Goal: Task Accomplishment & Management: Complete application form

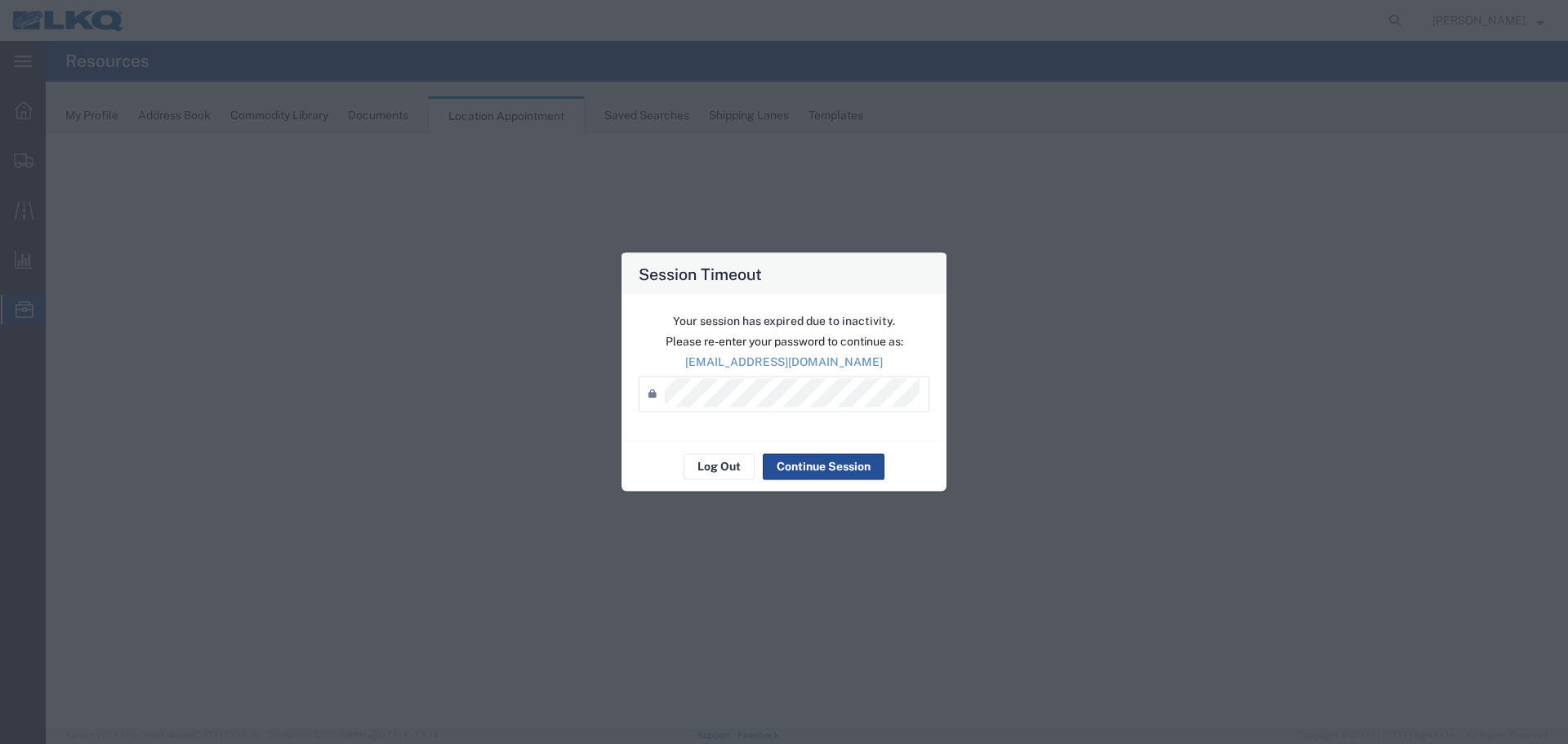
select select "27634"
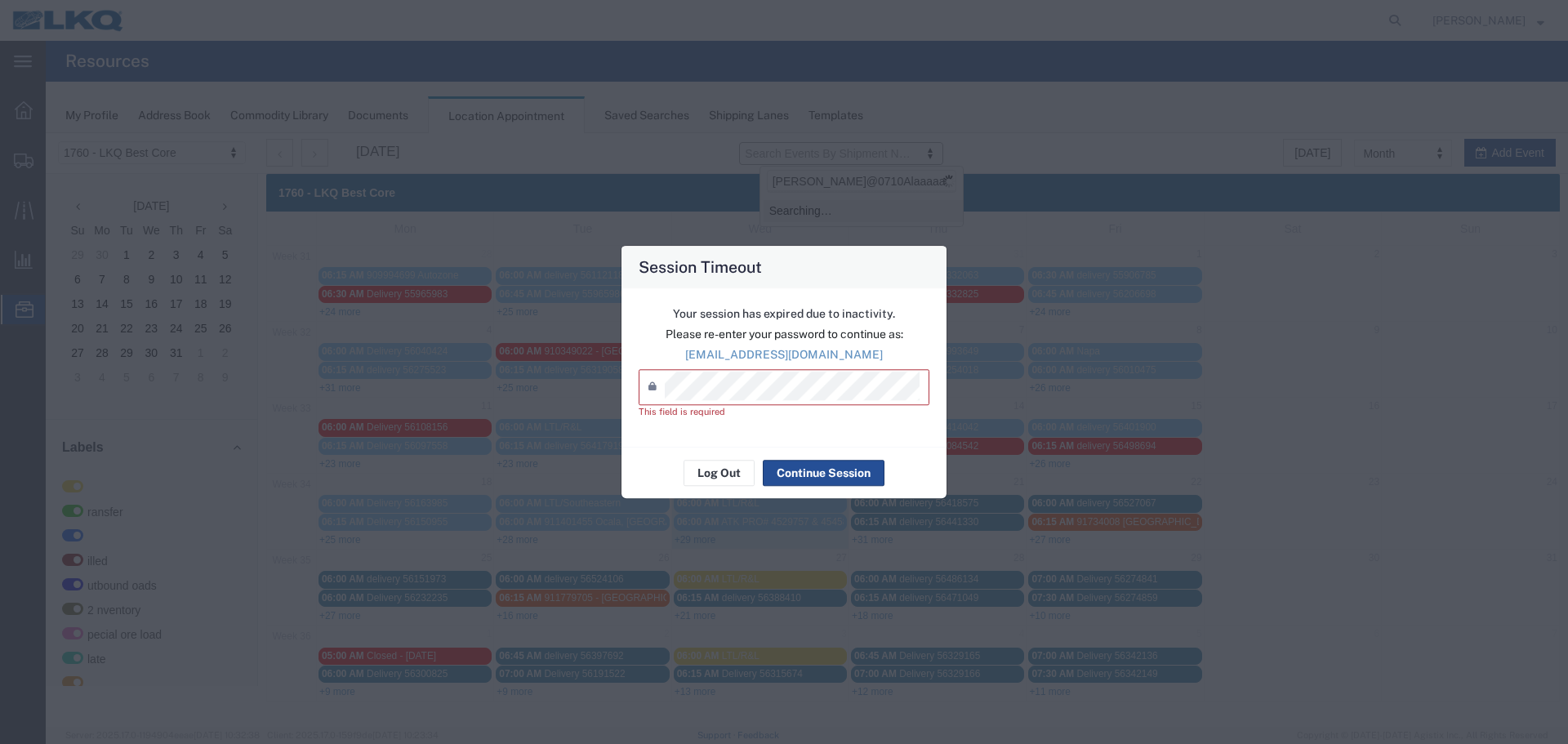
type input "Alfredo@0710Alaaaaa"
drag, startPoint x: 910, startPoint y: 82, endPoint x: 887, endPoint y: 99, distance: 28.6
click at [909, 84] on div "Session Timeout Your session has expired due to inactivity. Please re-enter you…" at bounding box center [784, 372] width 1568 height 744
click at [706, 472] on button "Log Out" at bounding box center [719, 472] width 71 height 26
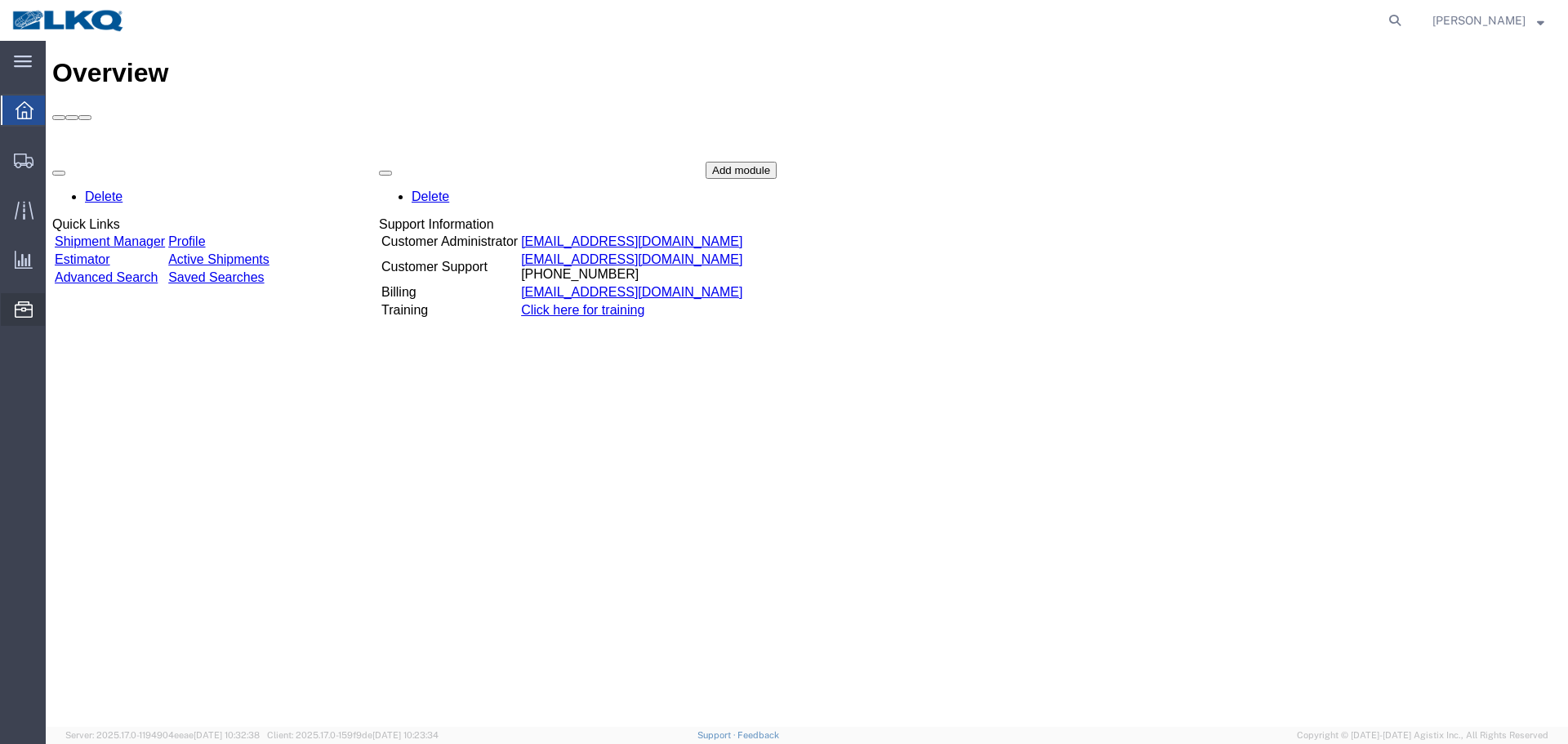
click at [0, 0] on span "Location Appointment" at bounding box center [0, 0] width 0 height 0
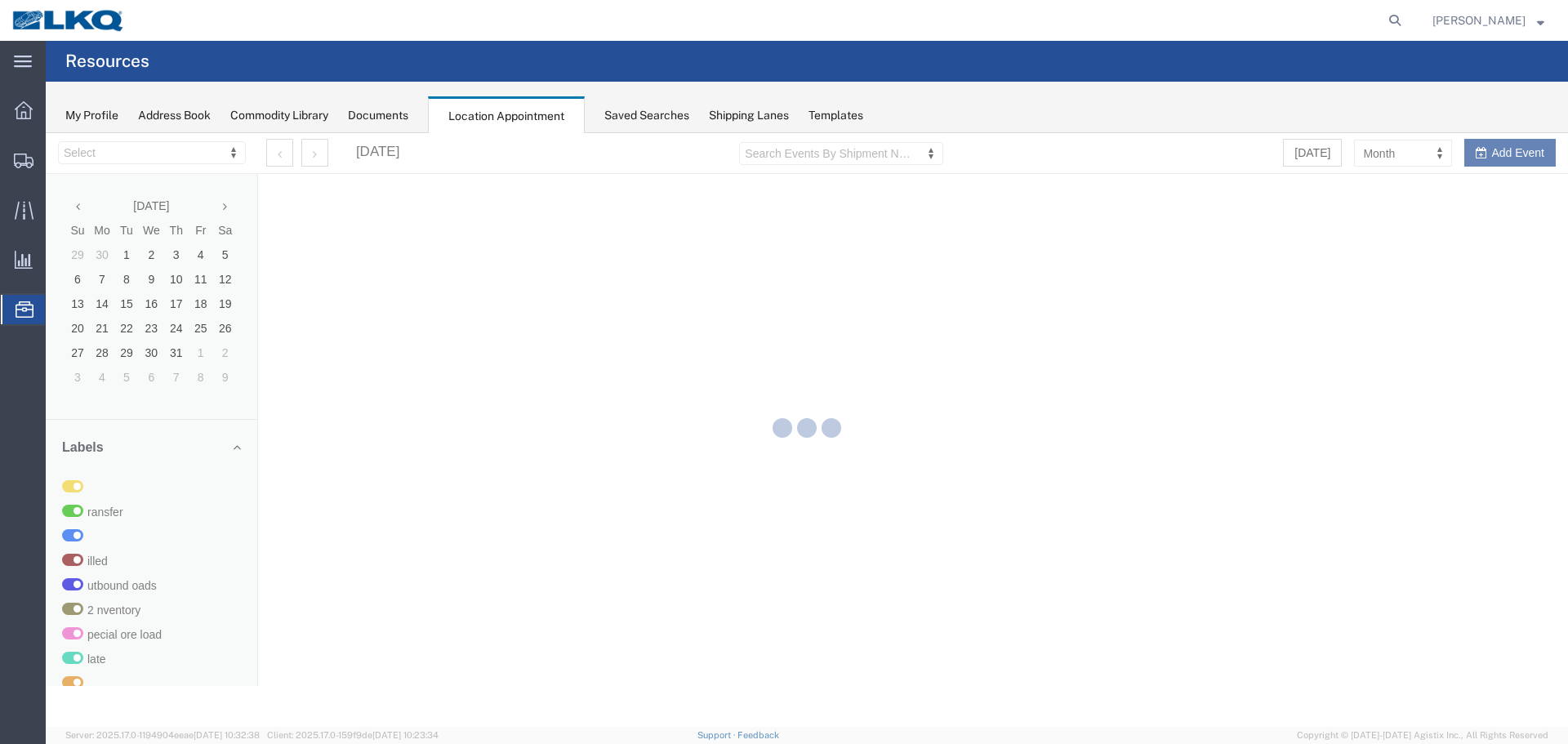
select select "27634"
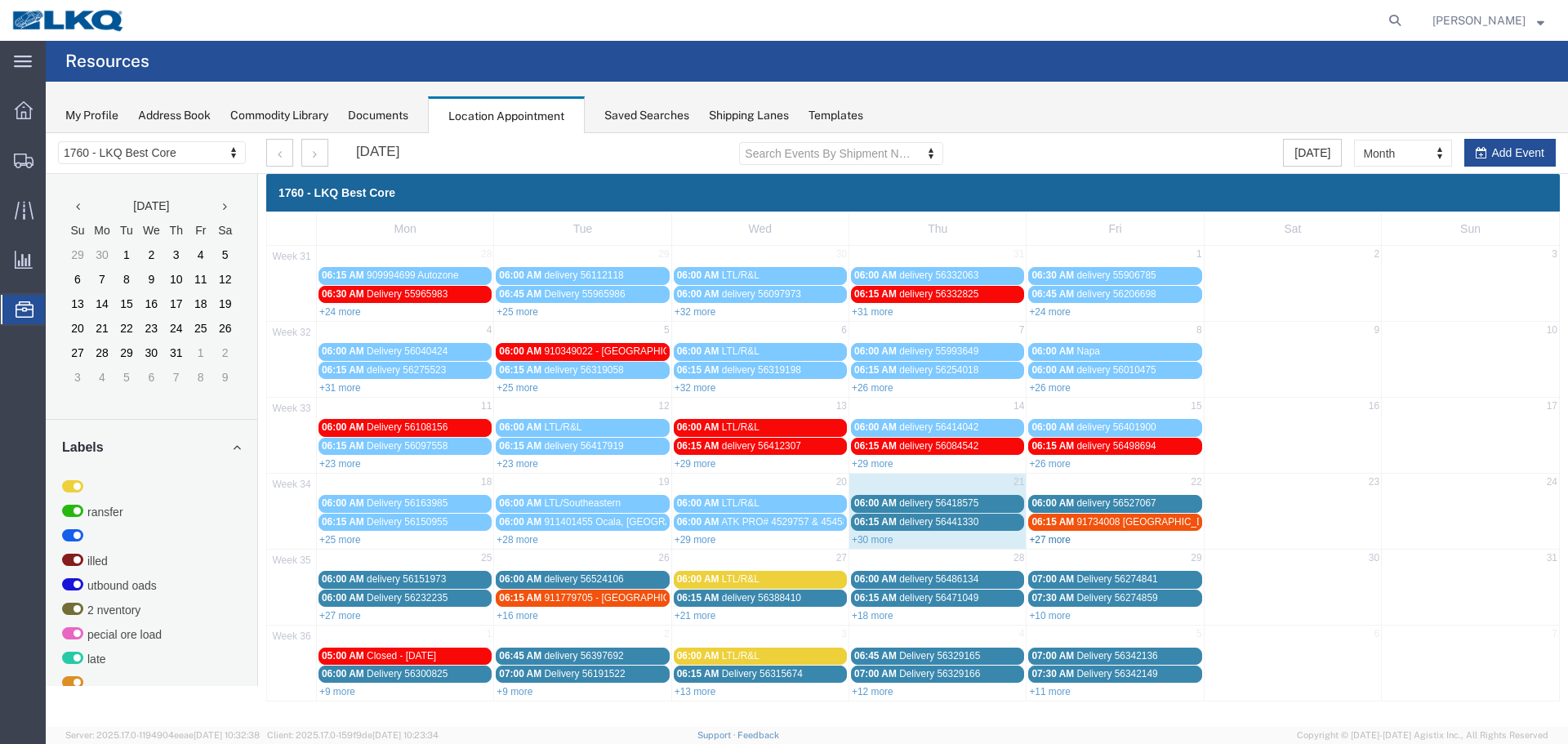
click at [1042, 540] on link "+27 more" at bounding box center [1050, 540] width 42 height 12
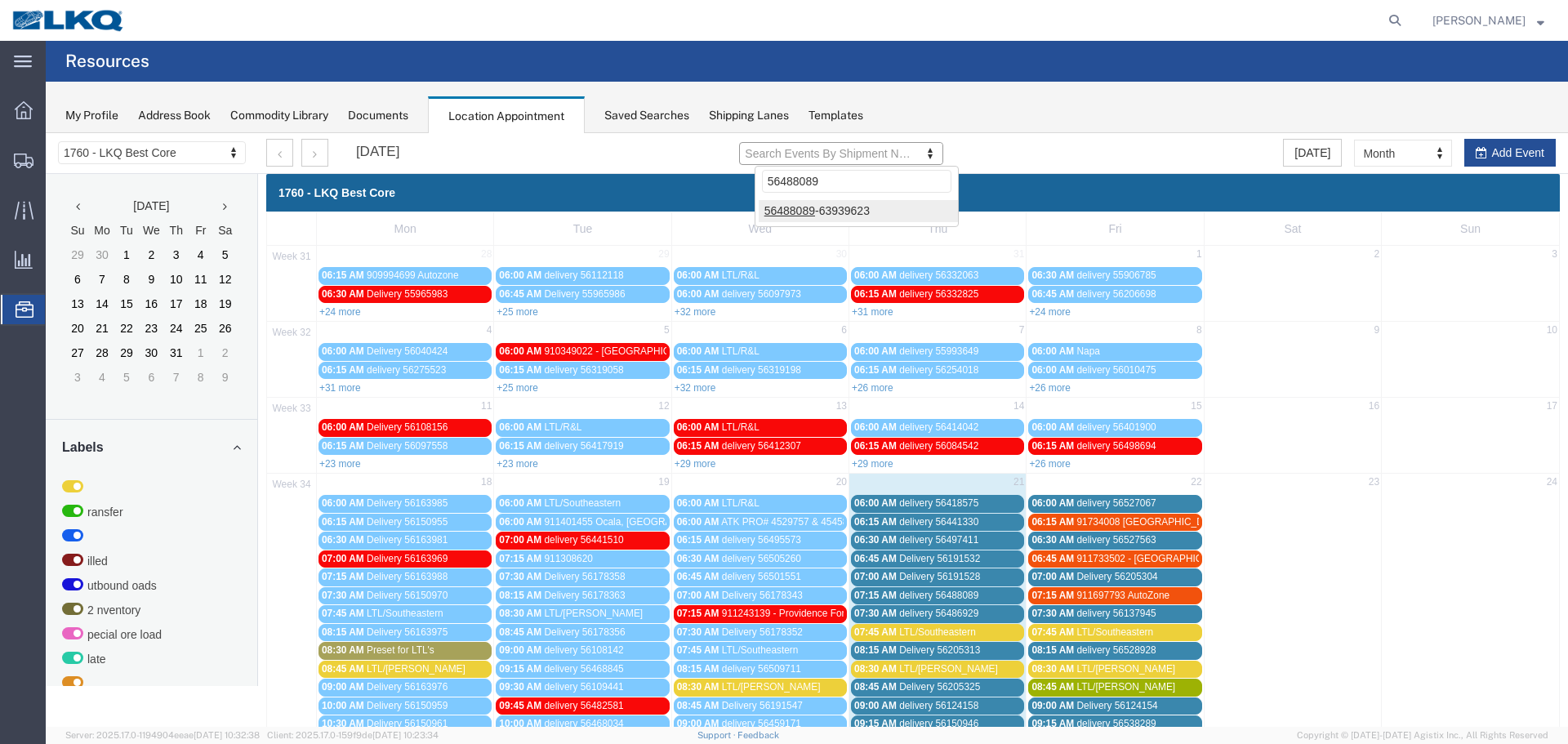
type input "56488089"
click at [842, 210] on div at bounding box center [807, 430] width 1522 height 594
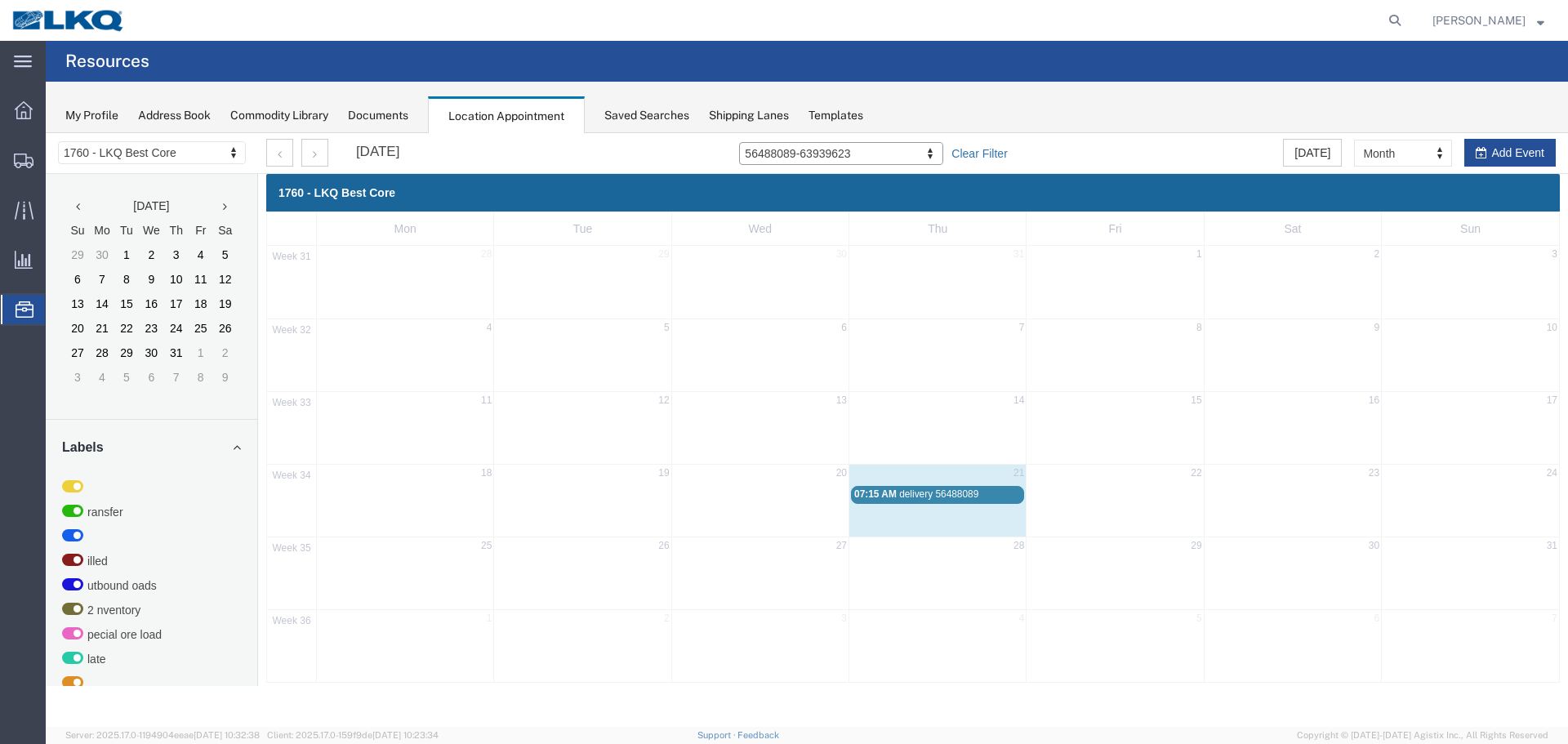
click at [981, 153] on link "Clear Filter" at bounding box center [979, 154] width 56 height 16
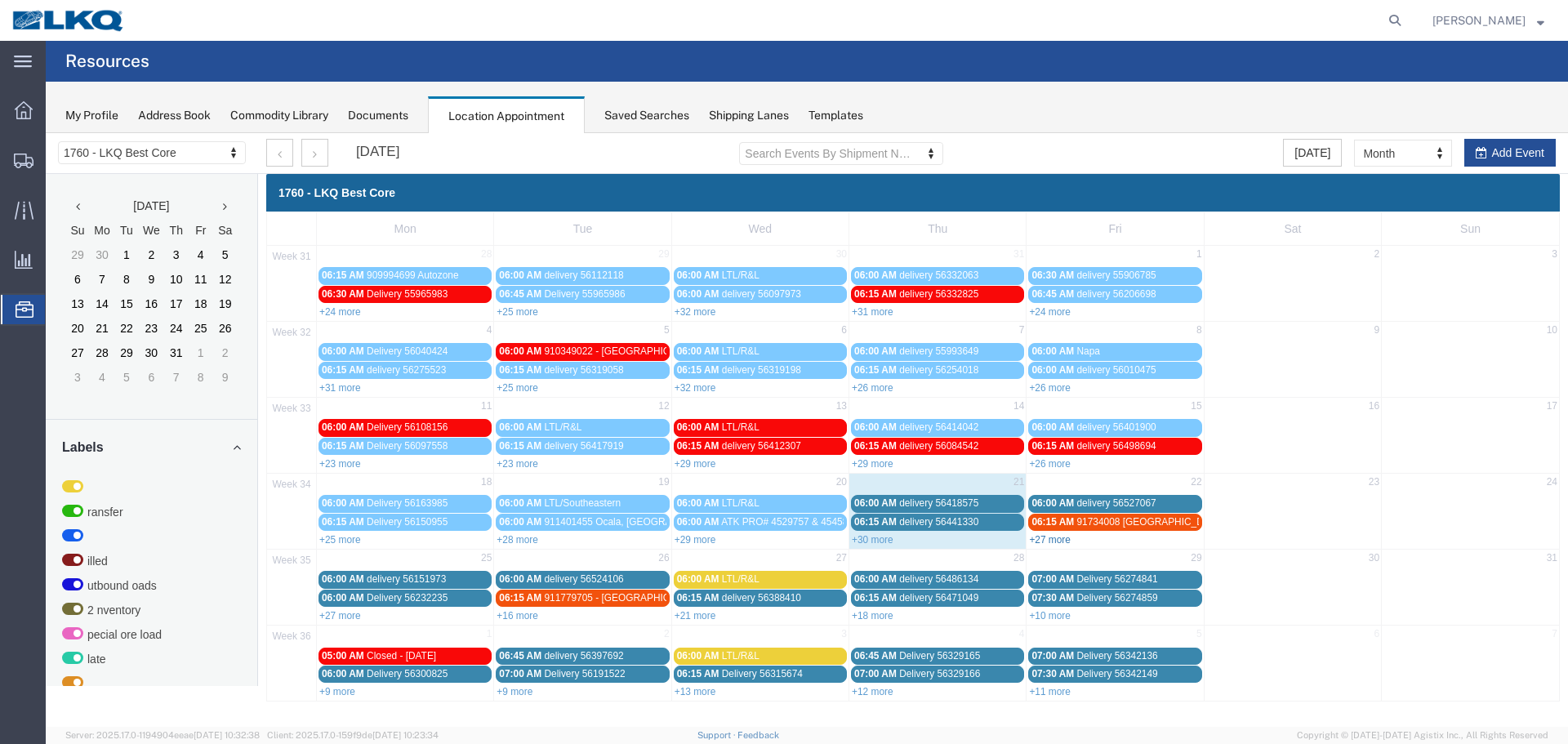
click at [1064, 542] on link "+27 more" at bounding box center [1050, 540] width 42 height 12
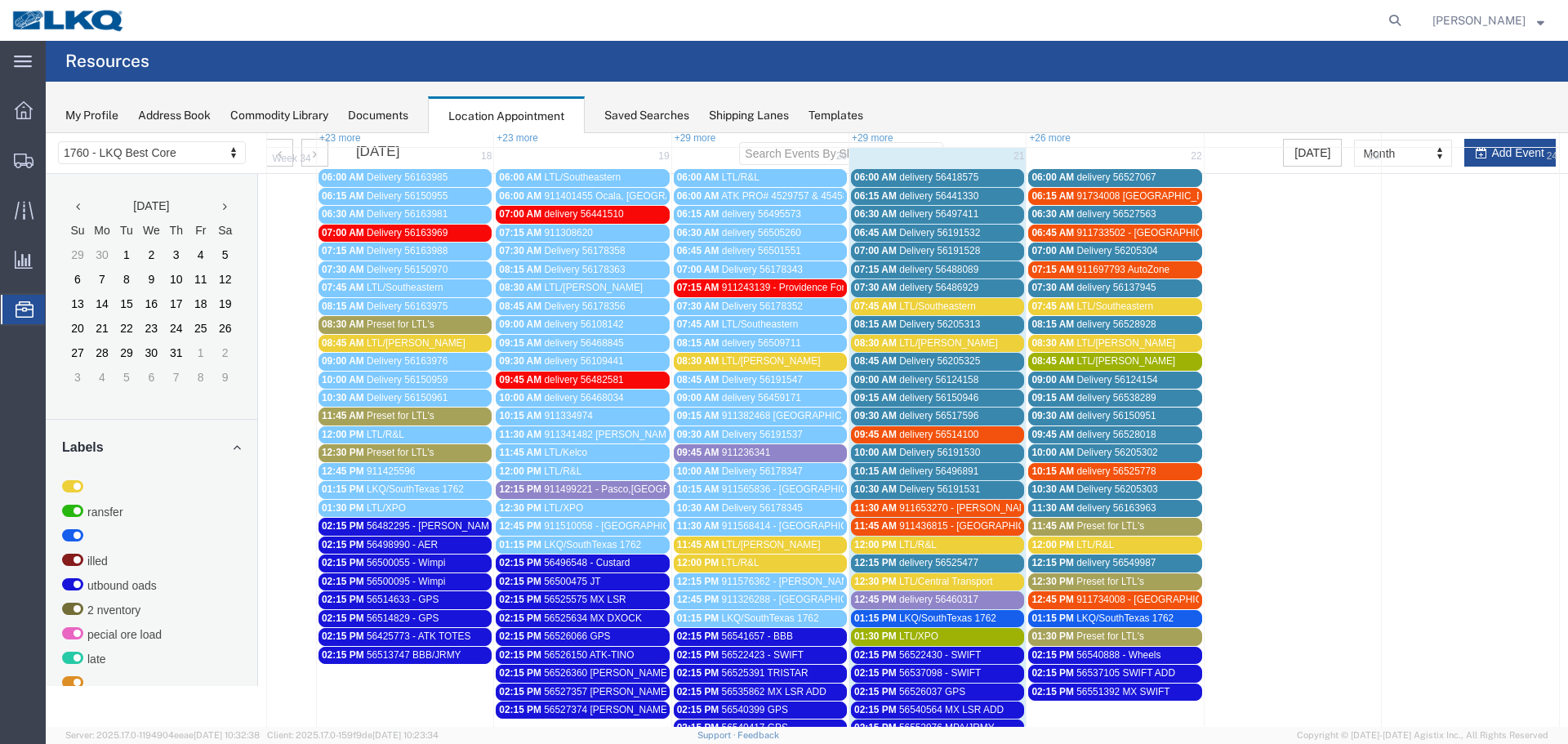
scroll to position [327, 0]
click at [1112, 360] on span "LTL/Estes" at bounding box center [1125, 360] width 98 height 12
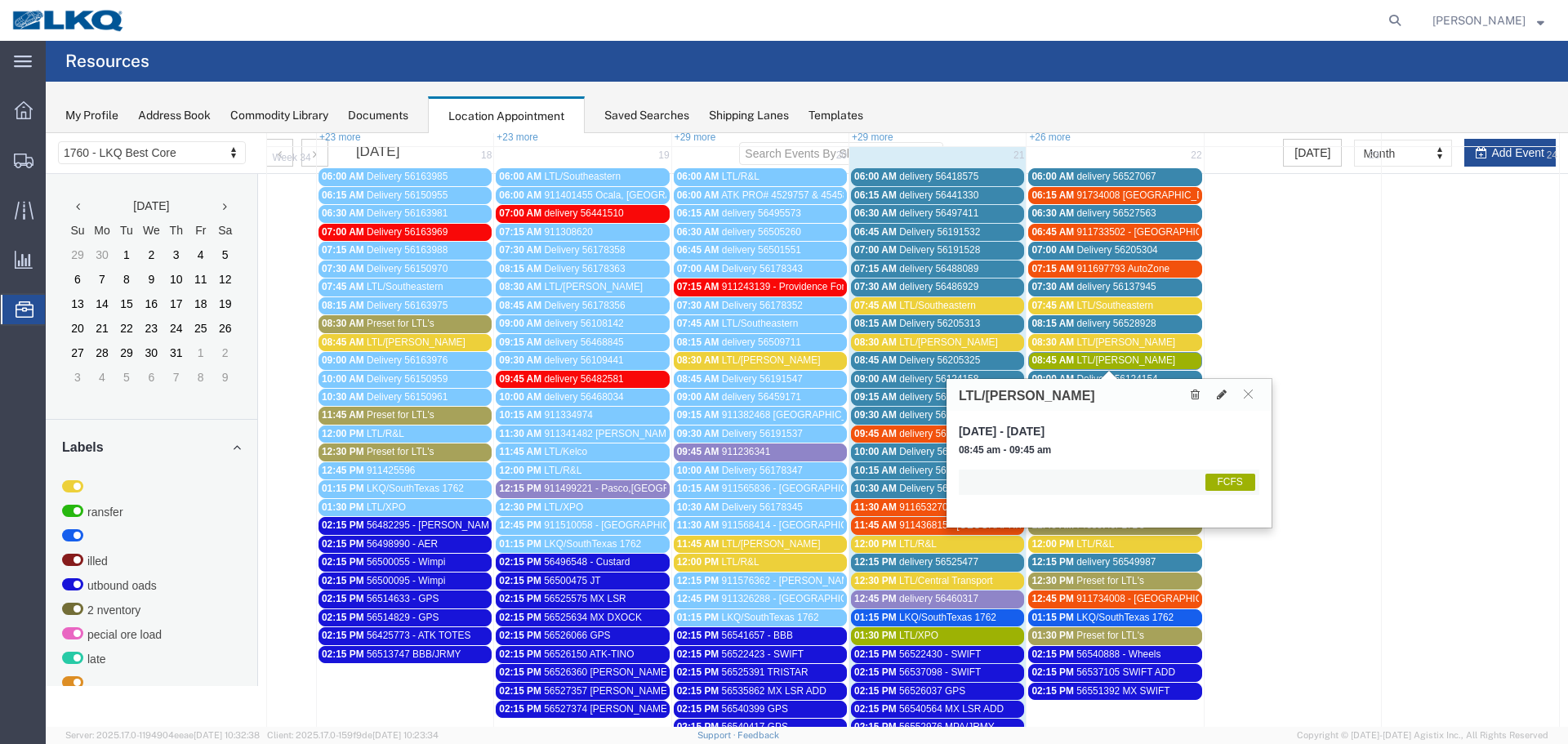
click at [1112, 360] on span "LTL/Estes" at bounding box center [1125, 360] width 98 height 12
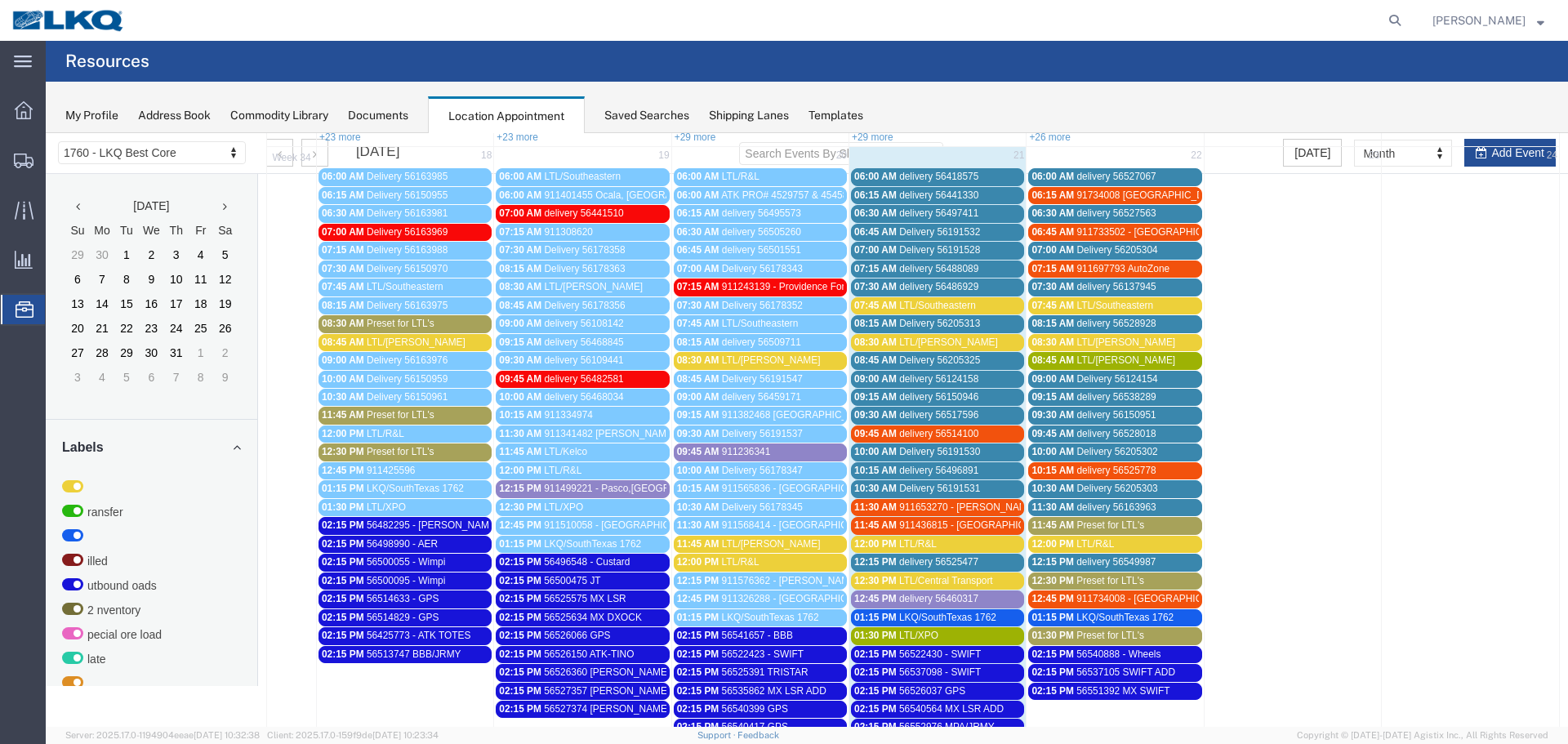
click at [982, 271] on div "07:15 AM delivery 56488089" at bounding box center [938, 269] width 167 height 12
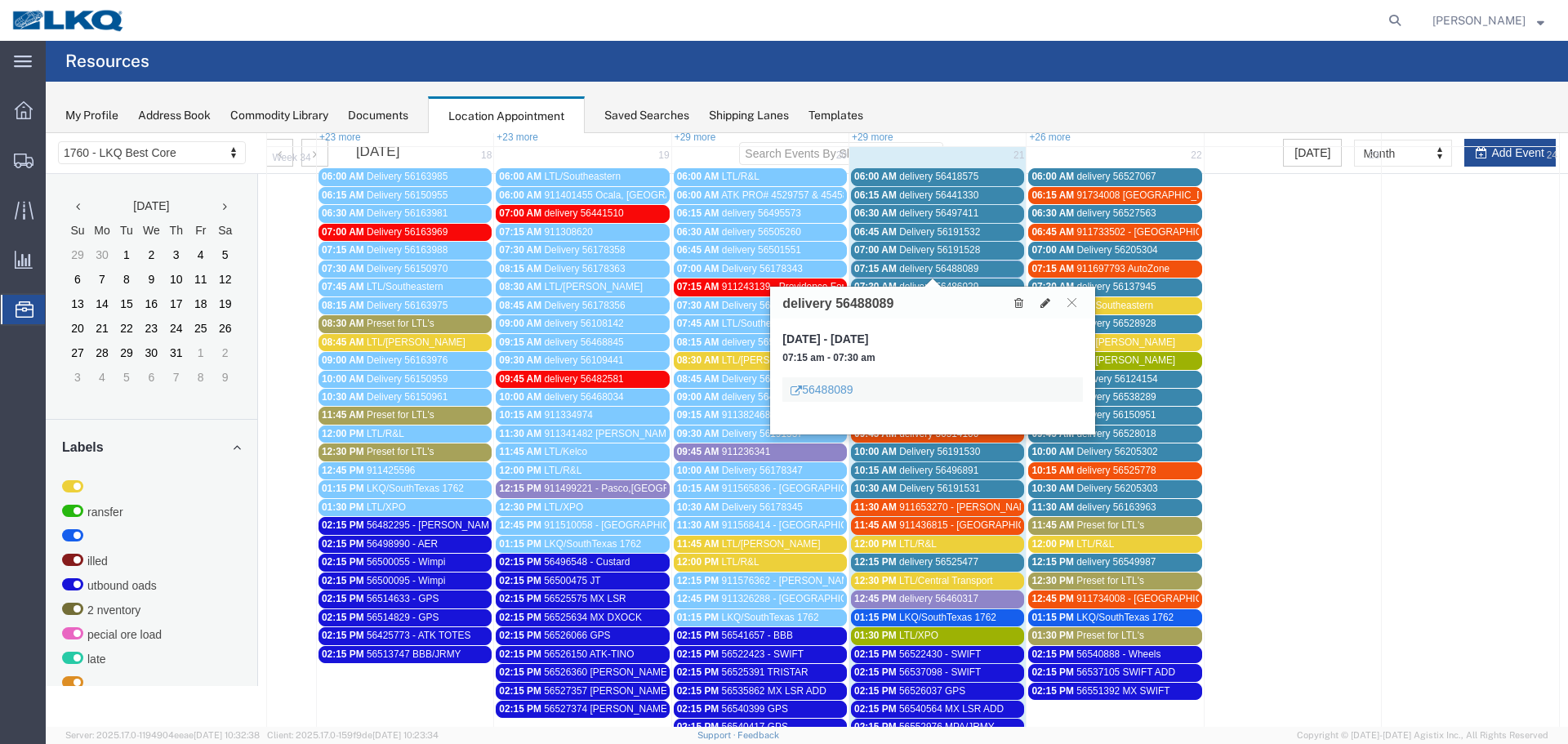
click at [961, 264] on span "delivery 56488089" at bounding box center [938, 268] width 79 height 12
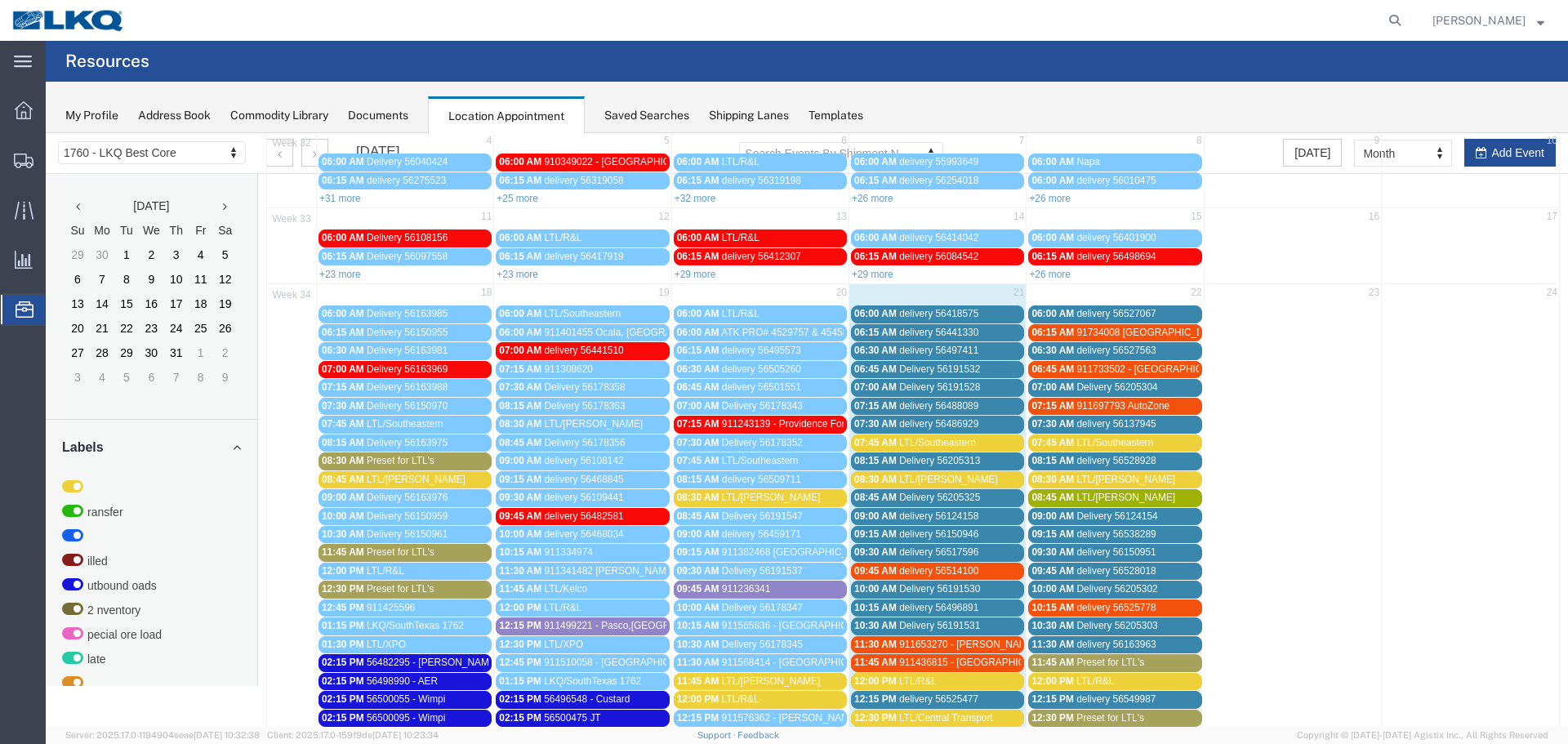
scroll to position [0, 0]
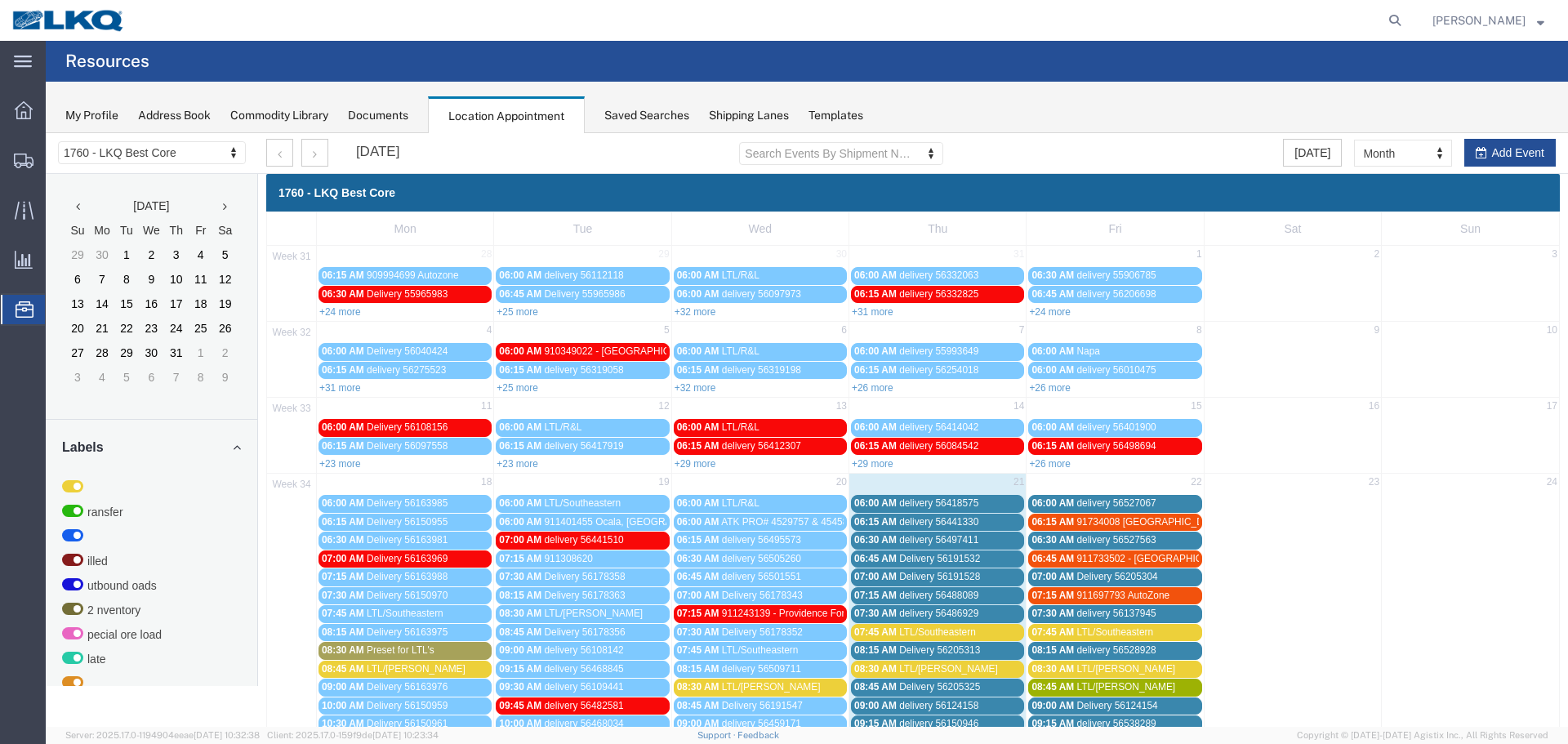
click at [649, 115] on div "Saved Searches" at bounding box center [647, 115] width 85 height 17
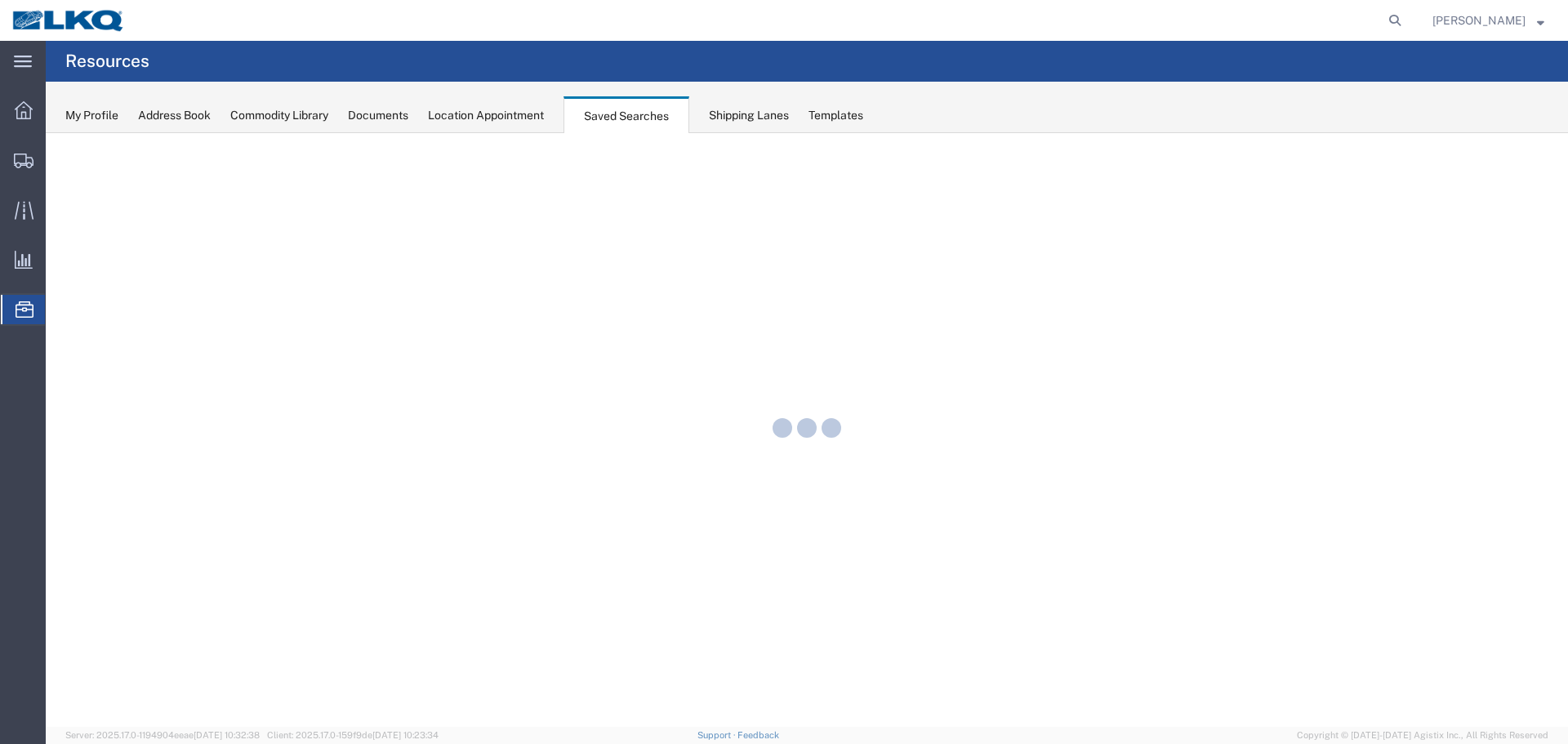
click at [524, 115] on div "Location Appointment" at bounding box center [485, 115] width 116 height 17
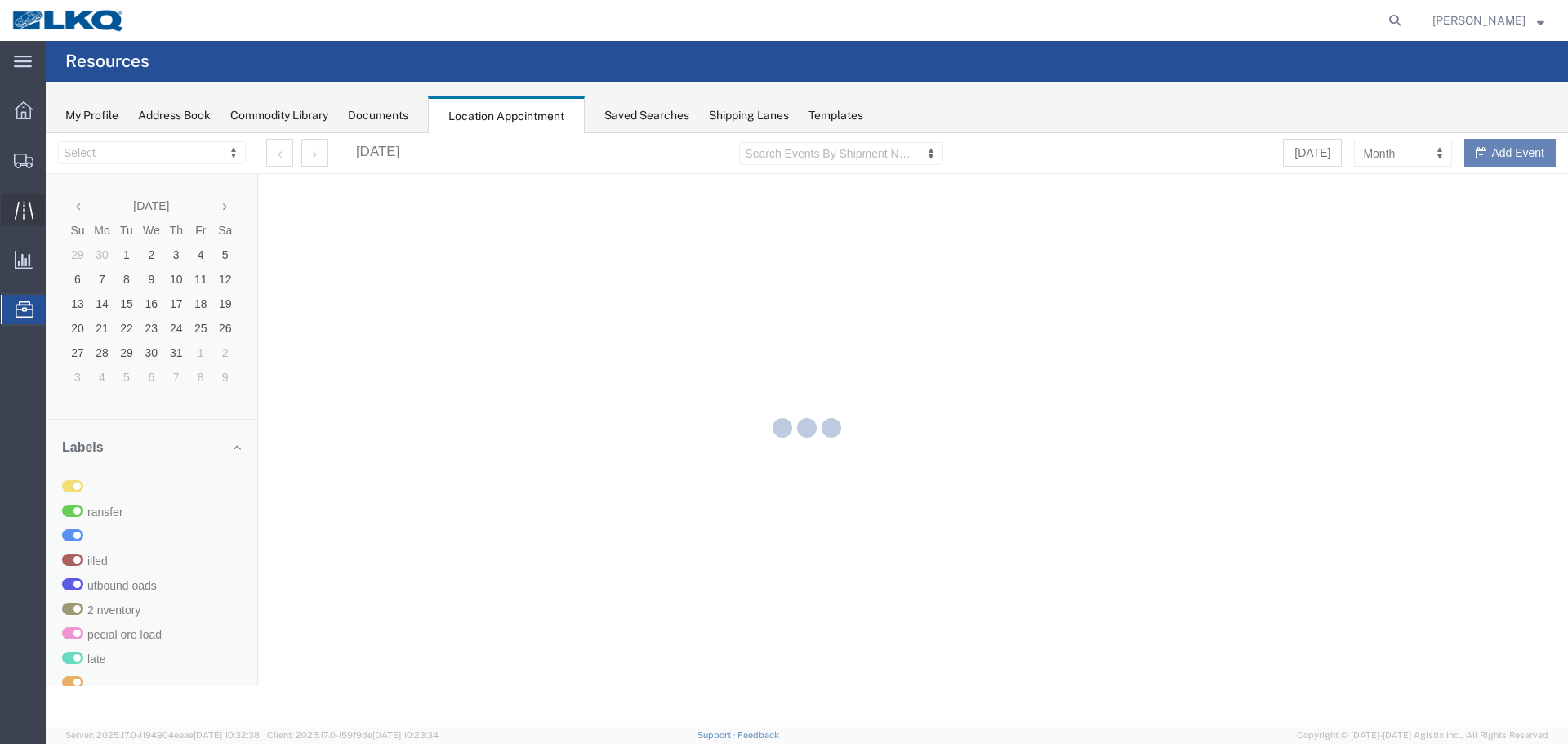
select select "27634"
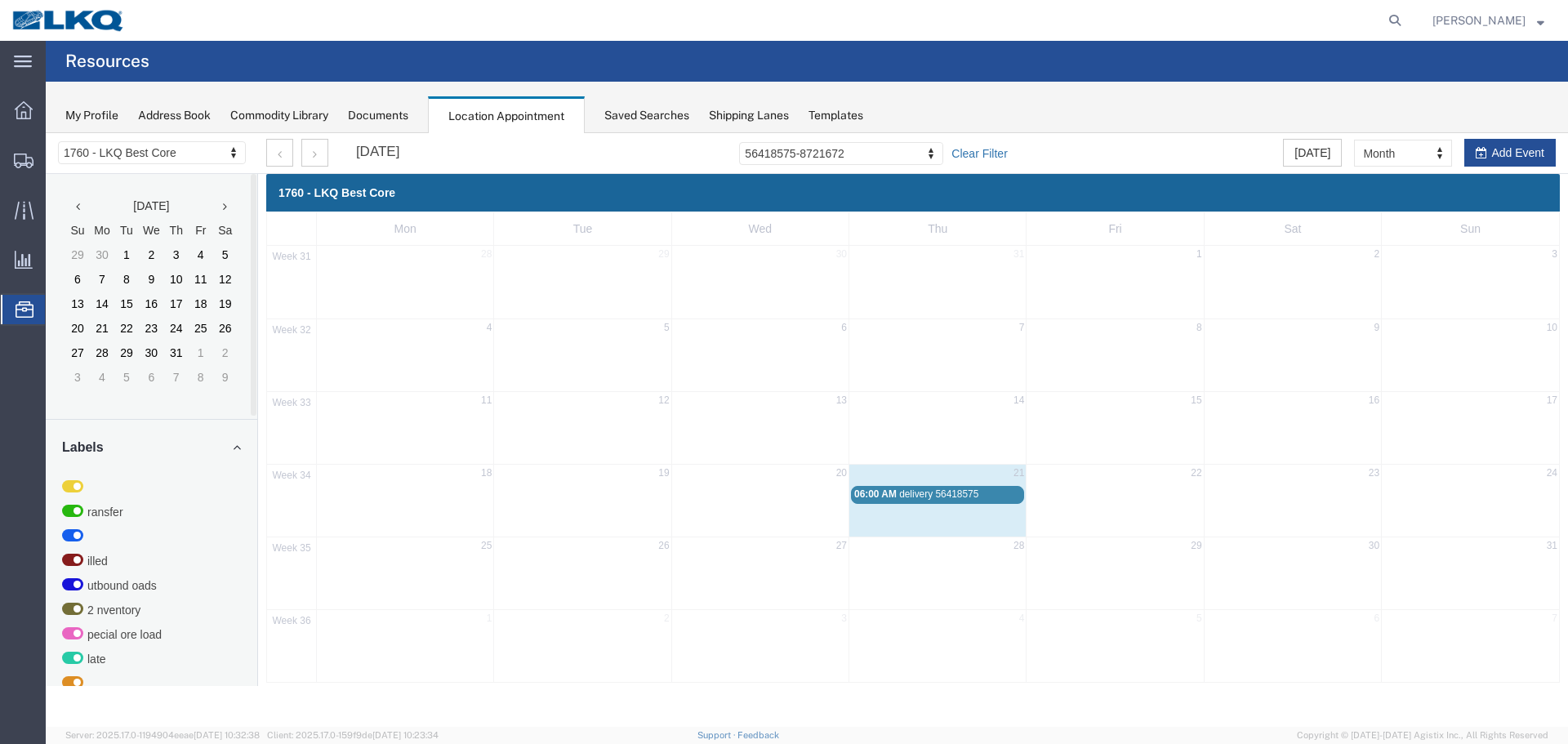
click at [989, 155] on link "Clear Filter" at bounding box center [979, 154] width 56 height 16
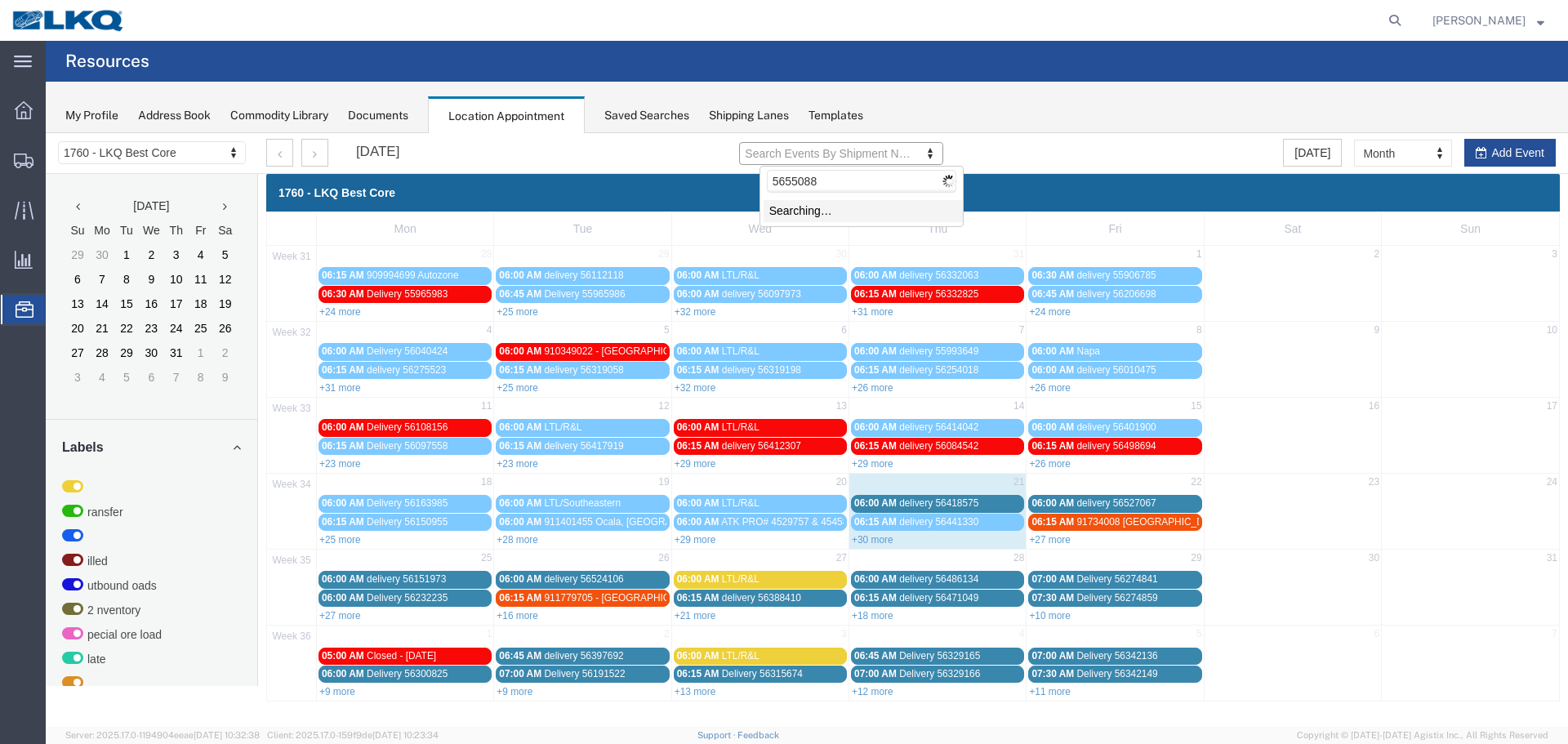
type input "56550889"
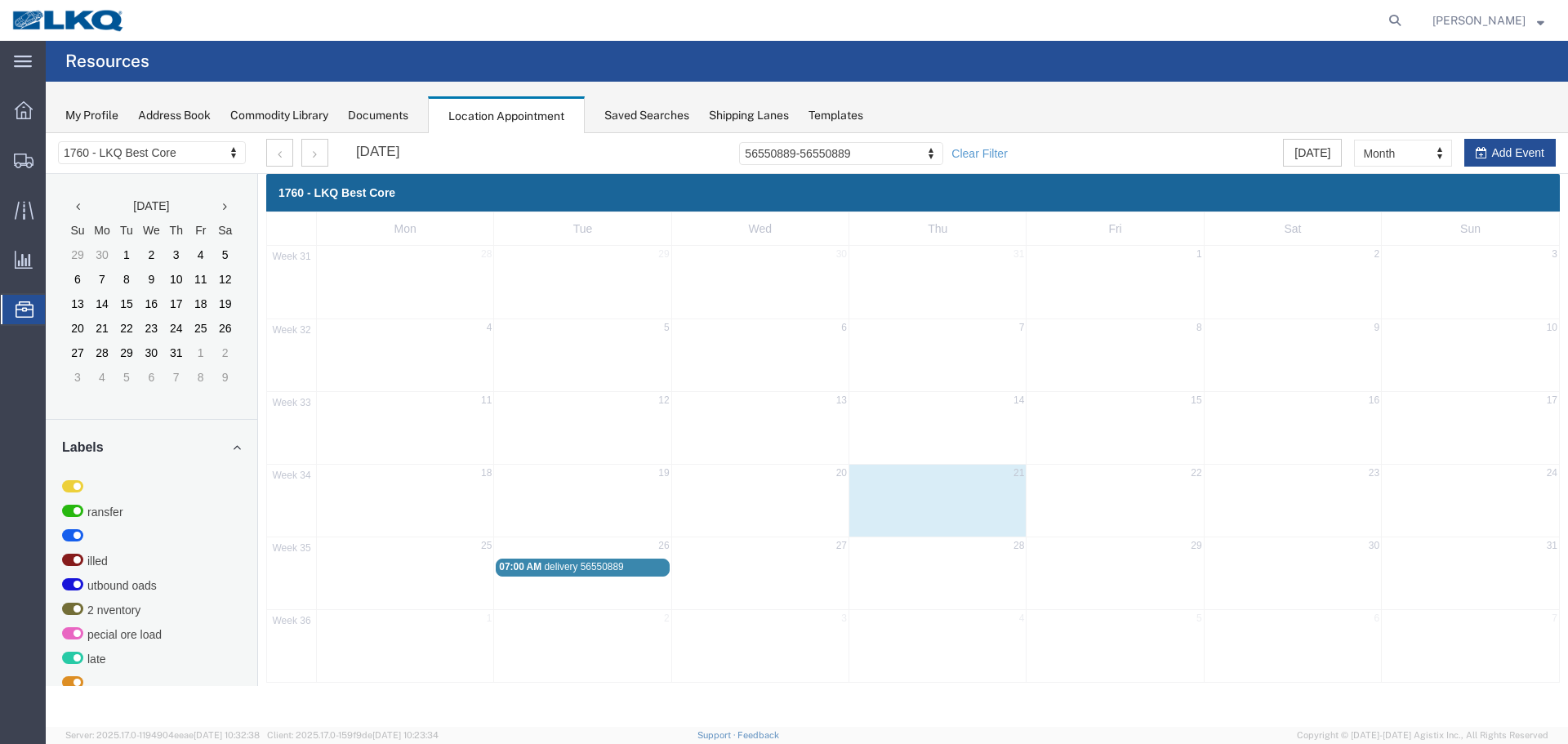
click at [600, 564] on span "delivery 56550889" at bounding box center [583, 566] width 79 height 12
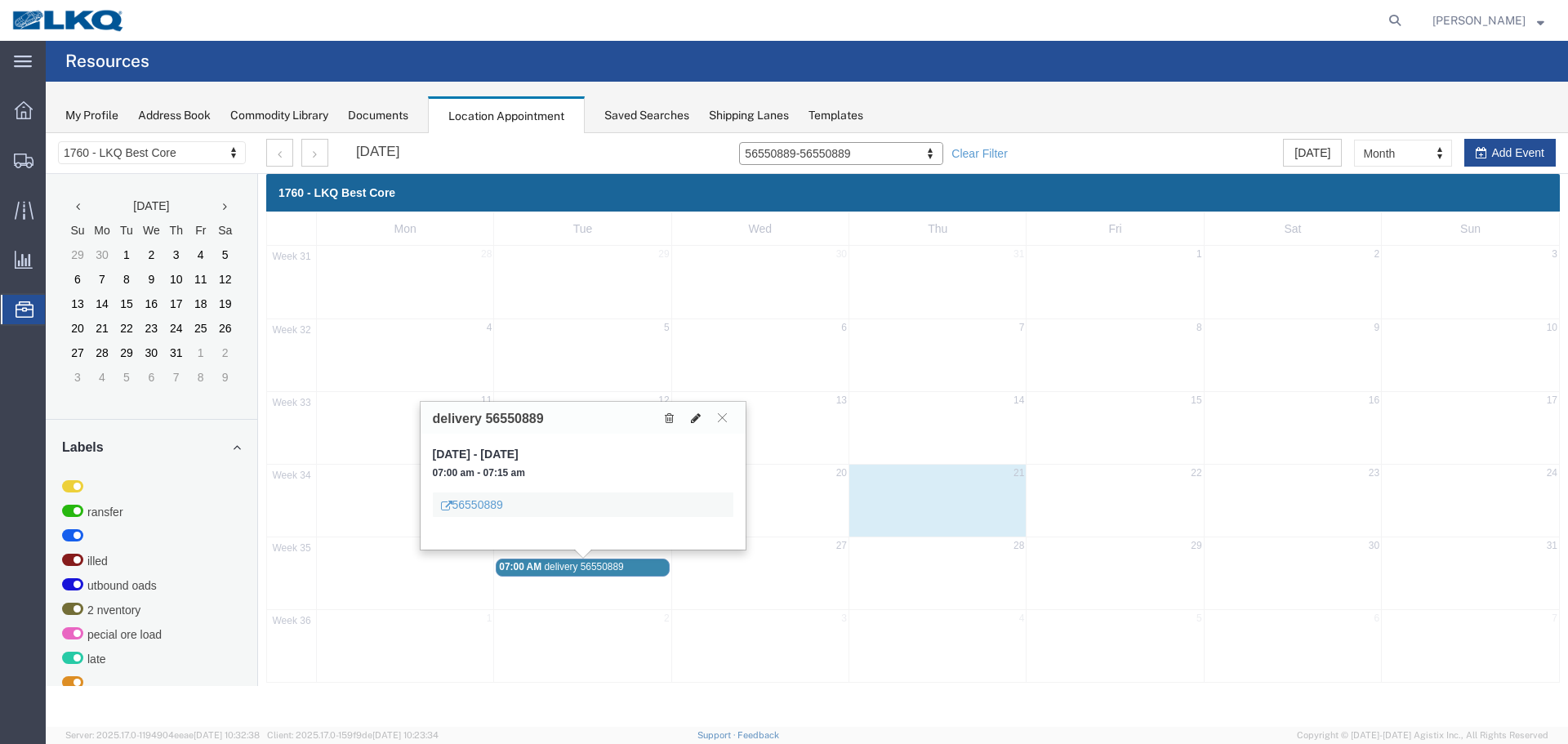
click at [694, 418] on icon at bounding box center [696, 418] width 10 height 12
select select "100"
select select "1"
select select
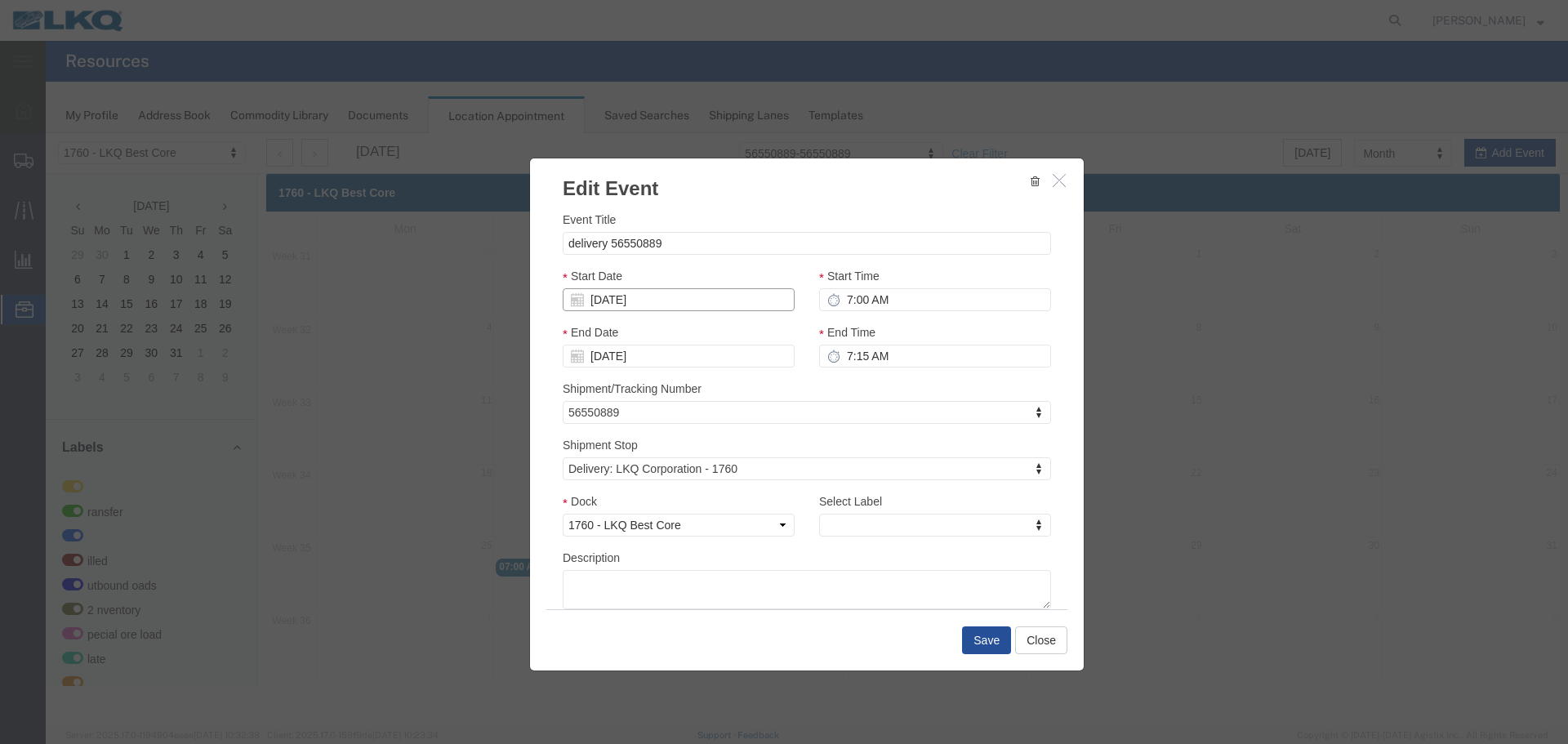
click at [723, 305] on input "08/26/2025" at bounding box center [678, 300] width 232 height 23
click at [695, 455] on td "22" at bounding box center [697, 451] width 25 height 25
click at [864, 305] on input "7:00 AM" at bounding box center [934, 300] width 232 height 23
type input "12:30 PM"
drag, startPoint x: 886, startPoint y: 454, endPoint x: 918, endPoint y: 455, distance: 32.0
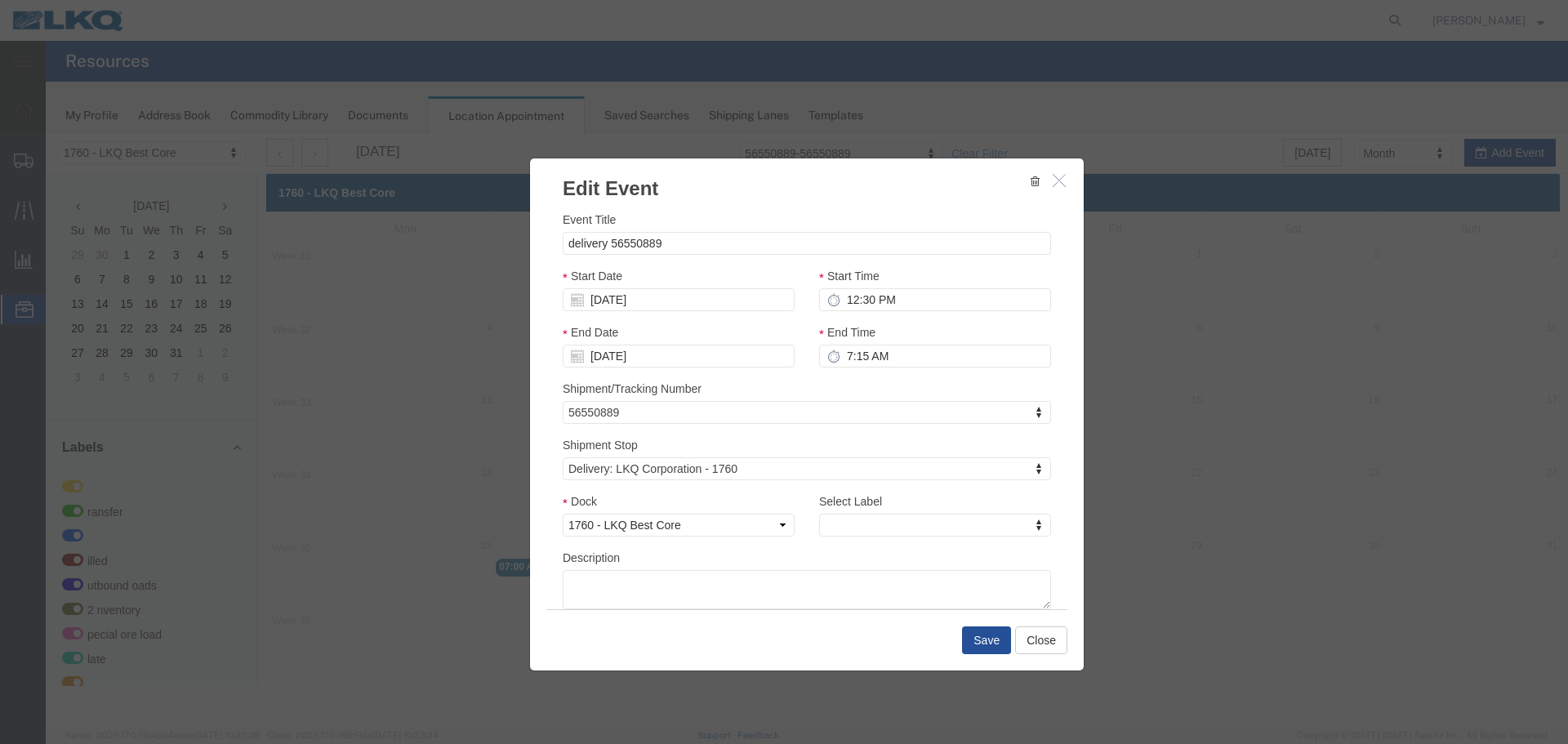
click at [886, 454] on div "Shipment Stop Delivery: LKQ Corporation - 1760 Shipment Stop Shipment Stop Pick…" at bounding box center [807, 458] width 488 height 44
click at [977, 646] on button "Save" at bounding box center [986, 640] width 49 height 28
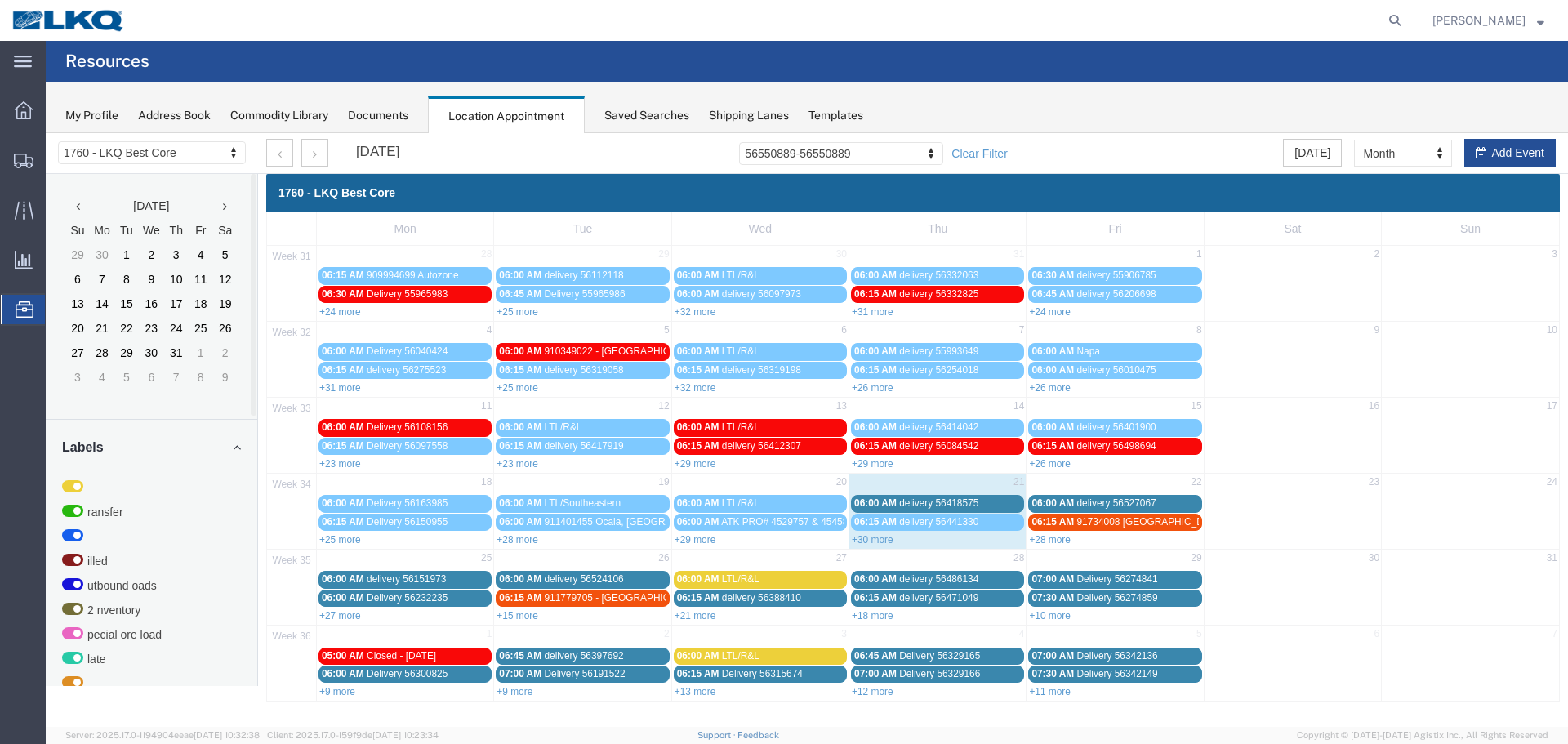
click at [872, 546] on div "+30 more" at bounding box center [937, 539] width 177 height 16
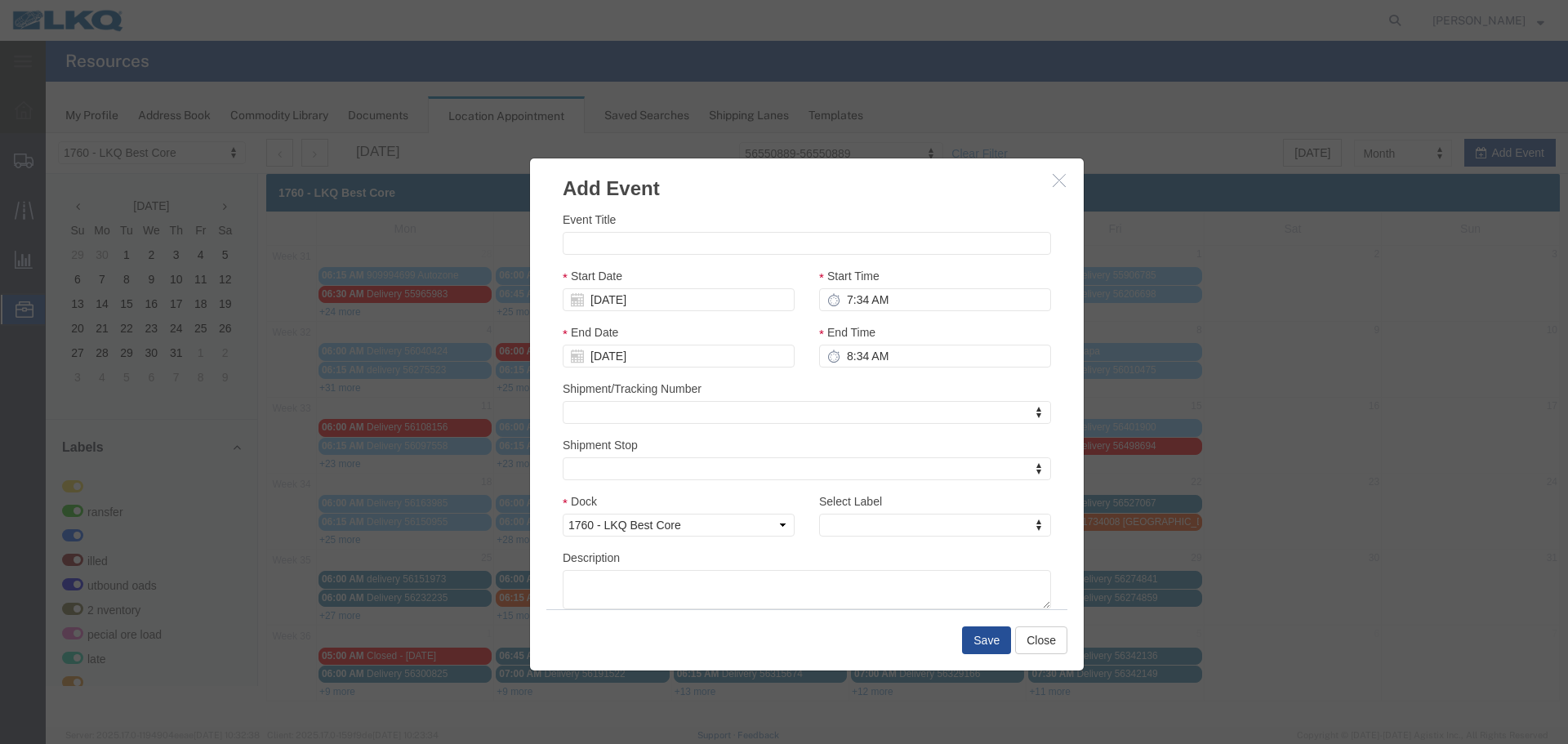
click at [876, 542] on div "Select Label Select Label Select Label LTL Transfer LKQ Billed Outbound Loads Y…" at bounding box center [934, 521] width 256 height 57
click at [1058, 174] on icon "button" at bounding box center [1059, 180] width 13 height 14
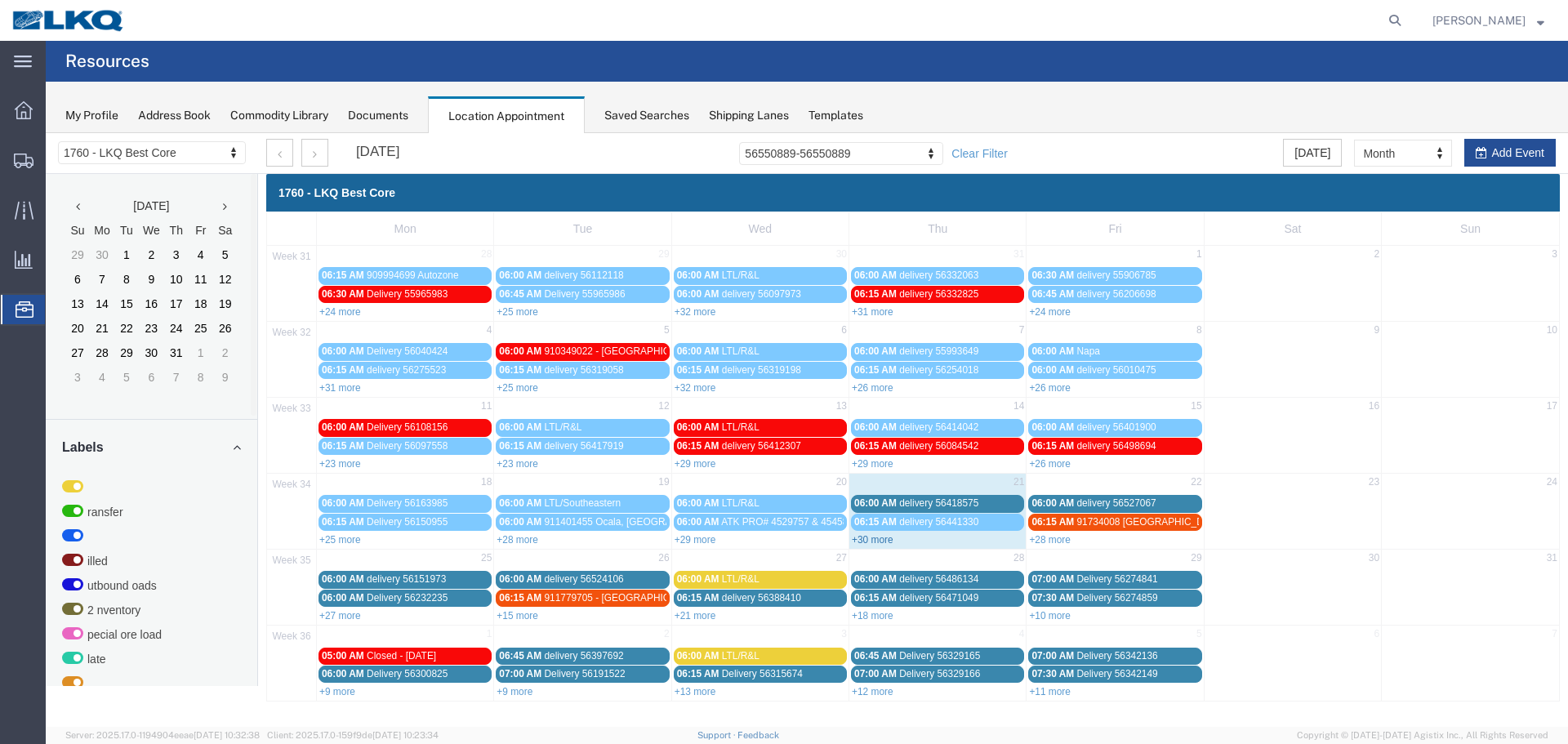
click at [886, 540] on link "+30 more" at bounding box center [872, 540] width 42 height 12
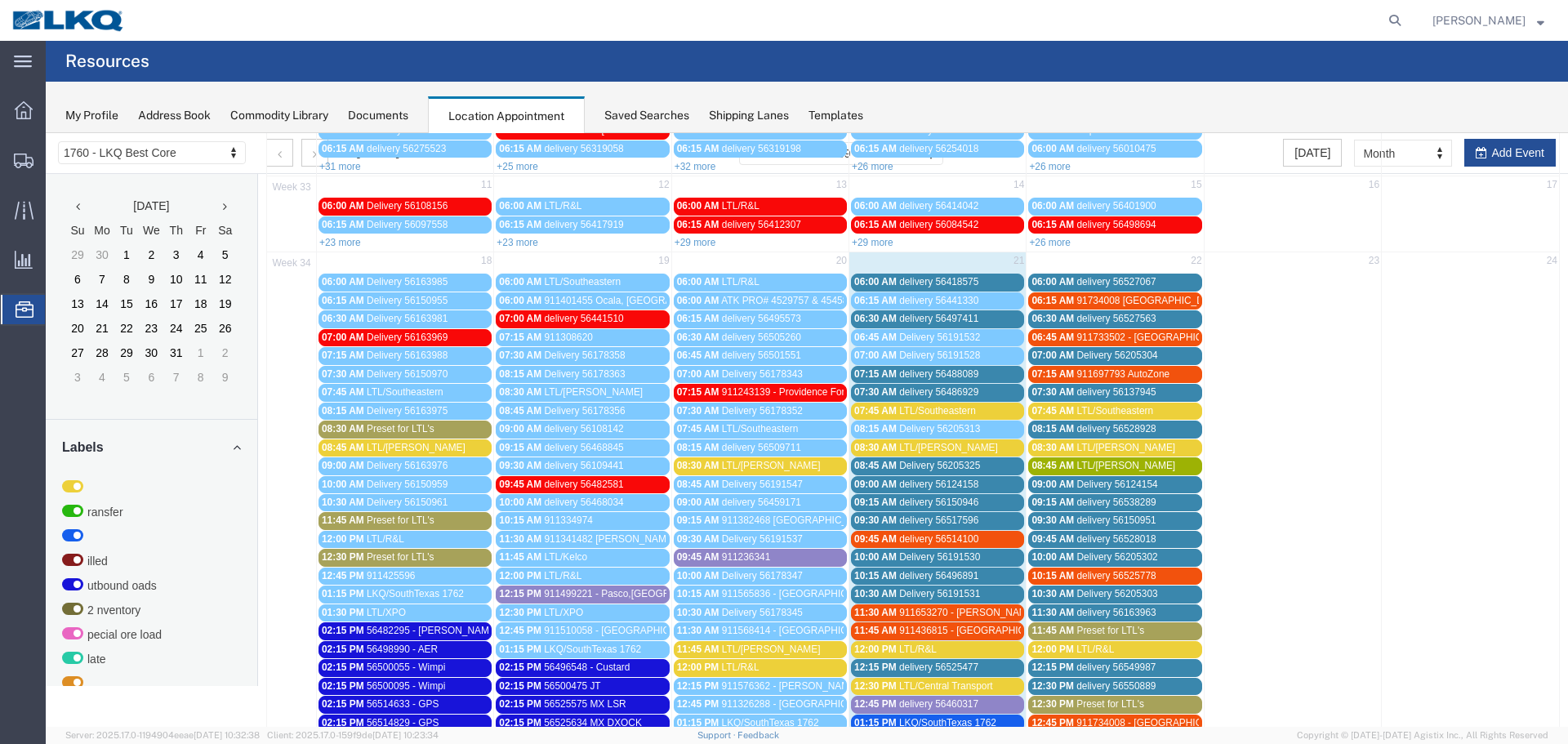
scroll to position [327, 0]
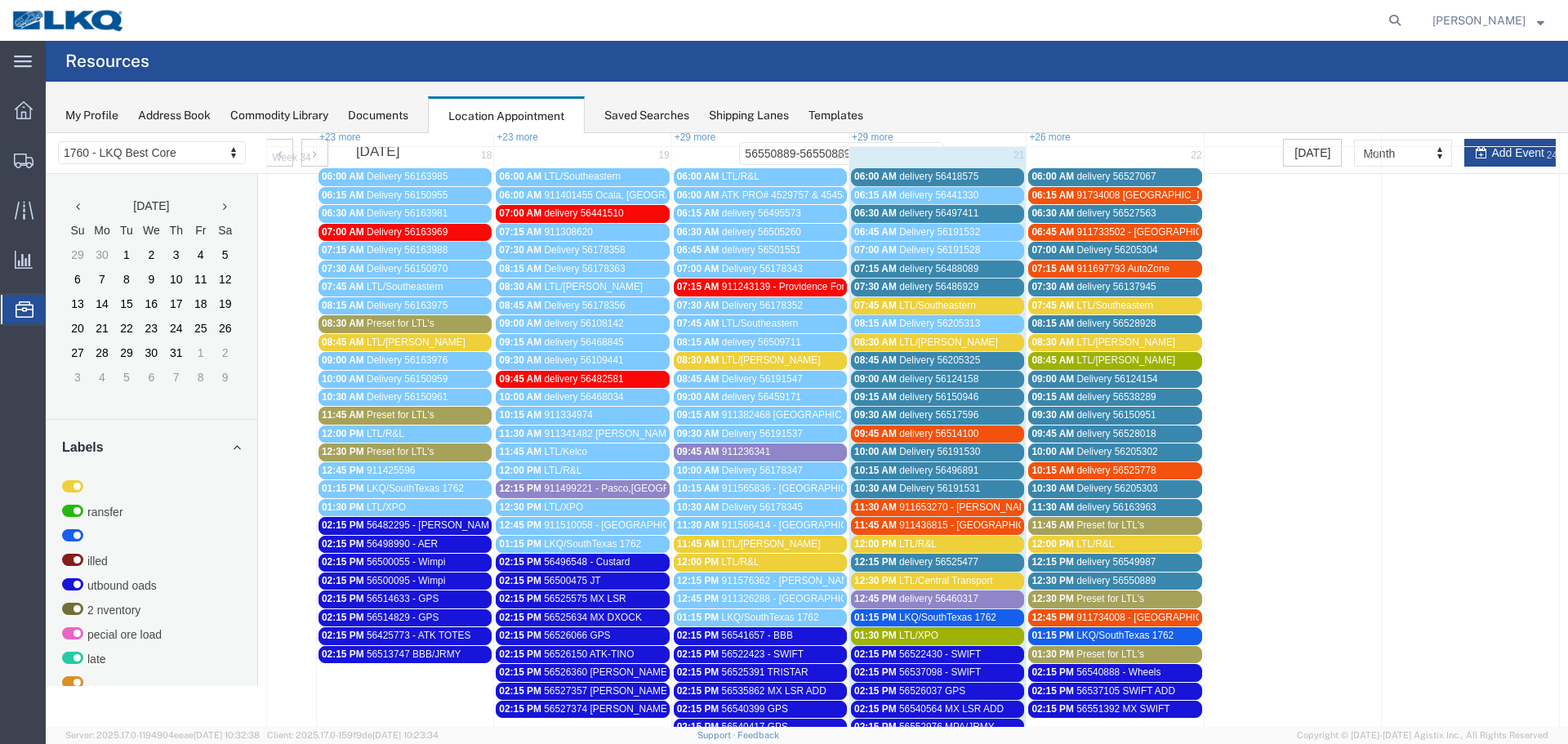
click at [1119, 595] on span "Preset for LTL's" at bounding box center [1110, 598] width 67 height 12
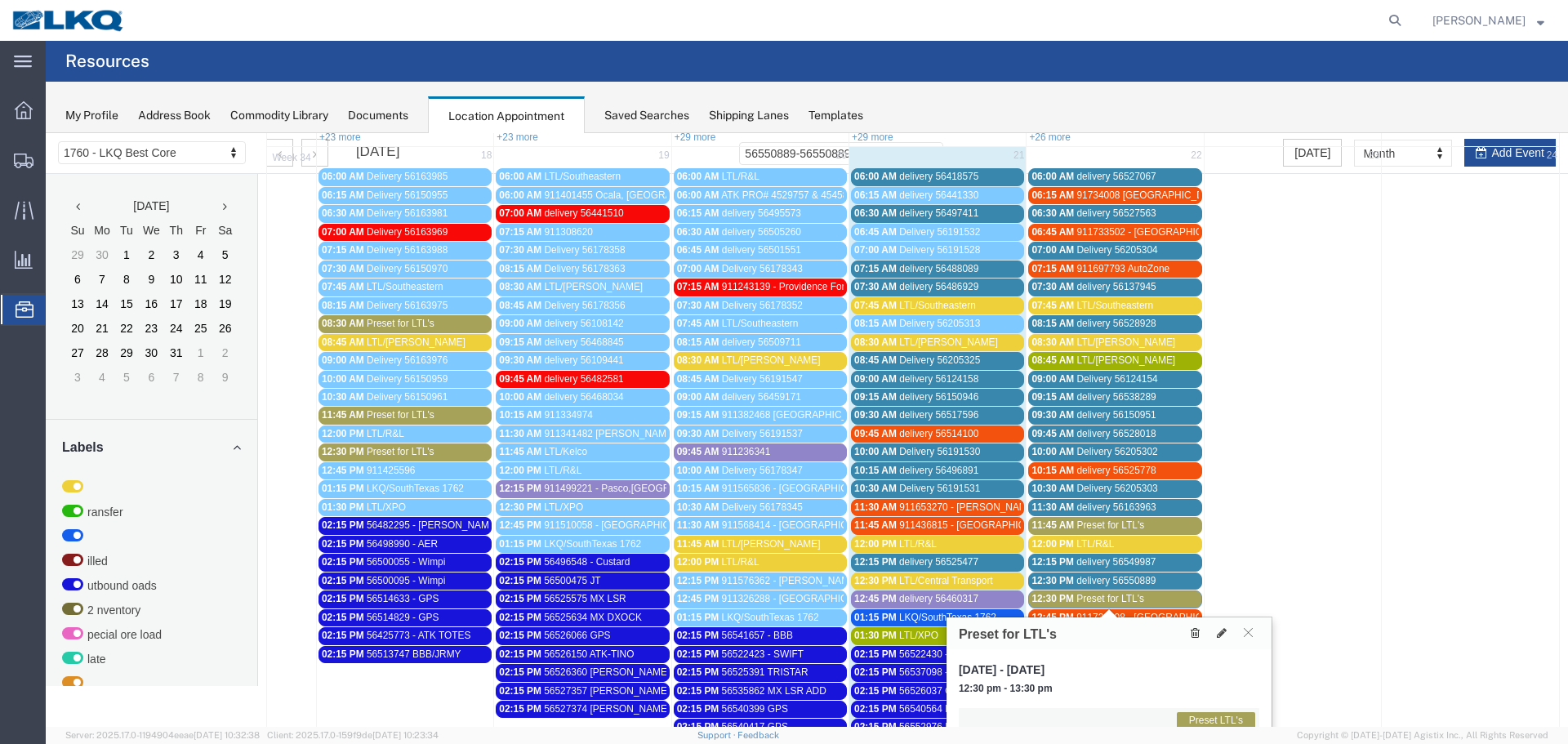
click at [1191, 632] on icon at bounding box center [1195, 633] width 9 height 12
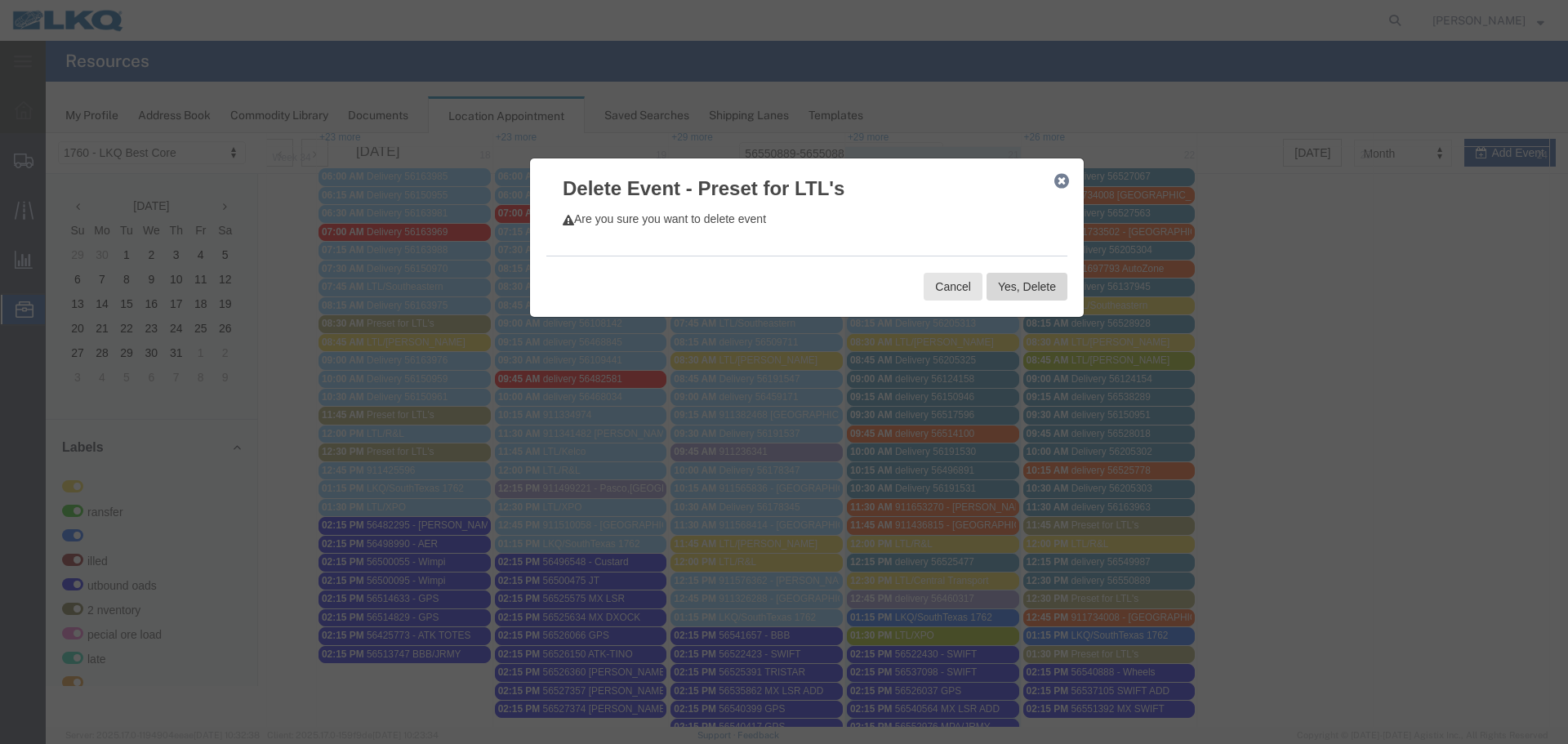
click at [1003, 282] on button "Yes, Delete" at bounding box center [1027, 286] width 81 height 28
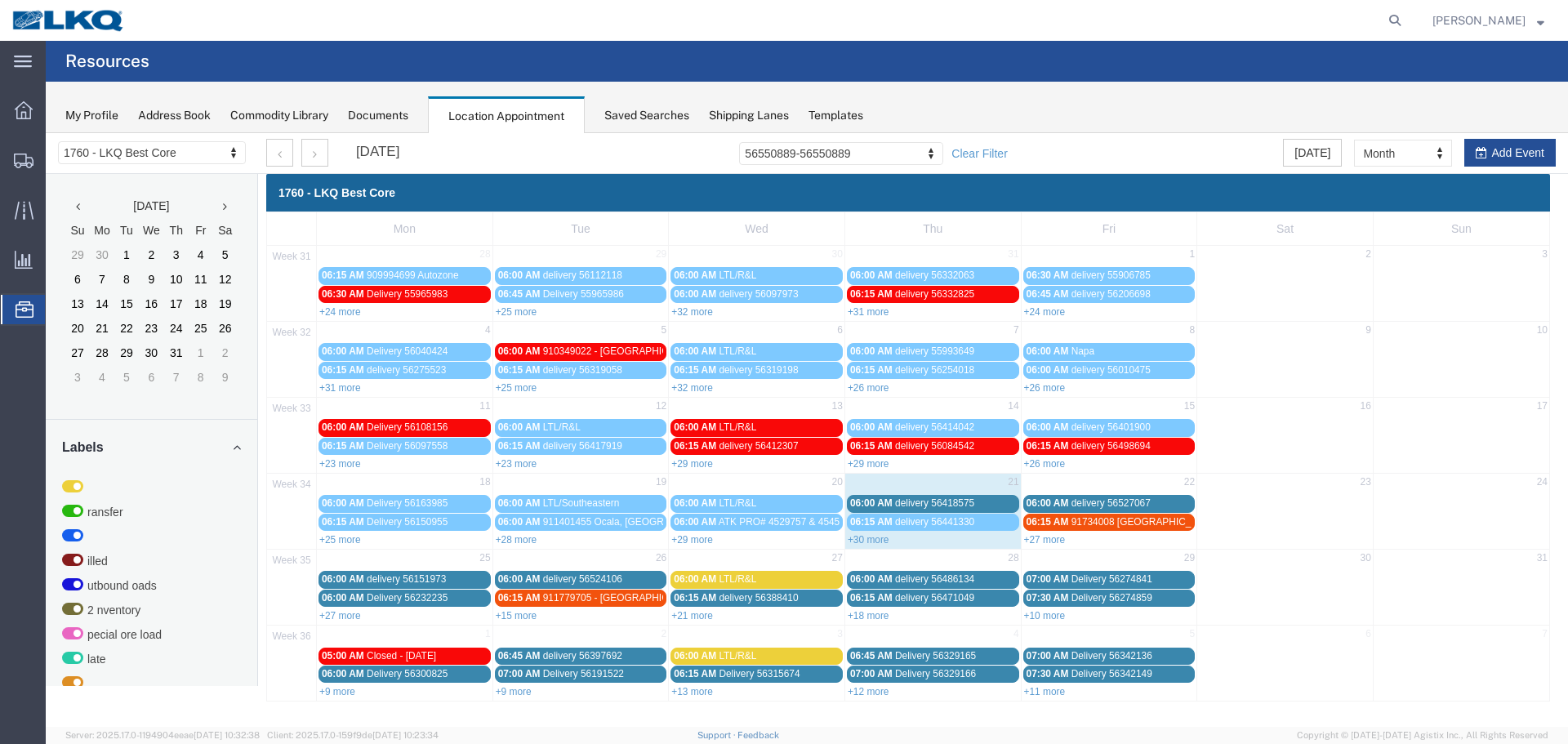
scroll to position [0, 0]
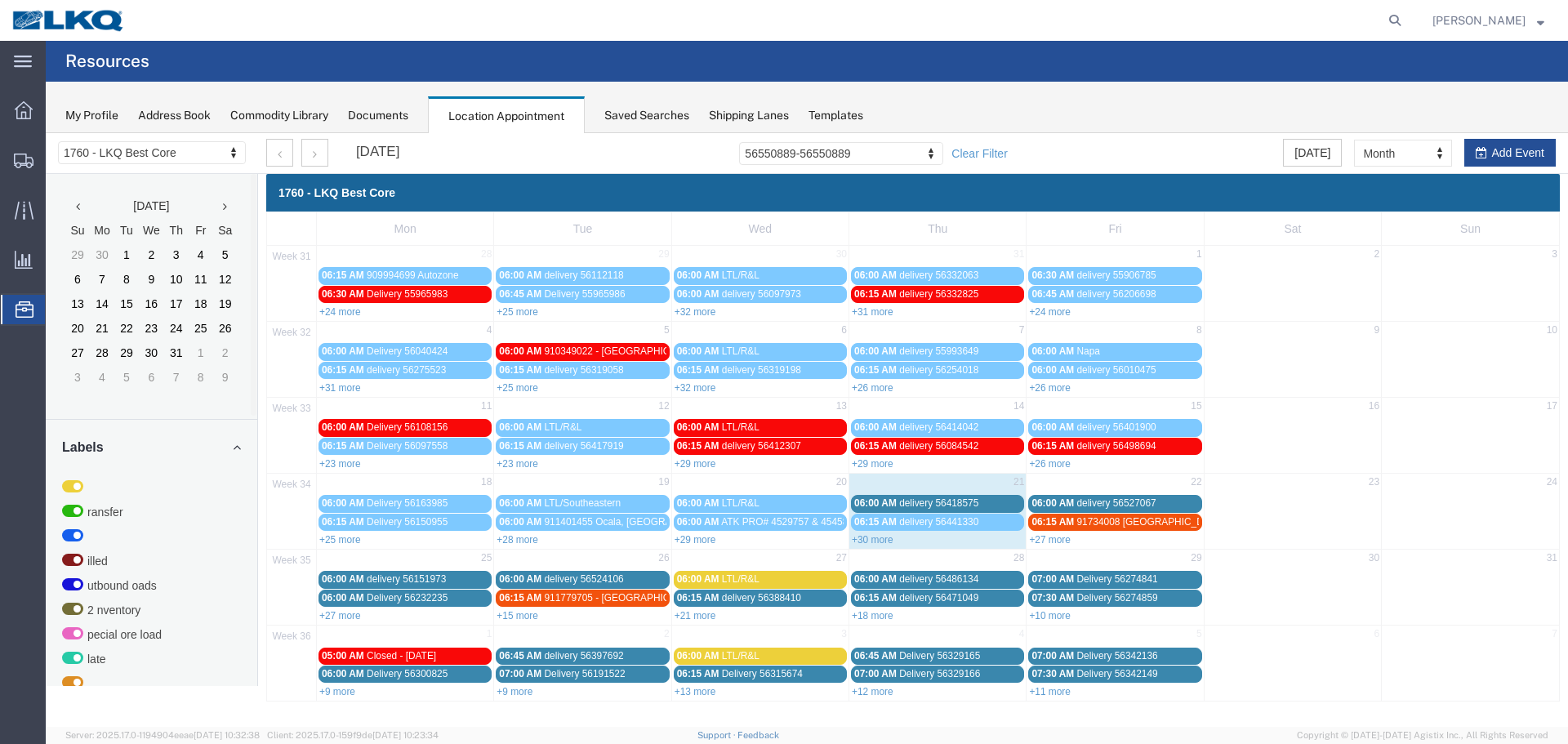
click at [1057, 540] on link "+27 more" at bounding box center [1050, 540] width 42 height 12
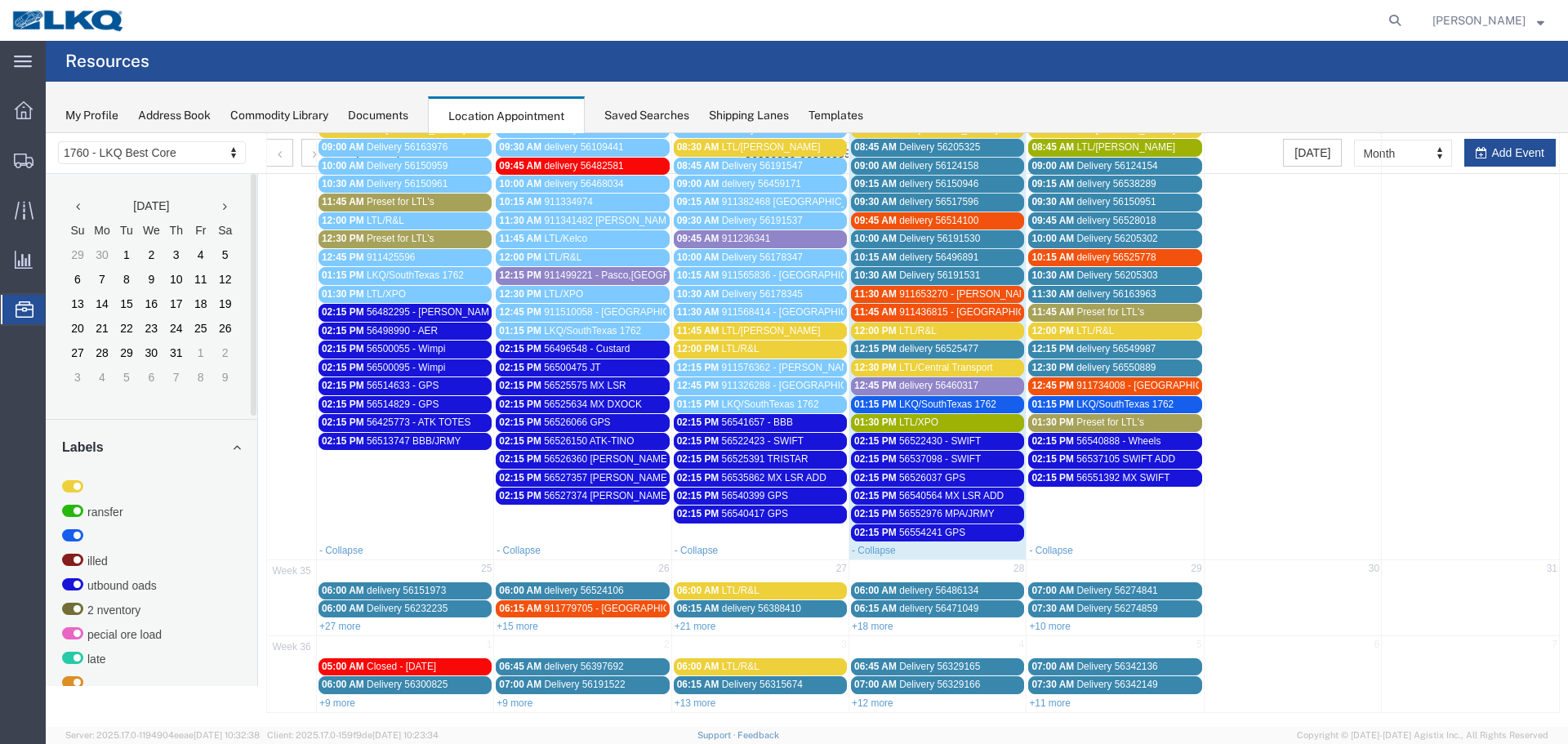
scroll to position [543, 0]
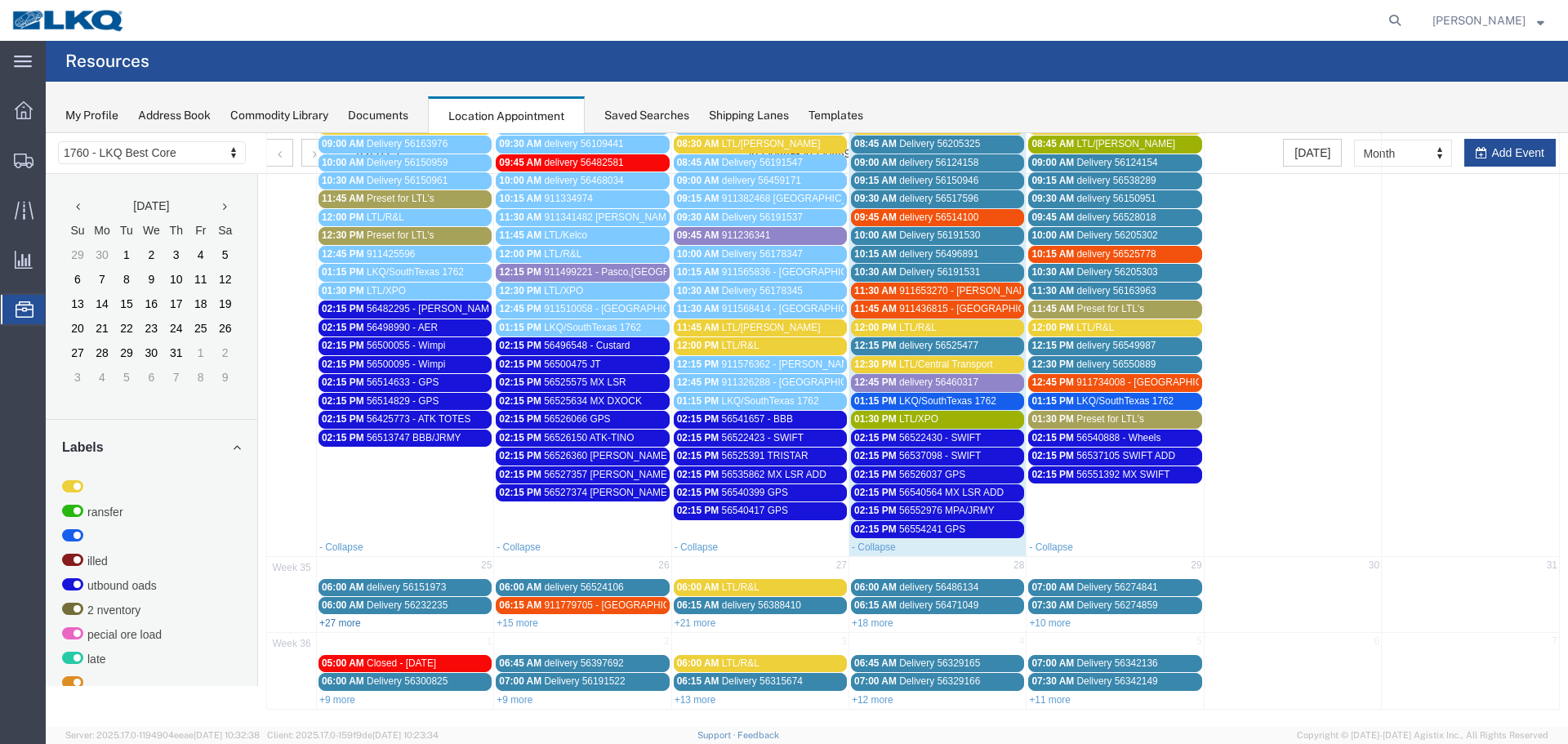
click at [343, 622] on link "+27 more" at bounding box center [340, 623] width 42 height 12
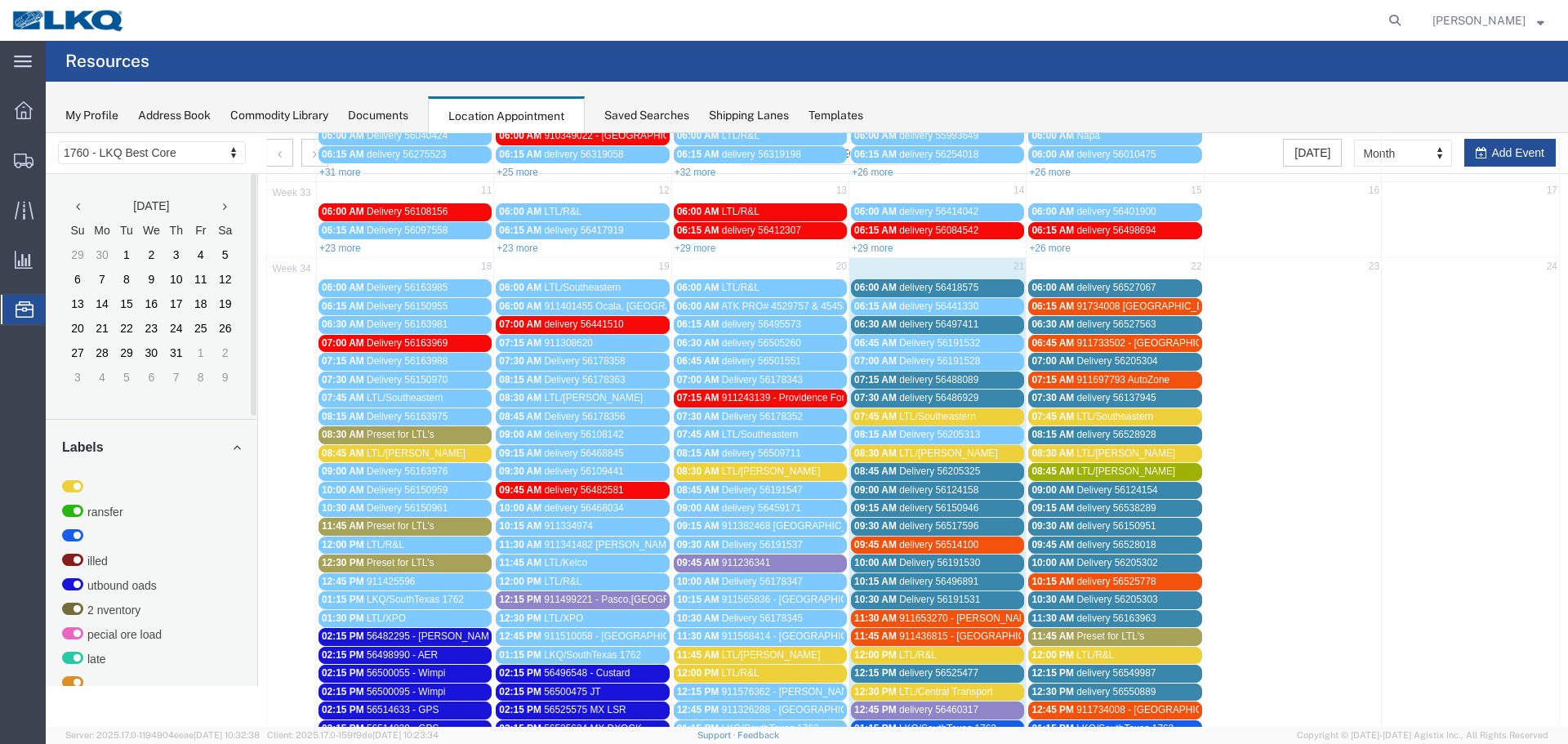
scroll to position [490, 0]
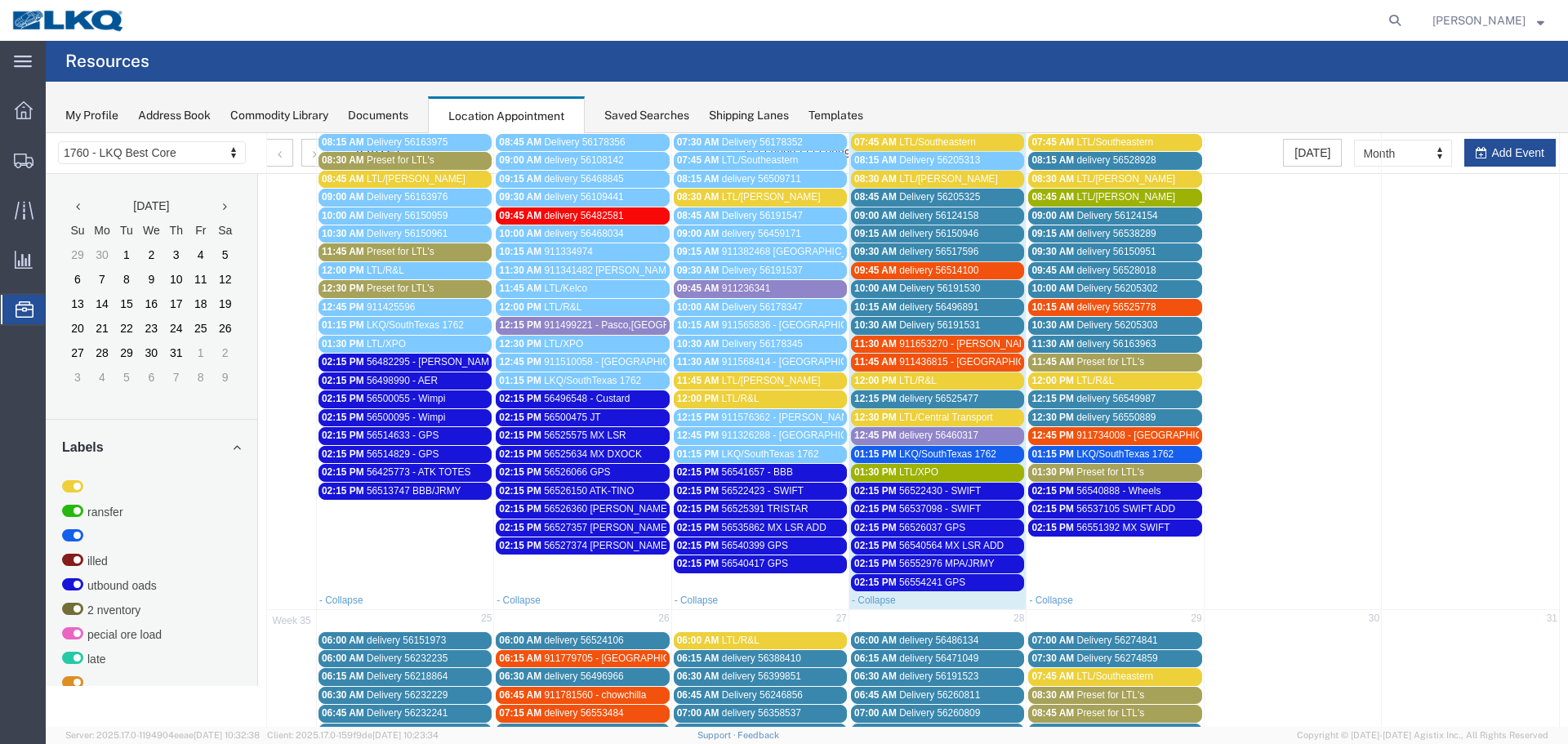
click at [444, 639] on span "delivery 56151973" at bounding box center [406, 640] width 79 height 12
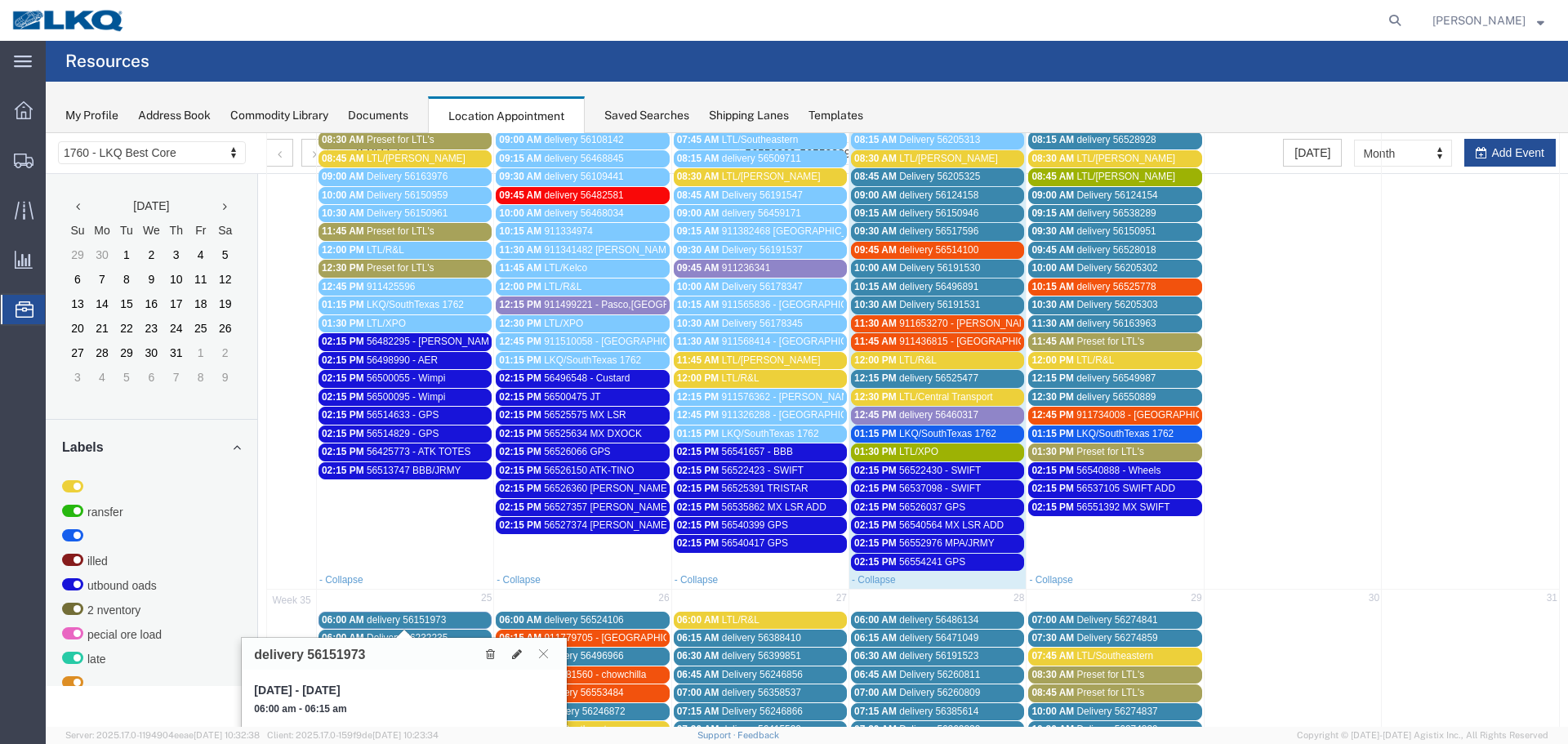
scroll to position [572, 0]
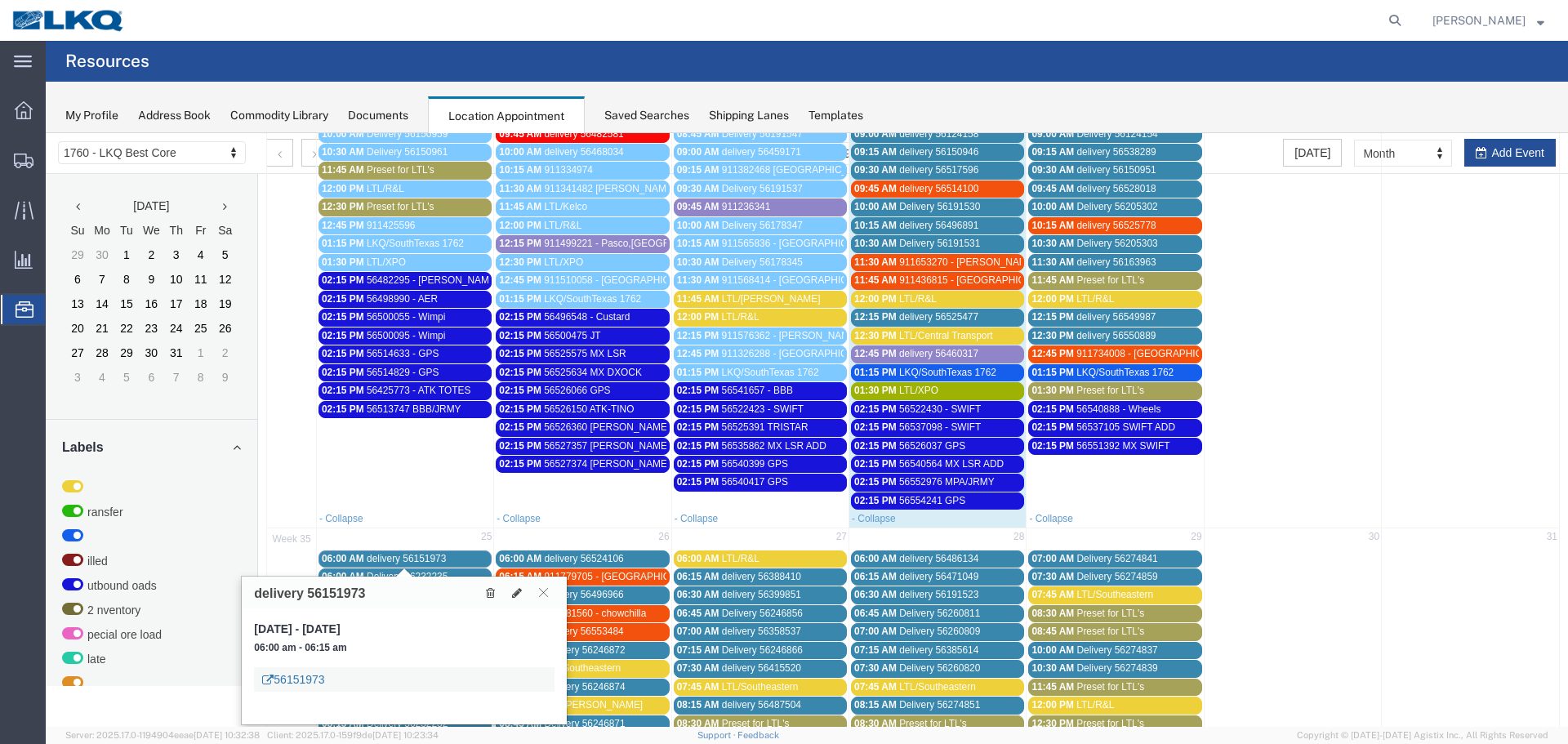
click at [312, 678] on link "56151973" at bounding box center [293, 679] width 62 height 16
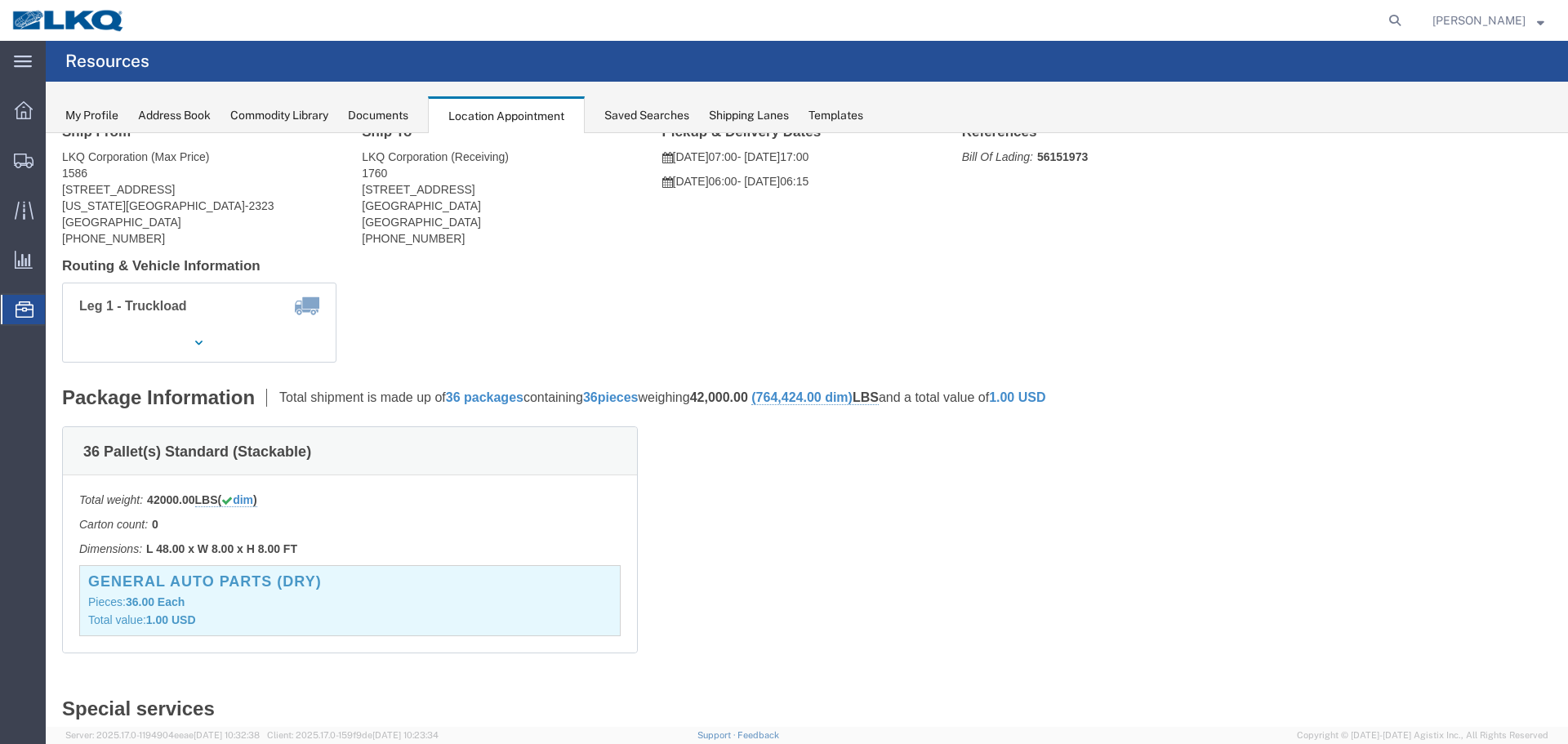
scroll to position [0, 0]
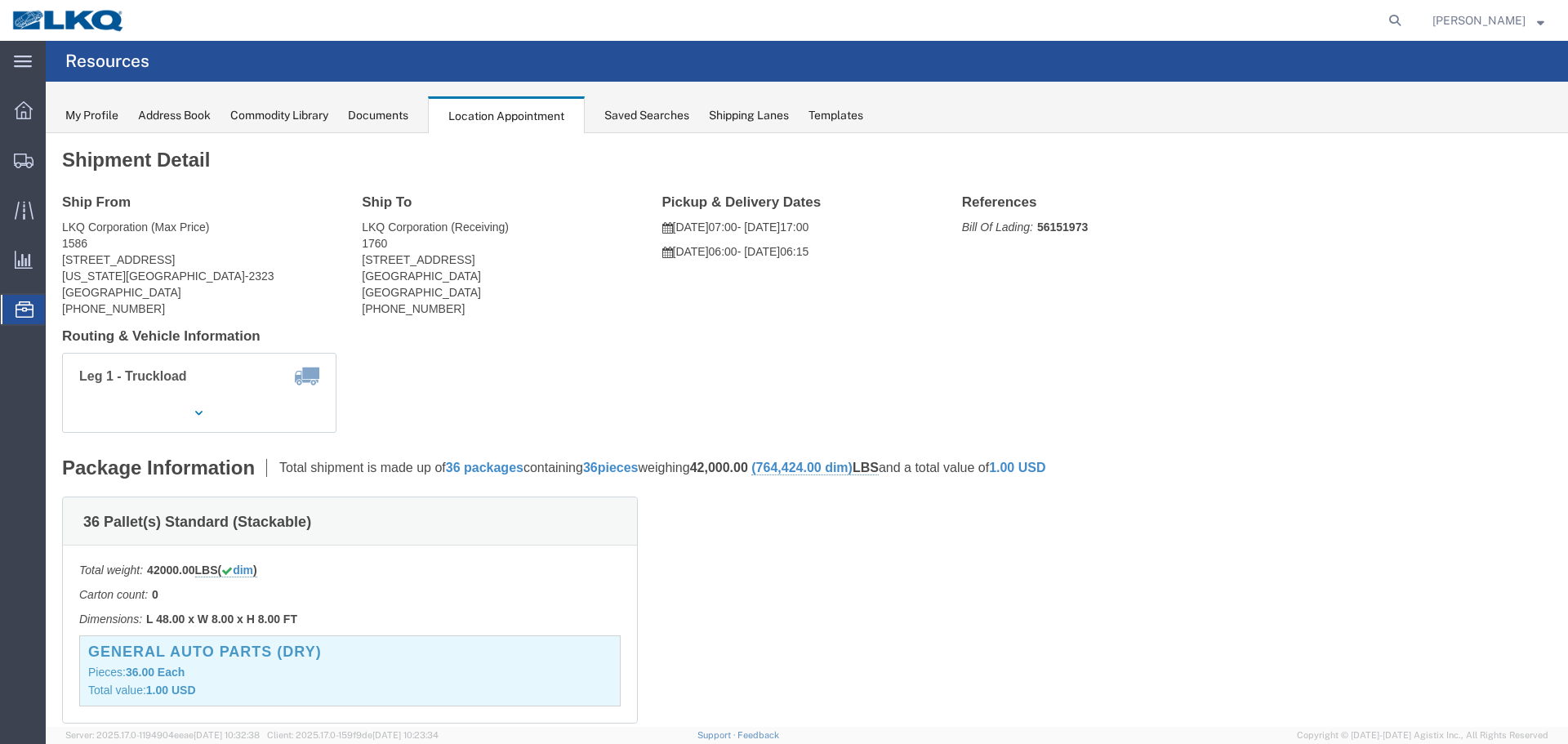
click at [0, 0] on span "Location Appointment" at bounding box center [0, 0] width 0 height 0
click at [405, 113] on div "Documents" at bounding box center [378, 115] width 60 height 17
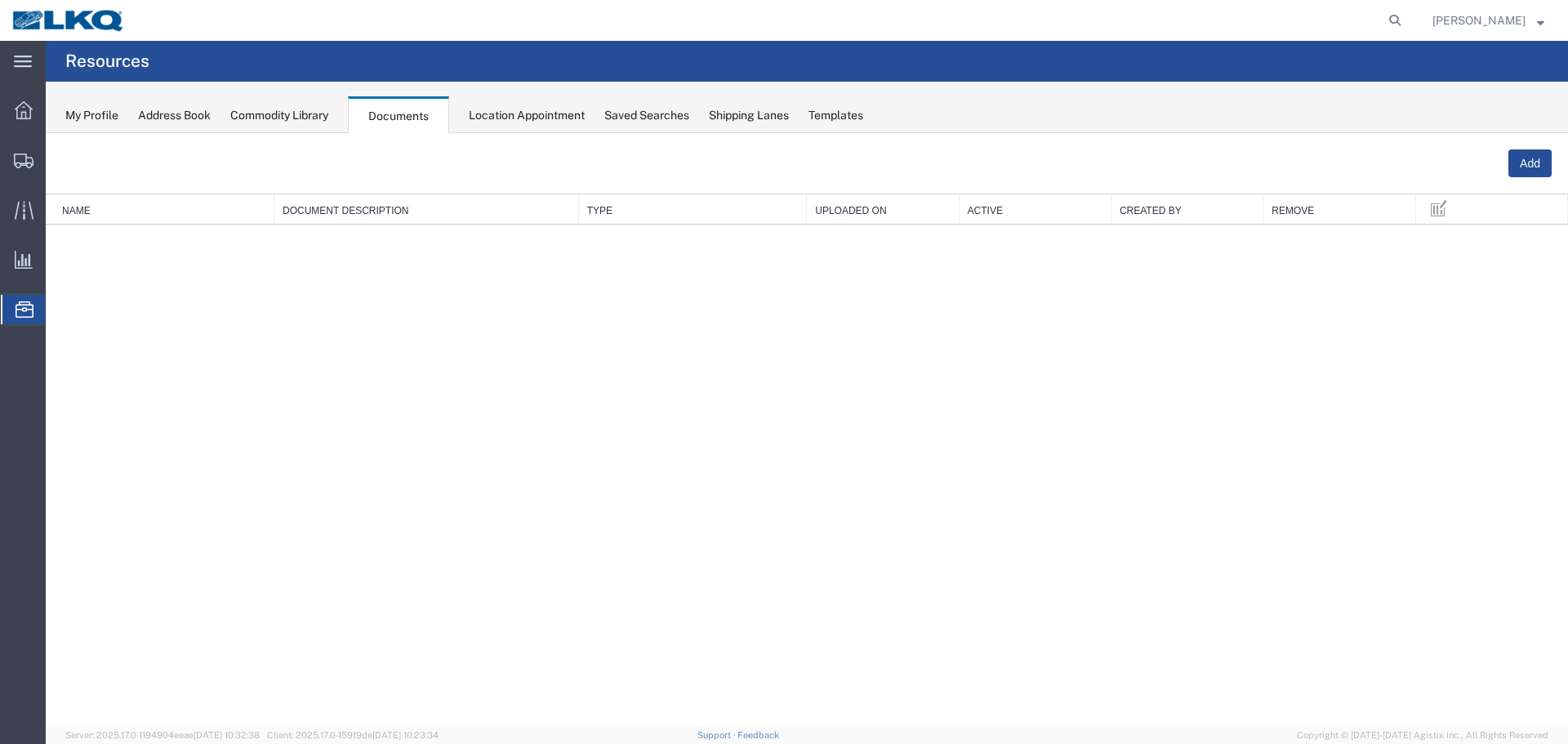
click at [532, 118] on div "Location Appointment" at bounding box center [526, 115] width 116 height 17
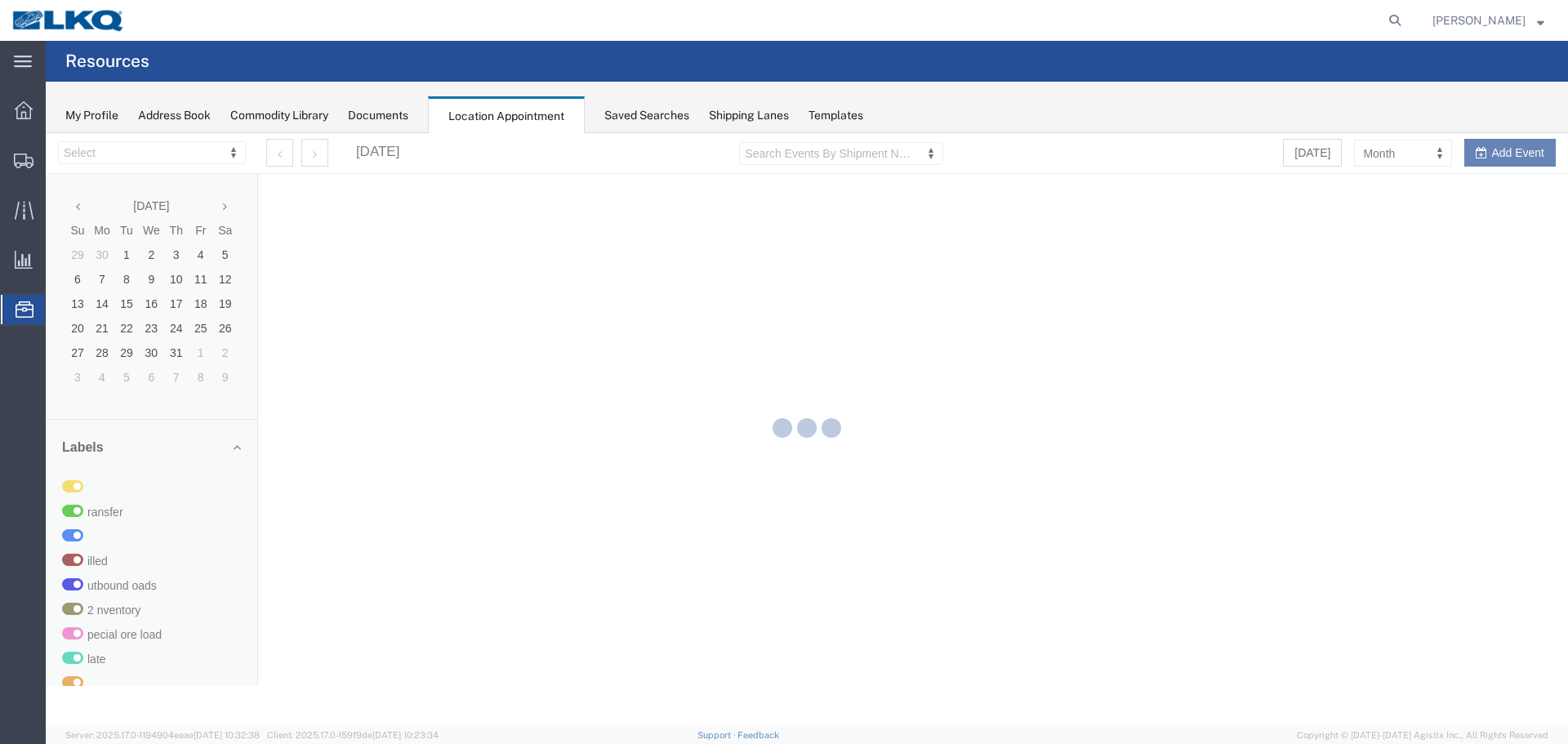
select select "27634"
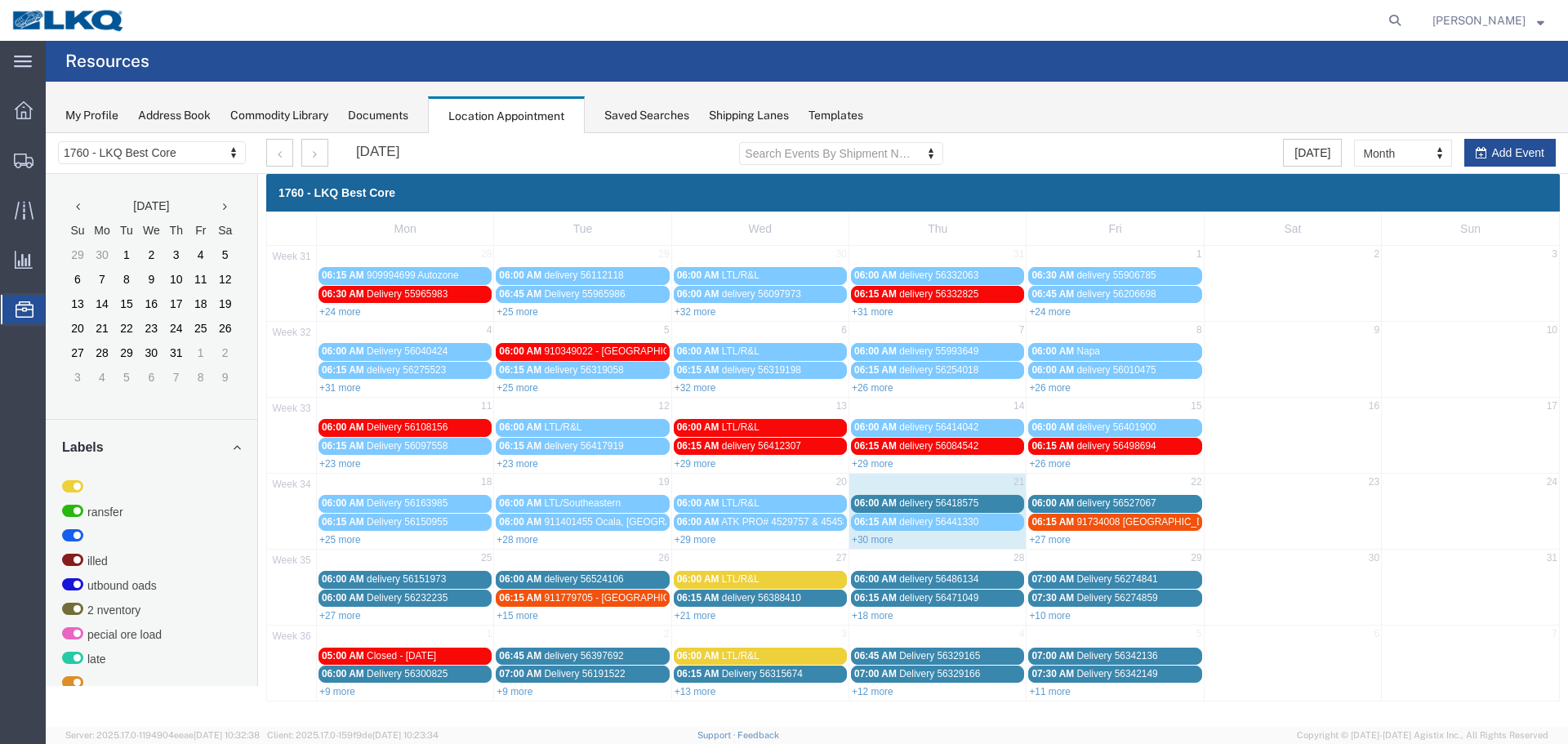
click at [367, 599] on span "Delivery 56232235" at bounding box center [406, 598] width 81 height 12
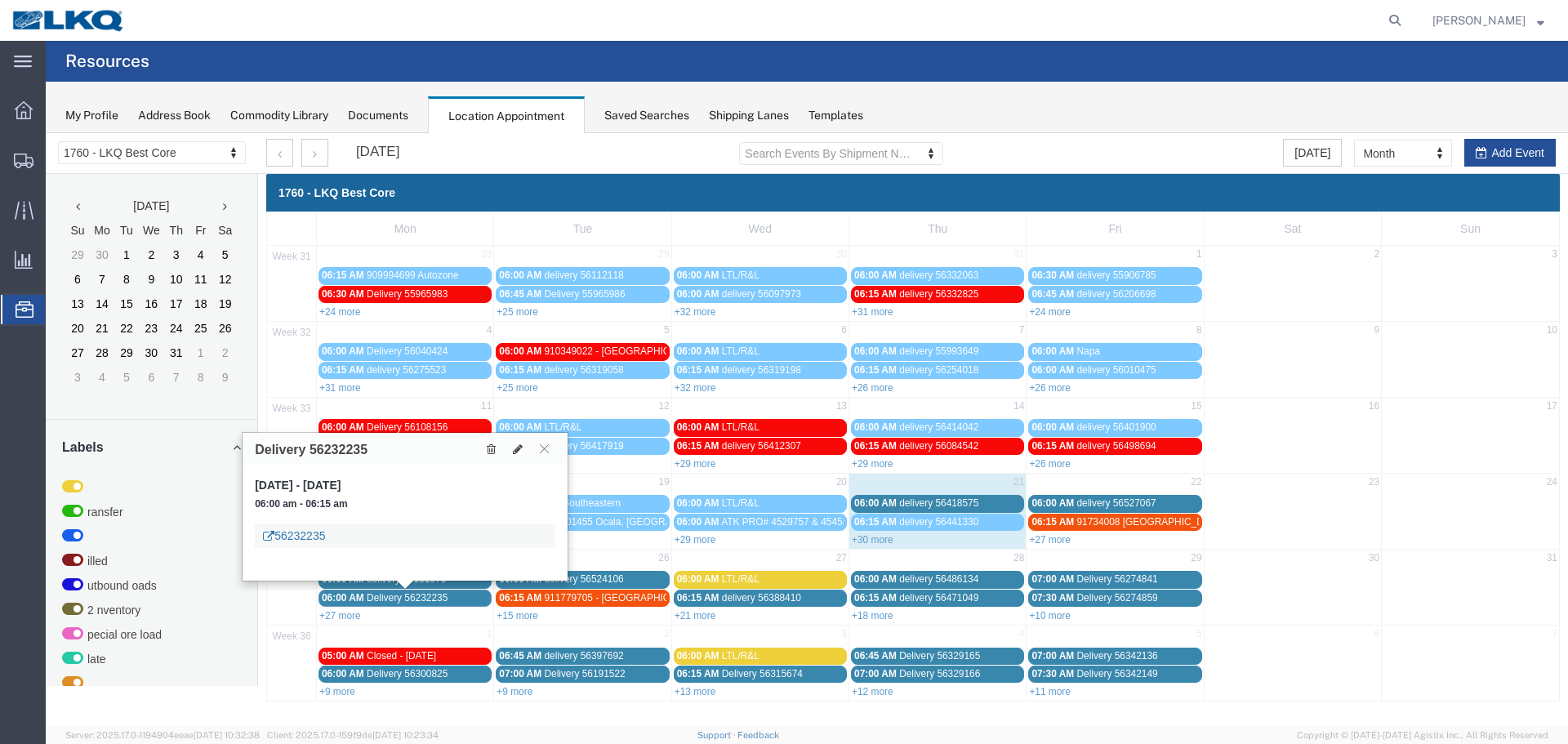
click at [301, 531] on link "56232235" at bounding box center [294, 536] width 62 height 16
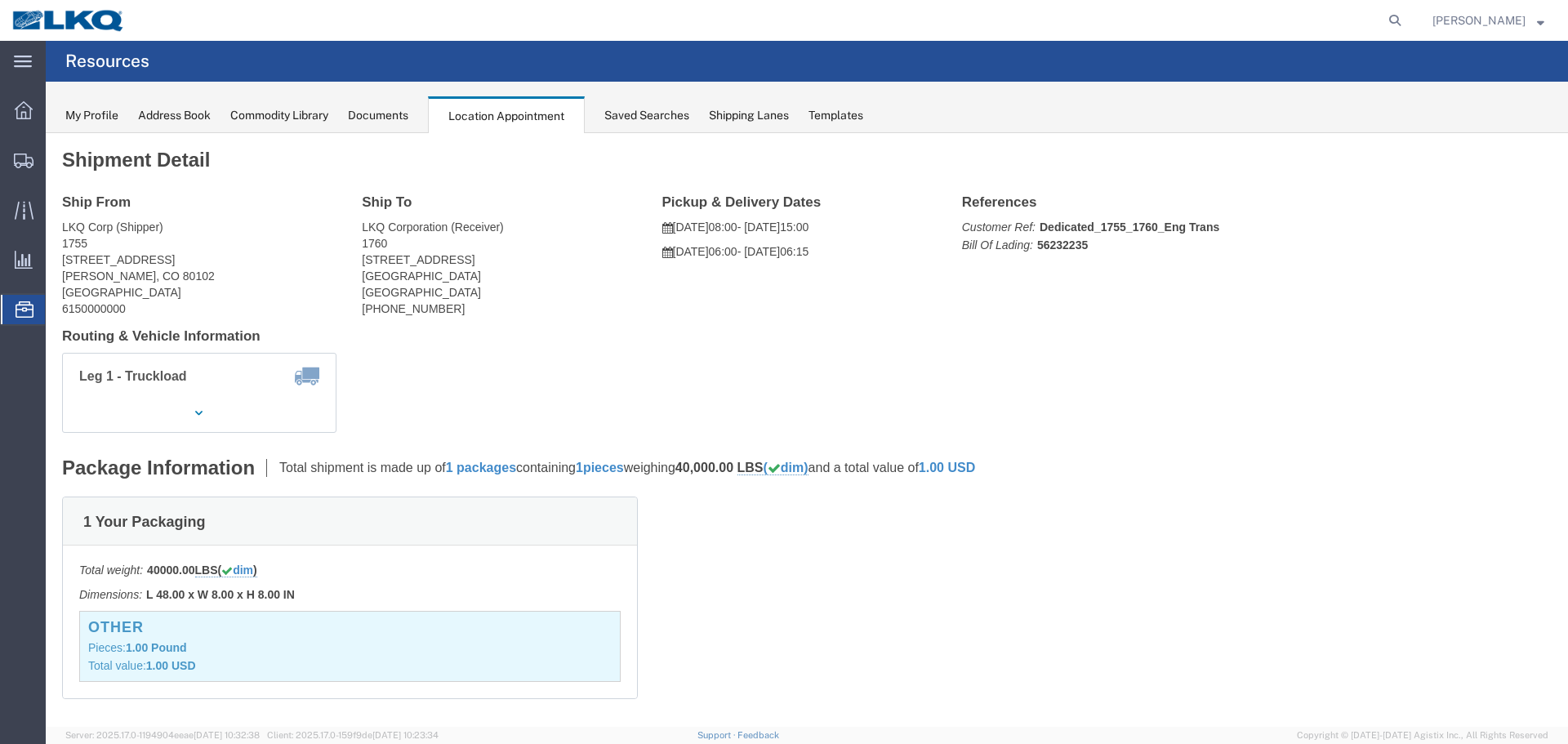
click at [0, 0] on span "Location Appointment" at bounding box center [0, 0] width 0 height 0
click at [632, 120] on div "Saved Searches" at bounding box center [647, 115] width 85 height 17
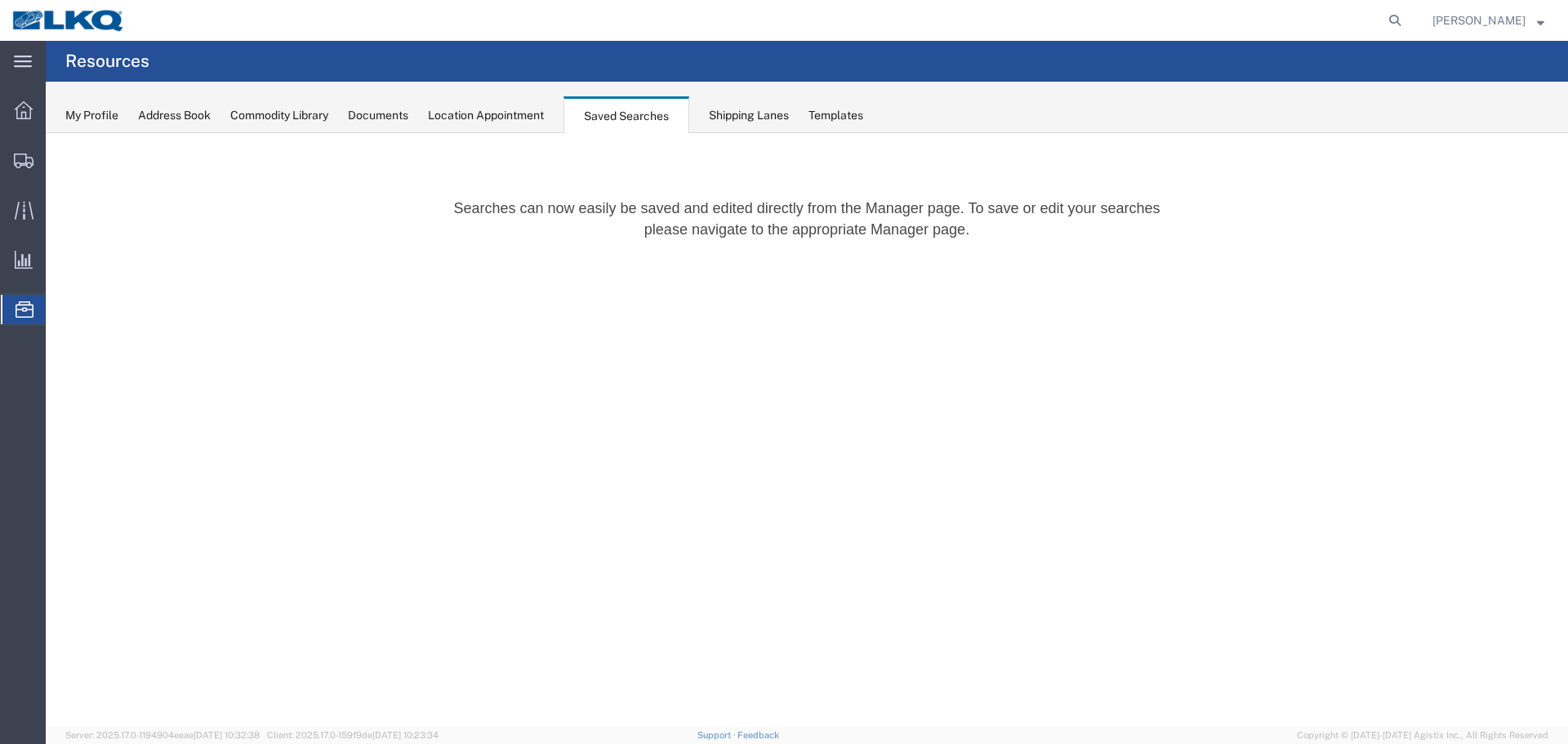
click at [532, 116] on div "Location Appointment" at bounding box center [485, 115] width 116 height 17
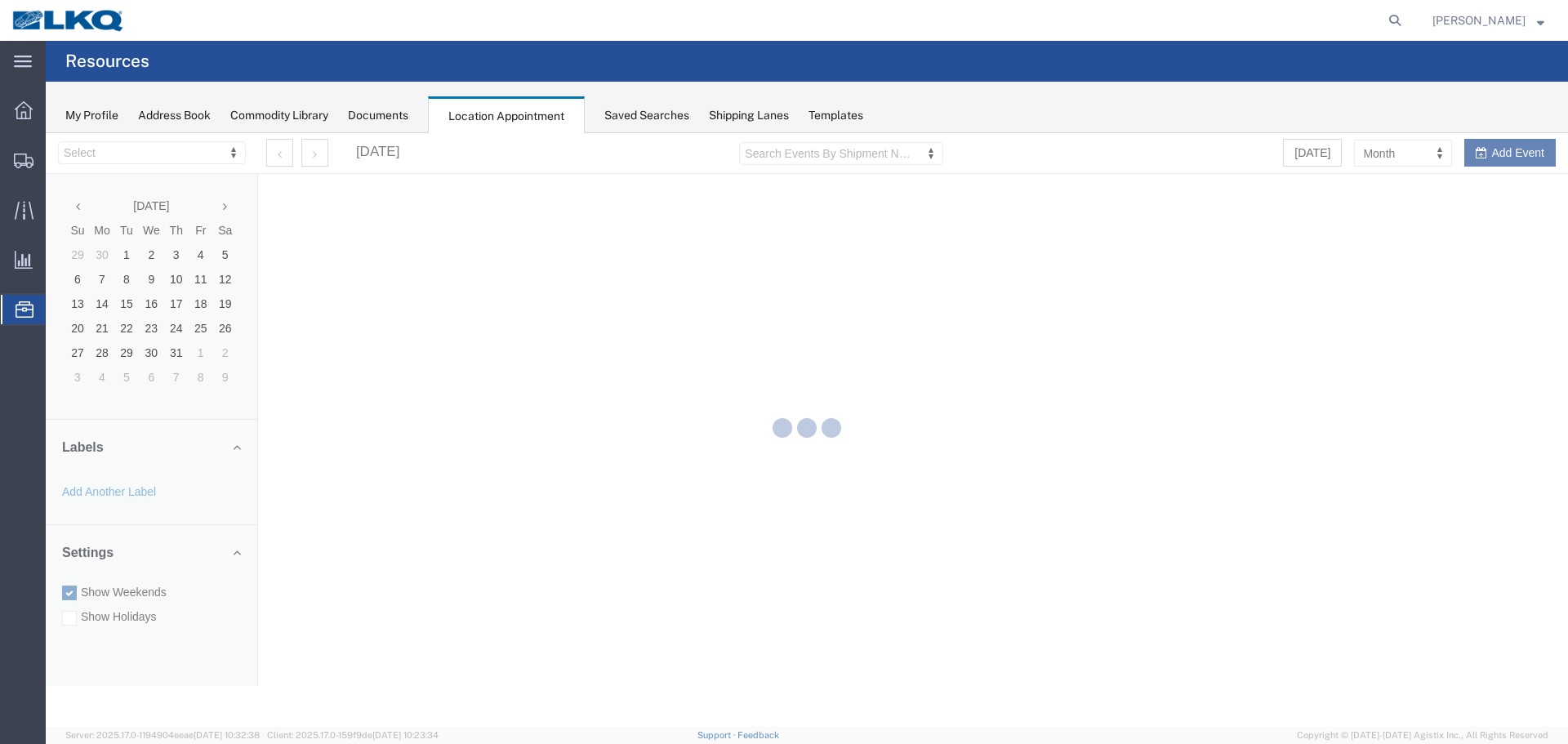
select select "27634"
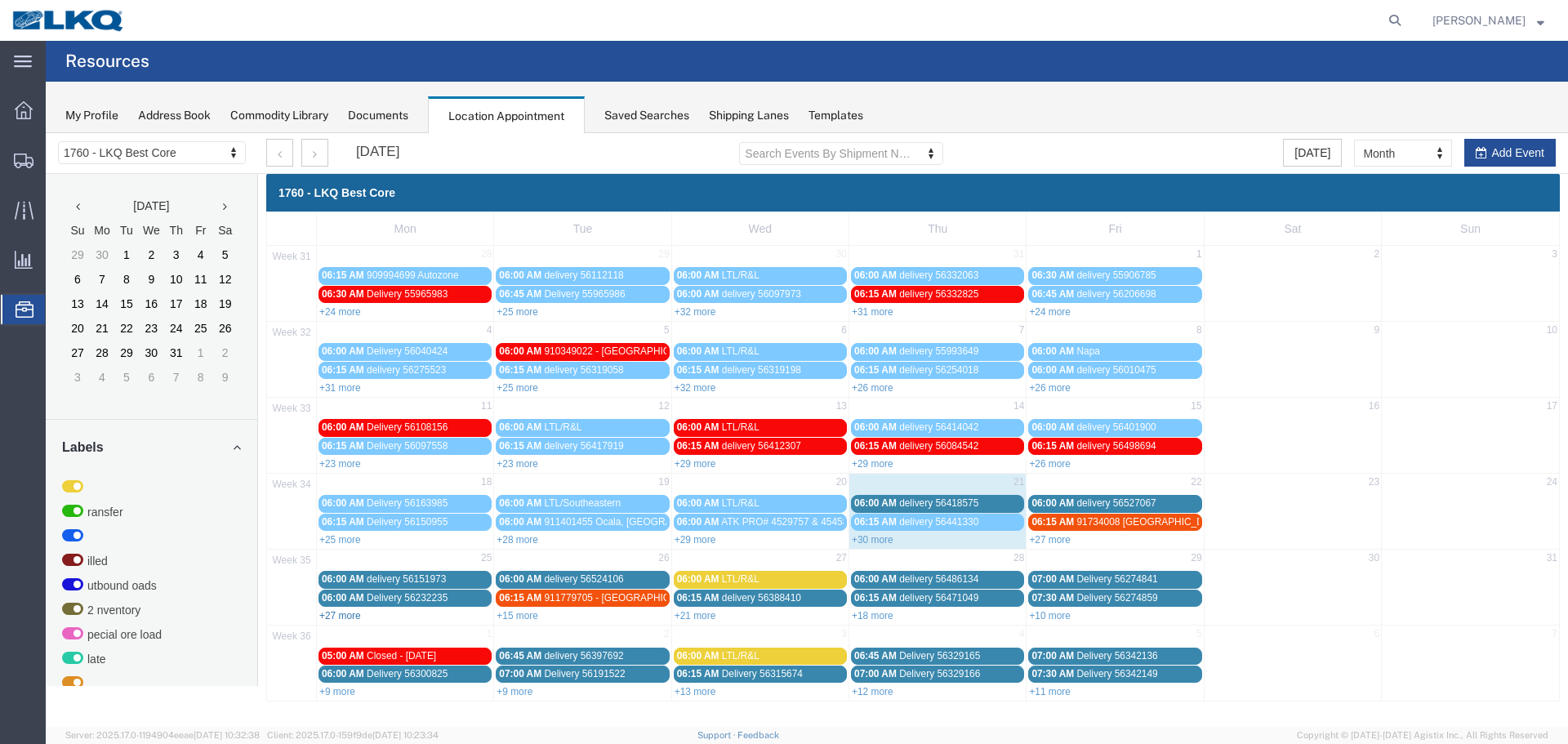
click at [337, 613] on link "+27 more" at bounding box center [340, 615] width 42 height 12
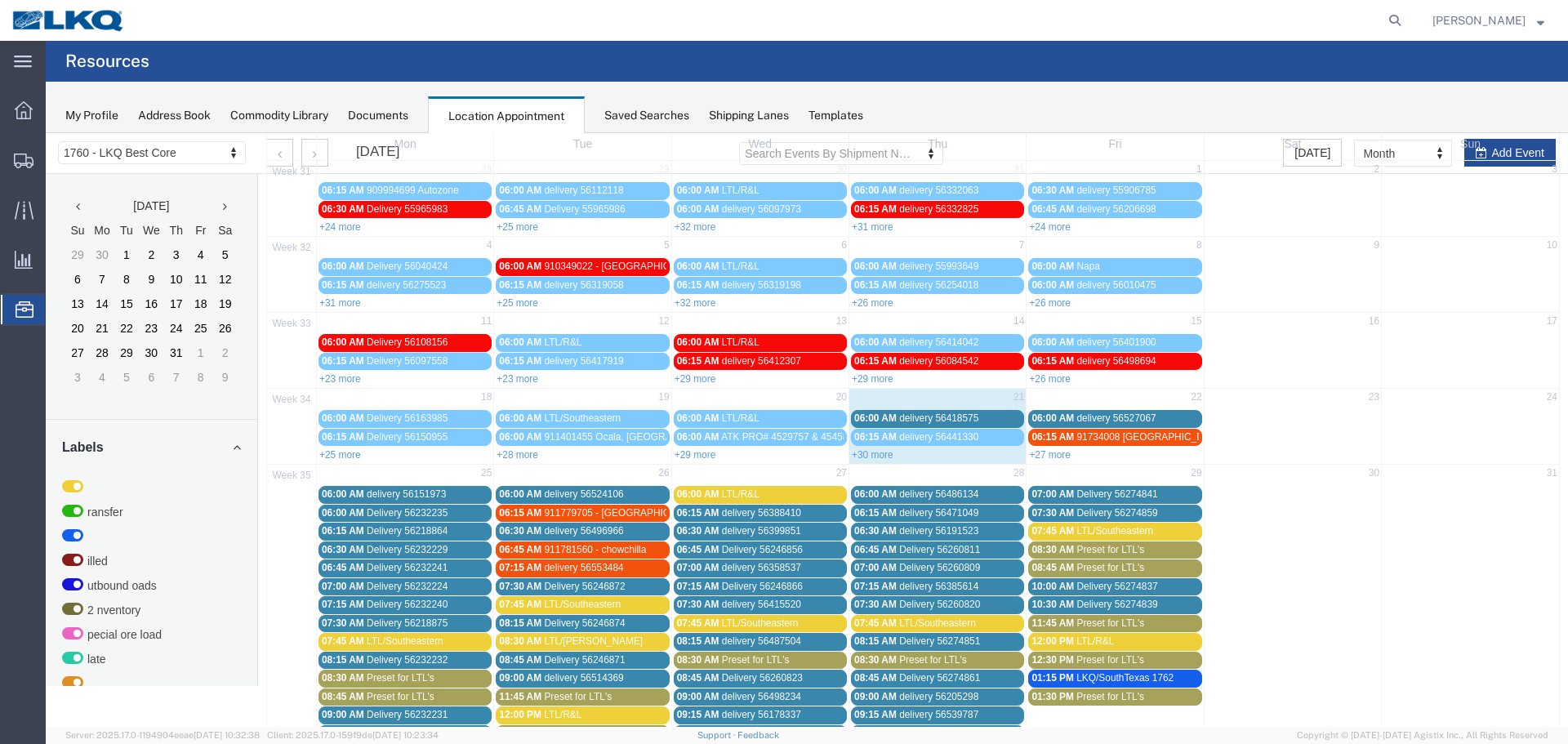
scroll to position [82, 0]
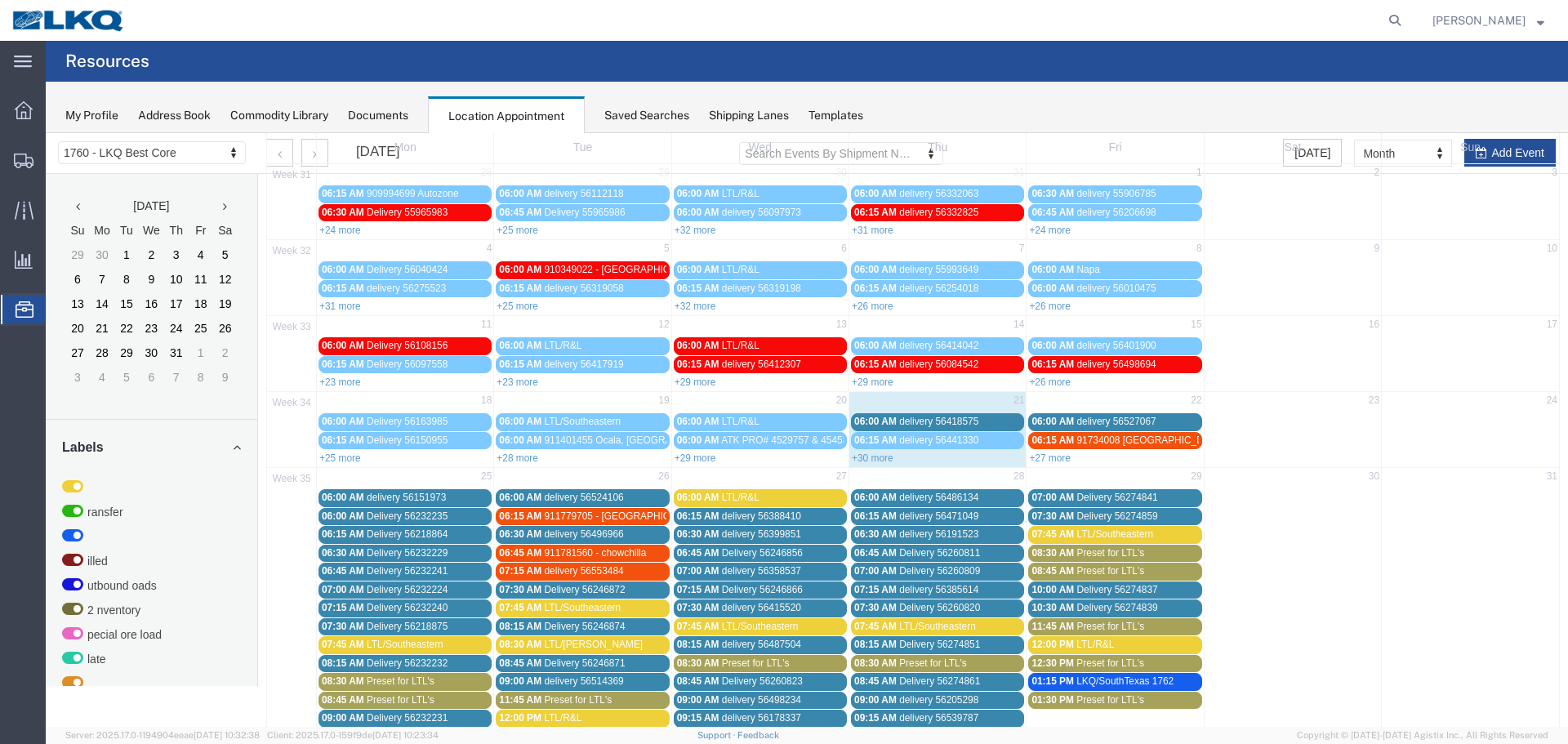
click at [410, 513] on span "Delivery 56232235" at bounding box center [406, 516] width 81 height 12
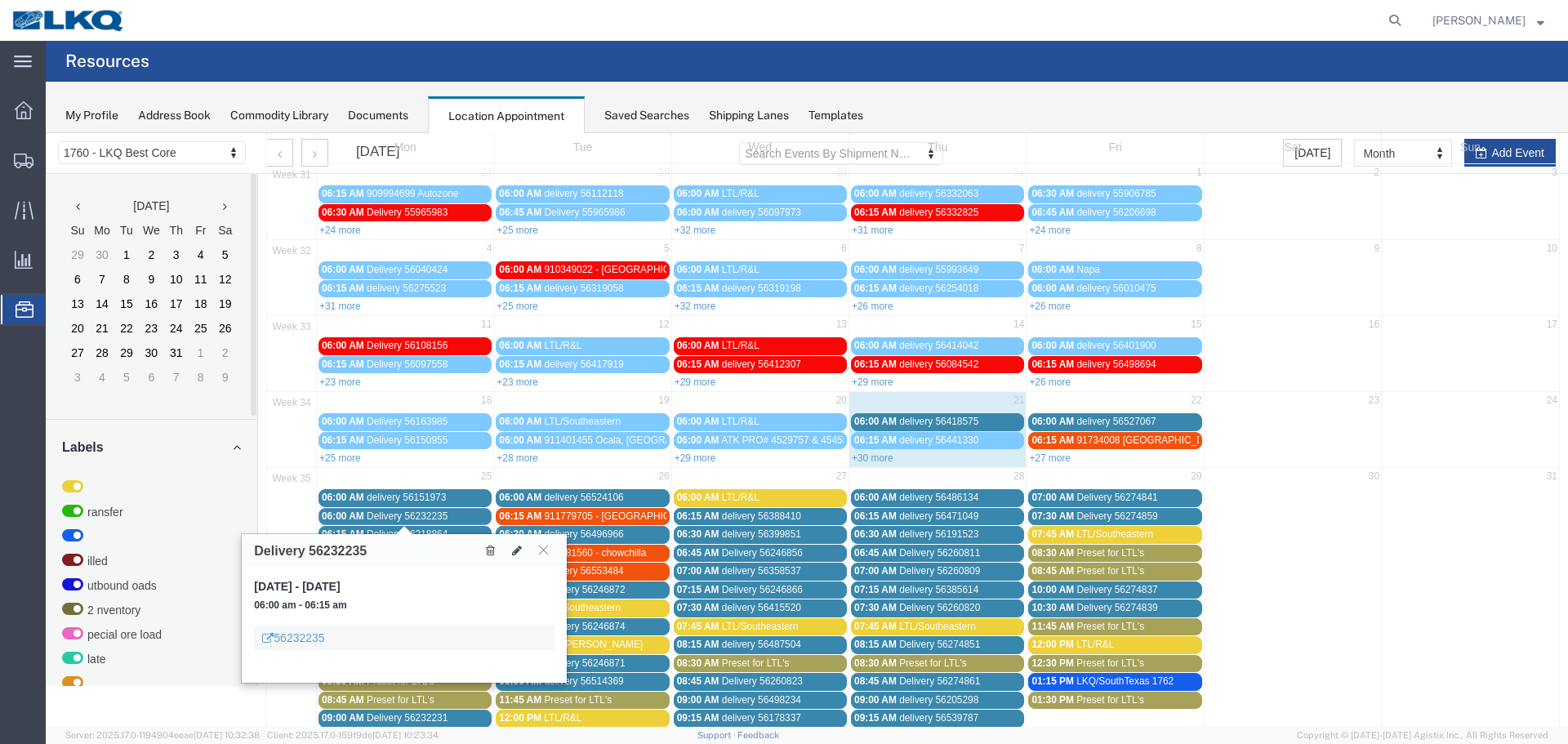
click at [445, 518] on span "Delivery 56232235" at bounding box center [406, 516] width 81 height 12
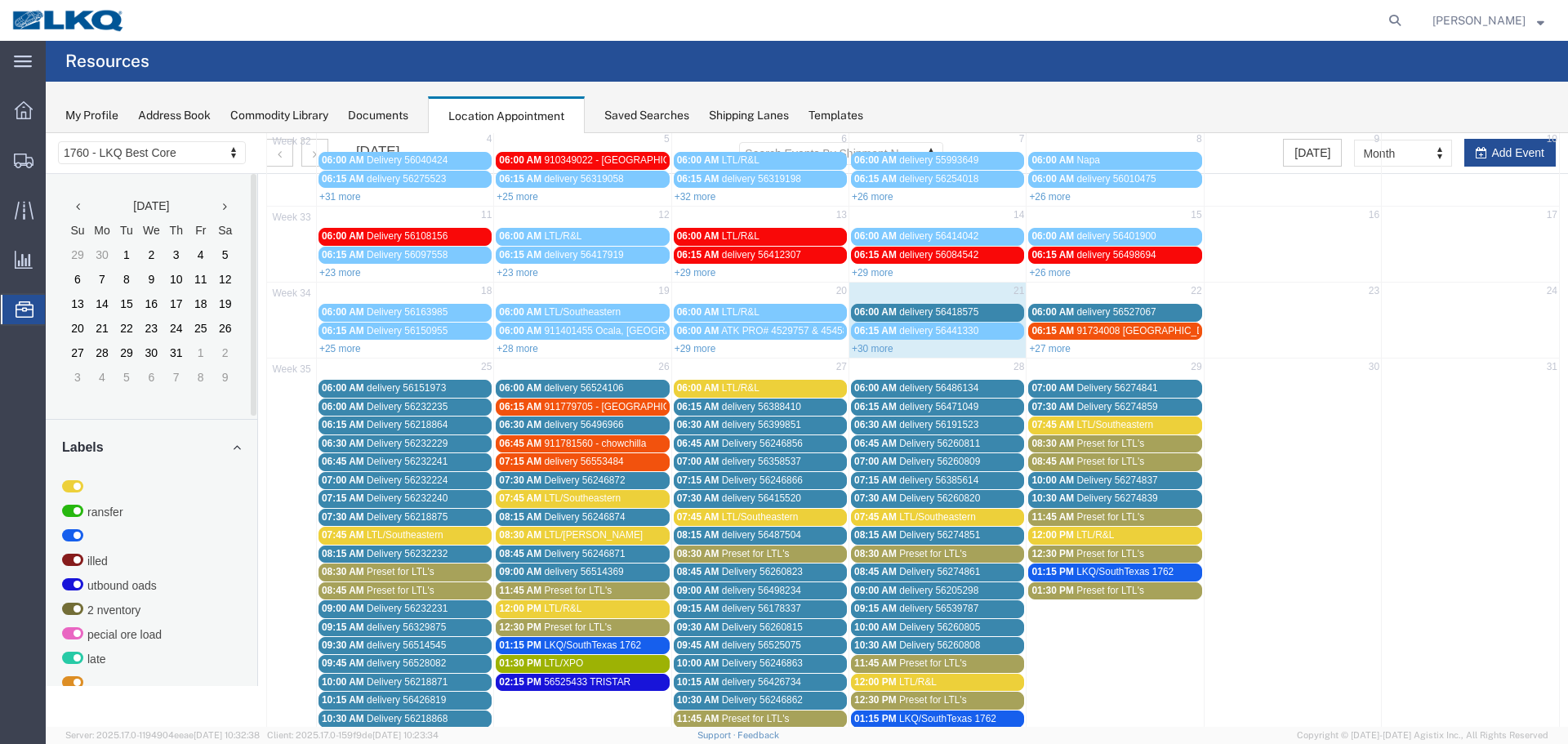
scroll to position [163, 0]
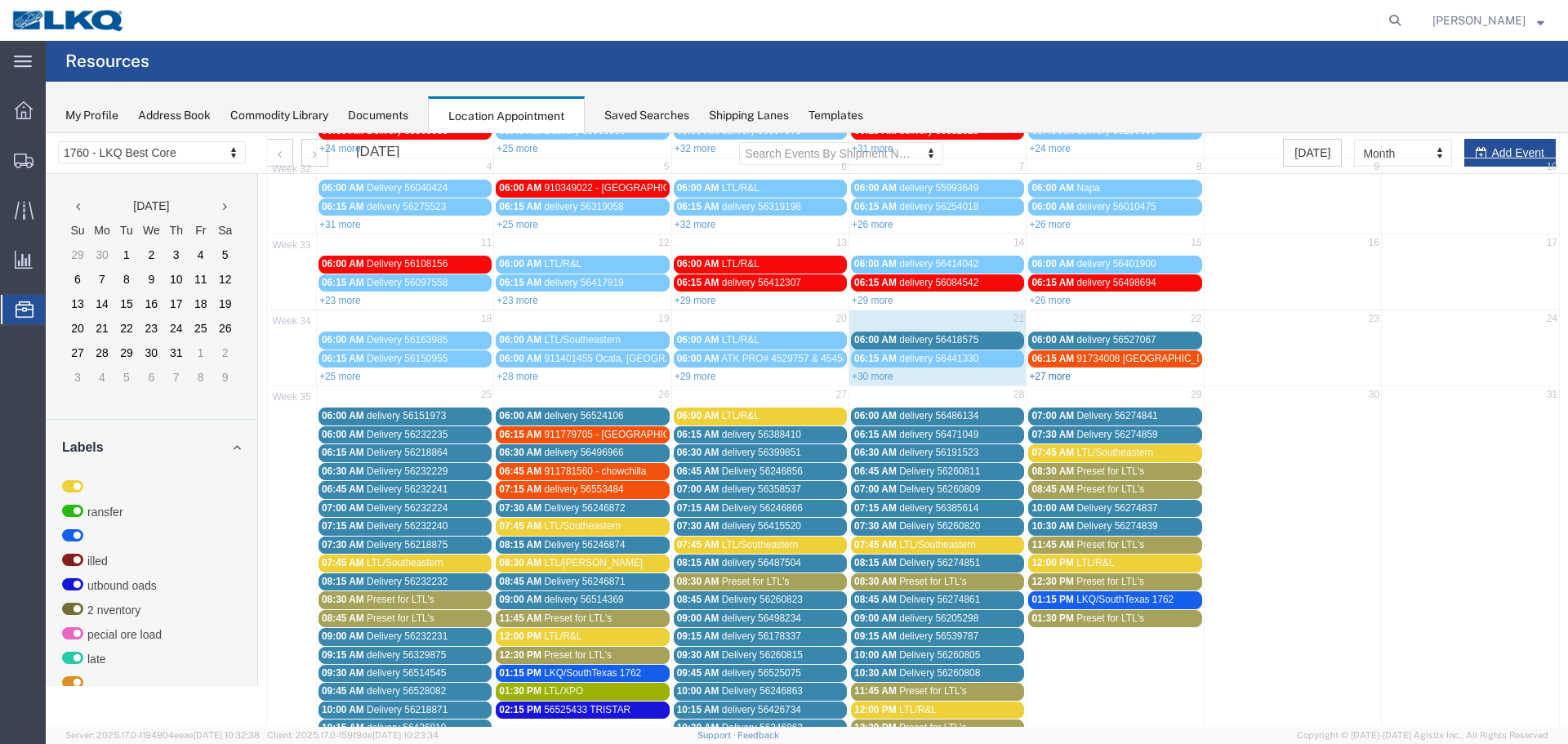
click at [1052, 376] on link "+27 more" at bounding box center [1050, 376] width 42 height 12
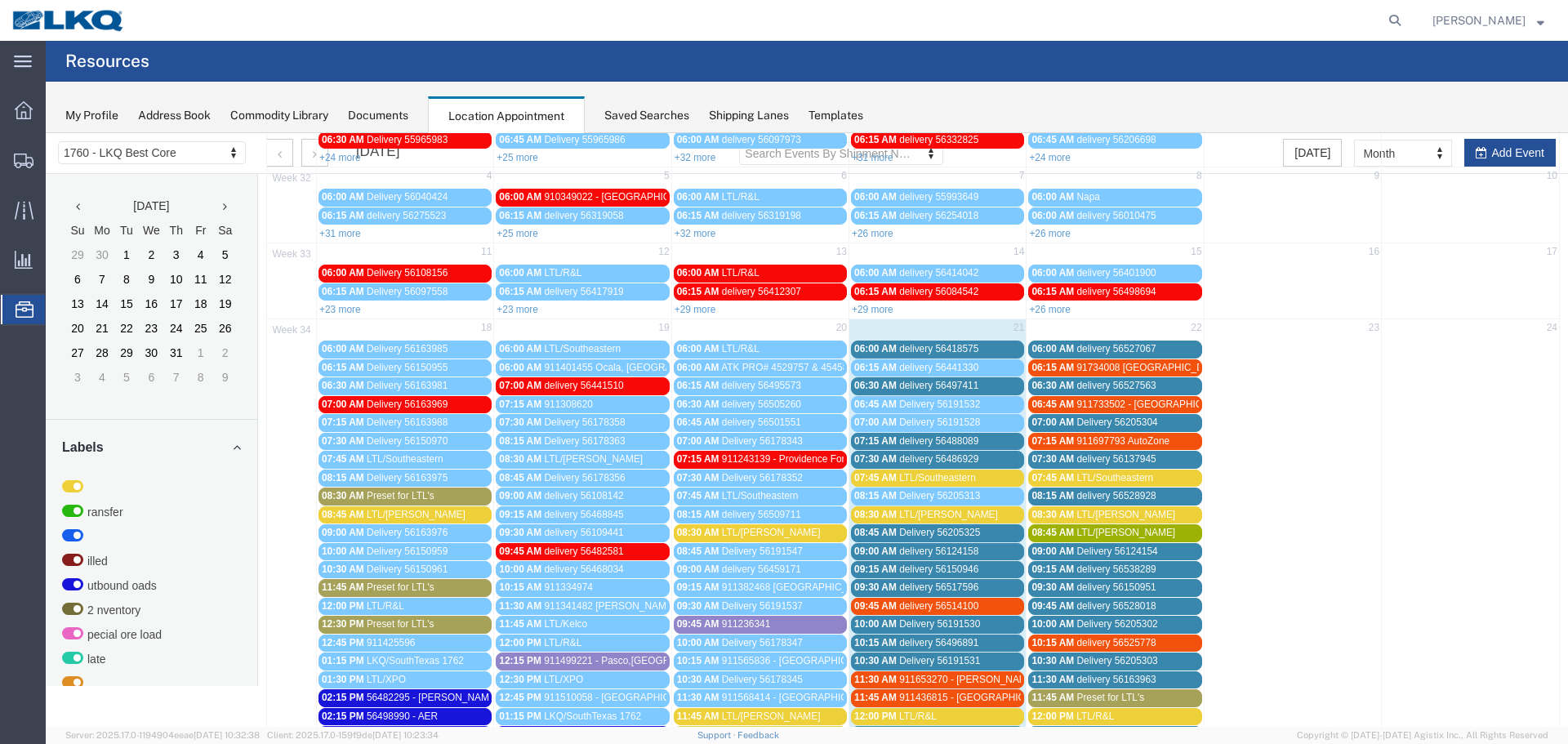
scroll to position [0, 0]
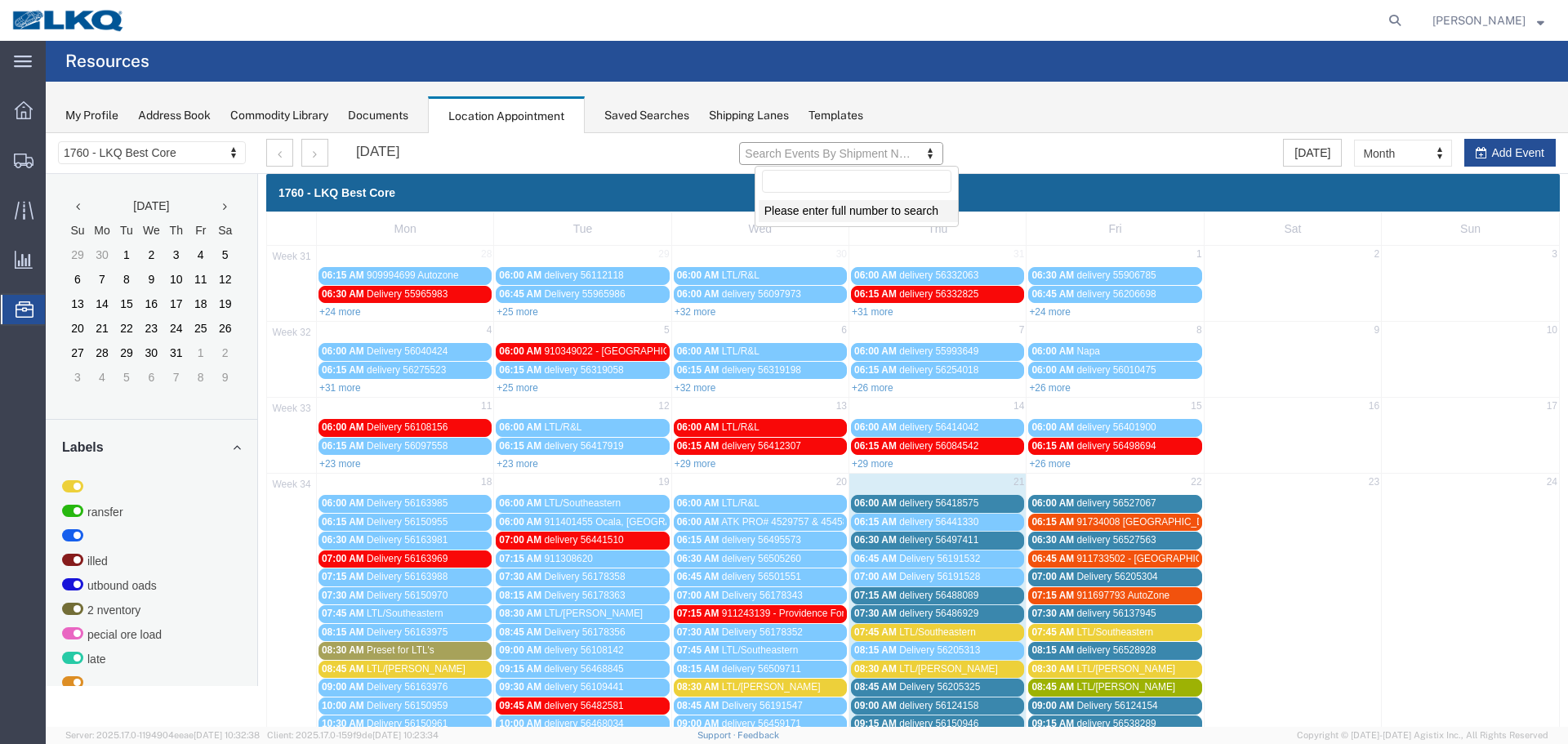
type input "56418575"
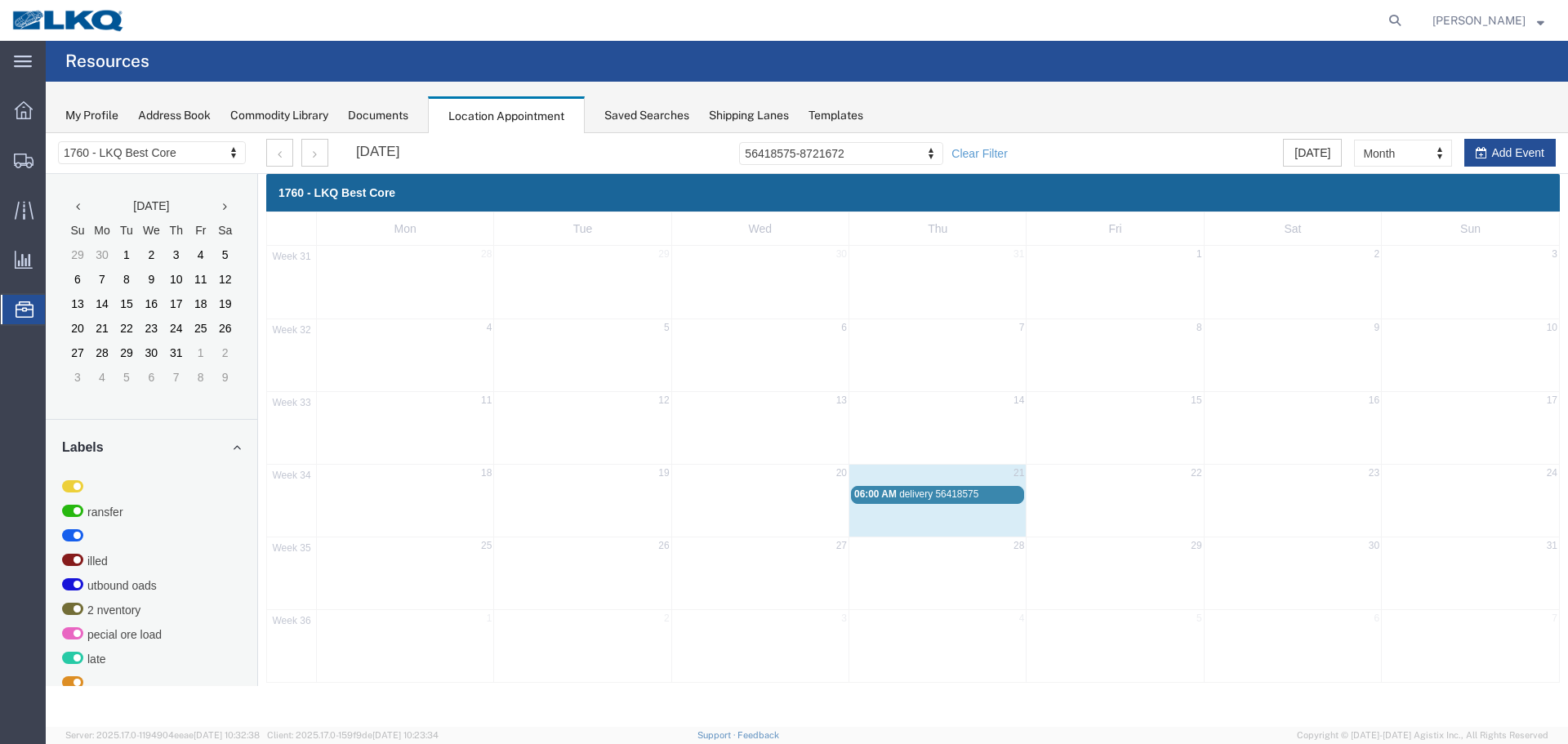
click at [1022, 162] on div "August 2025 56418575-8721672 Clear Filter Today Month Month Week Day Add Event" at bounding box center [910, 154] width 1314 height 41
drag, startPoint x: 1020, startPoint y: 154, endPoint x: 531, endPoint y: 134, distance: 489.4
click at [1007, 154] on link "Clear Filter" at bounding box center [979, 154] width 56 height 16
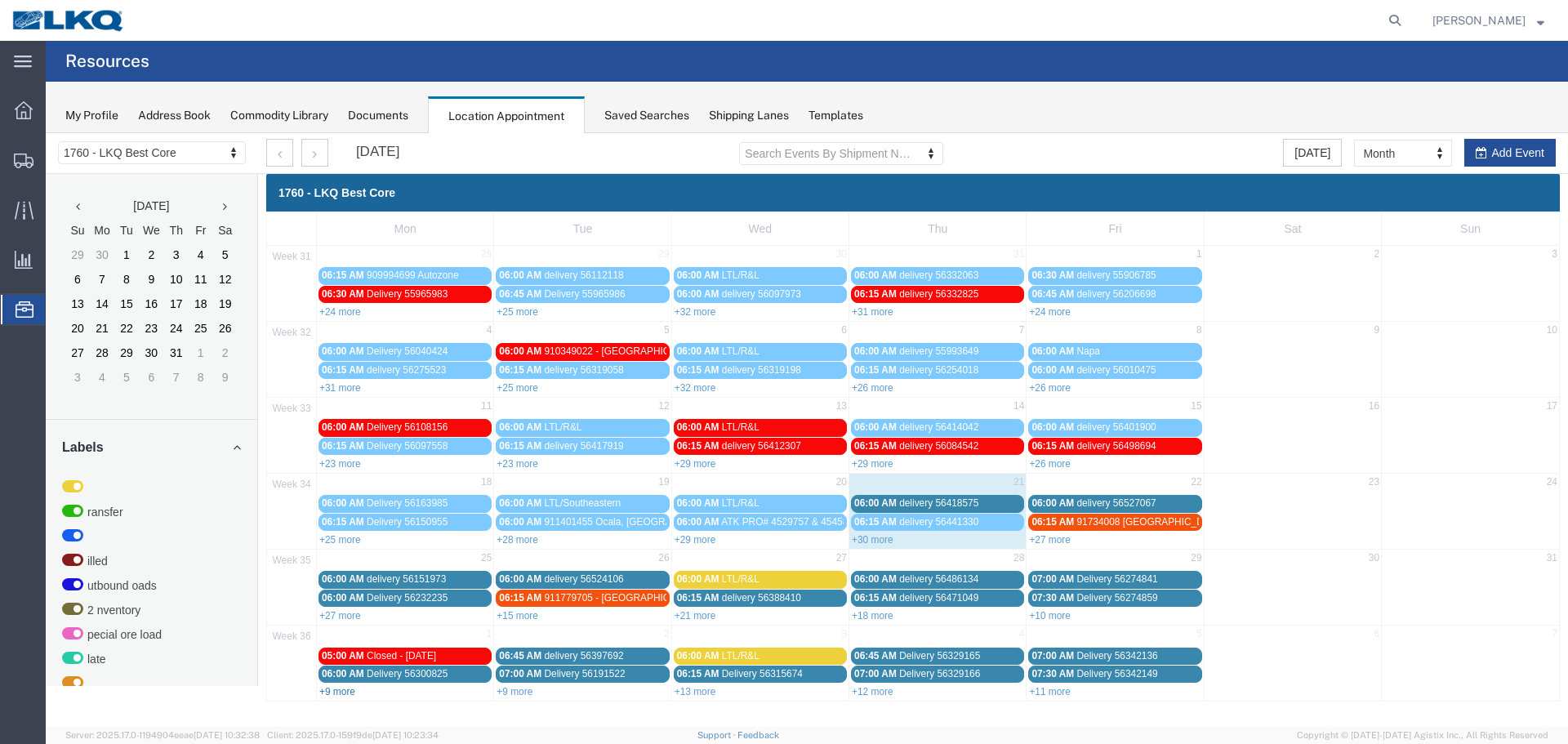
click at [346, 691] on link "+9 more" at bounding box center [337, 692] width 35 height 12
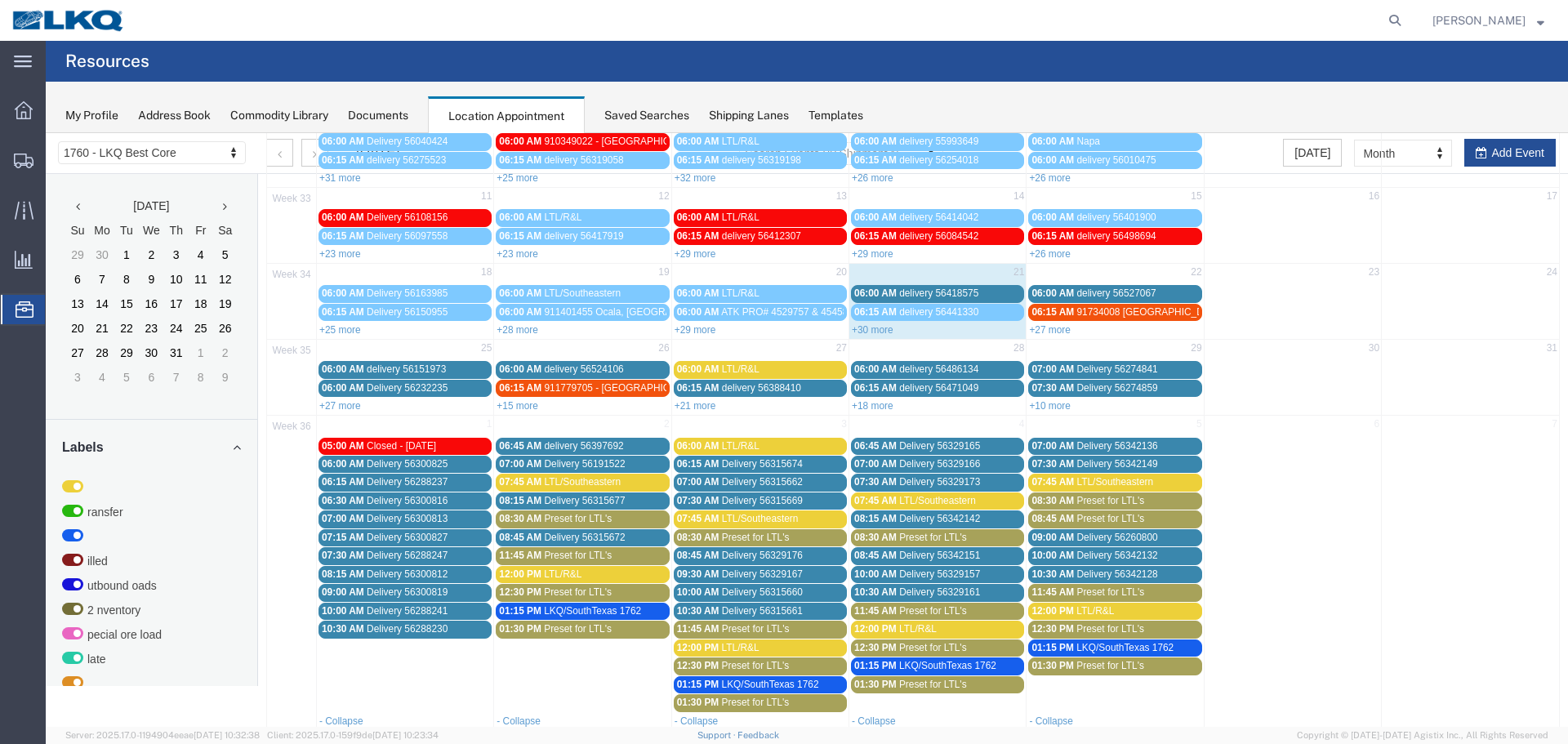
scroll to position [231, 0]
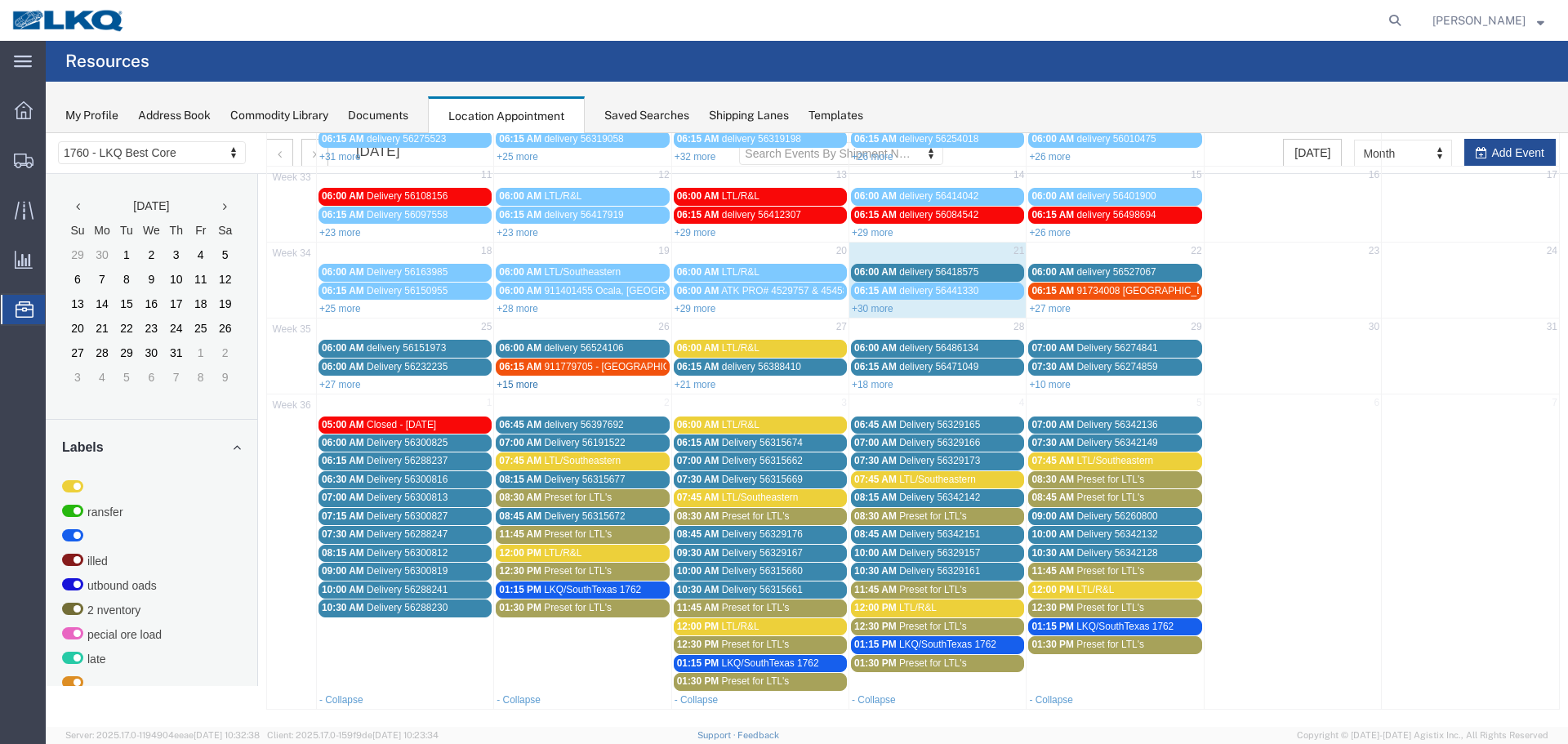
click at [535, 384] on link "+15 more" at bounding box center [517, 384] width 42 height 12
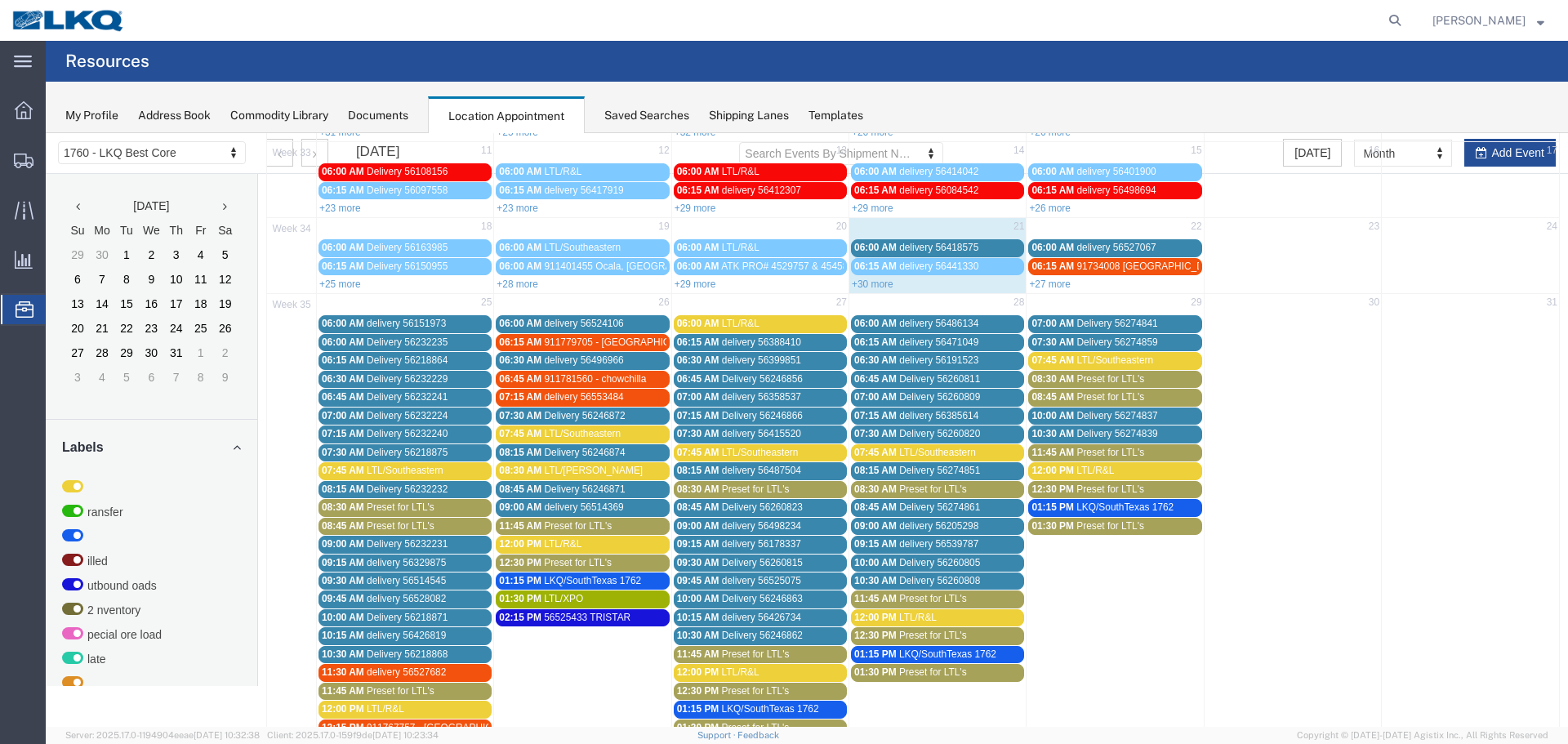
scroll to position [245, 0]
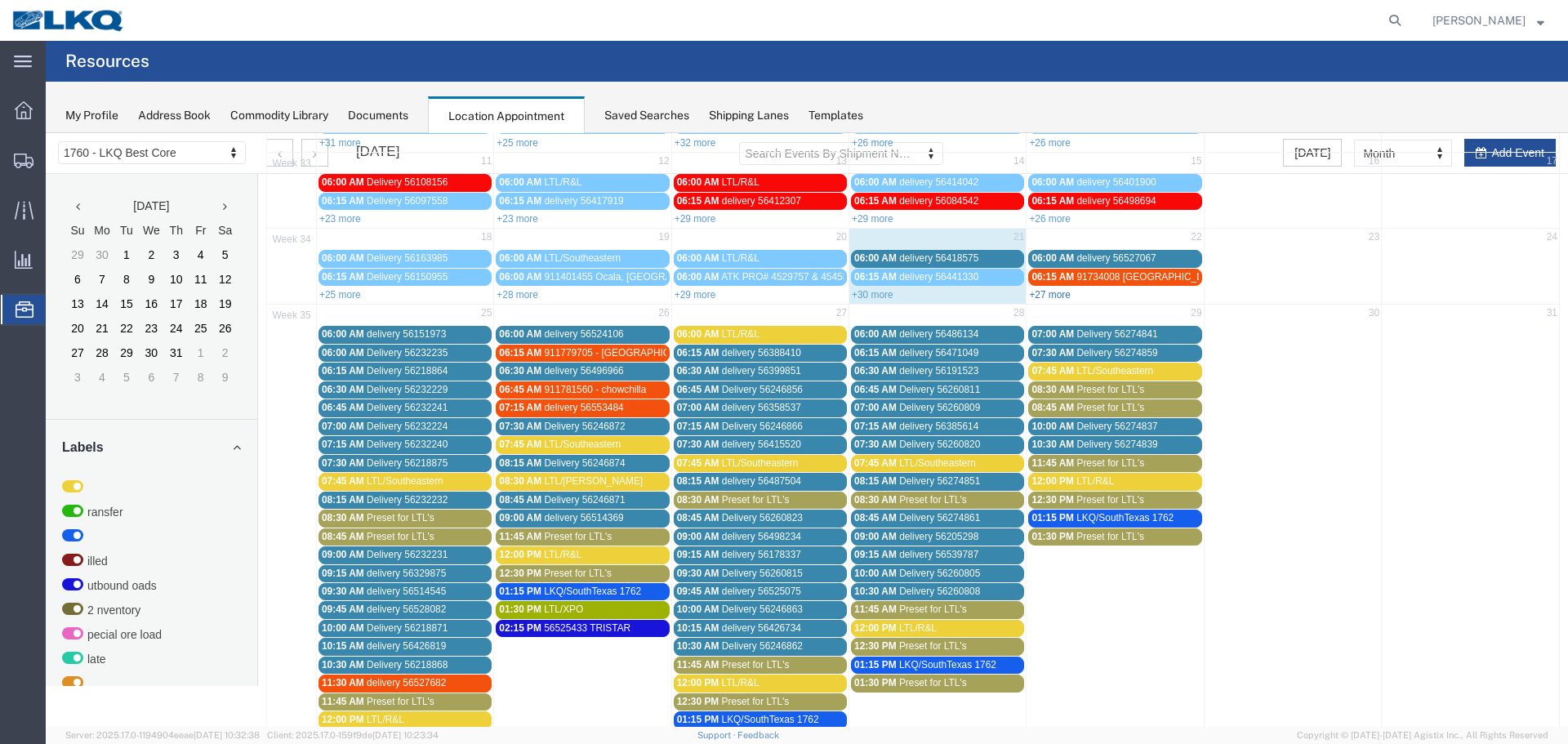
click at [1047, 292] on link "+27 more" at bounding box center [1050, 295] width 42 height 12
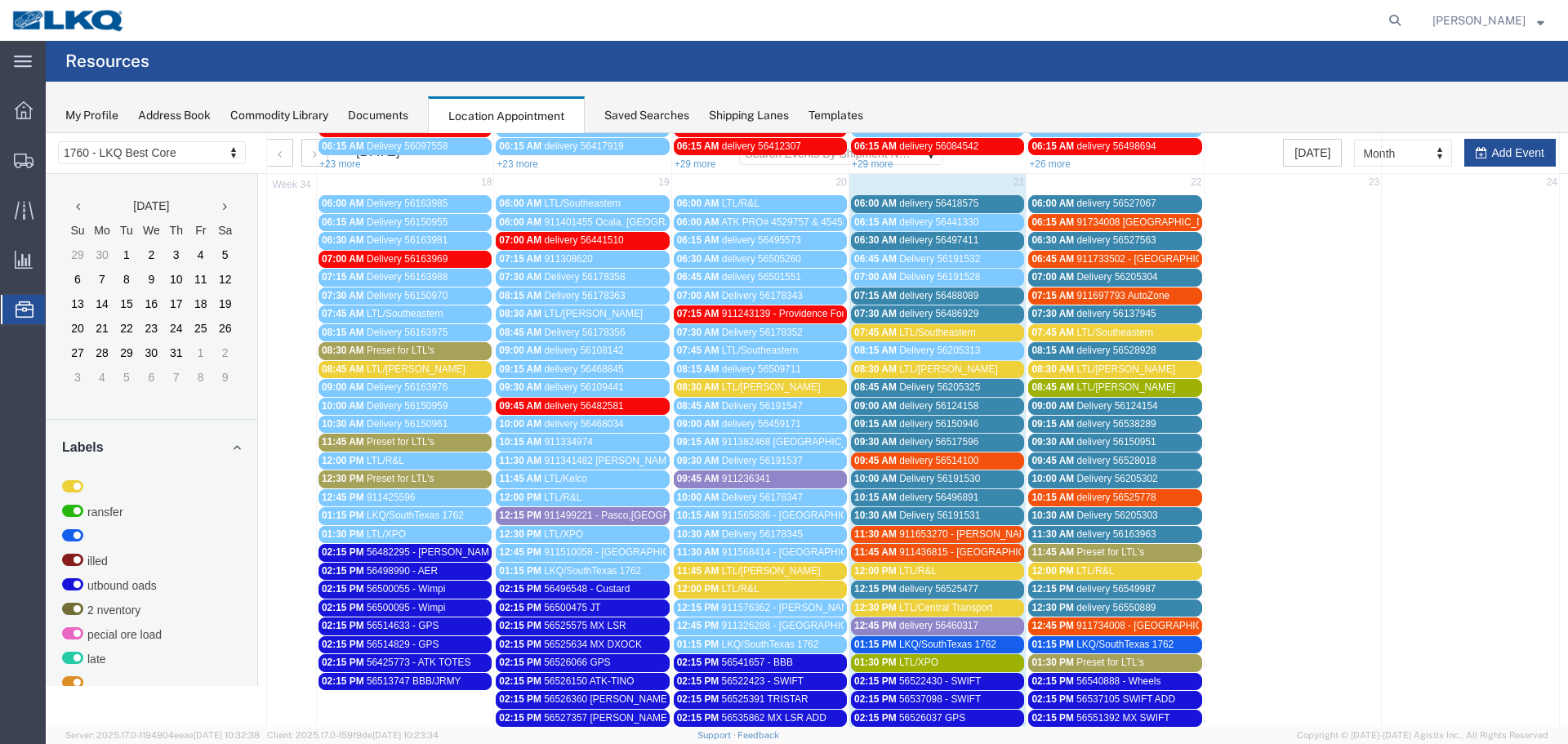
scroll to position [327, 0]
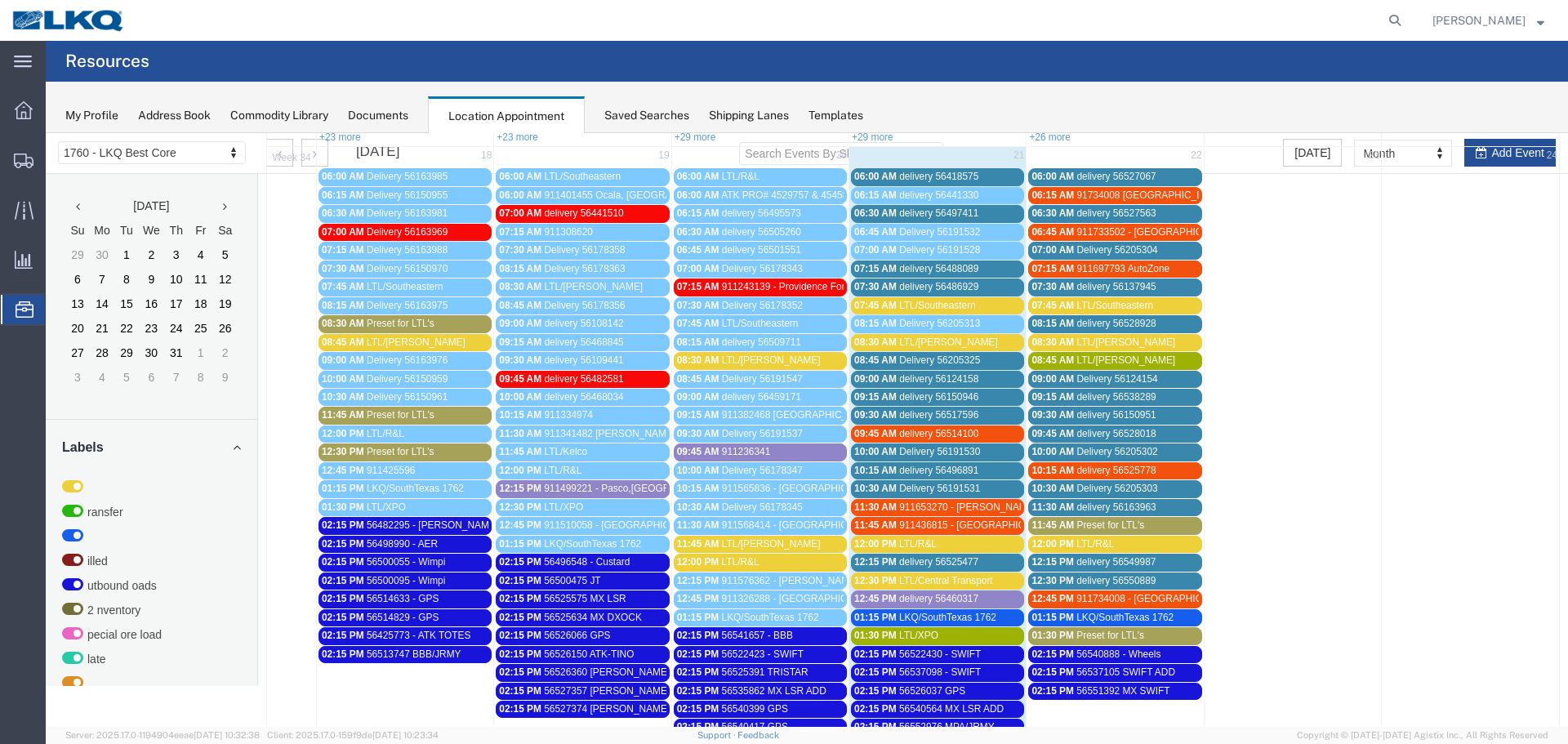
click at [628, 114] on div "Saved Searches" at bounding box center [647, 115] width 85 height 17
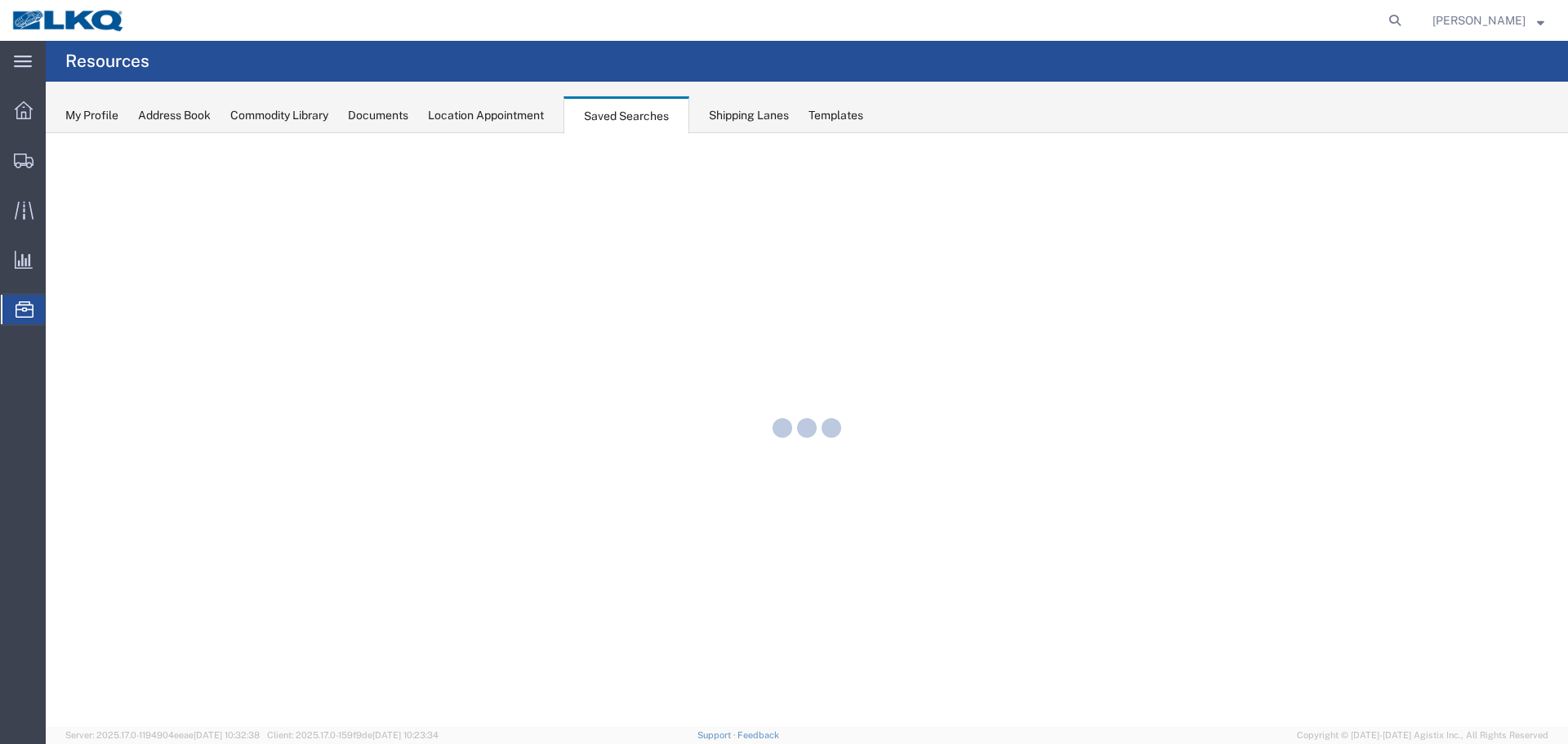
click at [530, 113] on div "Location Appointment" at bounding box center [485, 115] width 116 height 17
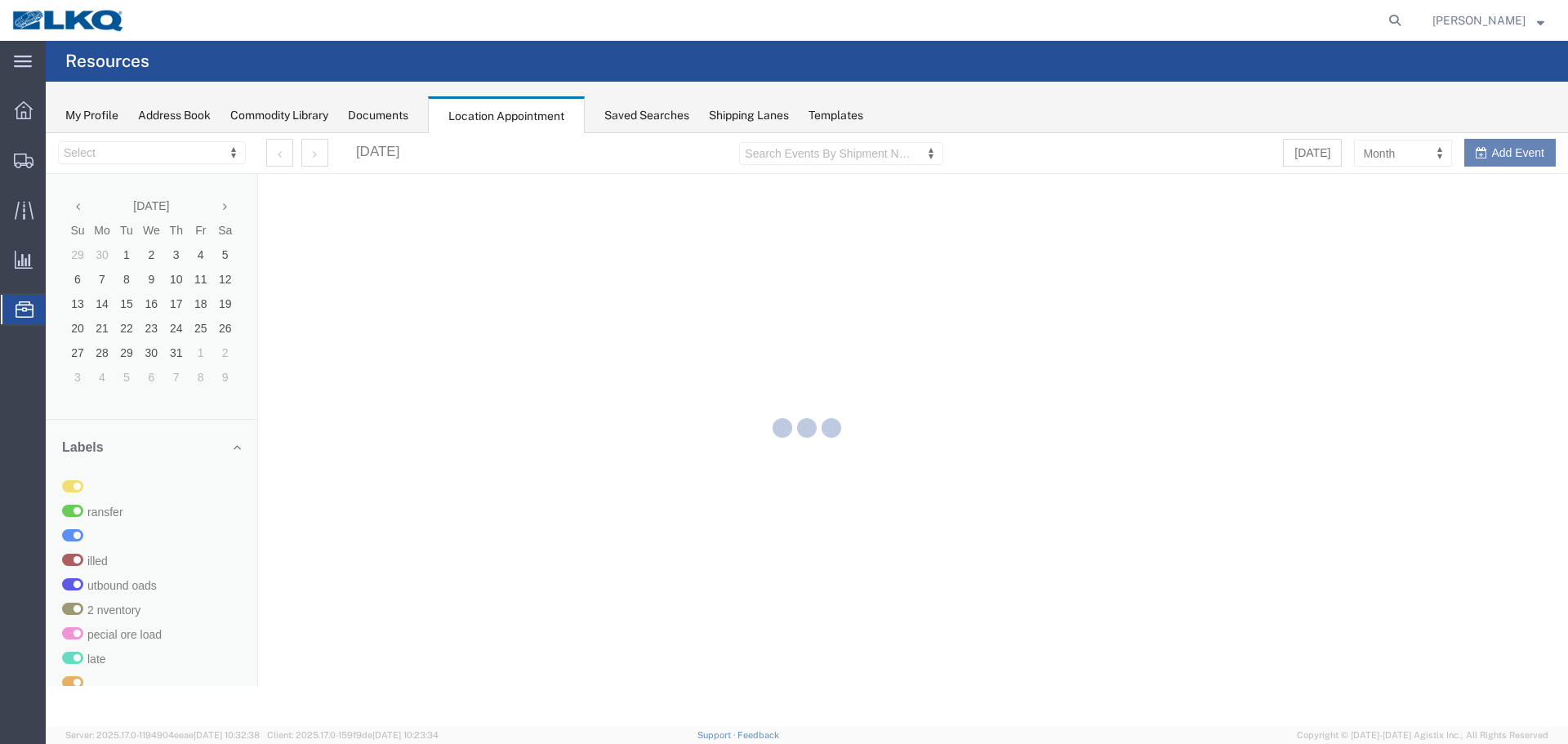
select select "27634"
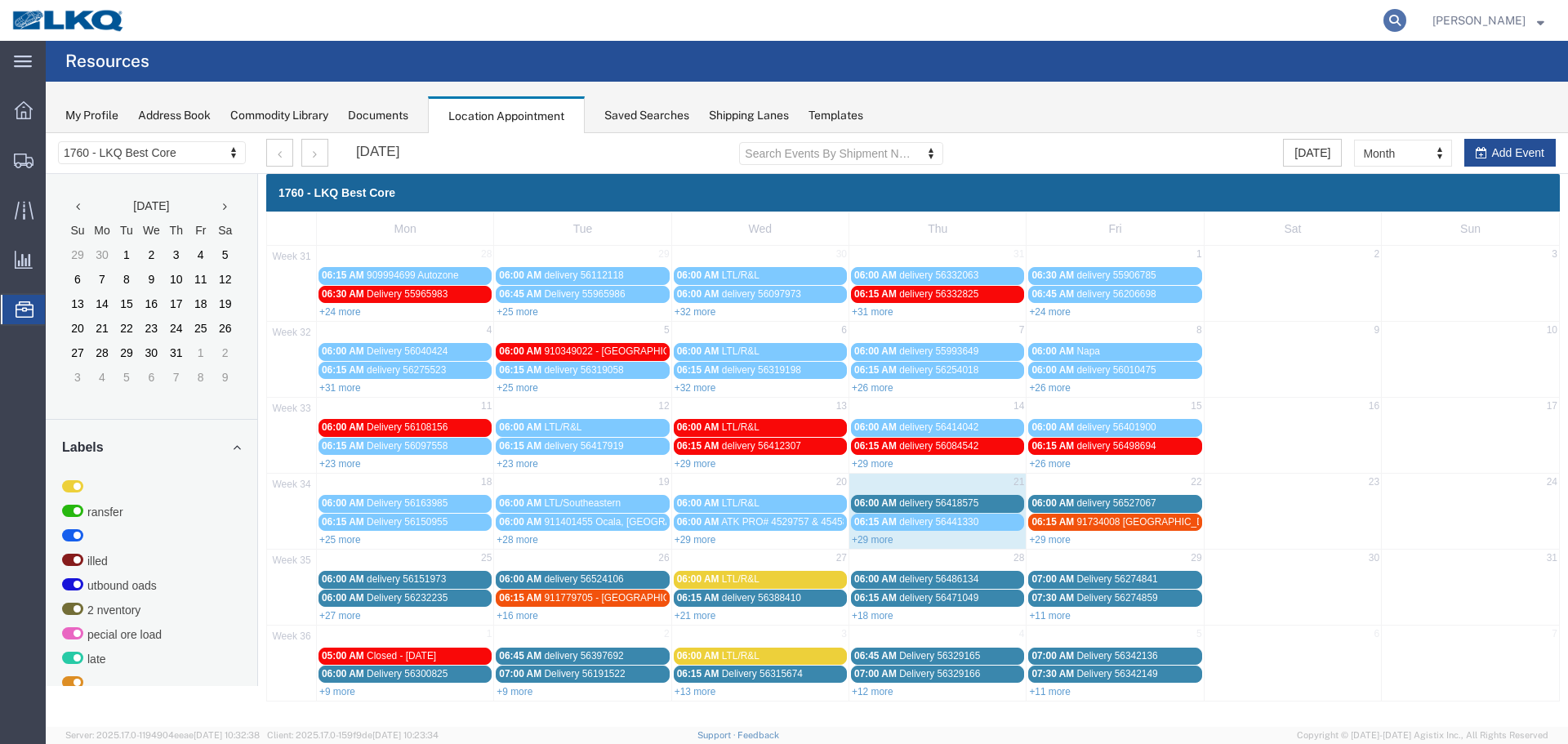
click at [1406, 25] on icon at bounding box center [1395, 20] width 23 height 23
click at [1115, 18] on input "search" at bounding box center [1135, 20] width 497 height 39
paste input "56563519"
type input "56563519"
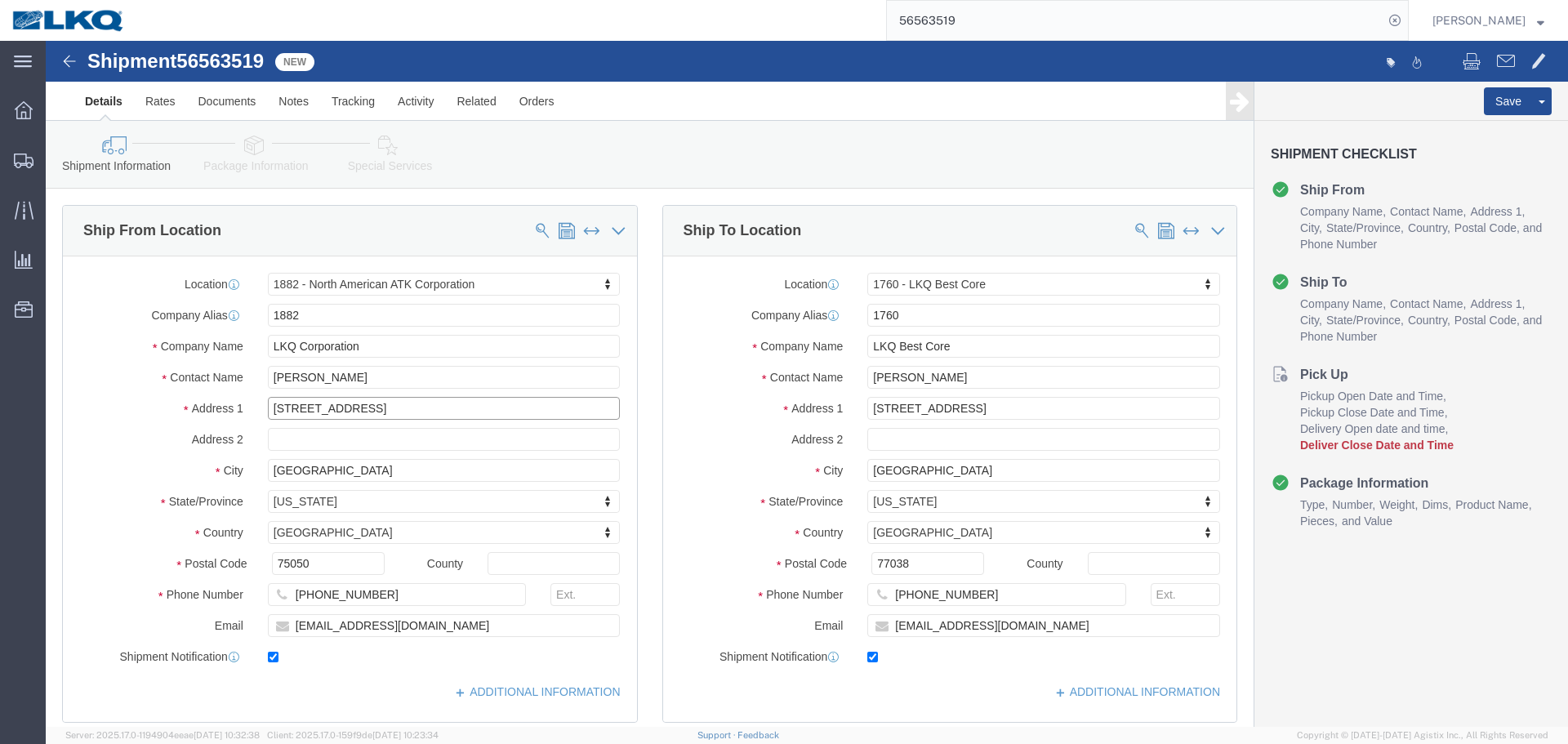
click input "1102 W Carrier Pkwy STE 100"
type input "1102 W Carrier Pkwy STE"
select select "27708"
select select "27634"
type input "1102 W Carrier Pkwy STE 300"
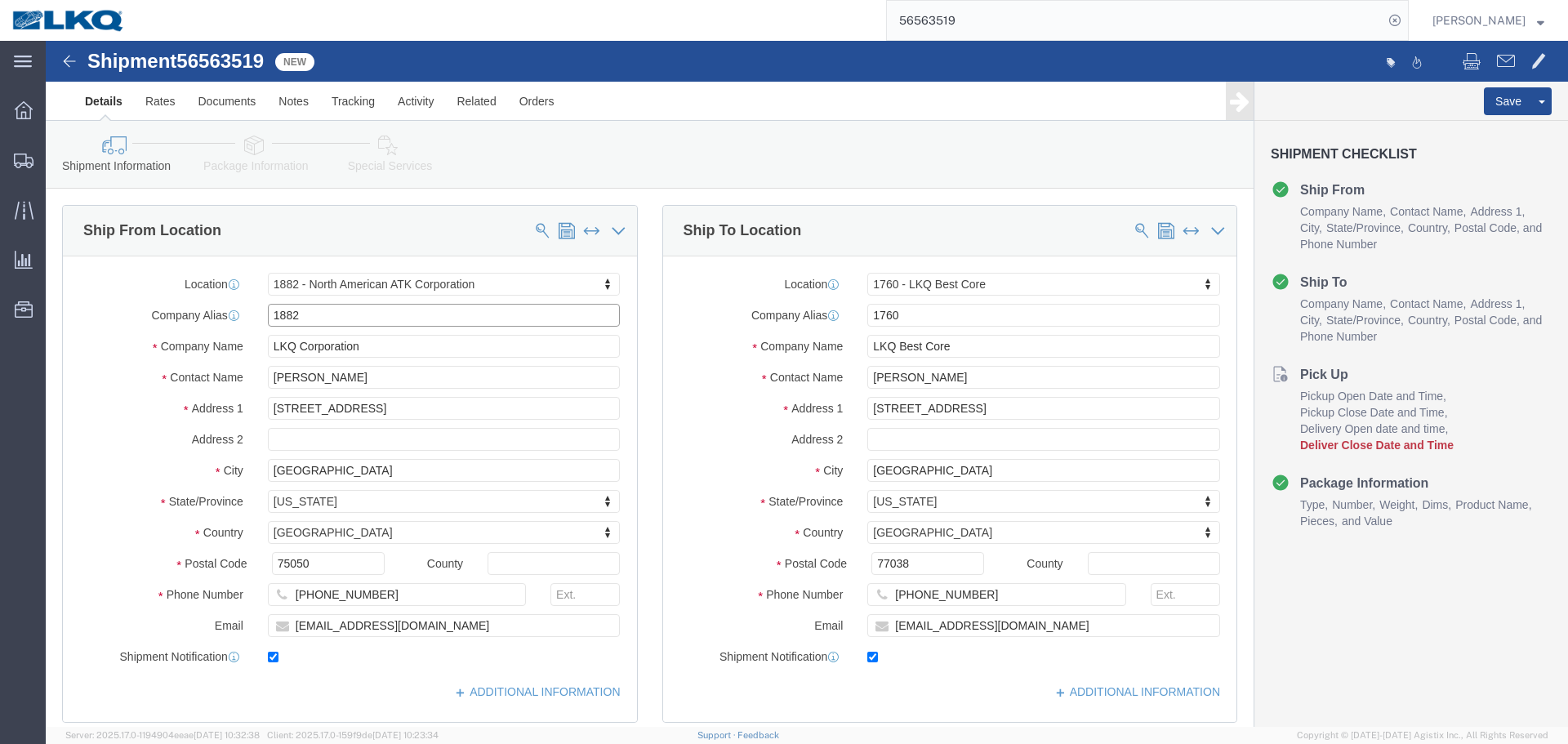
click input "1882"
select select
type input "1892"
click div "Location My Profile Location 1100 - LKQ Crystal River 1103 - LKQ Ft Myers 1106 …"
click button "Save"
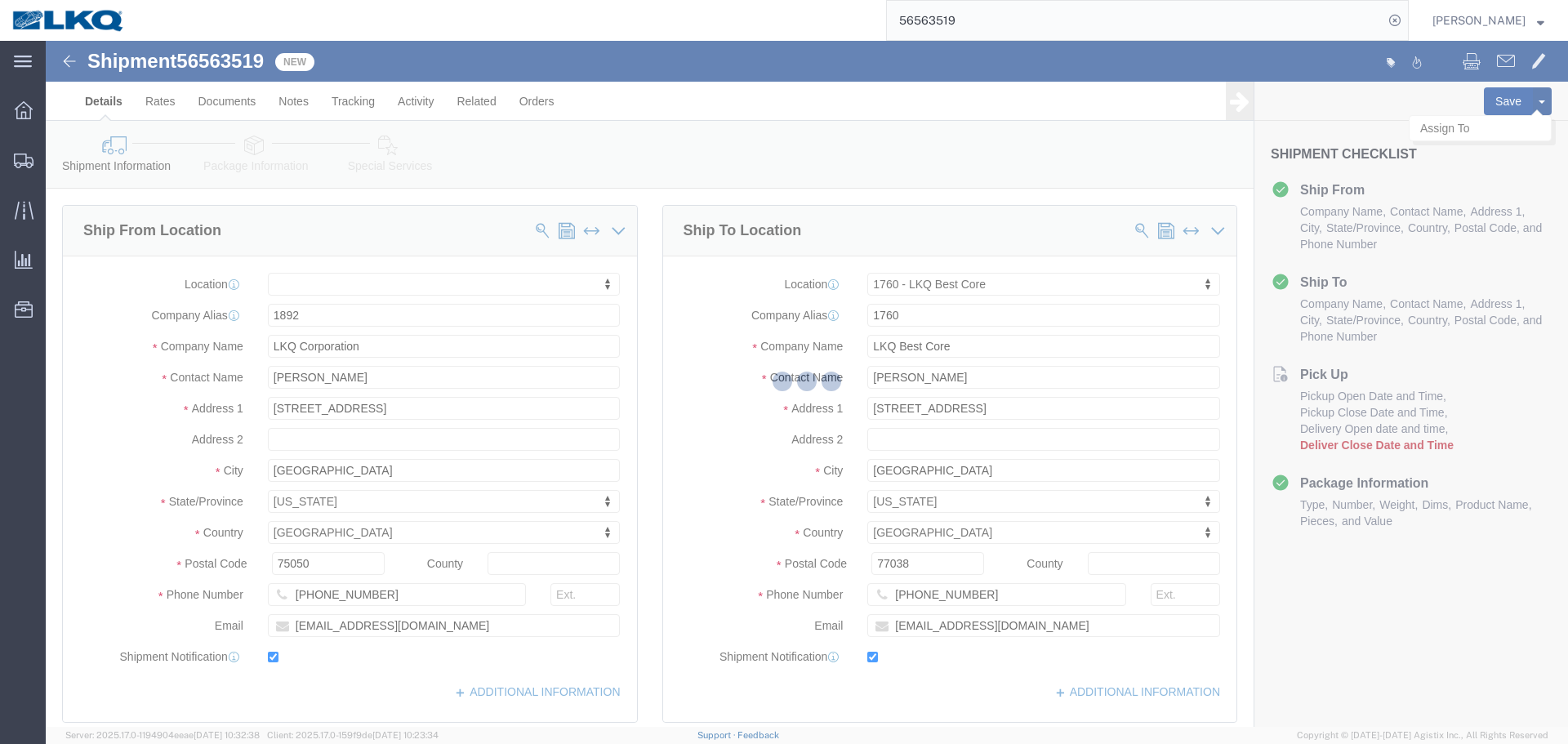
click at [1492, 102] on div at bounding box center [807, 384] width 1522 height 686
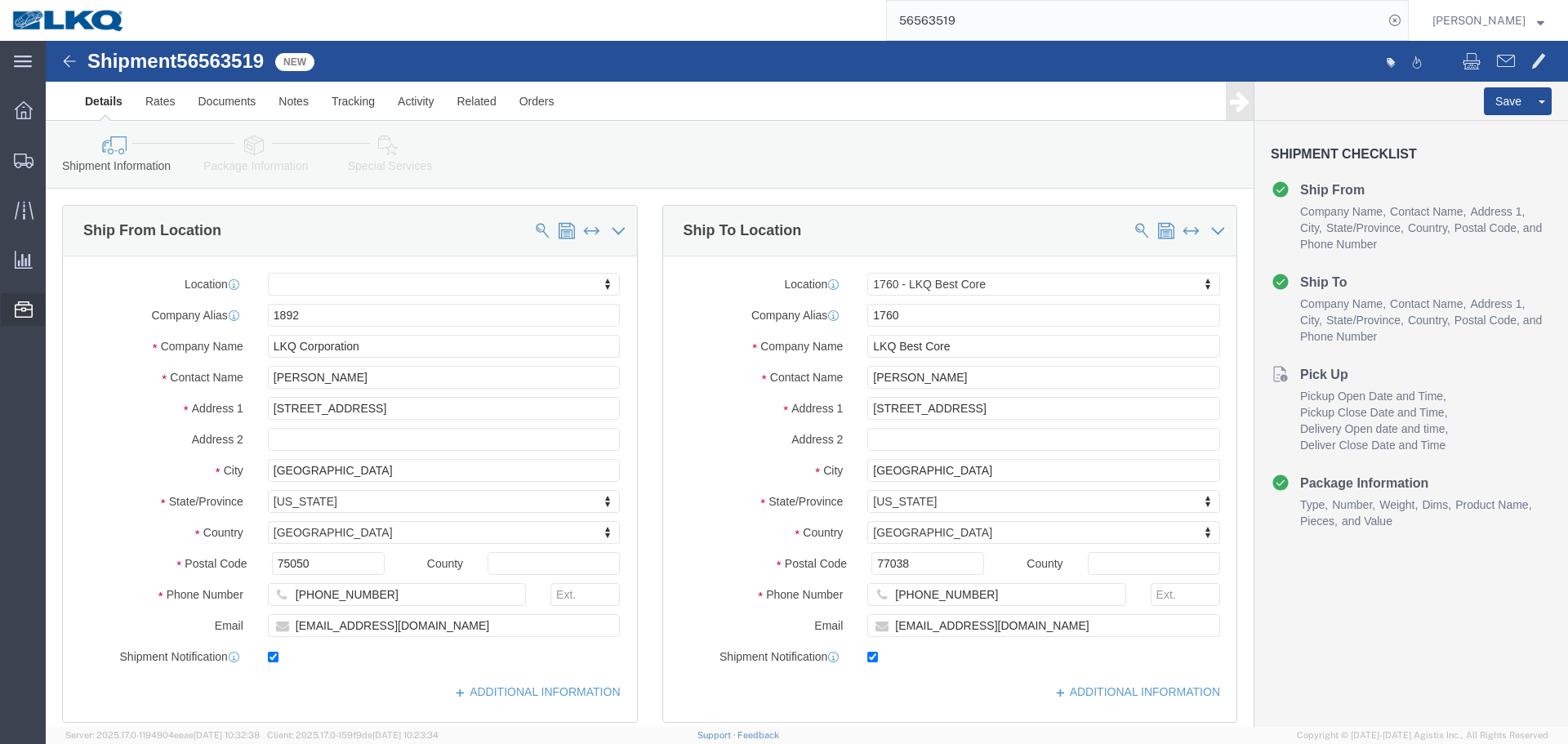
click at [0, 0] on span "Location Appointment" at bounding box center [0, 0] width 0 height 0
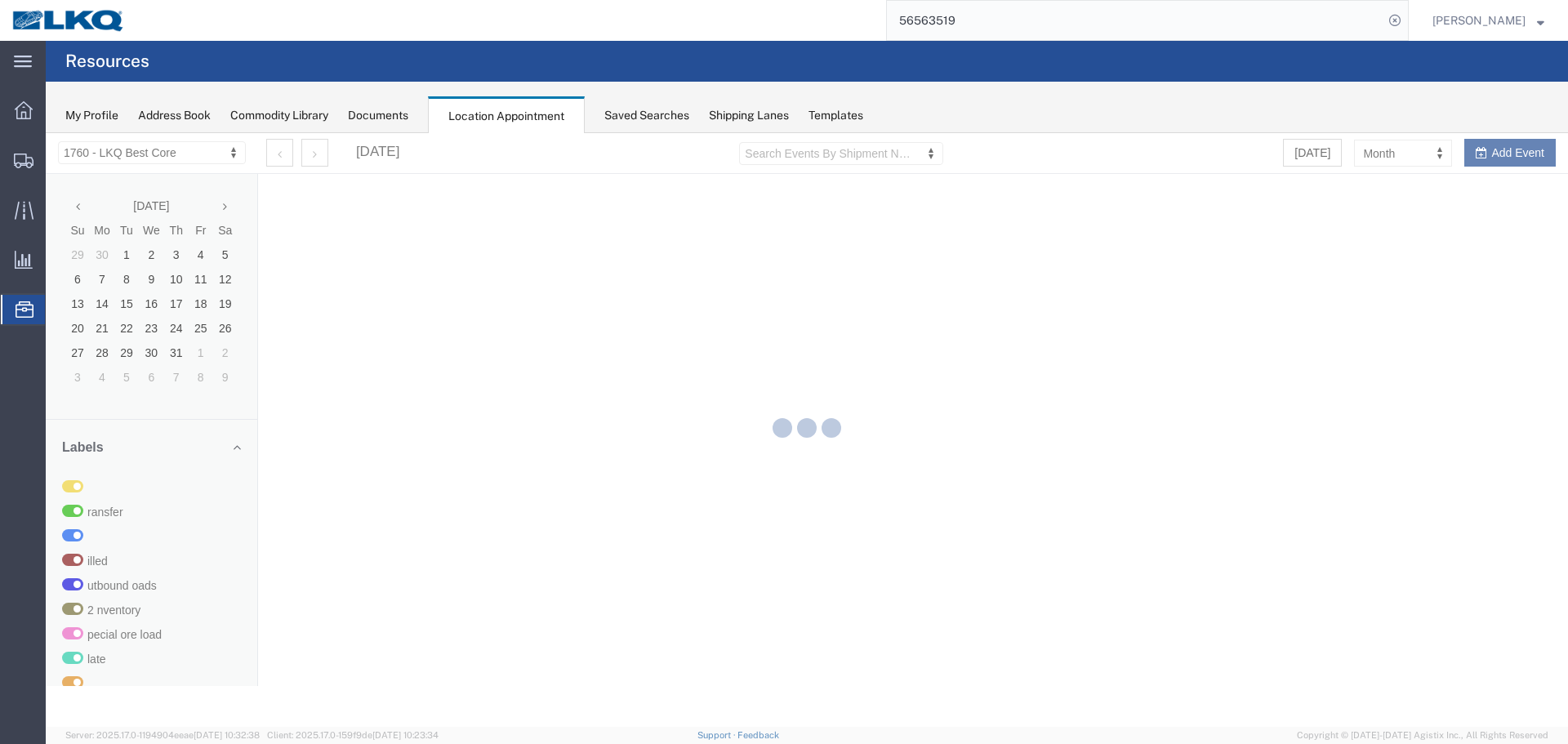
select select "27634"
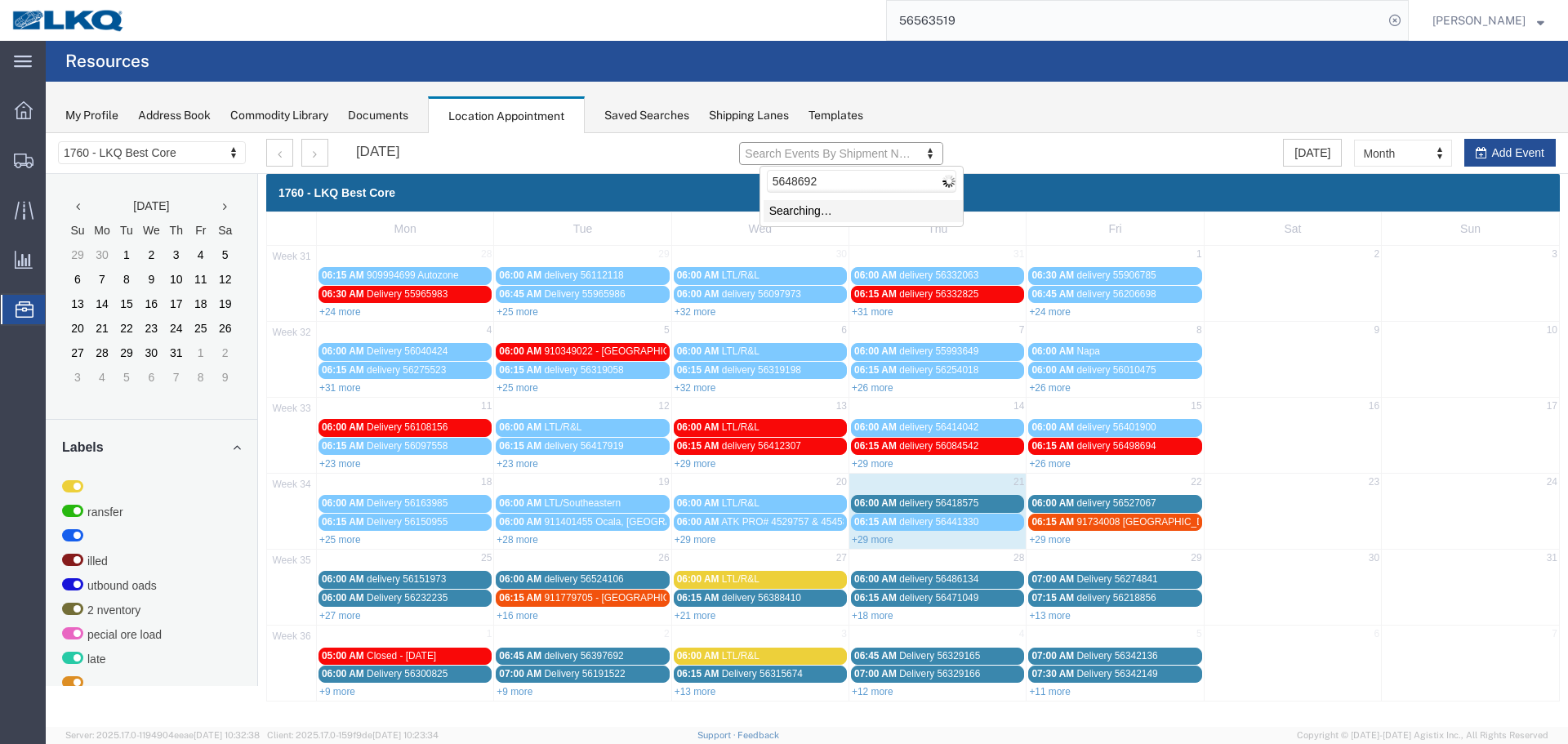
type input "56486929"
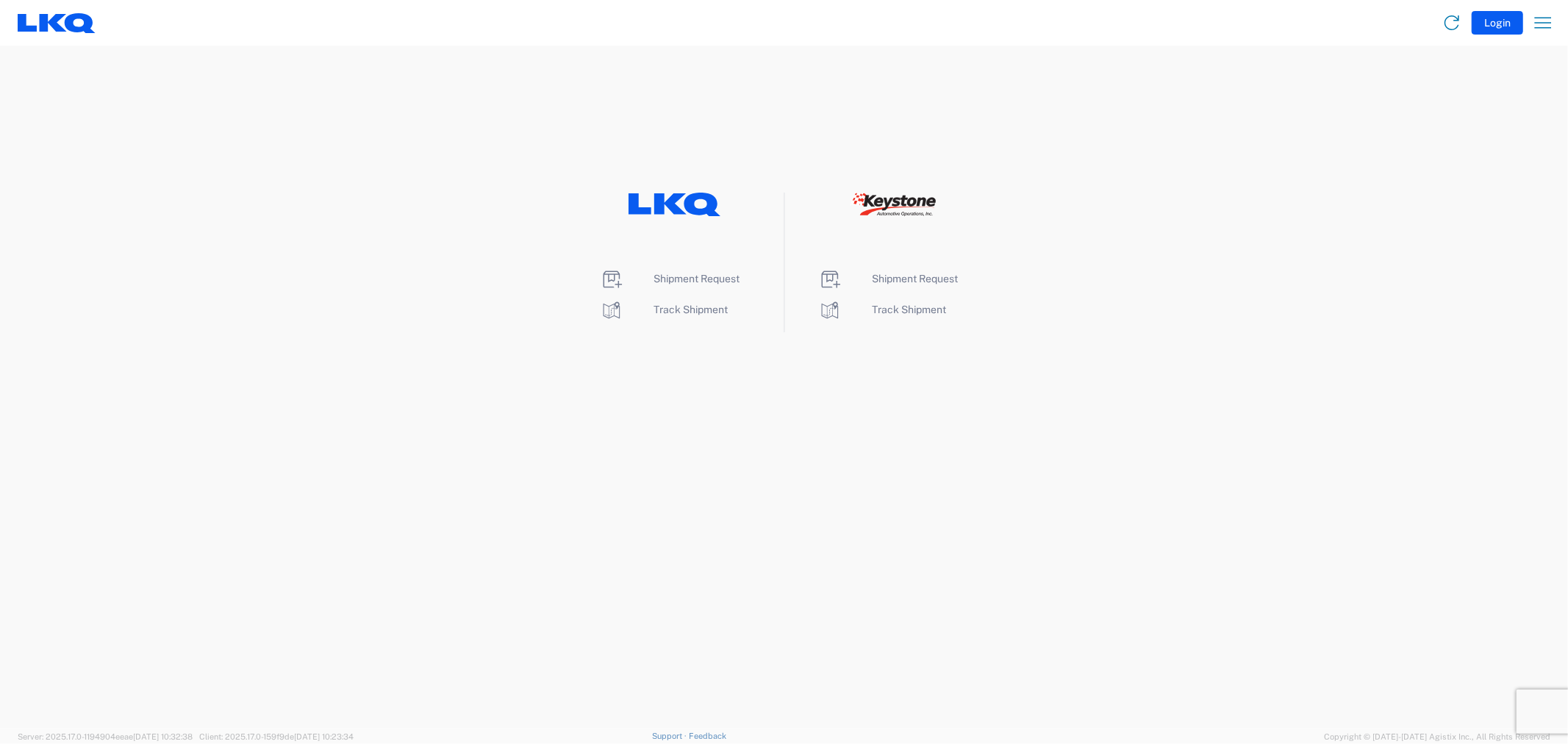
click at [388, 91] on agx-landing-component "Shipment Request Track Shipment Shipment Request Track Shipment" at bounding box center [784, 387] width 1568 height 683
click at [725, 281] on span "Shipment Request" at bounding box center [697, 278] width 86 height 12
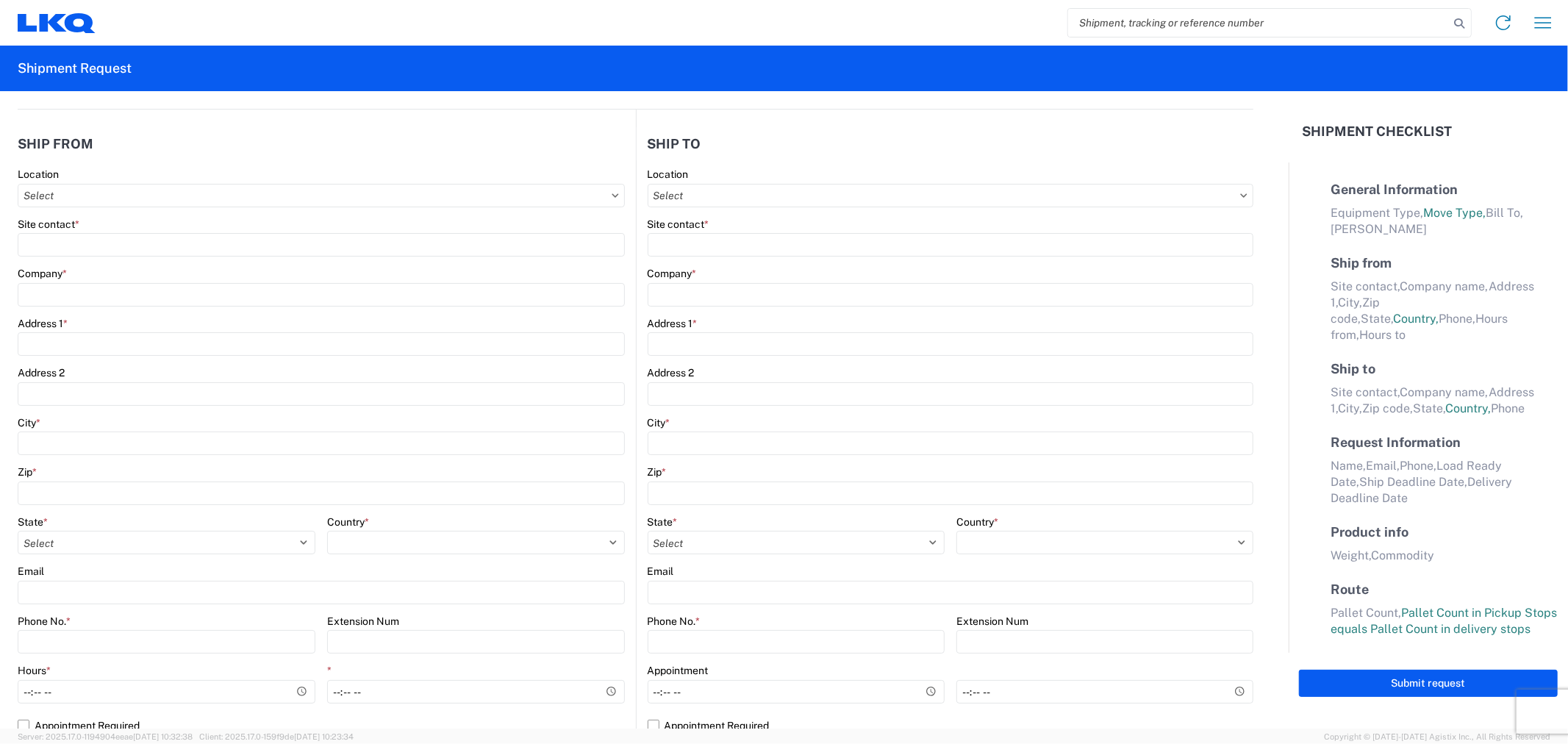
select select "FULL"
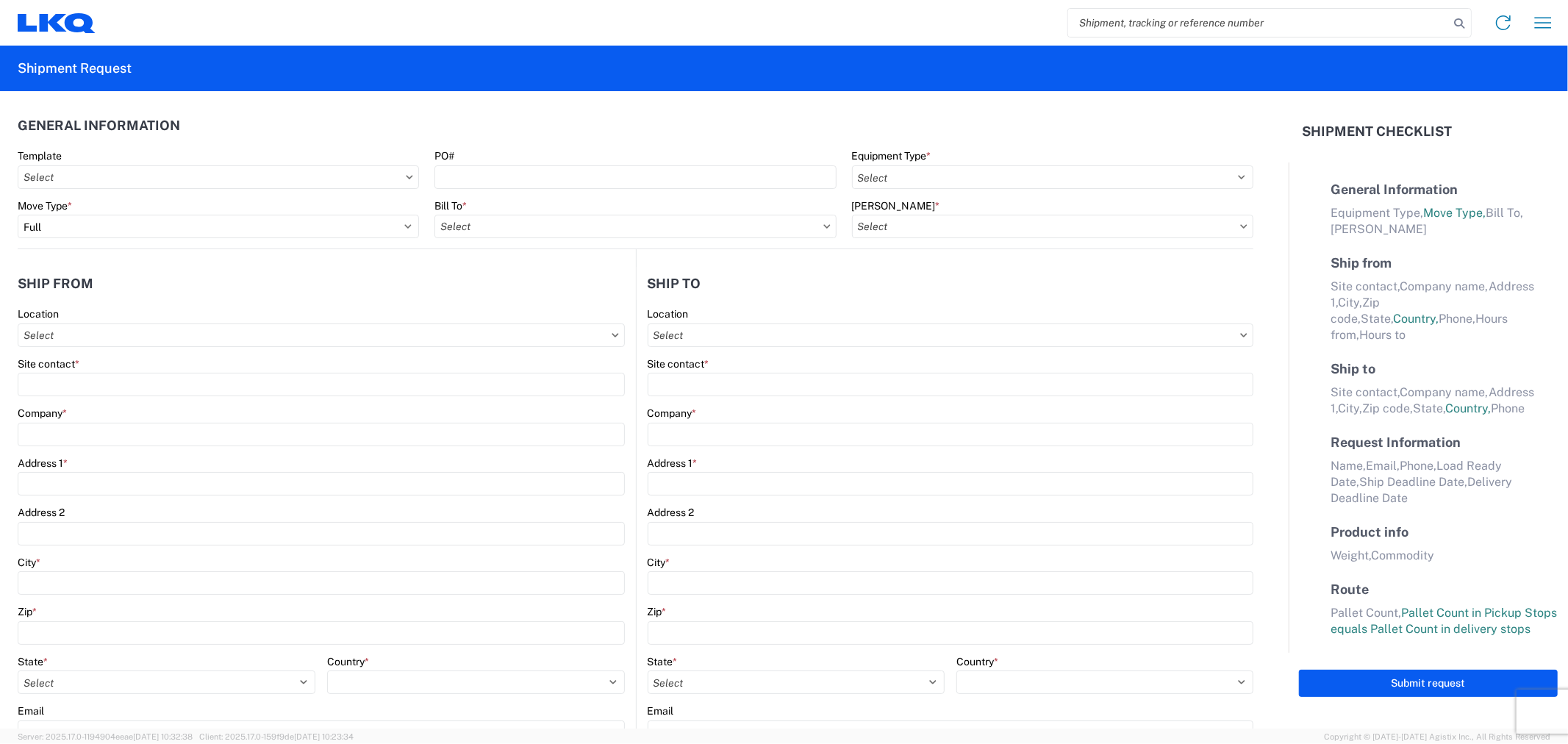
select select "LBS"
click at [1151, 20] on input "search" at bounding box center [1258, 22] width 381 height 28
paste input "56418575"
type input "56418575"
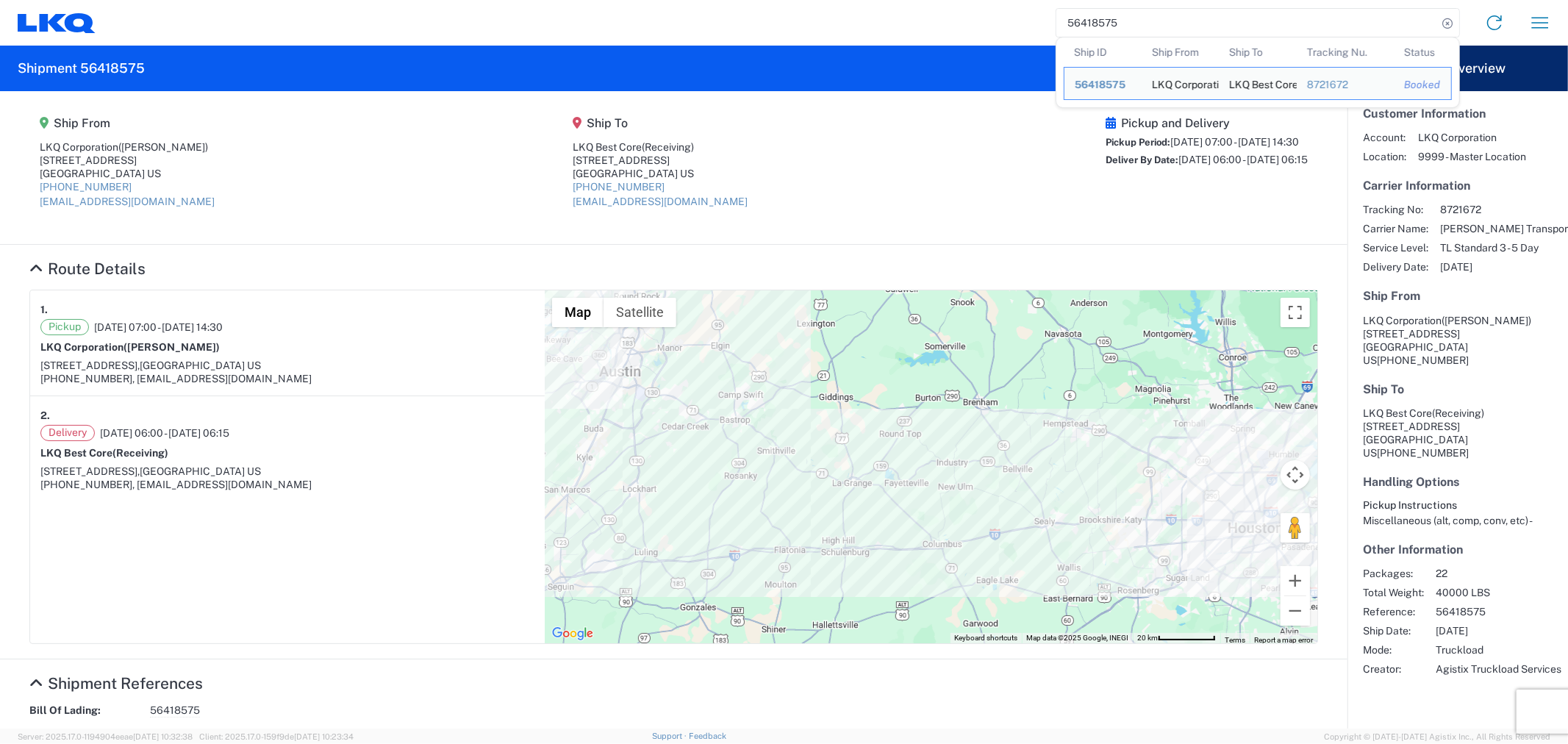
drag, startPoint x: 1144, startPoint y: 23, endPoint x: 1045, endPoint y: 25, distance: 99.0
click at [1045, 25] on div "56418575 Ship ID Ship From Ship To Tracking Nu. Status Ship ID 56418575 Ship Fr…" at bounding box center [829, 22] width 1467 height 35
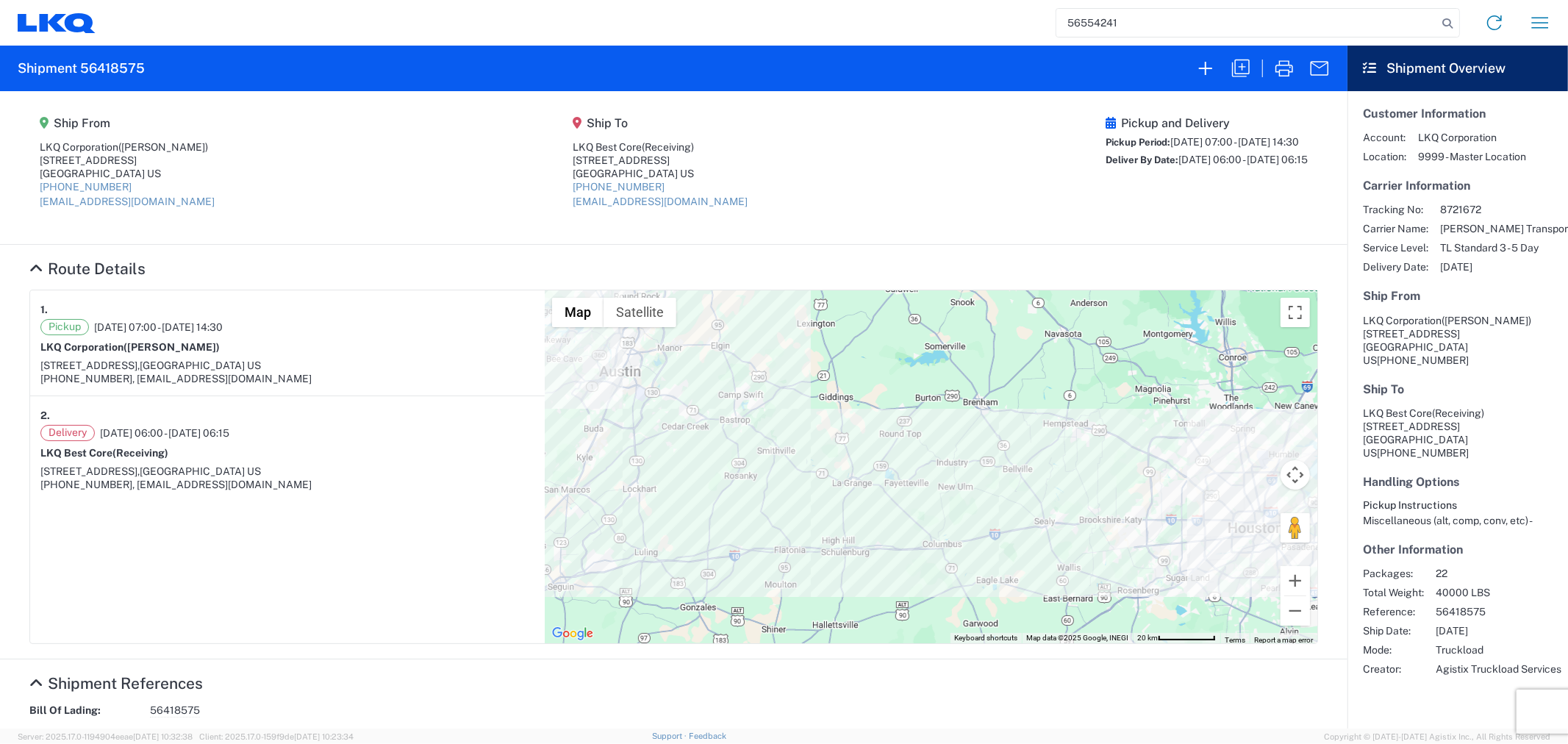
type input "56554241"
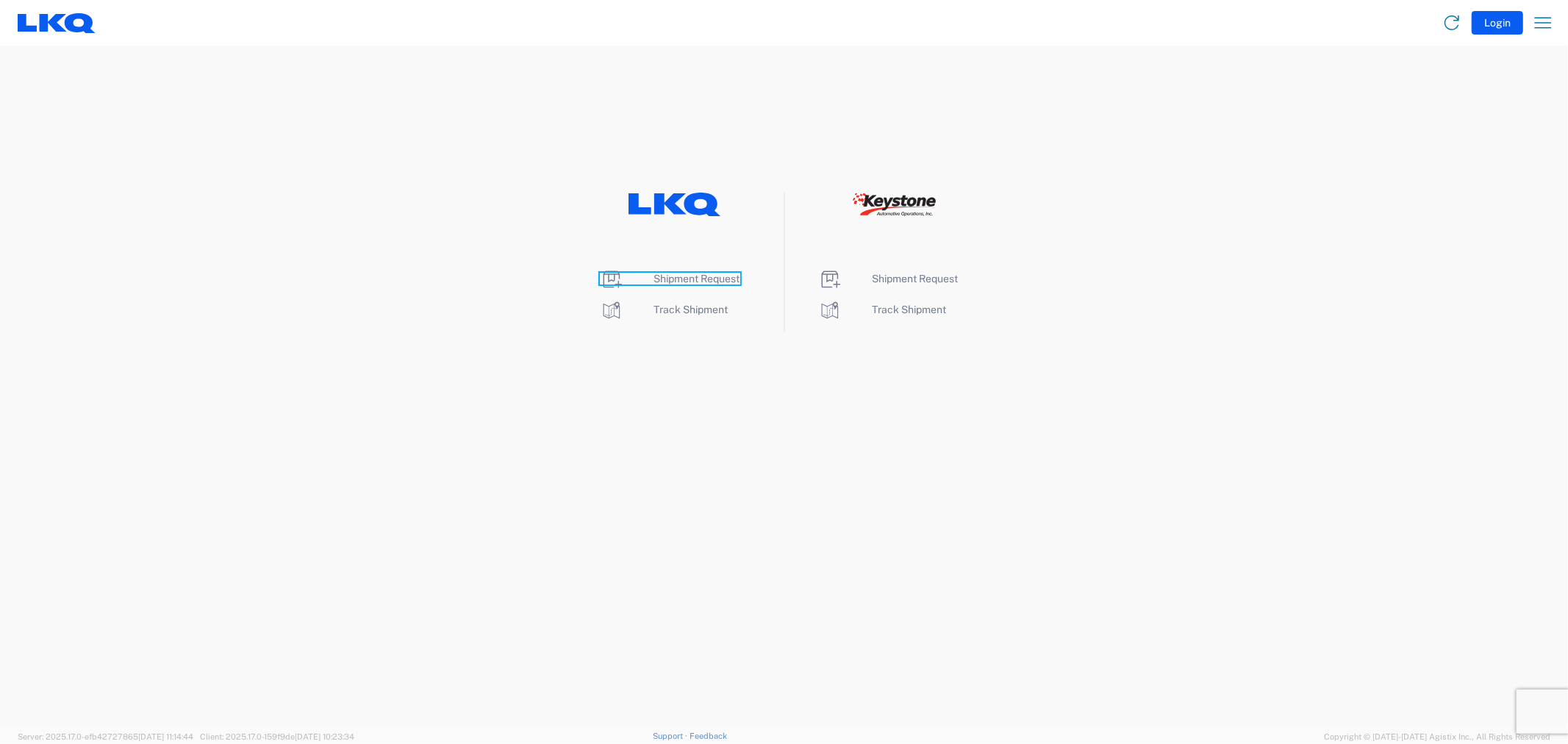
click at [693, 276] on span "Shipment Request" at bounding box center [697, 278] width 86 height 12
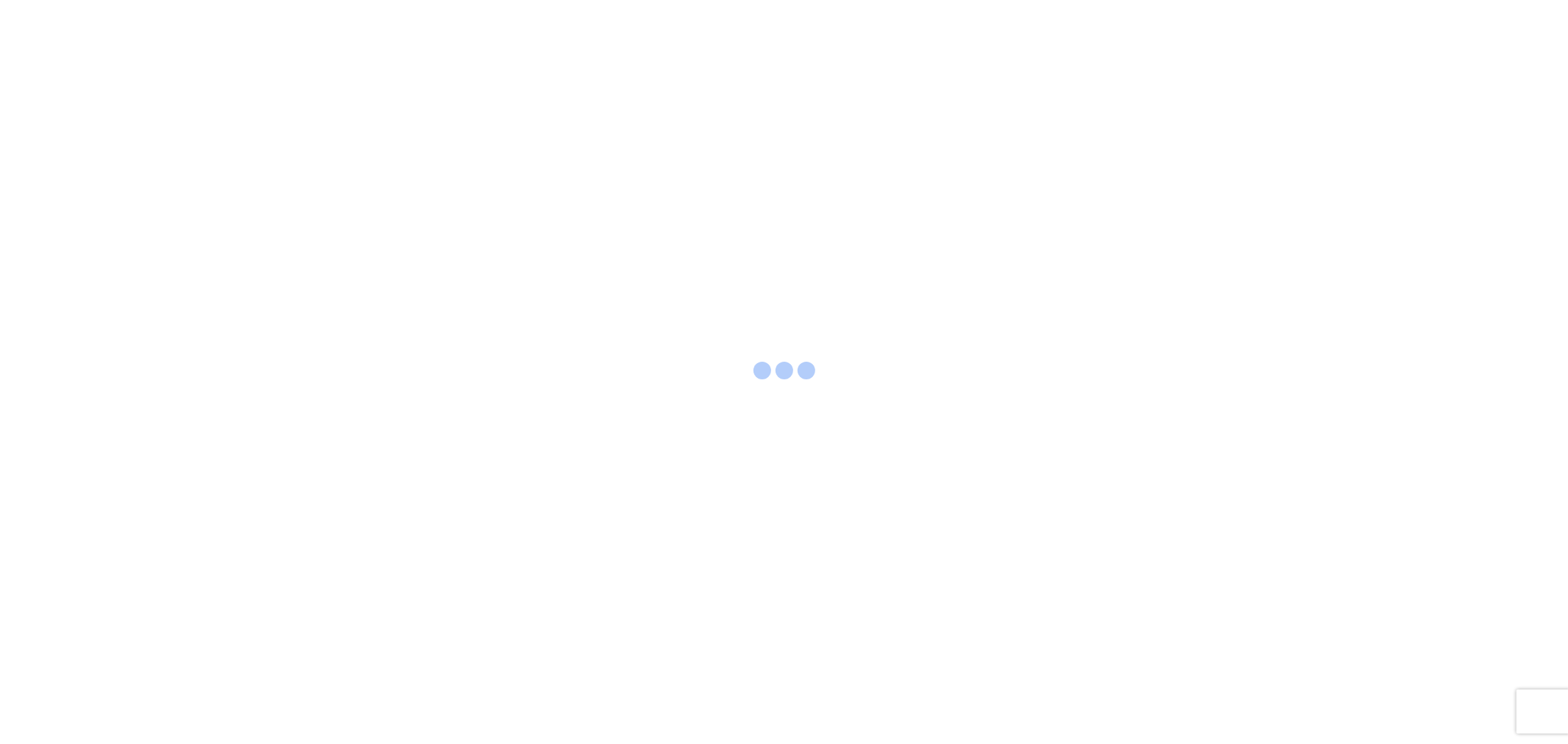
select select "FULL"
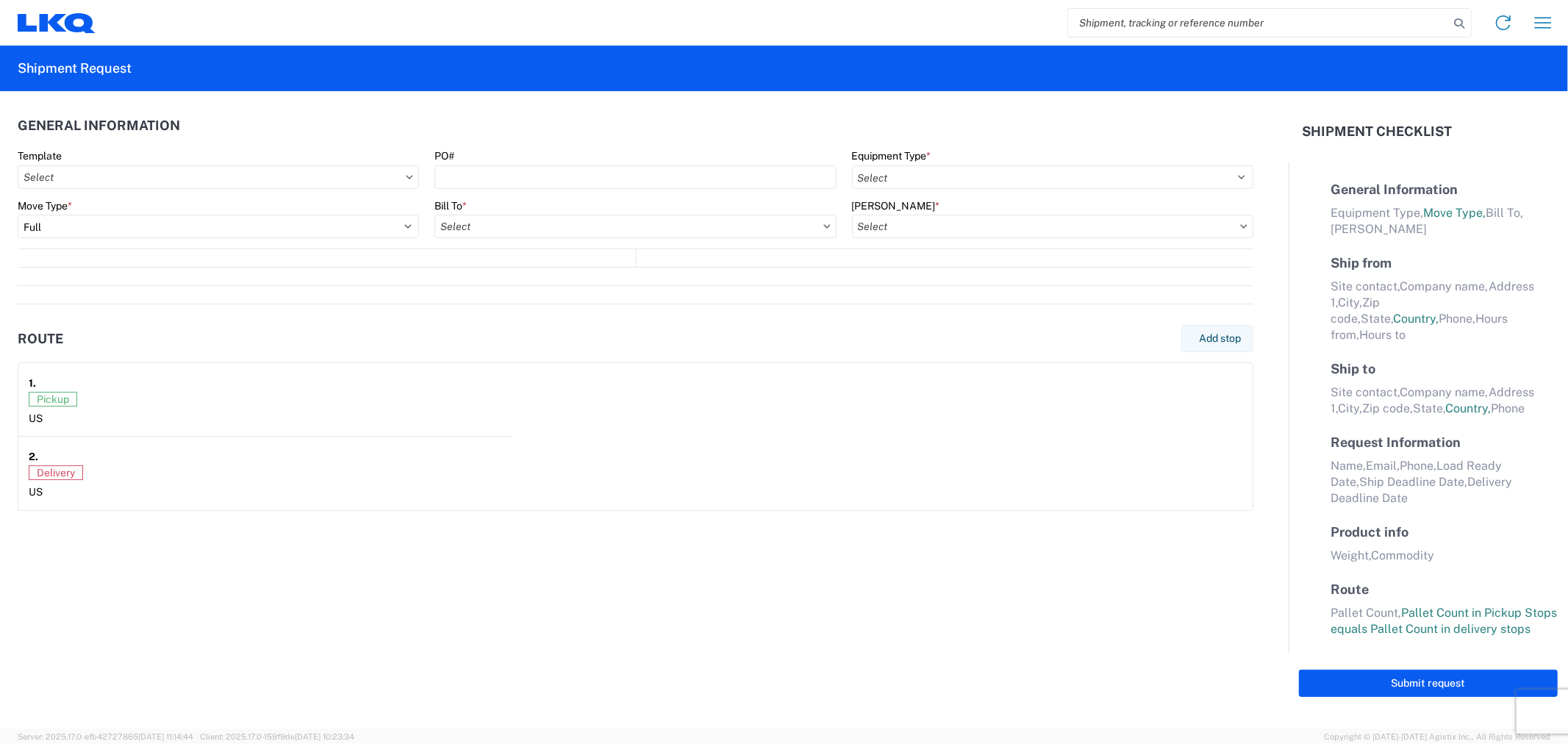
select select "LBS"
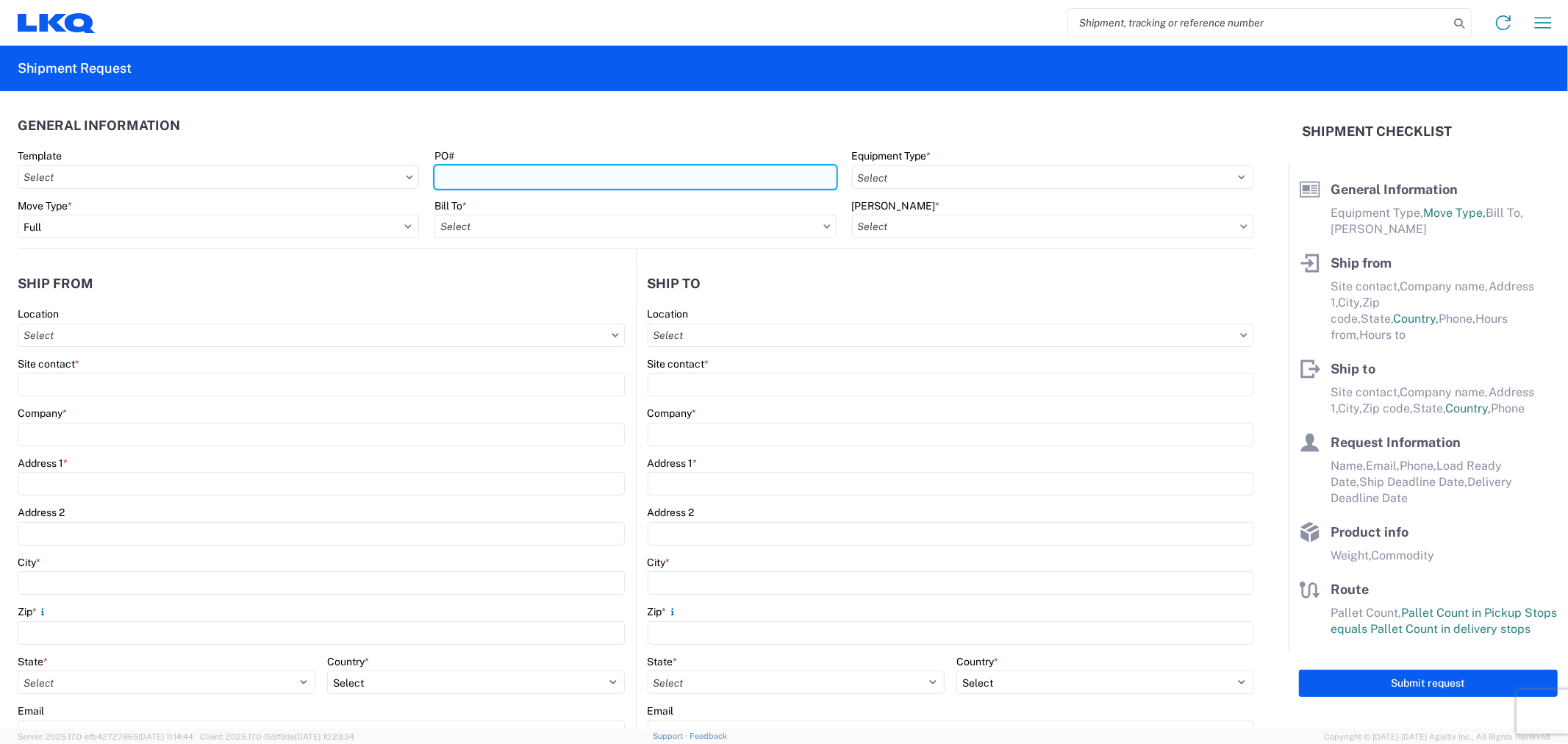
click at [480, 173] on input "PO#" at bounding box center [635, 177] width 401 height 23
type input "HEADS-08252025"
click at [561, 226] on input "Bill To *" at bounding box center [635, 226] width 401 height 23
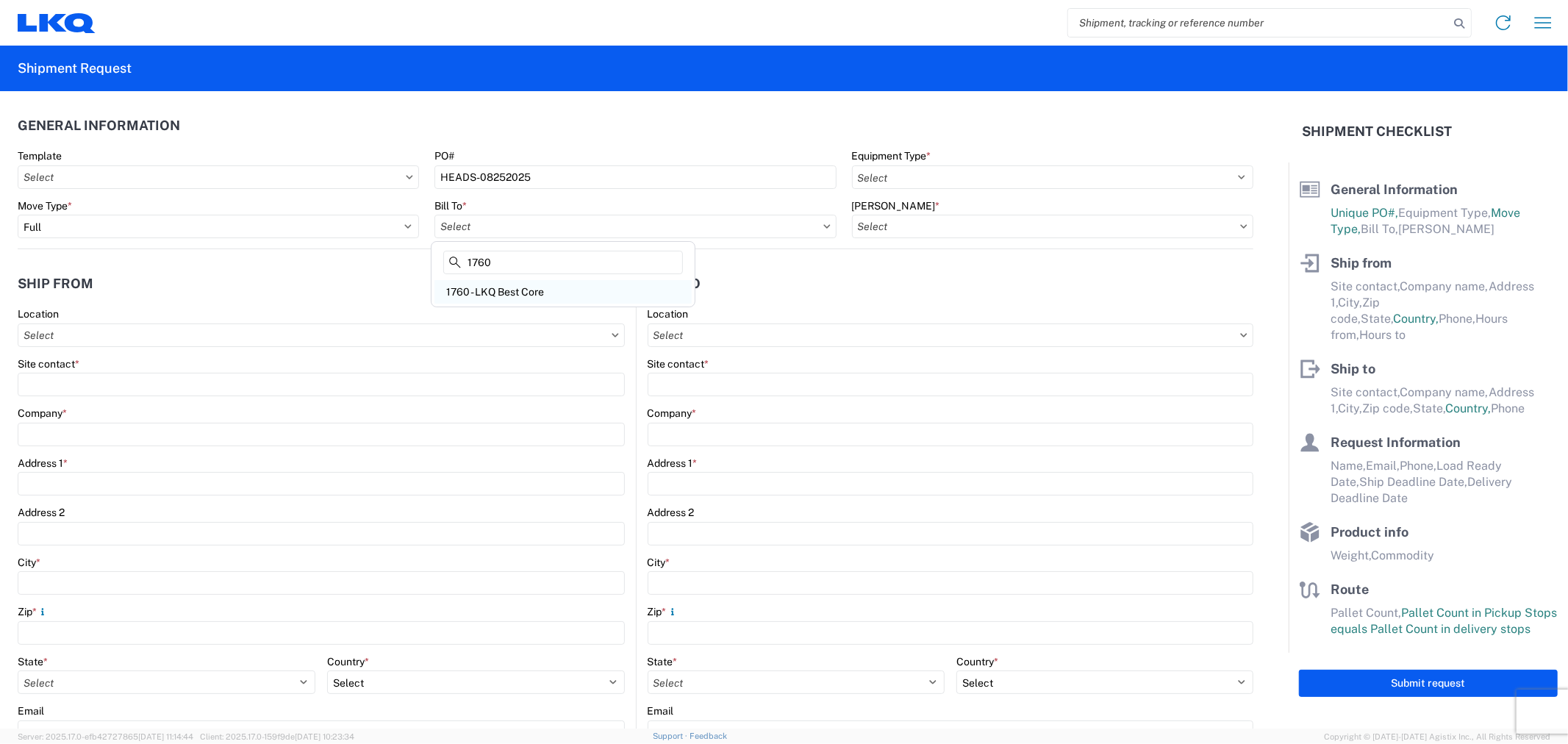
type input "1760"
drag, startPoint x: 502, startPoint y: 294, endPoint x: 597, endPoint y: 252, distance: 103.9
click at [502, 292] on div "1760 - LKQ Best Core" at bounding box center [563, 292] width 257 height 23
type input "1760 - LKQ Best Core"
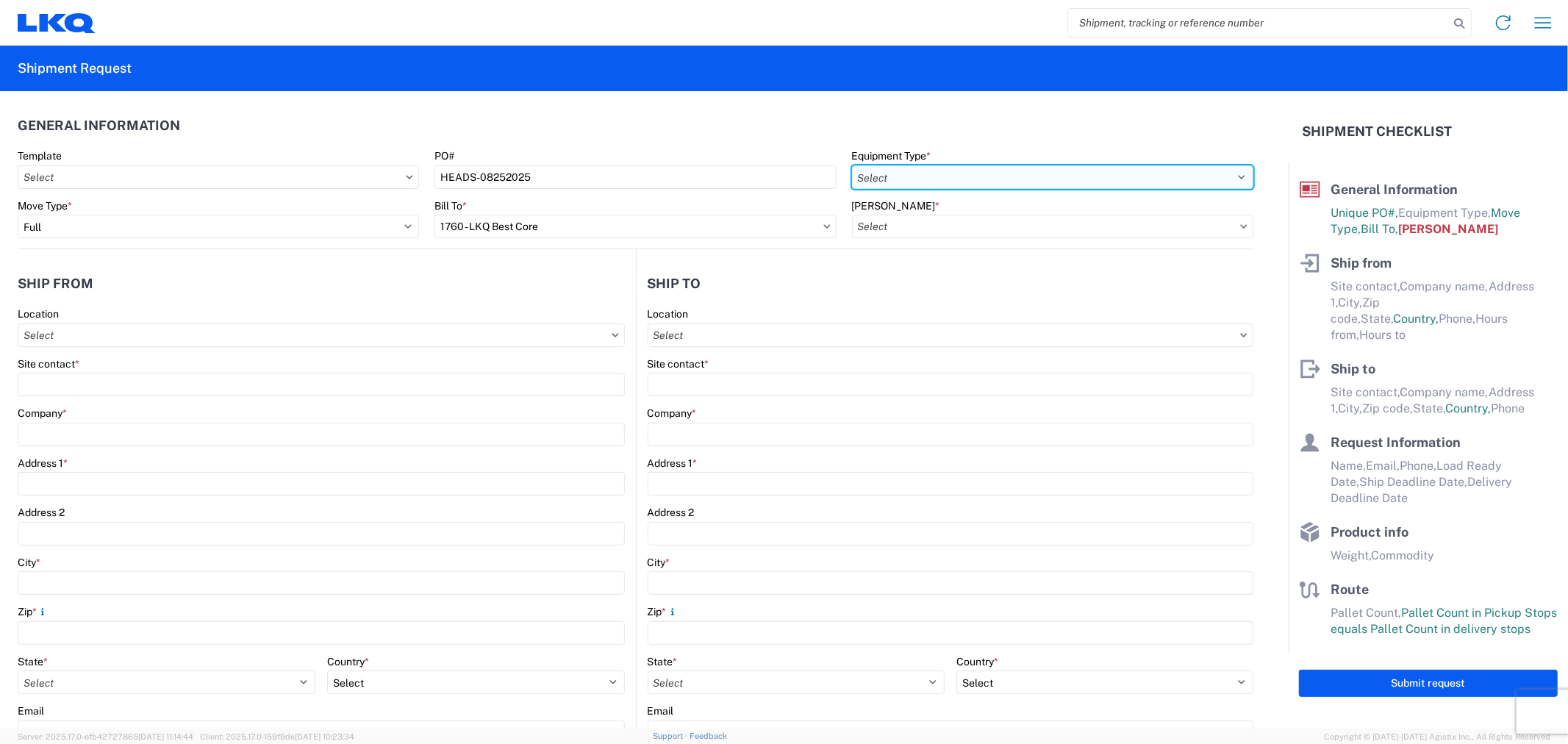
click at [894, 171] on select "Select 53’ Dry Van Flatbed Dropdeck (van) Lowboy (flatbed) Rail" at bounding box center [1053, 177] width 401 height 23
select select "STDV"
click at [852, 165] on select "Select 53’ Dry Van Flatbed Dropdeck (van) Lowboy (flatbed) Rail" at bounding box center [1053, 177] width 401 height 23
click at [890, 232] on input "Bill Code *" at bounding box center [1053, 226] width 401 height 23
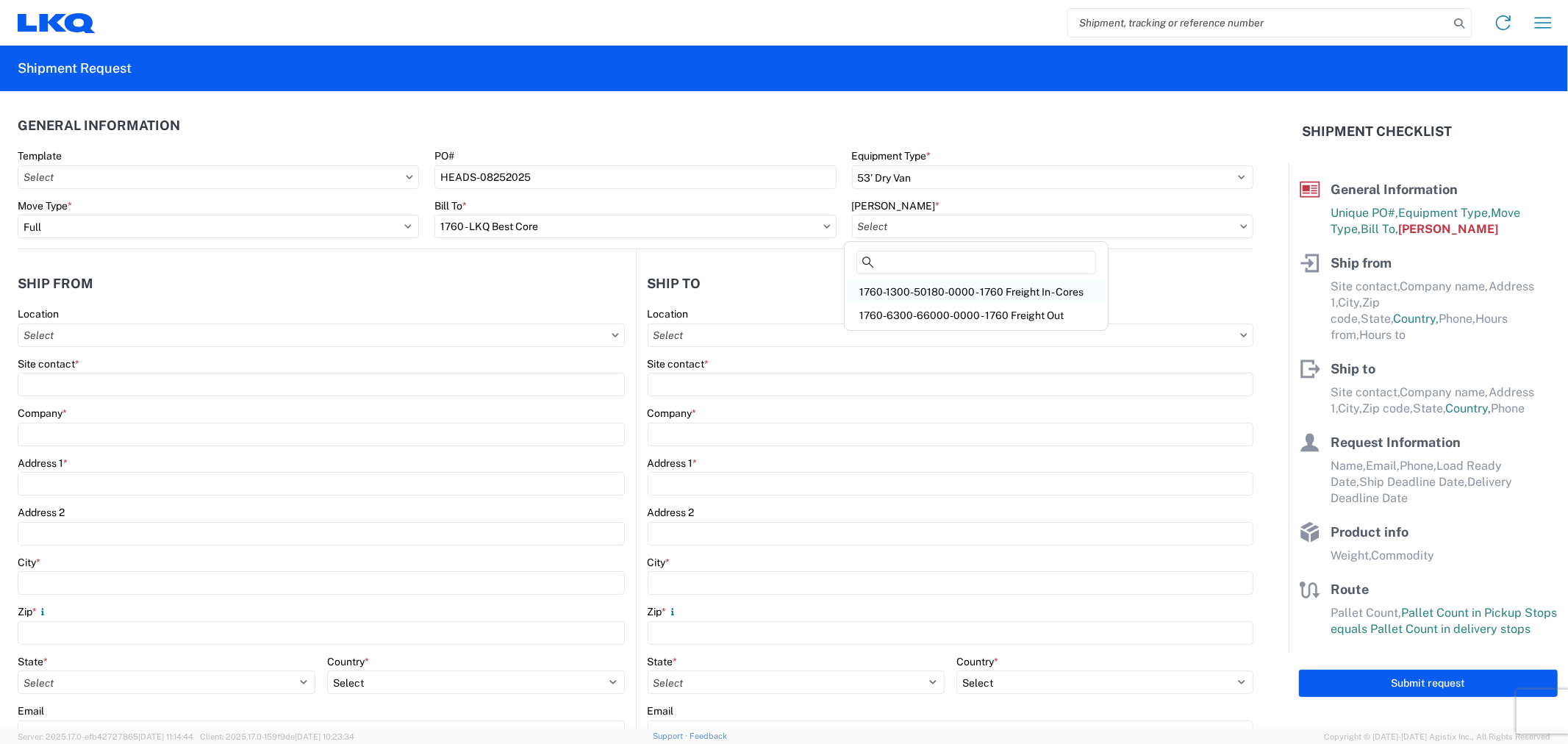
click at [931, 291] on div "1760-1300-50180-0000 - 1760 Freight In - Cores" at bounding box center [976, 292] width 257 height 23
type input "1760-1300-50180-0000 - 1760 Freight In - Cores"
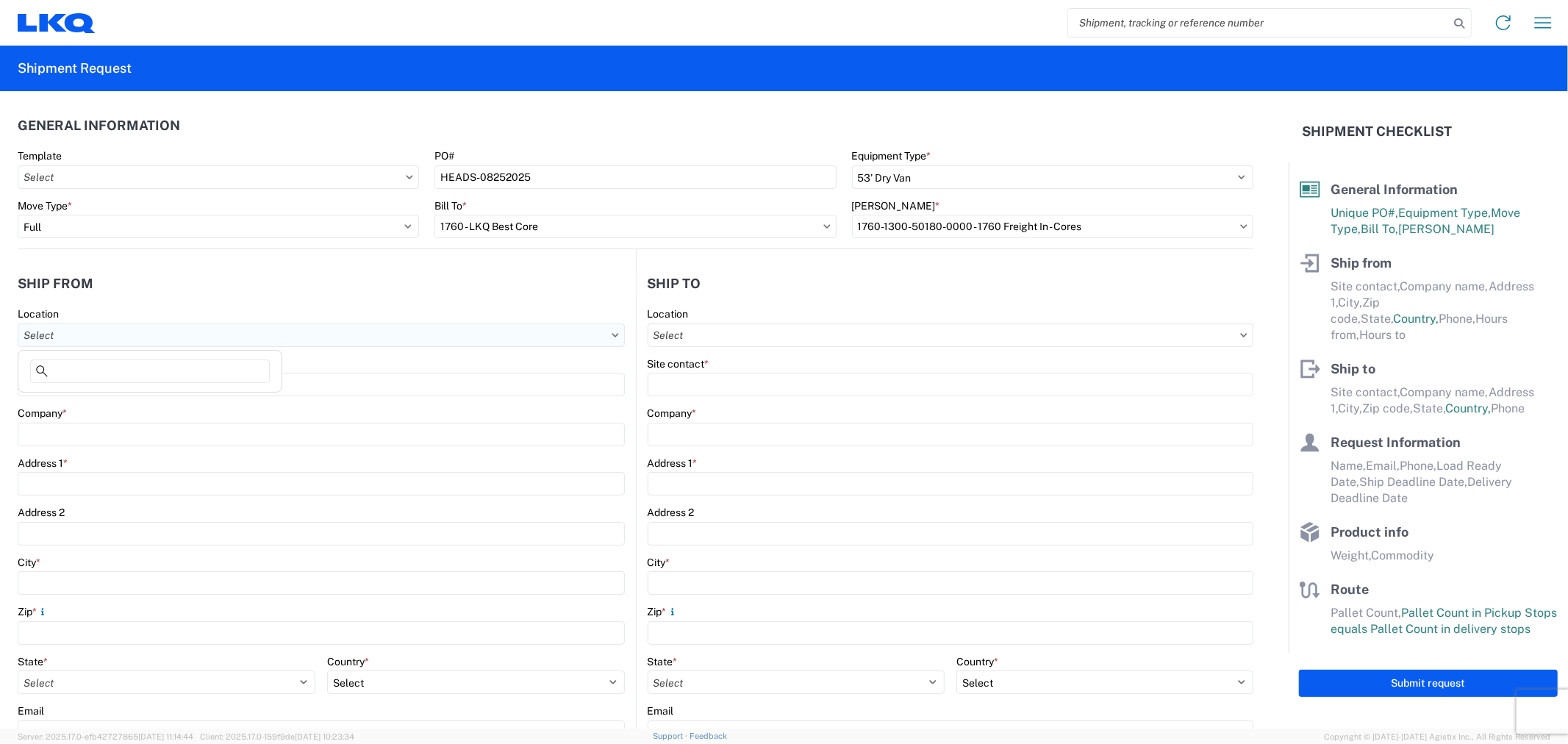
click at [170, 332] on input "Location" at bounding box center [321, 335] width 607 height 23
type input "1882"
click at [106, 402] on div "1882 - North American ATK Corporation" at bounding box center [150, 400] width 257 height 23
type input "1882 - North American ATK Corporation"
type input "LKQ Corporation"
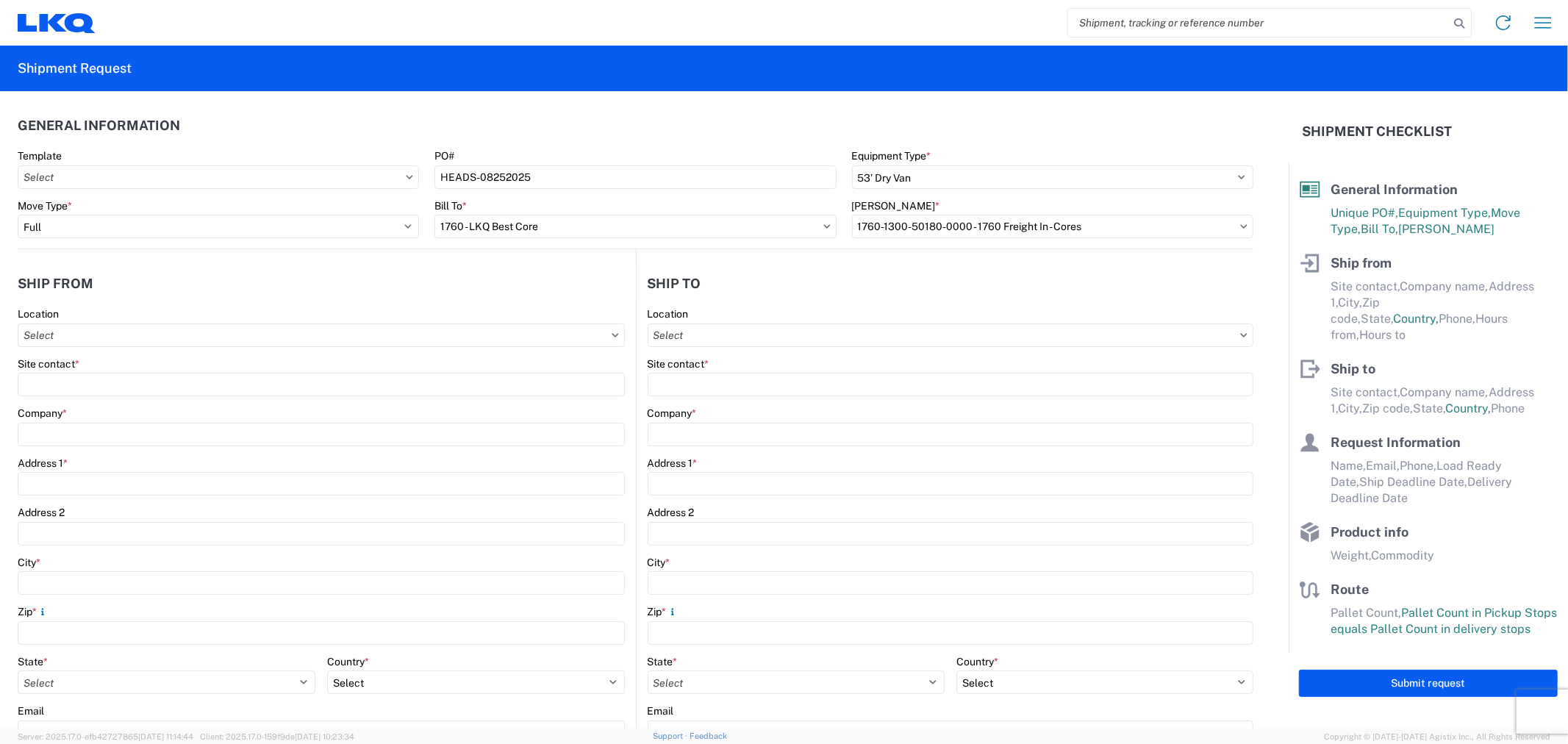
type input "1102 W Carrier Pkwy STE 100"
type input "Grand Prairie"
type input "75050"
select select "TX"
select select "US"
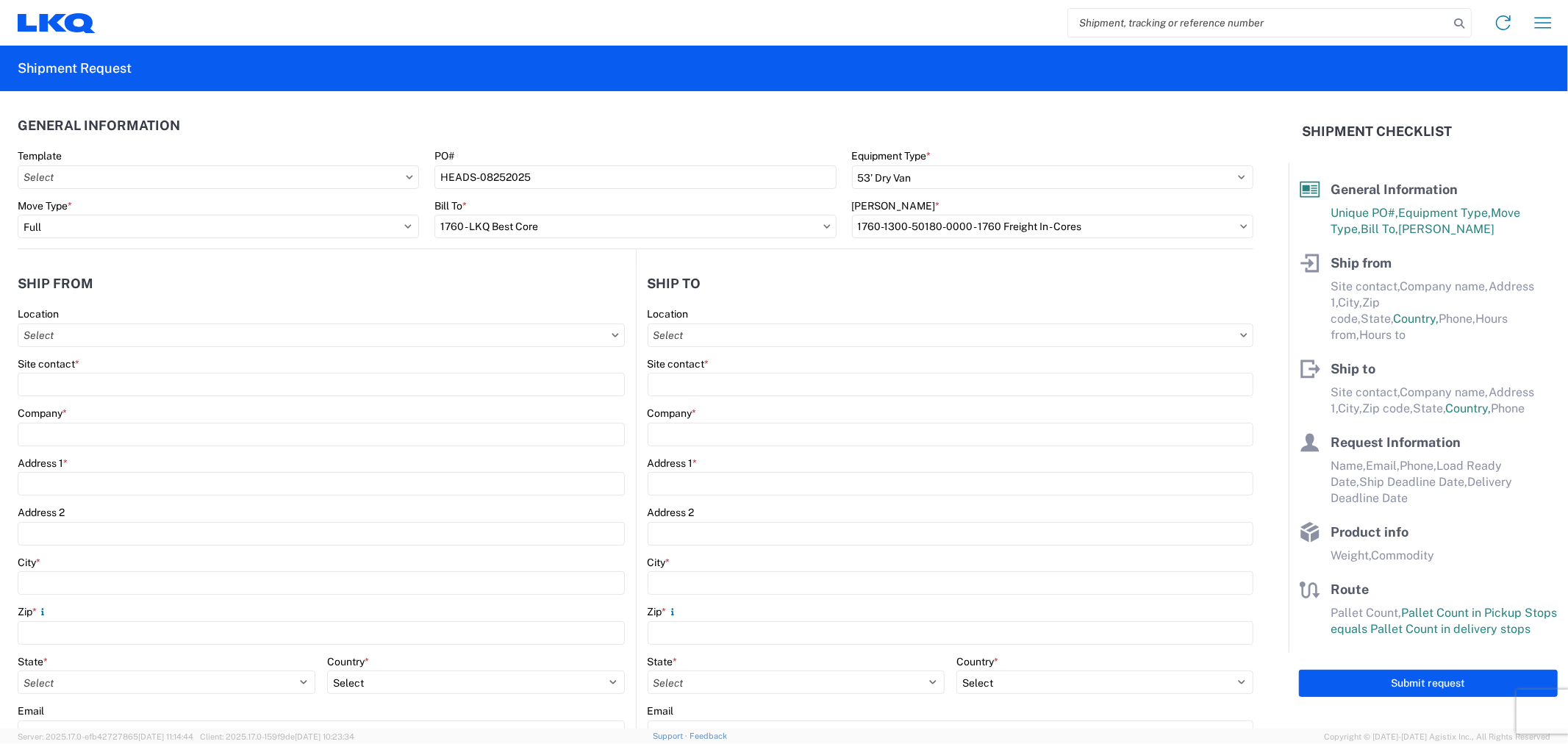
type input "800-421-3746"
type input "07:00"
type input "17:00"
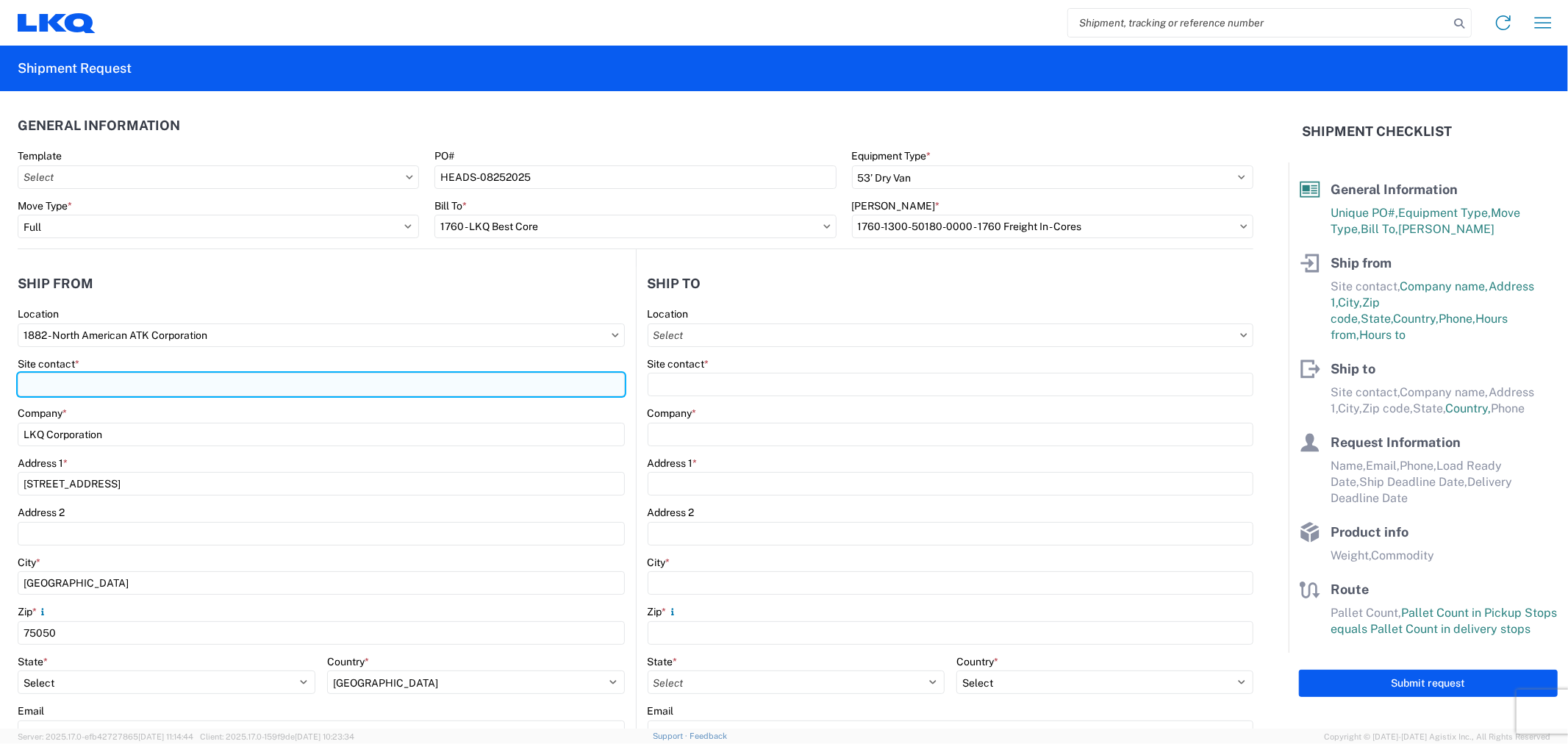
click at [134, 384] on input "Site contact *" at bounding box center [321, 384] width 607 height 23
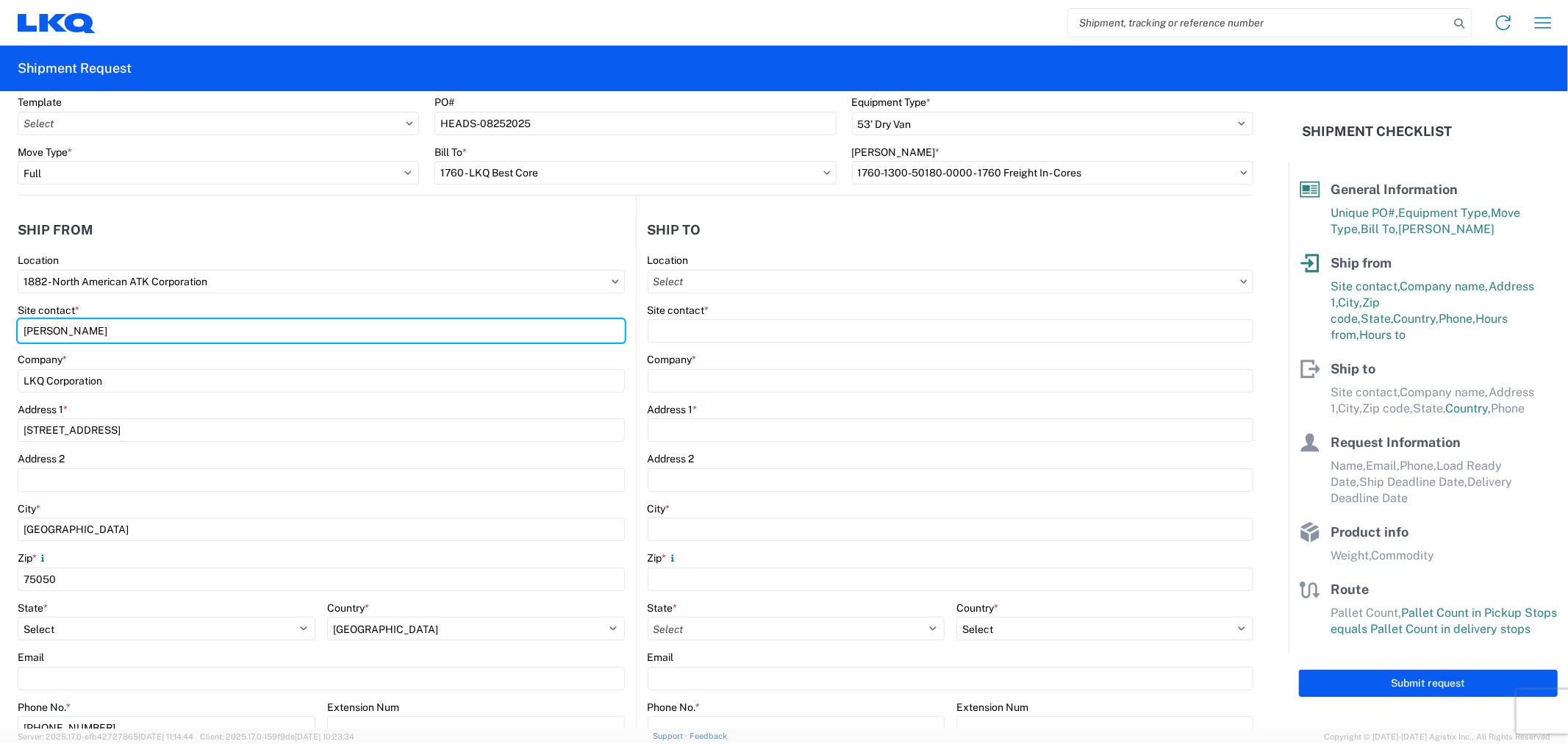
scroll to position [82, 0]
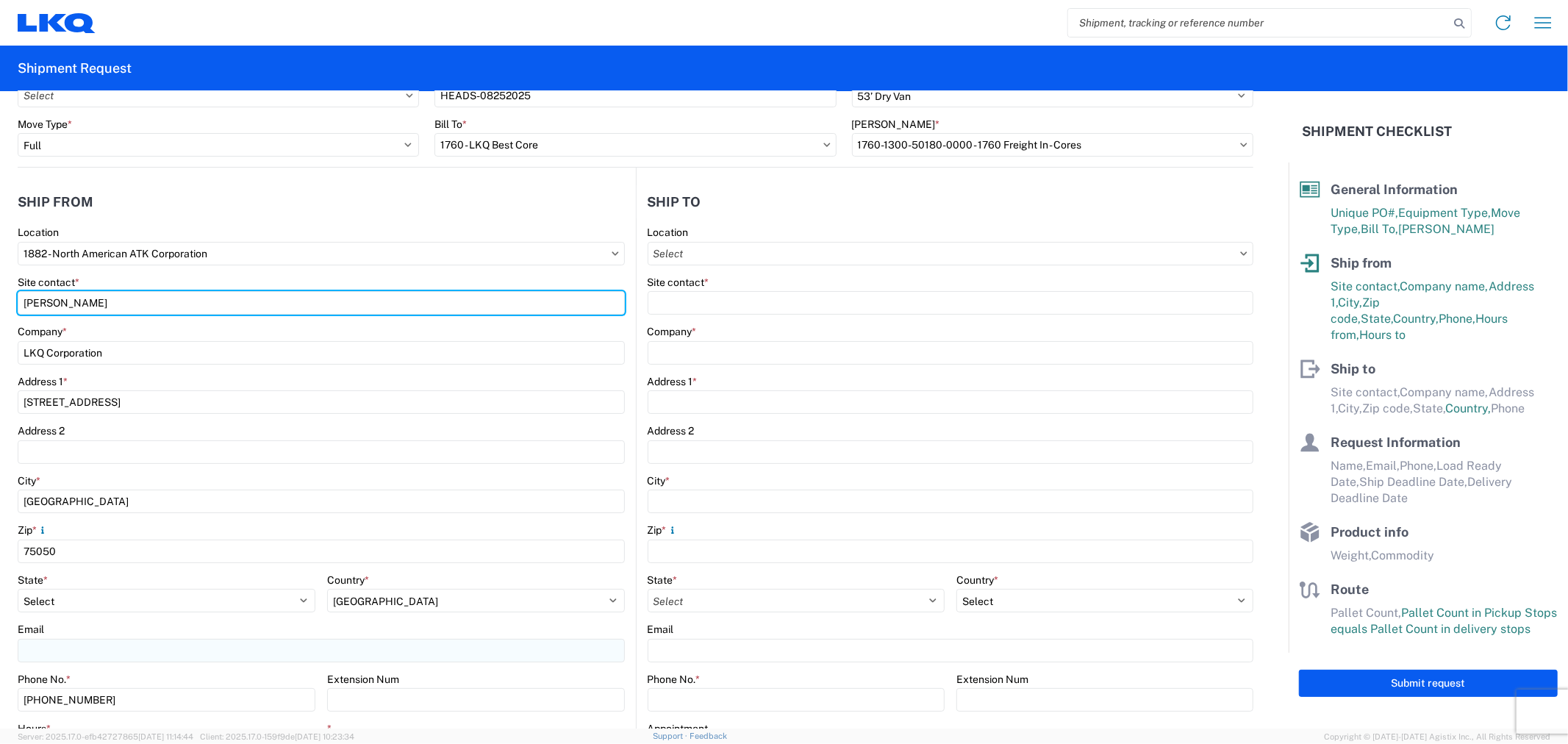
type input "Andres Isais"
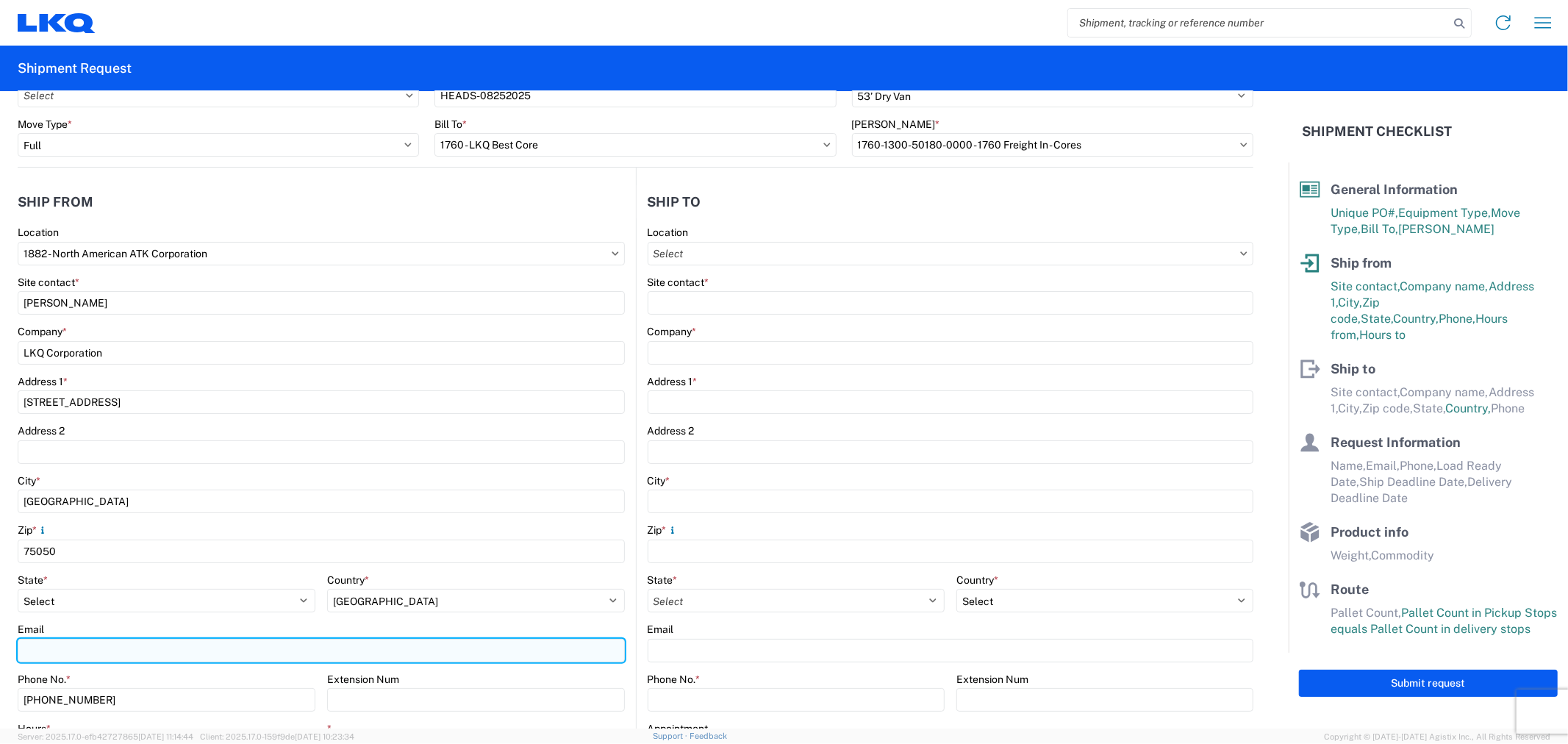
click at [118, 651] on input "Email" at bounding box center [321, 651] width 607 height 23
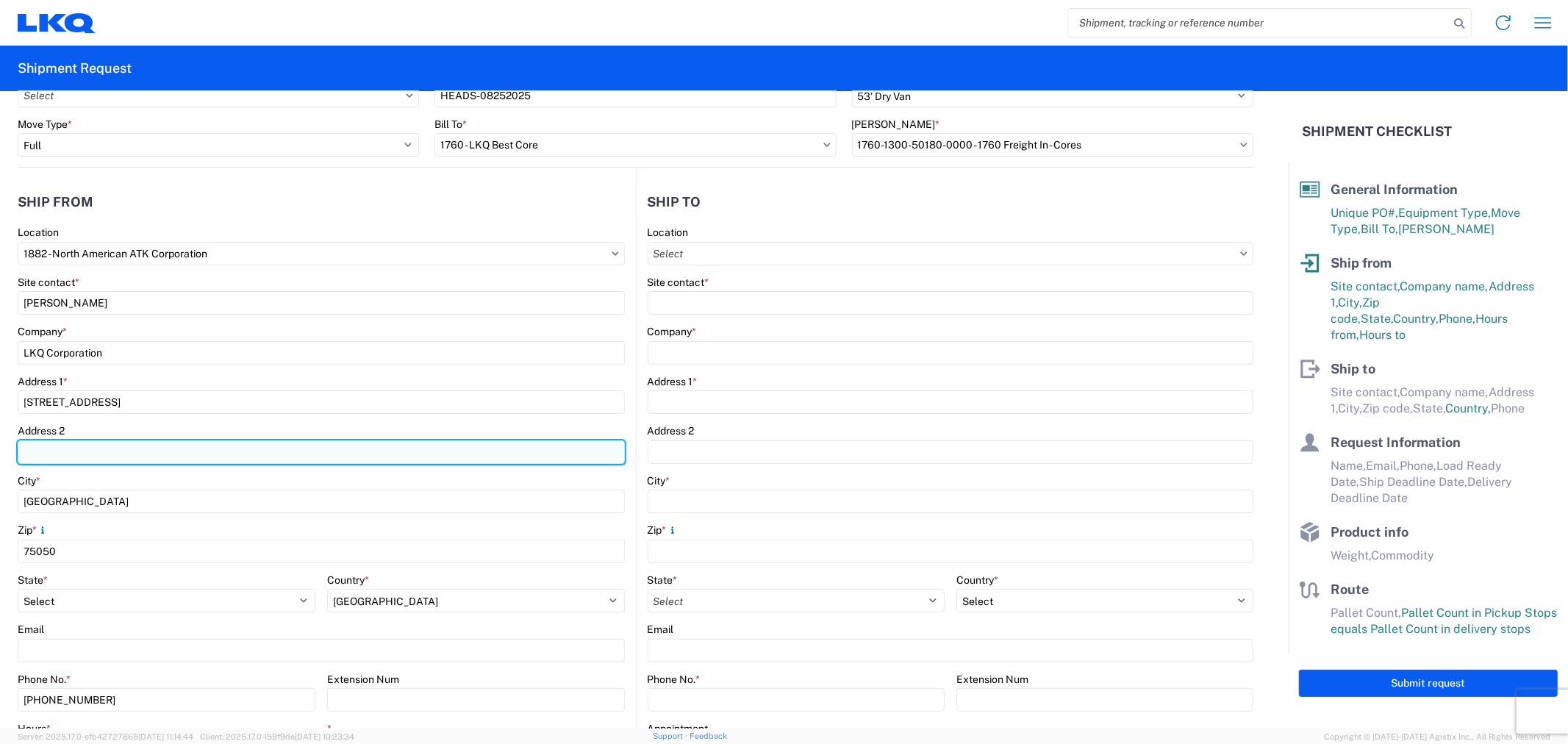
click at [88, 453] on input "Address 2" at bounding box center [321, 452] width 607 height 23
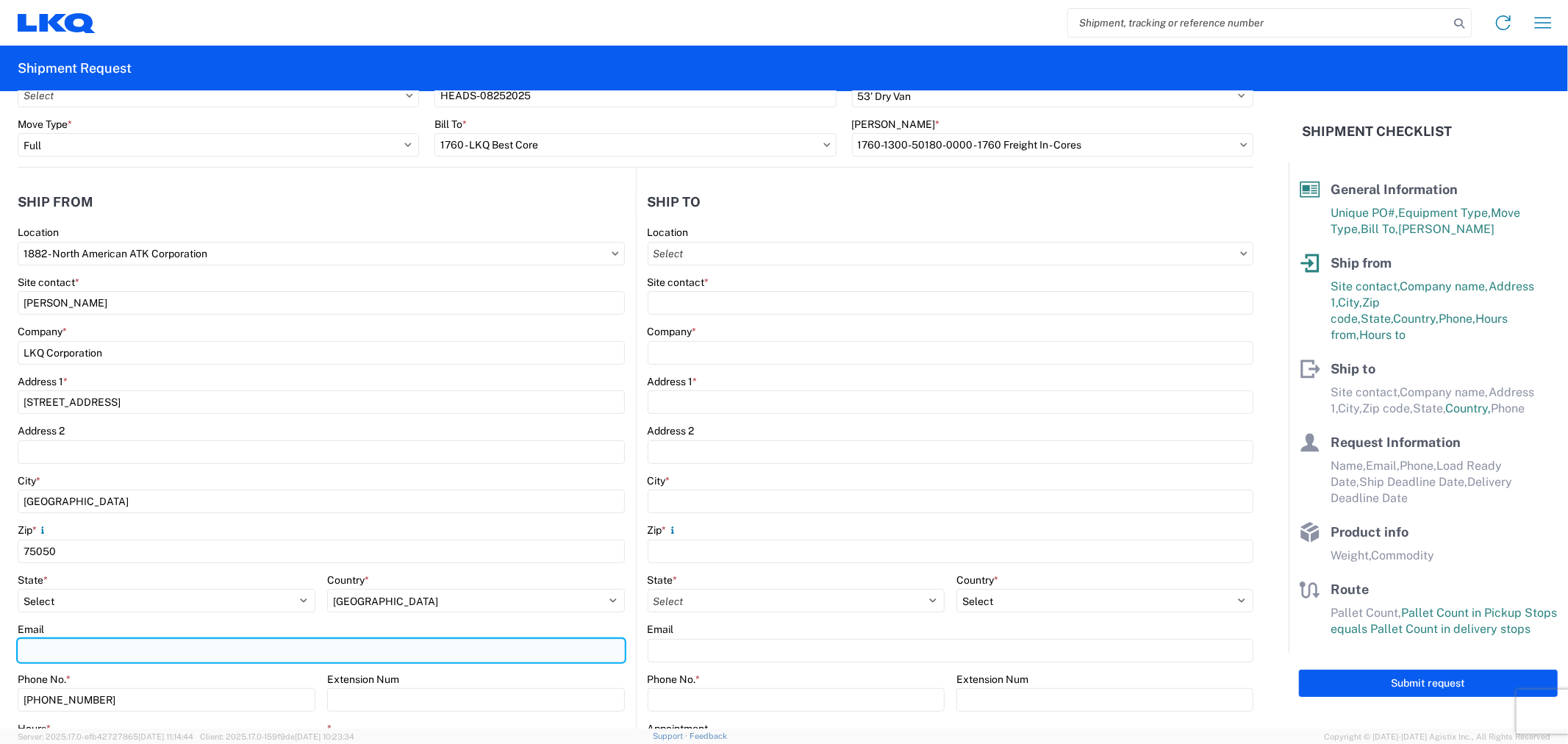
click at [88, 643] on input "Email" at bounding box center [321, 651] width 607 height 23
paste input "aiisais@LKQCORP.com"
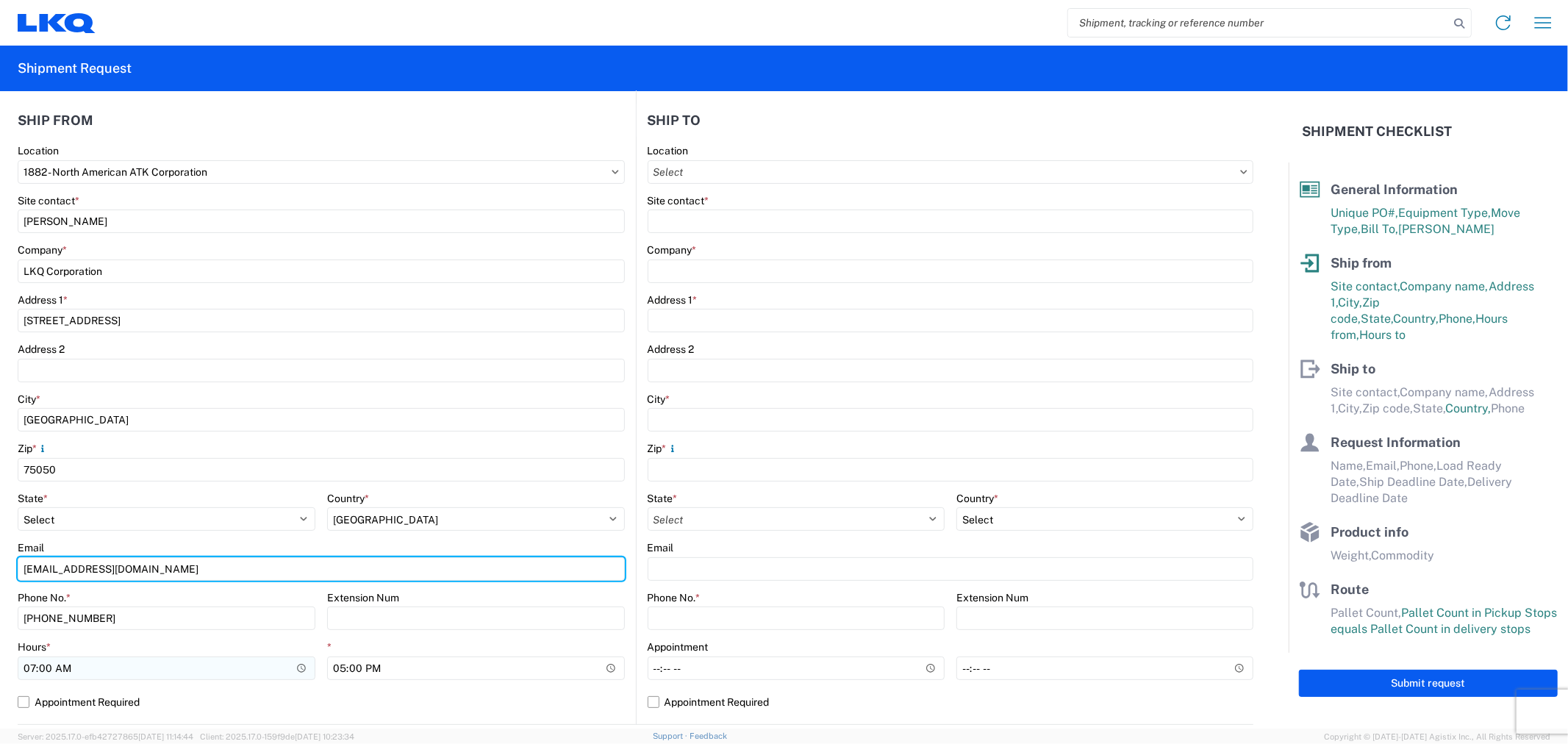
type input "aiisais@LKQCORP.com"
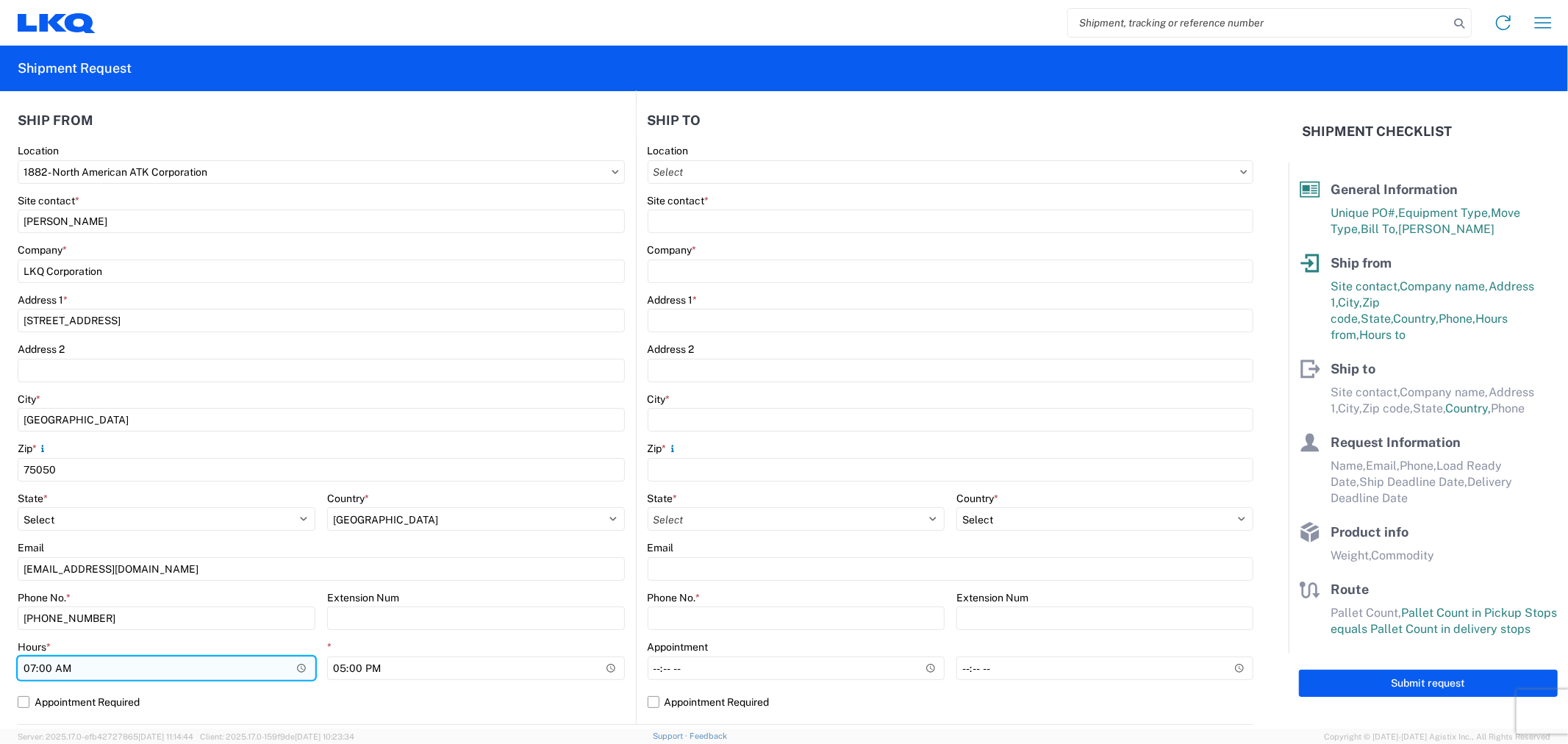
click at [101, 667] on input "07:00" at bounding box center [166, 668] width 298 height 23
type input "08:00"
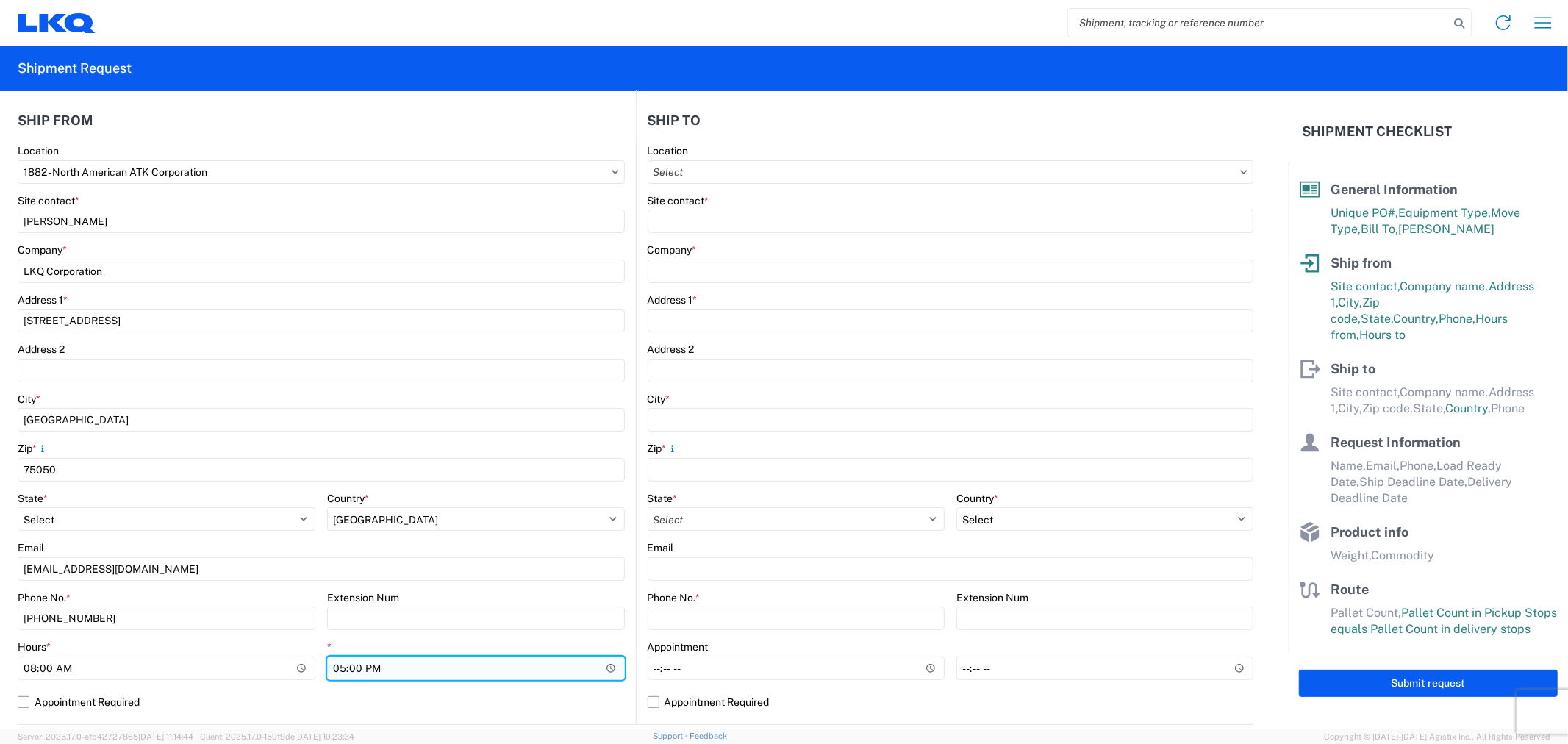
click at [399, 669] on input "17:00" at bounding box center [476, 668] width 298 height 23
type input "11:00"
click at [419, 687] on agx-form-control-wrapper-v2 "* 11:00" at bounding box center [476, 666] width 298 height 50
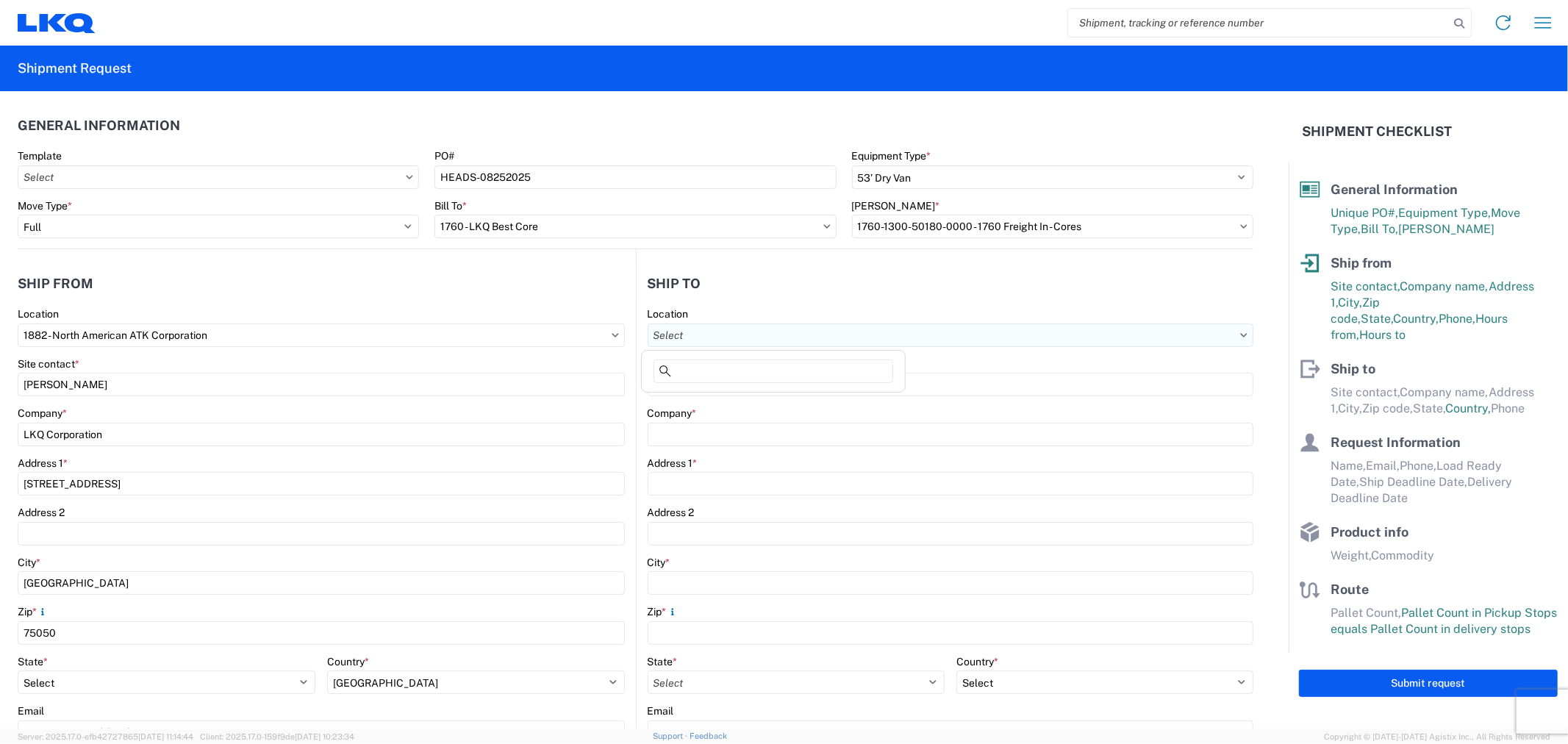
click at [725, 334] on input "Location" at bounding box center [951, 335] width 606 height 23
type input "1760"
click at [720, 401] on div "1760 - LKQ Best Core" at bounding box center [773, 400] width 257 height 23
type input "1760 - LKQ Best Core"
type input "LKQ Corporation"
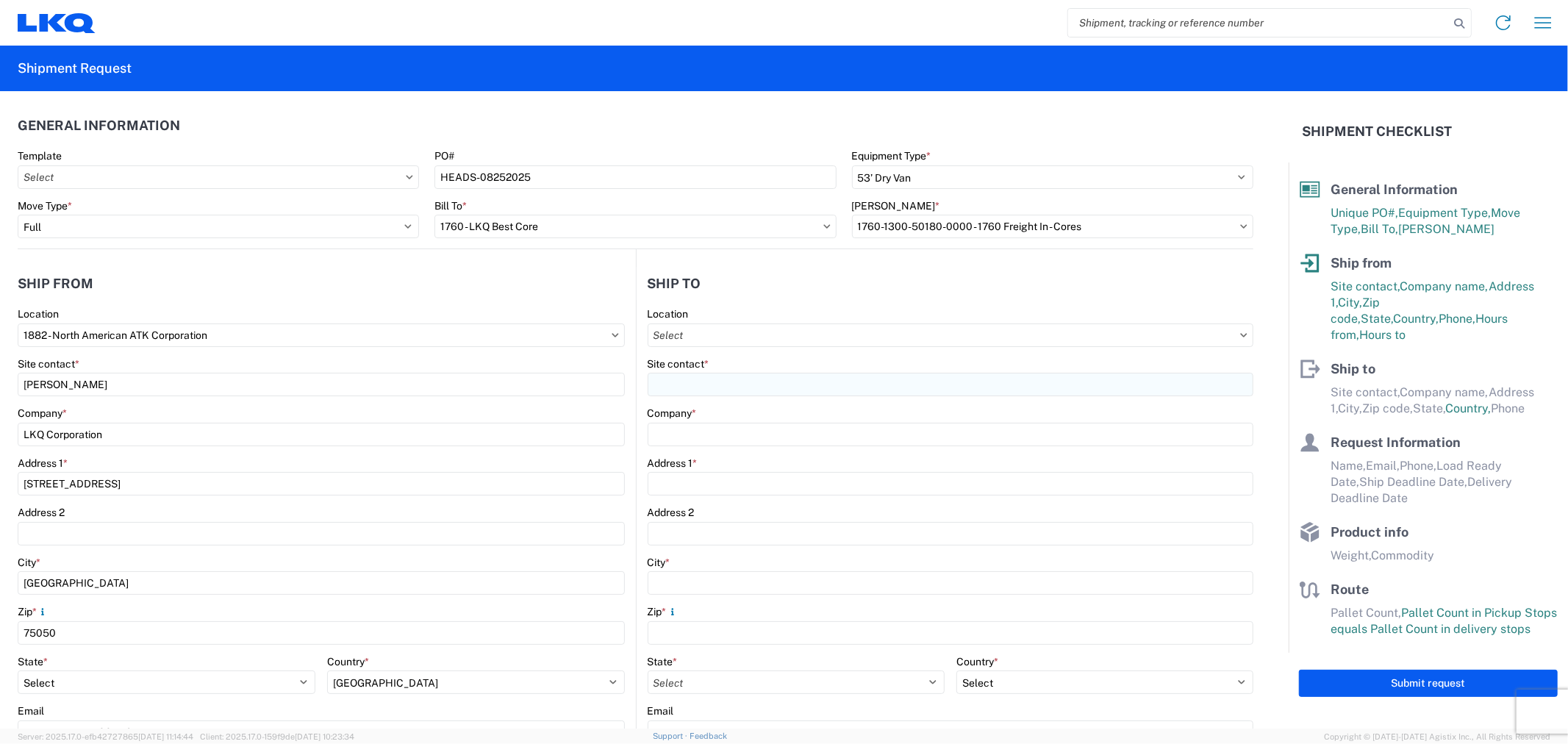
type input "1710 W Mount Houston Rd"
type input "Houston"
type input "77038"
select select "US"
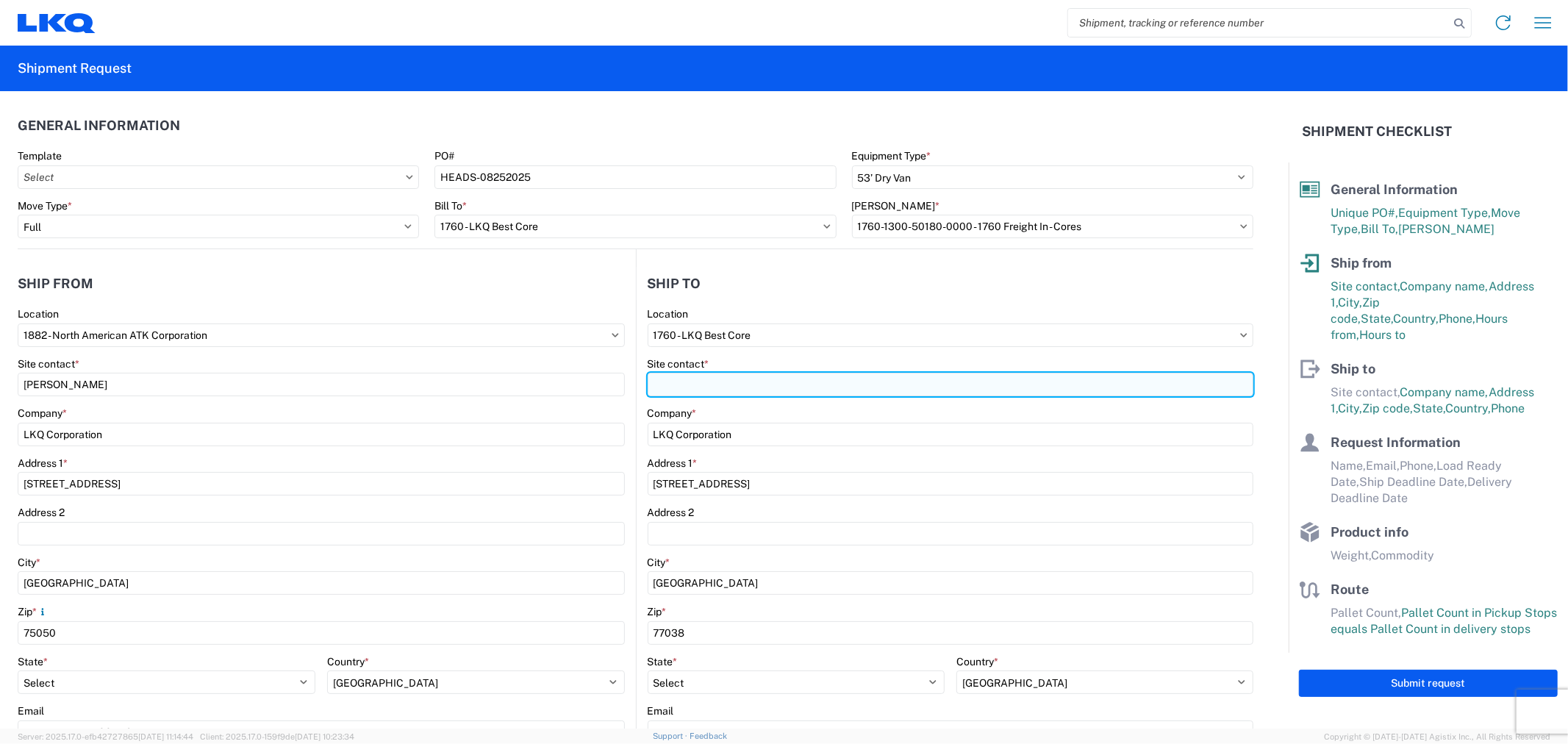
click at [719, 388] on input "Site contact *" at bounding box center [951, 384] width 606 height 23
type input "Alfredo Canales"
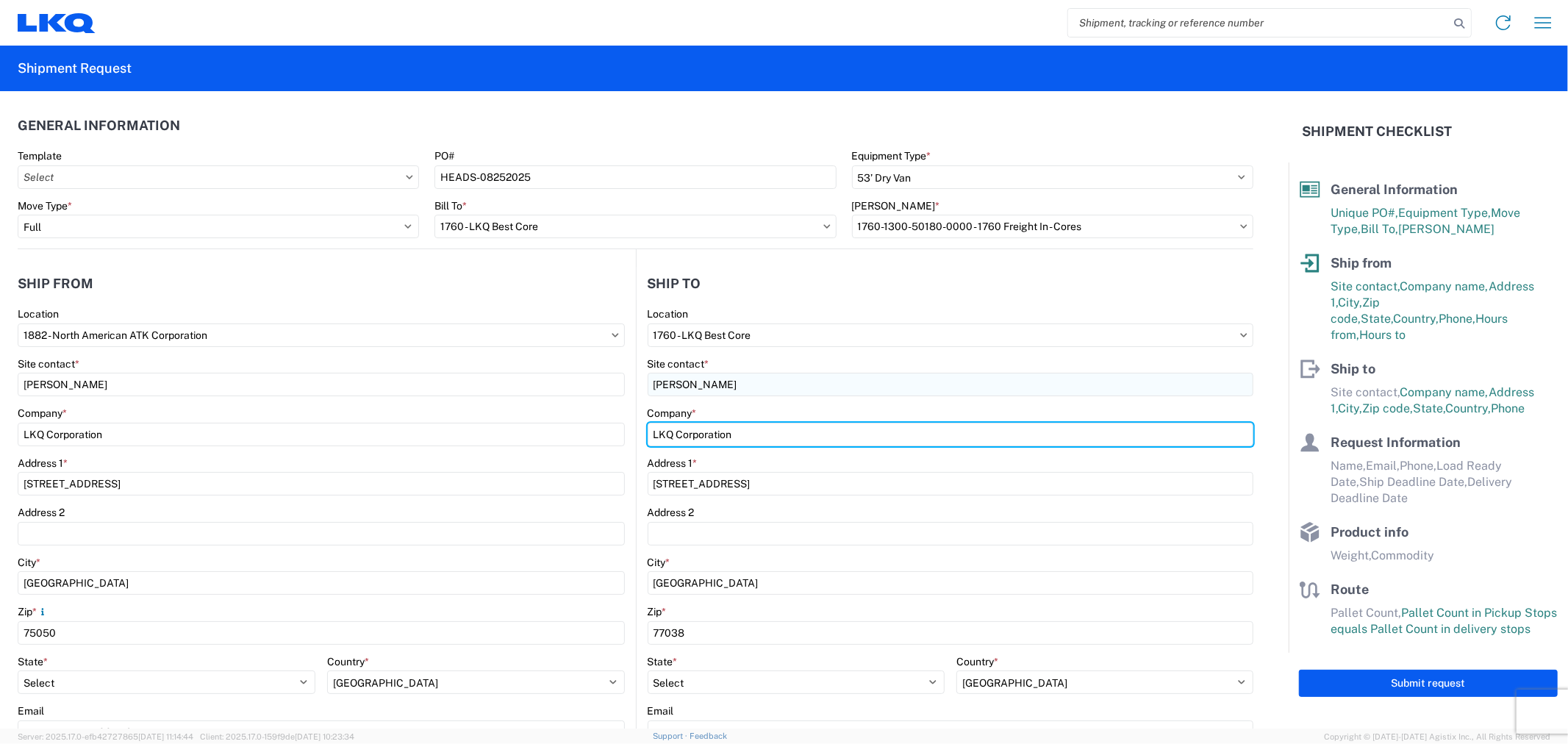
type input "LKQ Best Core"
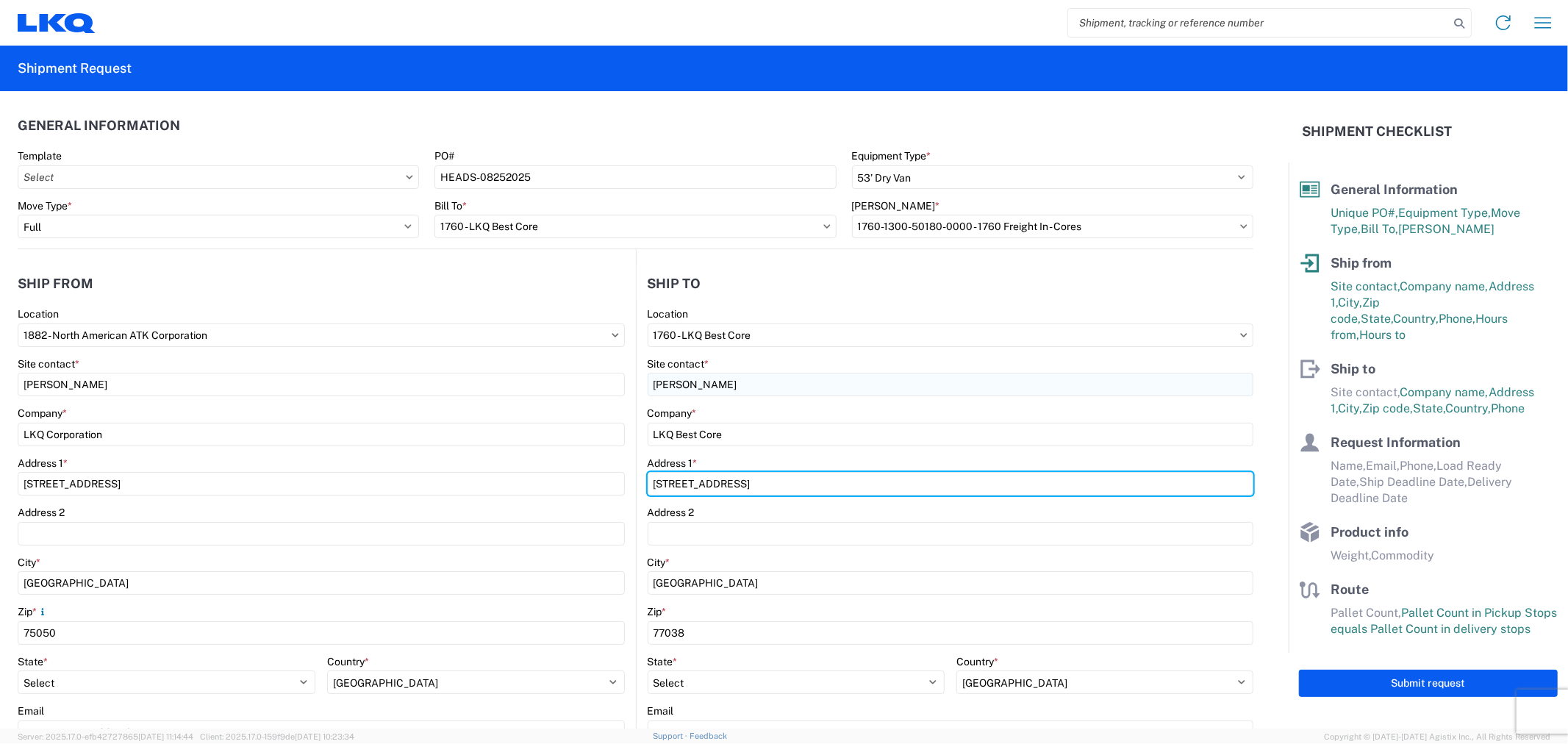
type input "1714 West Mount Houston Road"
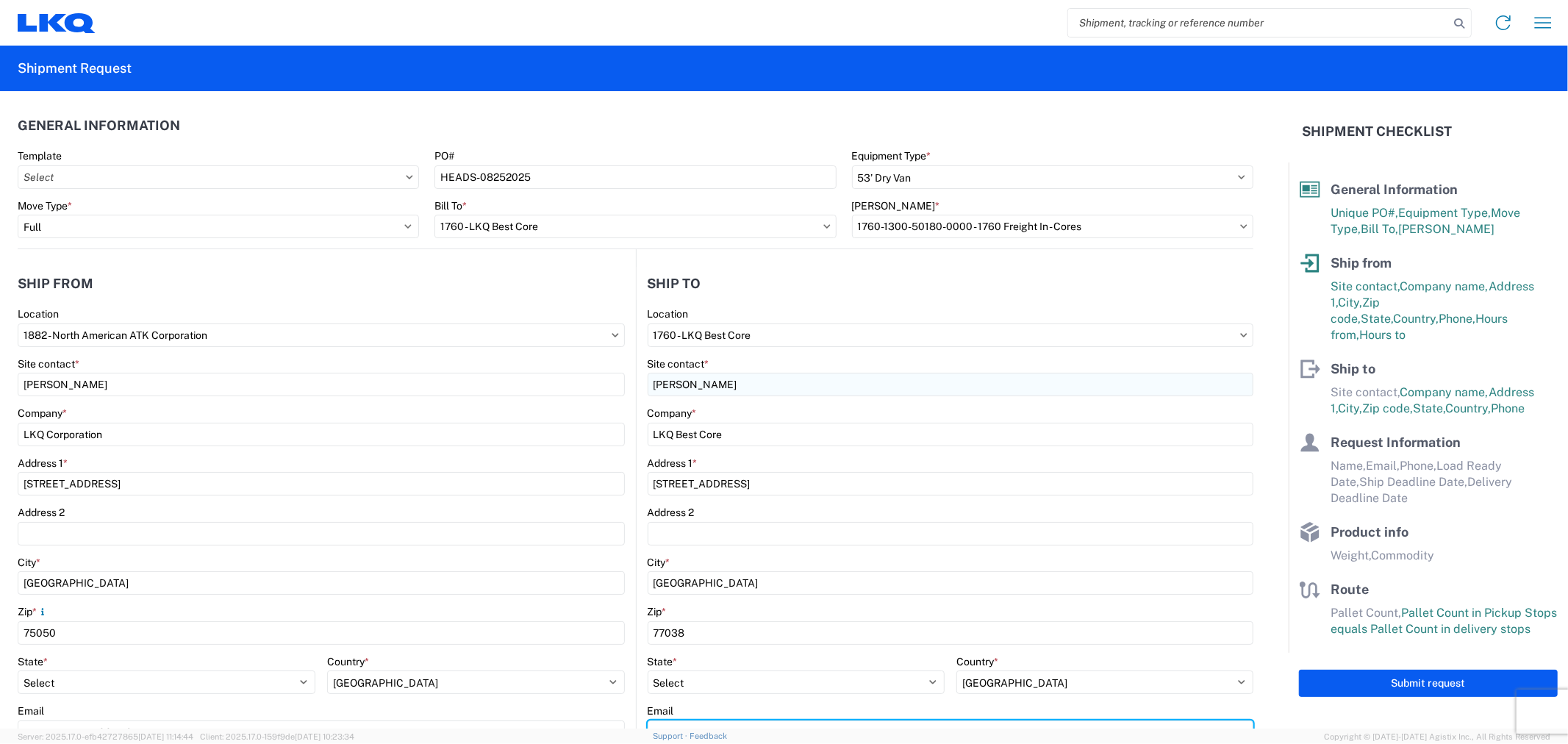
type input "oxdavila@lkqcorp.com"
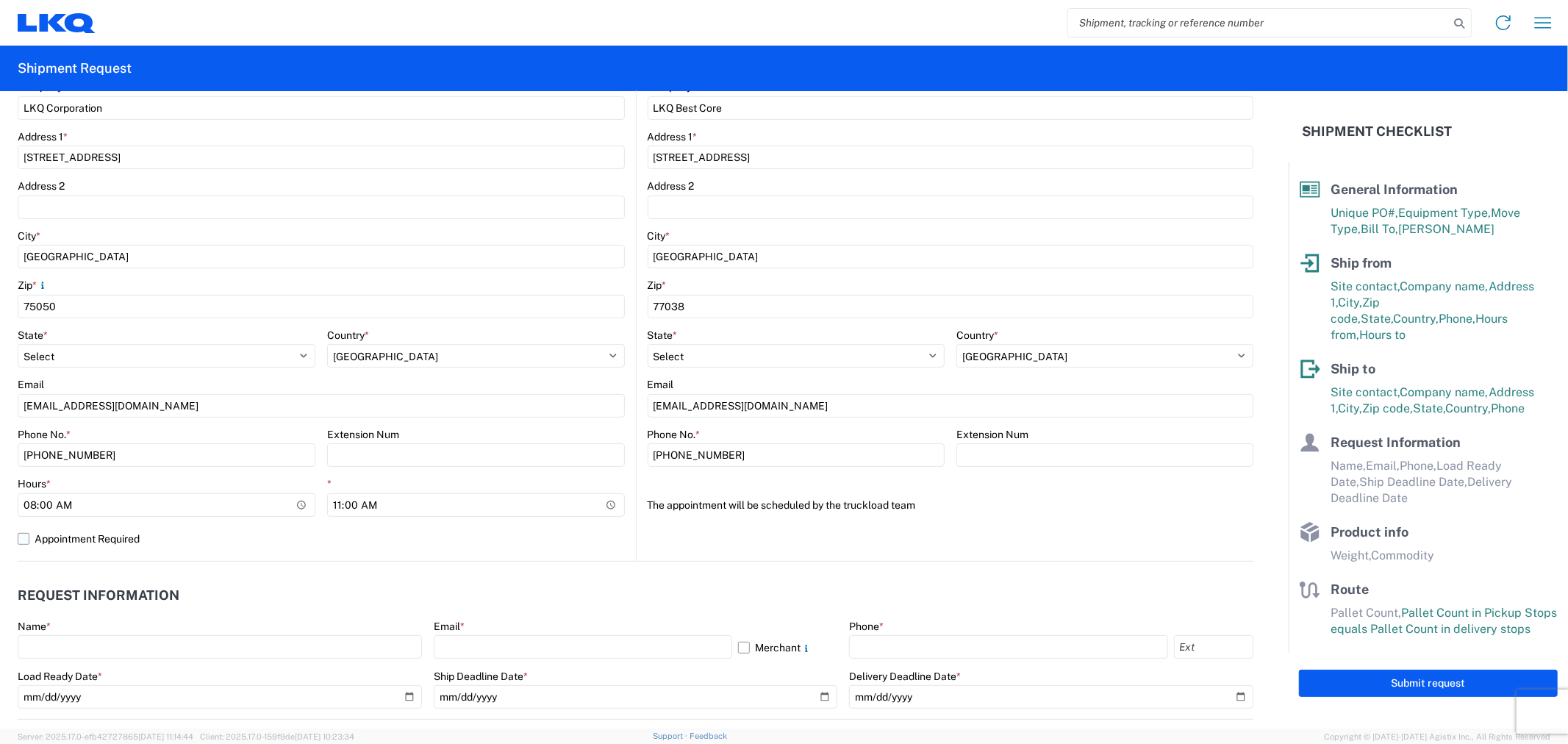
scroll to position [408, 0]
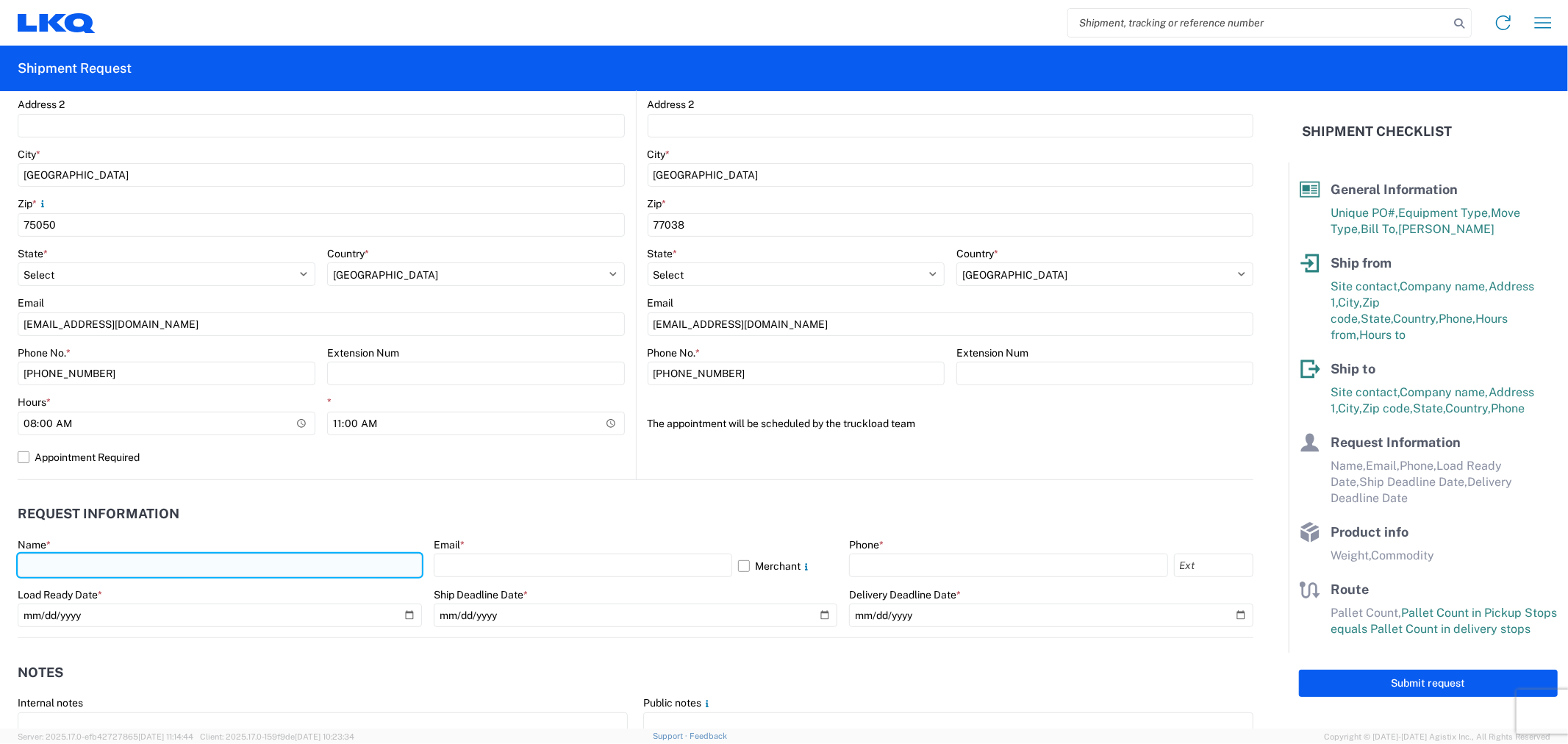
click at [116, 561] on input "text" at bounding box center [220, 565] width 404 height 23
type input "Alfredo Canales"
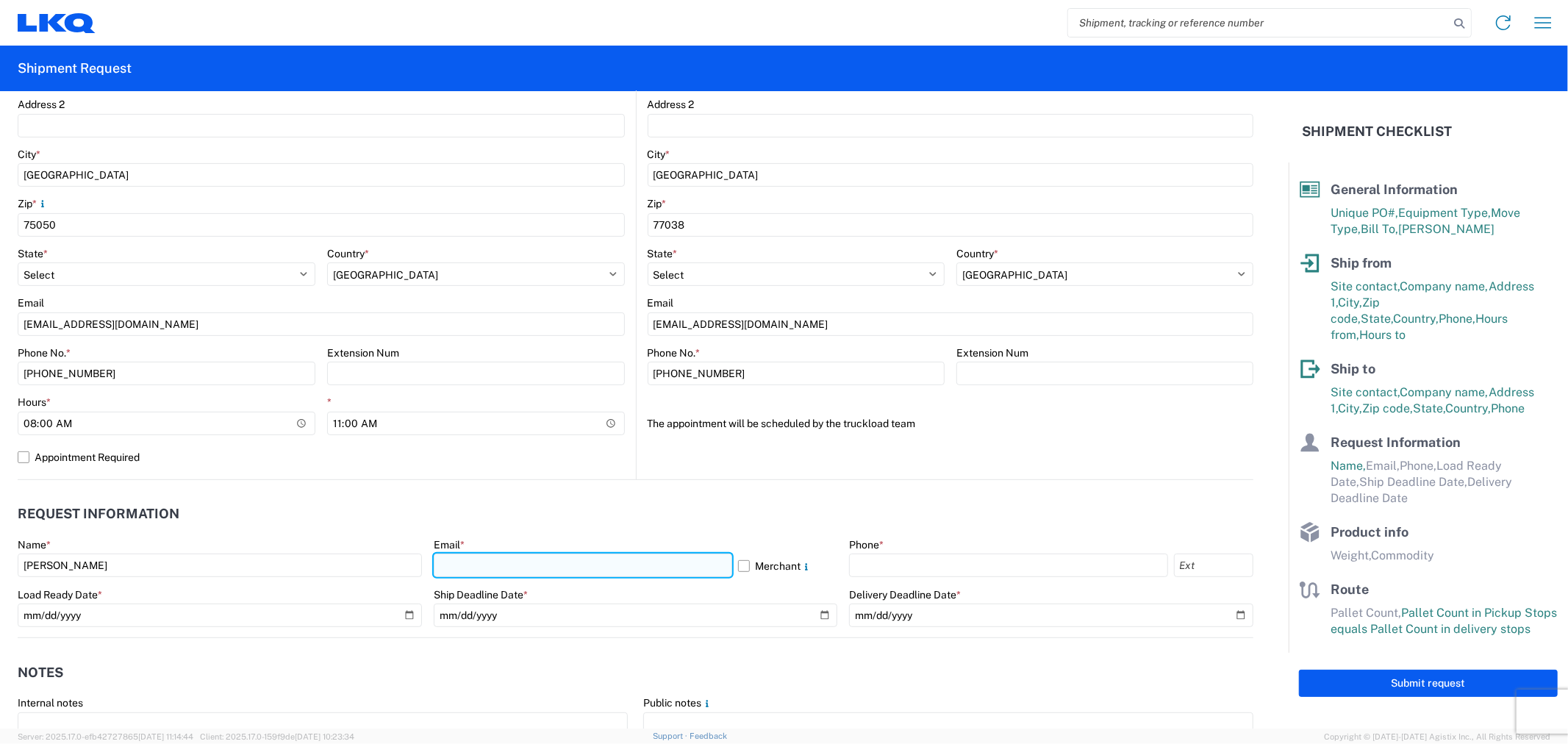
click at [540, 572] on input "text" at bounding box center [583, 565] width 299 height 23
drag, startPoint x: 660, startPoint y: 571, endPoint x: 560, endPoint y: 565, distance: 100.2
click at [560, 565] on input "acgarcia@lkqcorp.com; oxdavila@lkqcorp.com" at bounding box center [583, 565] width 299 height 23
type input "acgarcia@lkqcorp.com"
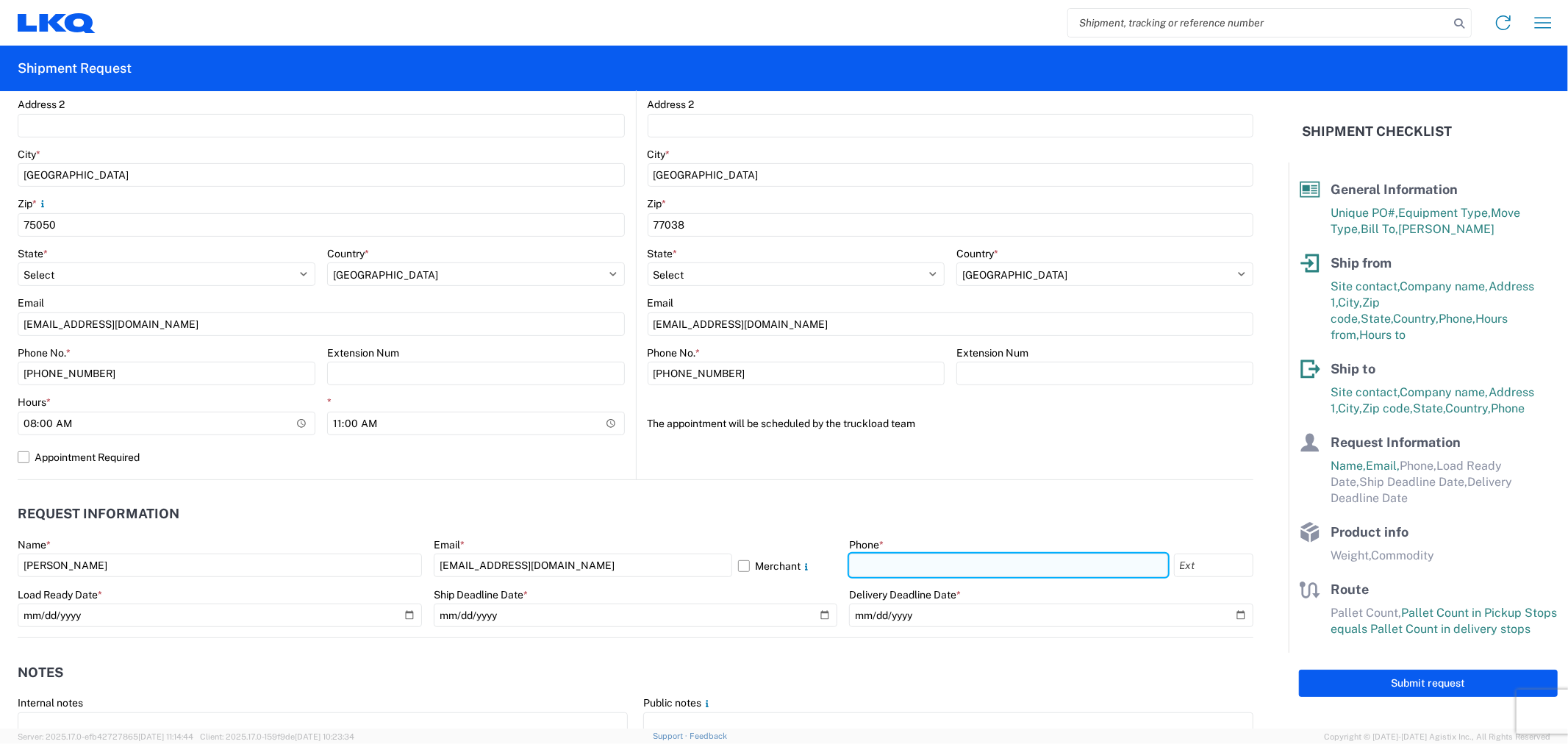
click at [919, 564] on input "text" at bounding box center [1008, 565] width 318 height 23
type input "281-886-1028"
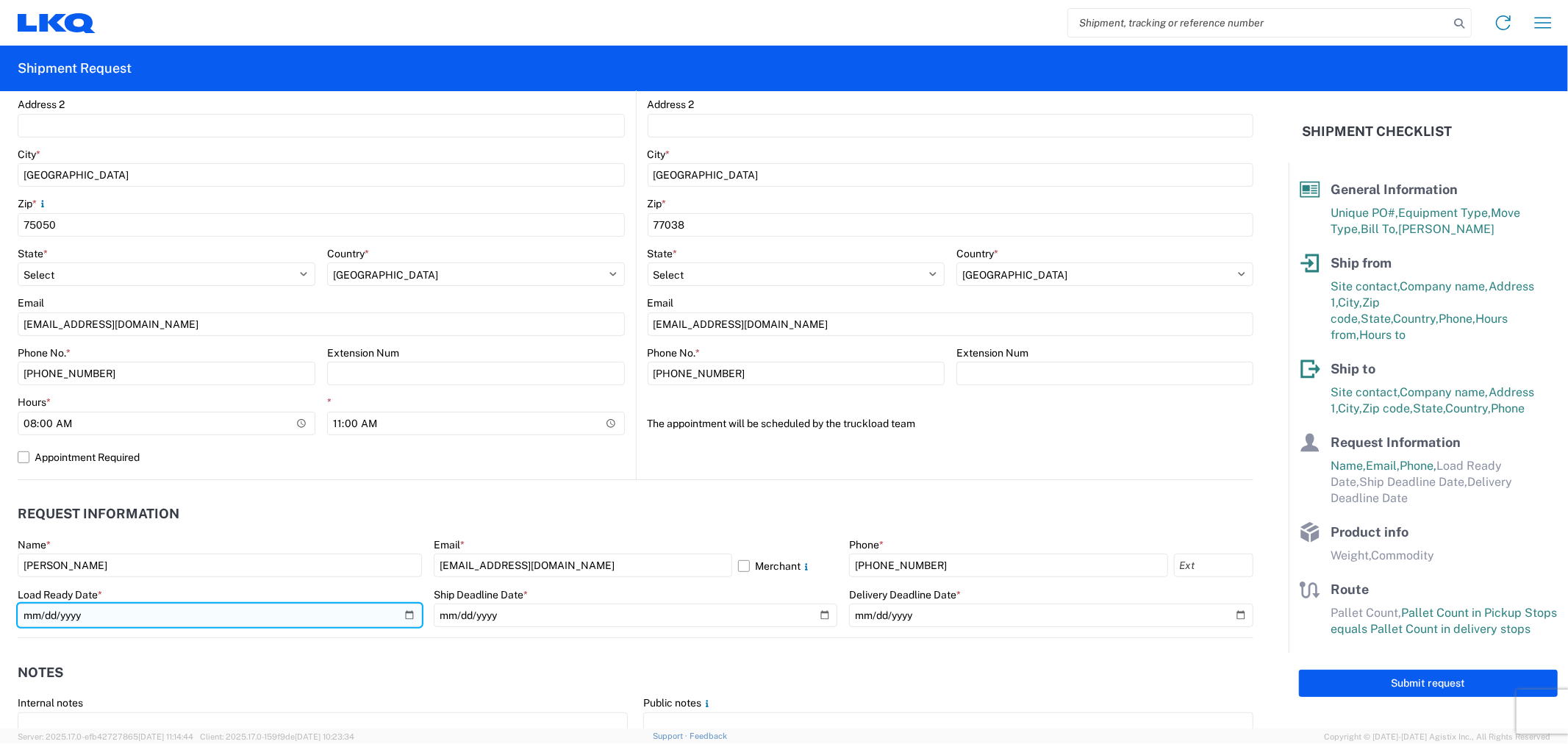
click at [407, 619] on input "date" at bounding box center [220, 615] width 404 height 23
type input "2025-08-25"
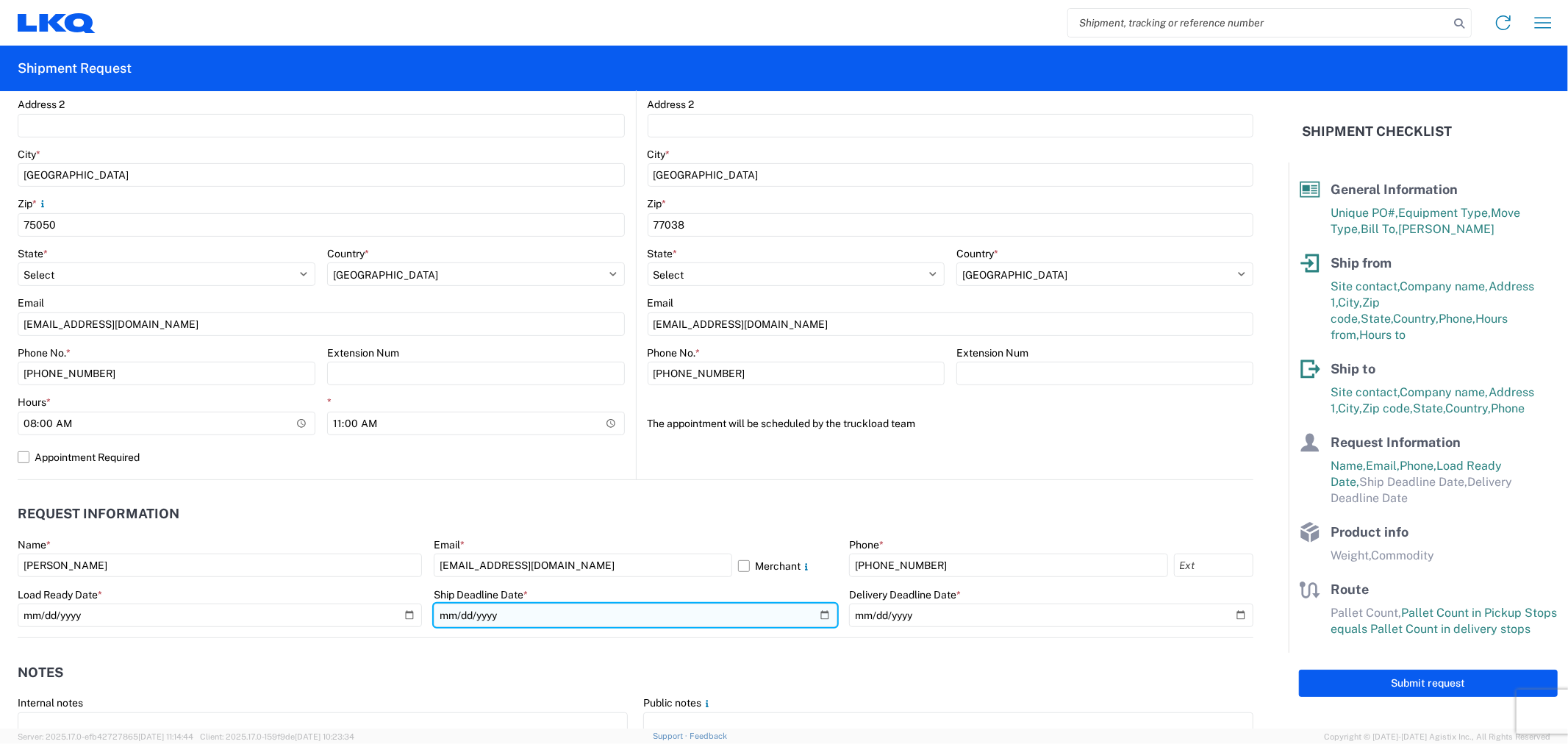
click at [814, 615] on input "date" at bounding box center [636, 615] width 404 height 23
type input "2025-08-25"
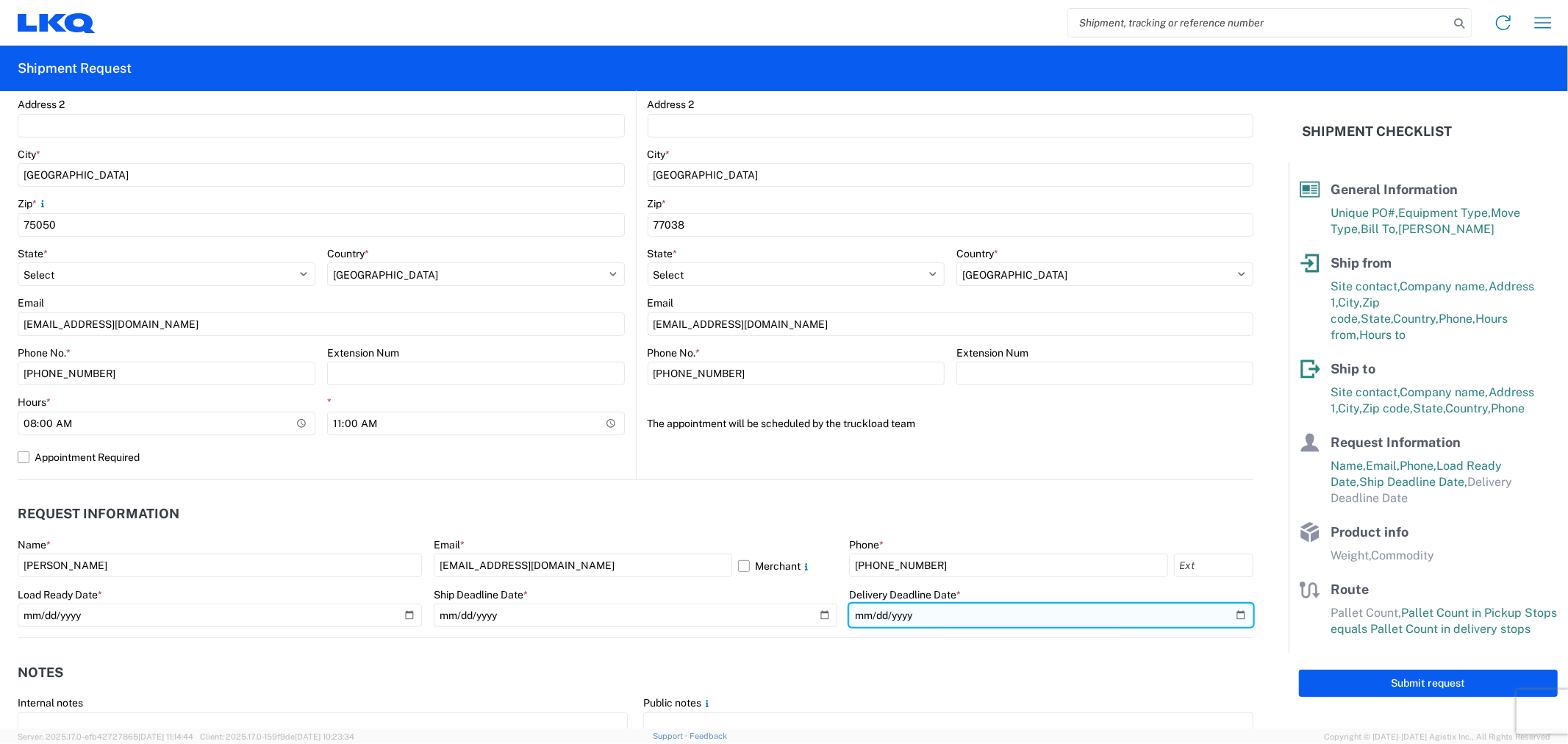
click at [1231, 615] on input "date" at bounding box center [1051, 615] width 404 height 23
type input "2025-08-26"
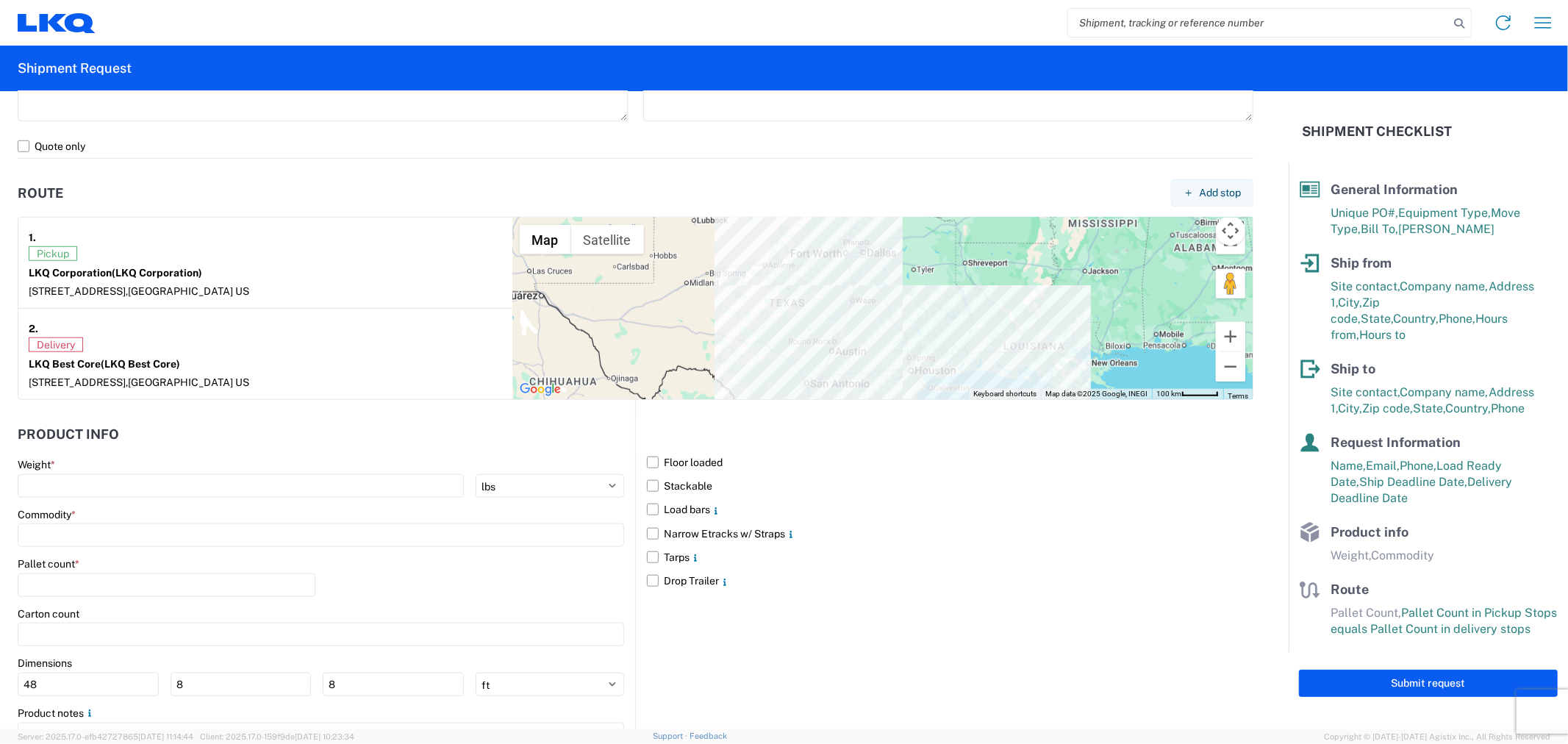
scroll to position [1062, 0]
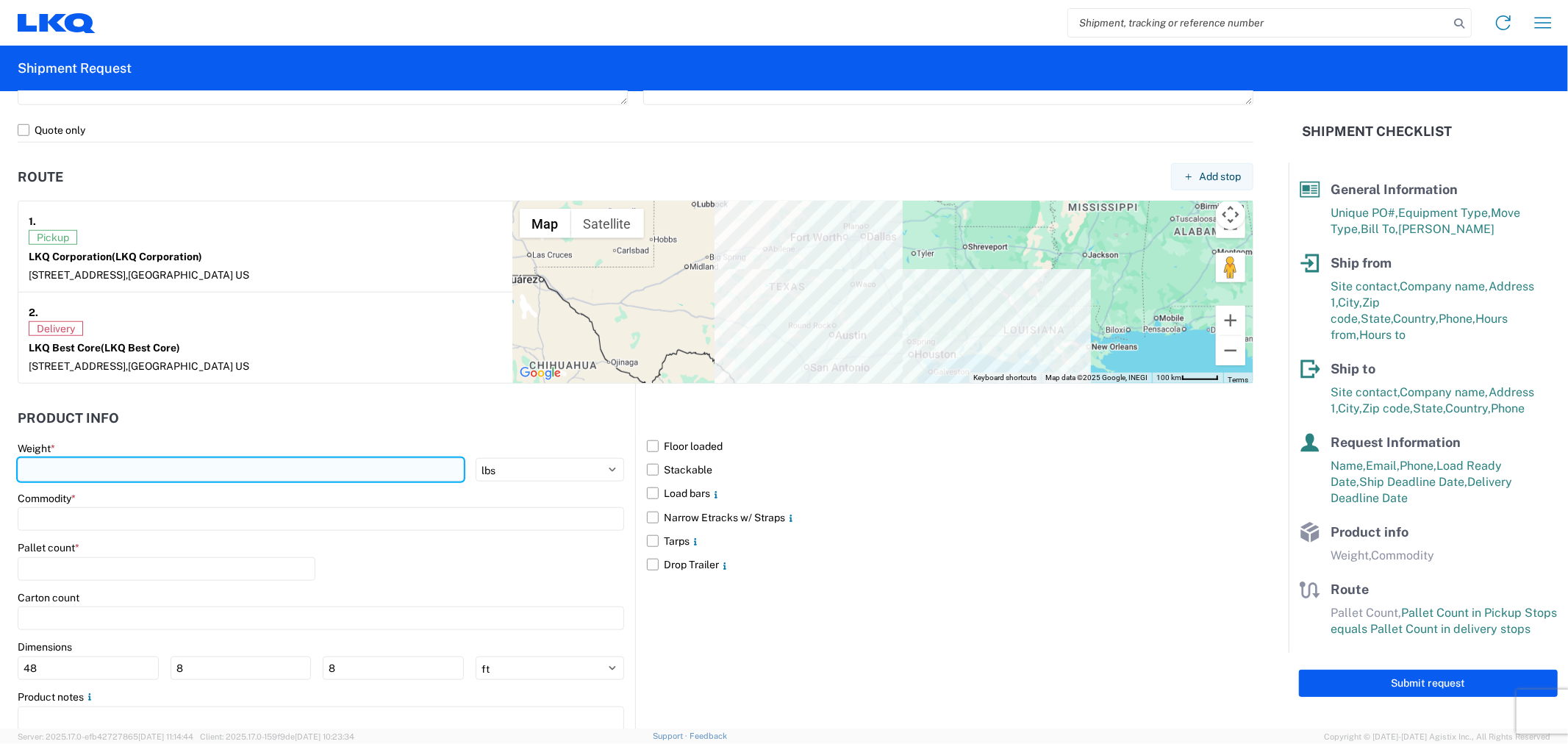
click at [198, 476] on input "number" at bounding box center [240, 469] width 447 height 23
type input "42000"
click at [160, 502] on div "Commodity *" at bounding box center [320, 499] width 606 height 14
click at [149, 522] on input at bounding box center [320, 519] width 606 height 23
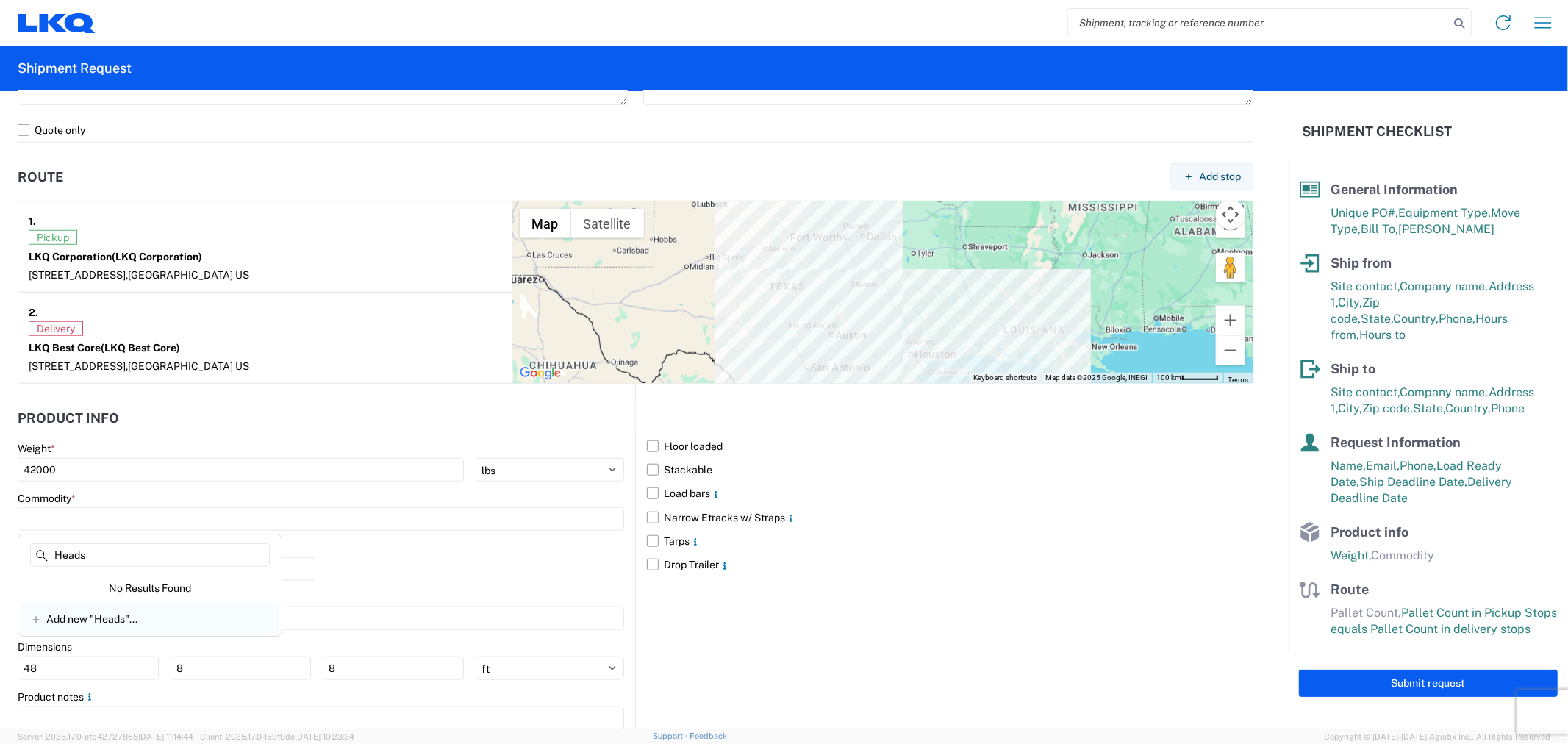
type input "Heads"
click at [103, 618] on span "Add new "Heads"..." at bounding box center [92, 619] width 91 height 14
type input "Heads"
drag, startPoint x: 62, startPoint y: 521, endPoint x: -24, endPoint y: 515, distance: 86.2
click at [0, 515] on html "Home Shipment request Shipment tracking Shipment Request General Information Te…" at bounding box center [784, 372] width 1568 height 744
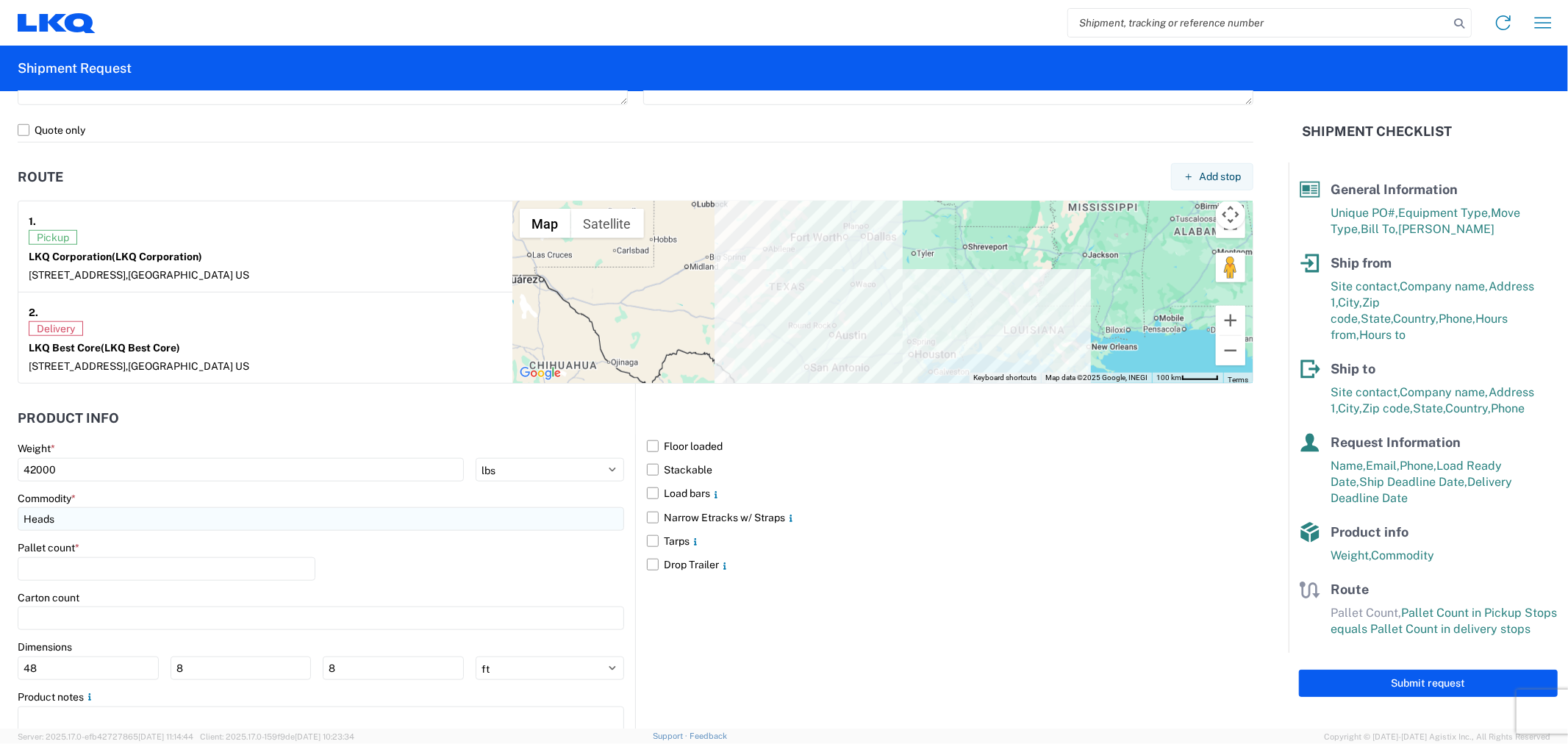
click at [60, 515] on input "Heads" at bounding box center [320, 519] width 606 height 23
type input "Cylinder Heads"
click at [123, 615] on span "Add new "Cylinder Heads"..." at bounding box center [113, 619] width 133 height 14
type input "Cylinder Heads"
click at [125, 559] on input "number" at bounding box center [166, 569] width 298 height 23
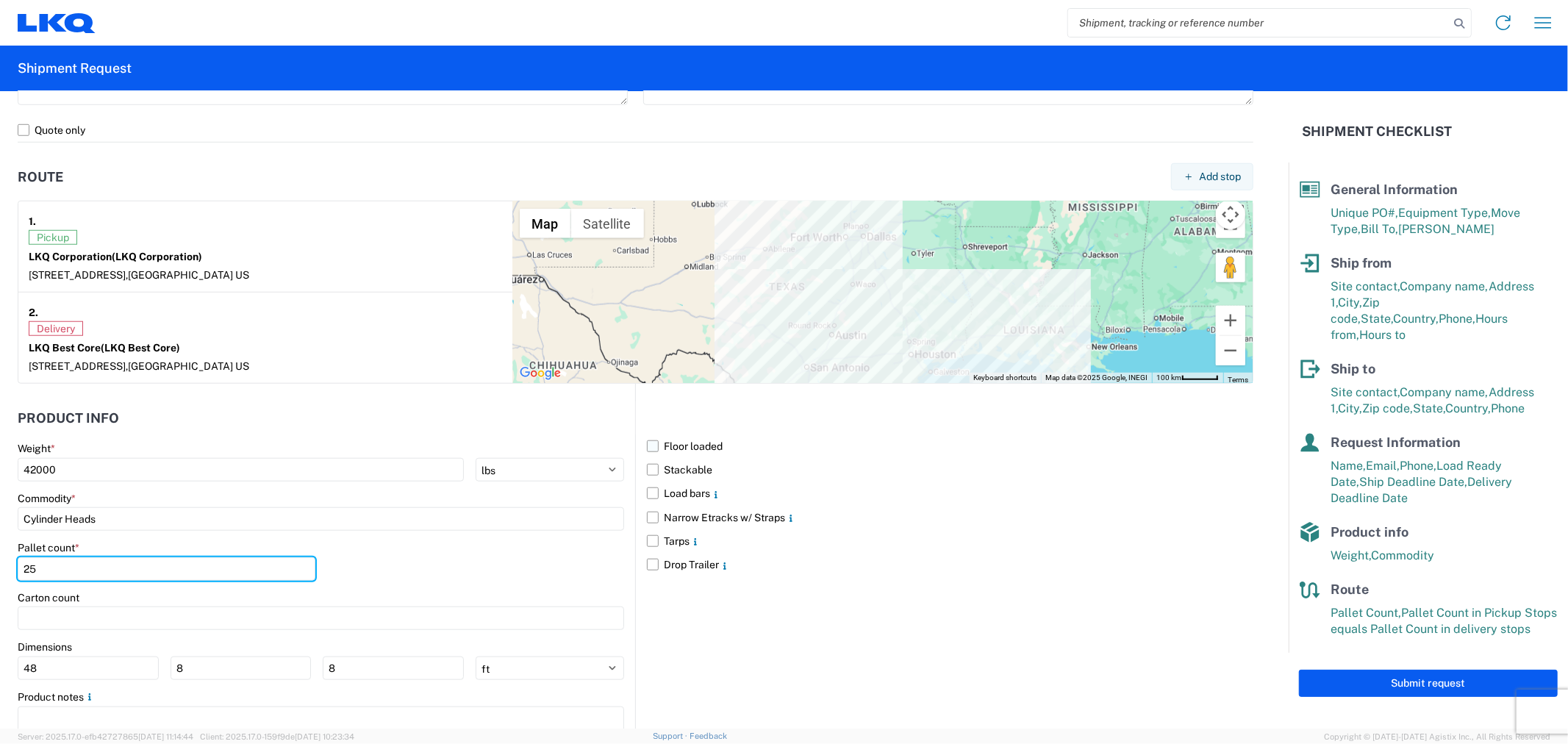
type input "25"
click at [647, 447] on label "Floor loaded" at bounding box center [950, 446] width 606 height 23
click at [0, 0] on input "Floor loaded" at bounding box center [0, 0] width 0 height 0
click at [647, 448] on label "Floor loaded" at bounding box center [950, 446] width 606 height 23
click at [0, 0] on input "Floor loaded" at bounding box center [0, 0] width 0 height 0
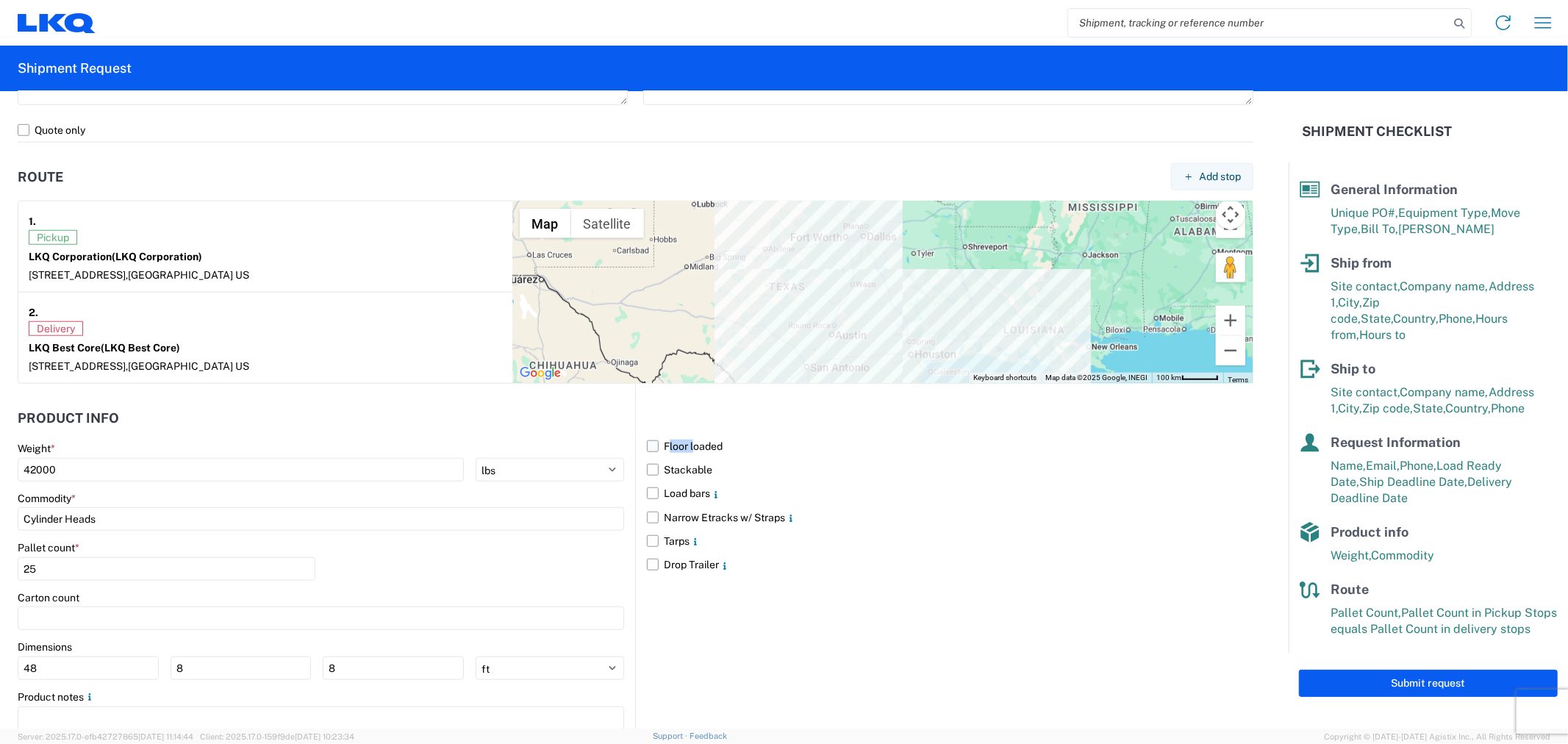
click at [647, 448] on label "Floor loaded" at bounding box center [950, 446] width 606 height 23
click at [0, 0] on input "Floor loaded" at bounding box center [0, 0] width 0 height 0
click at [210, 668] on input "8" at bounding box center [241, 668] width 141 height 23
type input "40"
click at [344, 662] on input "8" at bounding box center [393, 668] width 141 height 23
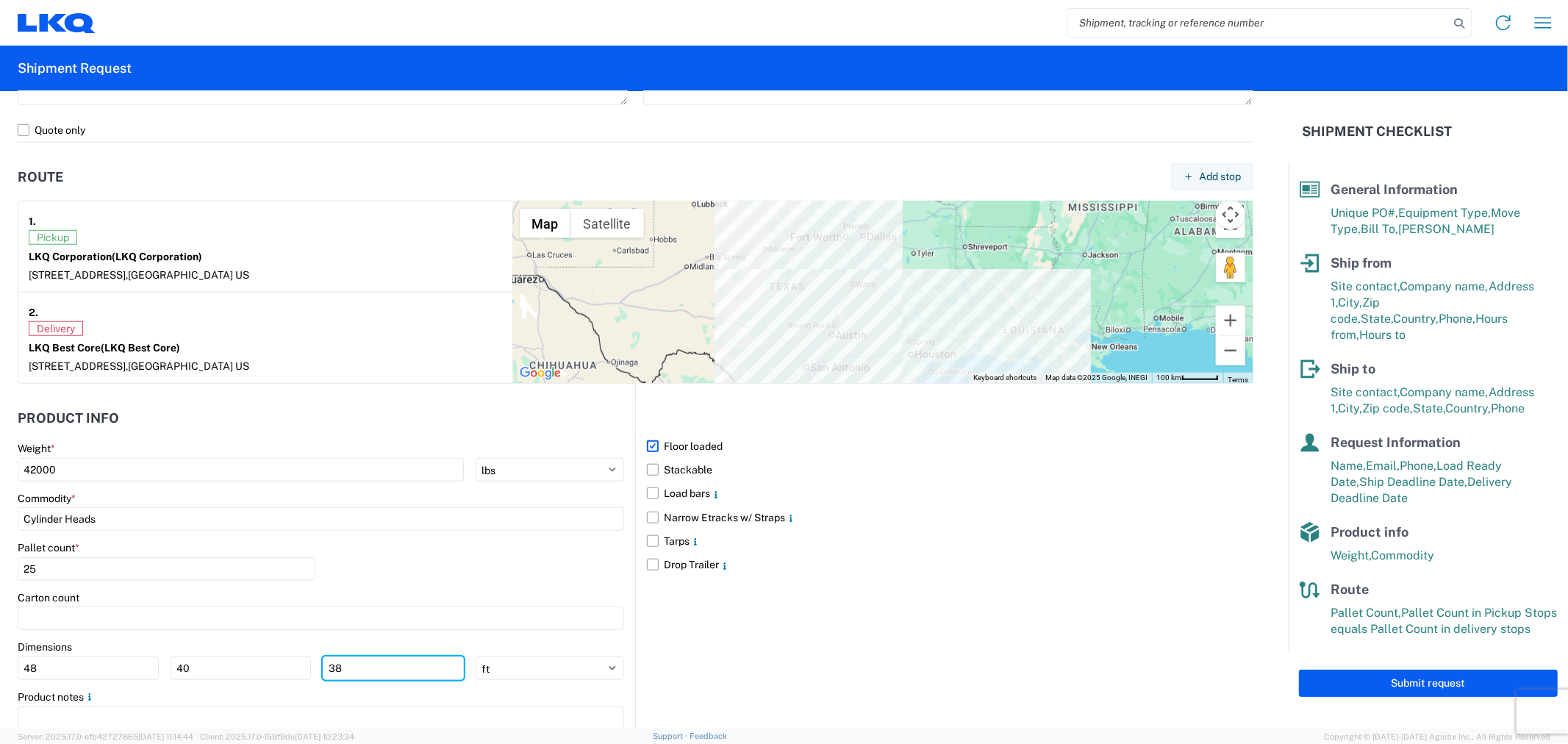
type input "38"
click at [899, 607] on div "Floor loaded Stackable Load bars Narrow Etracks w/ Straps Tarps Drop Trailer" at bounding box center [944, 575] width 618 height 382
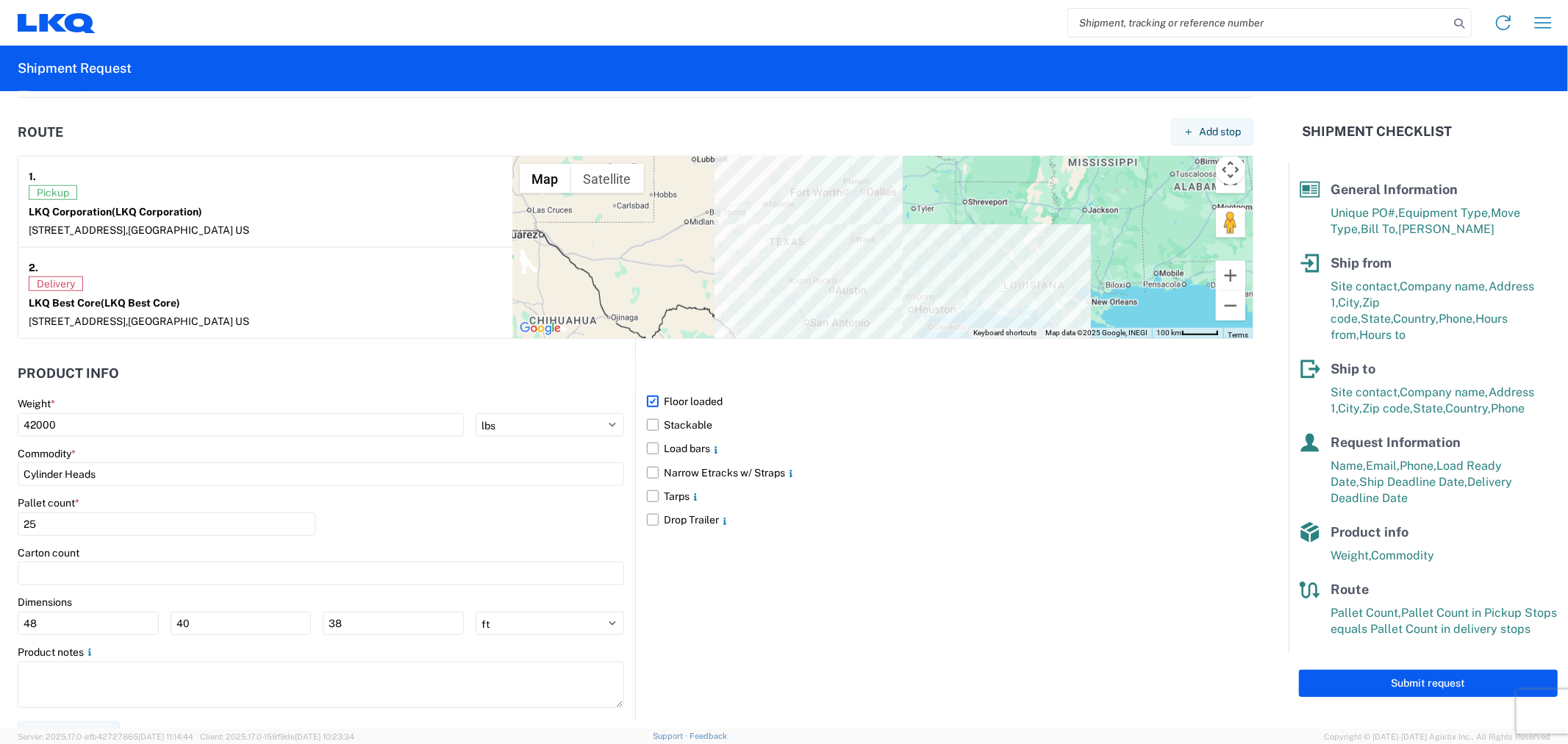
scroll to position [1127, 0]
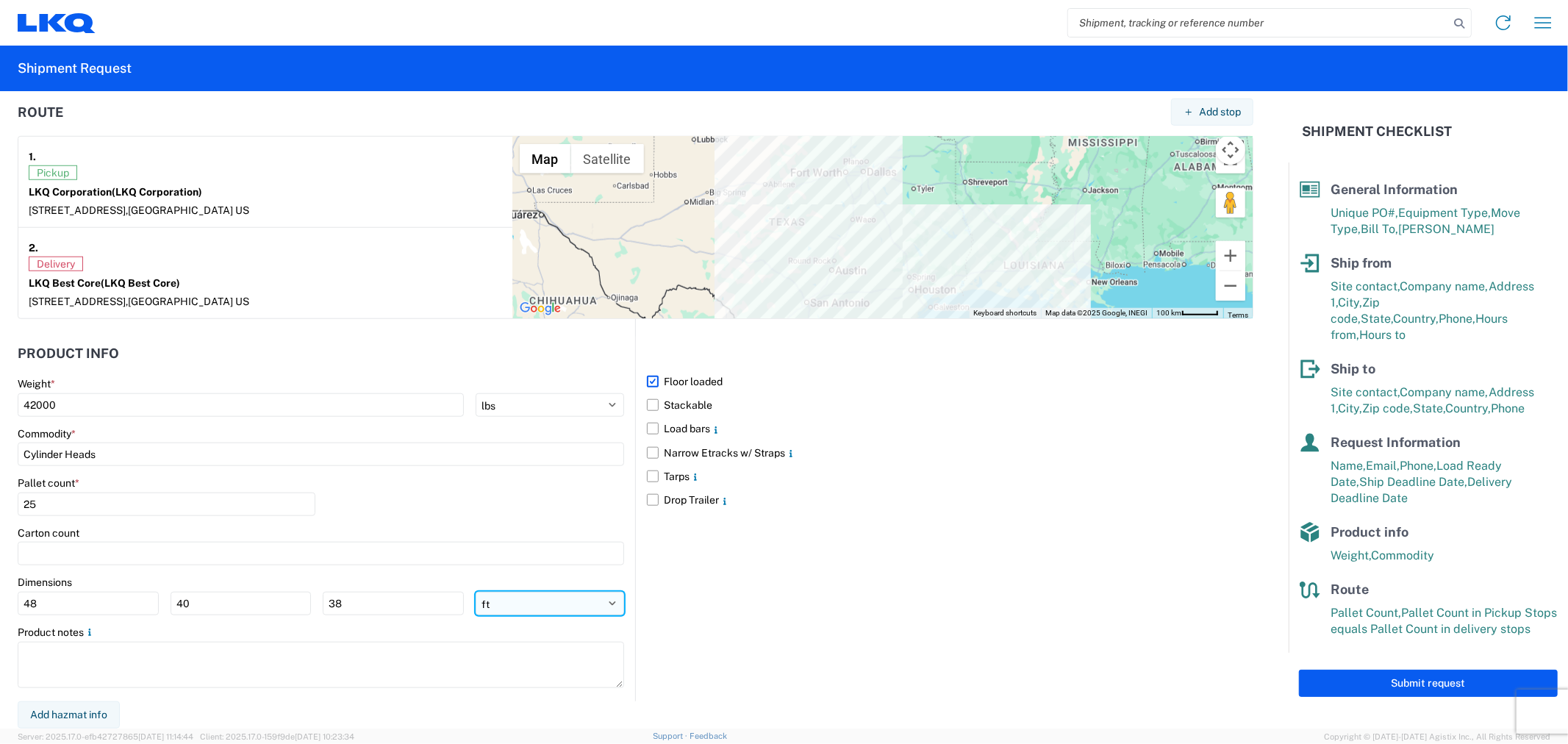
click at [579, 609] on select "ft in cm" at bounding box center [550, 603] width 149 height 23
select select "IN"
click at [475, 592] on select "ft in cm" at bounding box center [550, 603] width 149 height 23
type input "576"
type input "480"
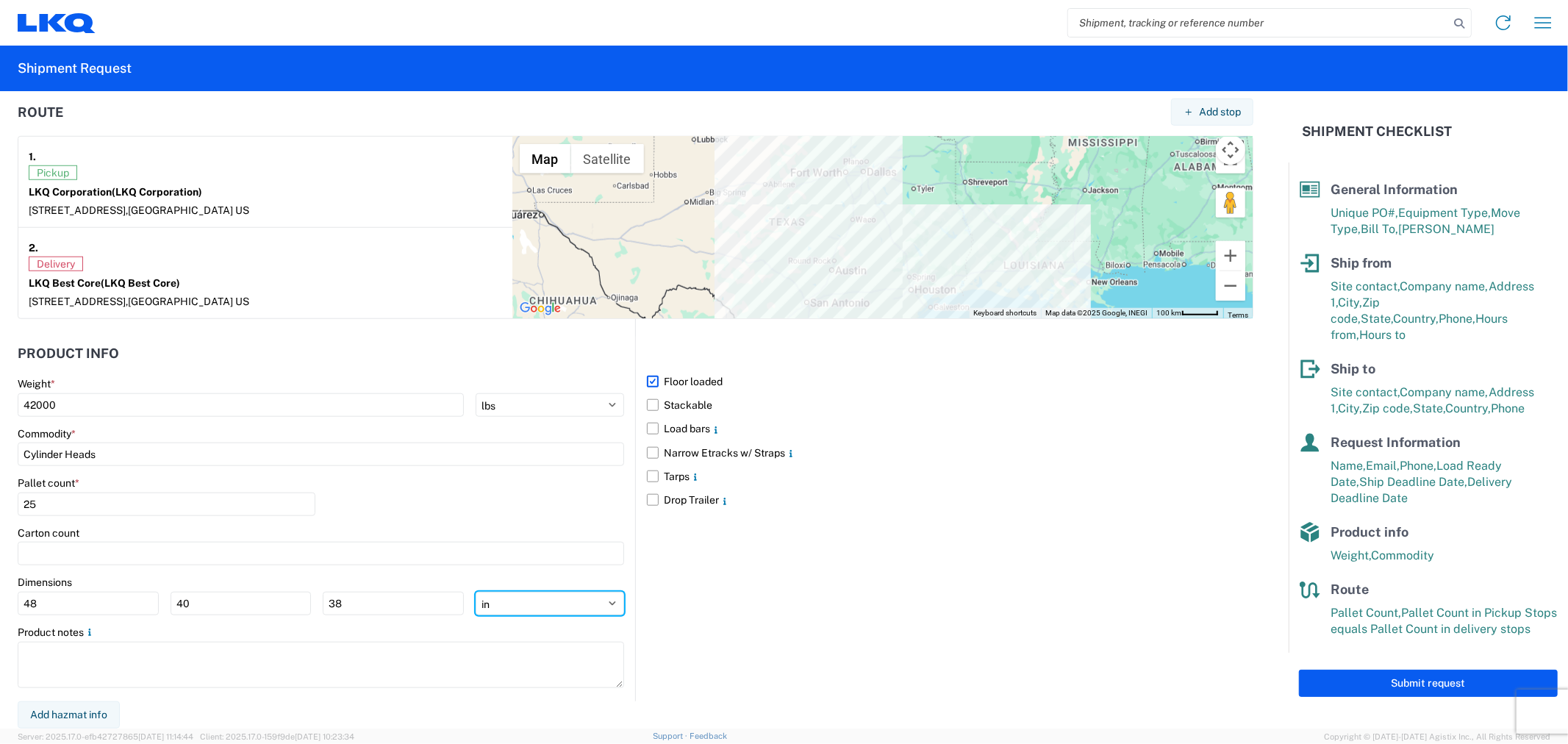
type input "456"
click at [609, 604] on select "ft in cm" at bounding box center [550, 603] width 149 height 23
select select "FT"
click at [475, 592] on select "ft in cm" at bounding box center [550, 603] width 149 height 23
type input "48"
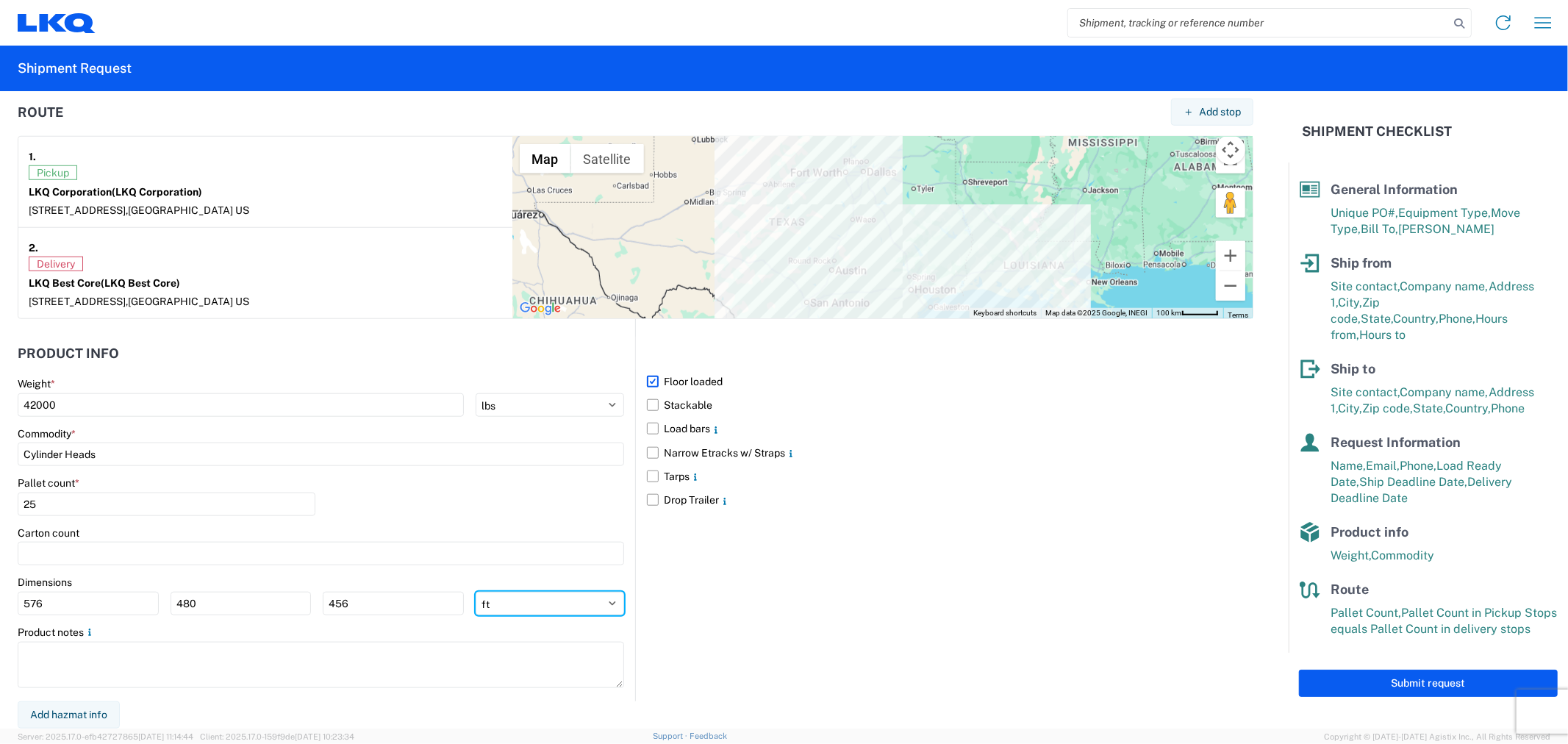
type input "40"
type input "38"
click at [274, 611] on input "40" at bounding box center [241, 603] width 141 height 23
click at [512, 604] on select "ft in cm" at bounding box center [550, 603] width 149 height 23
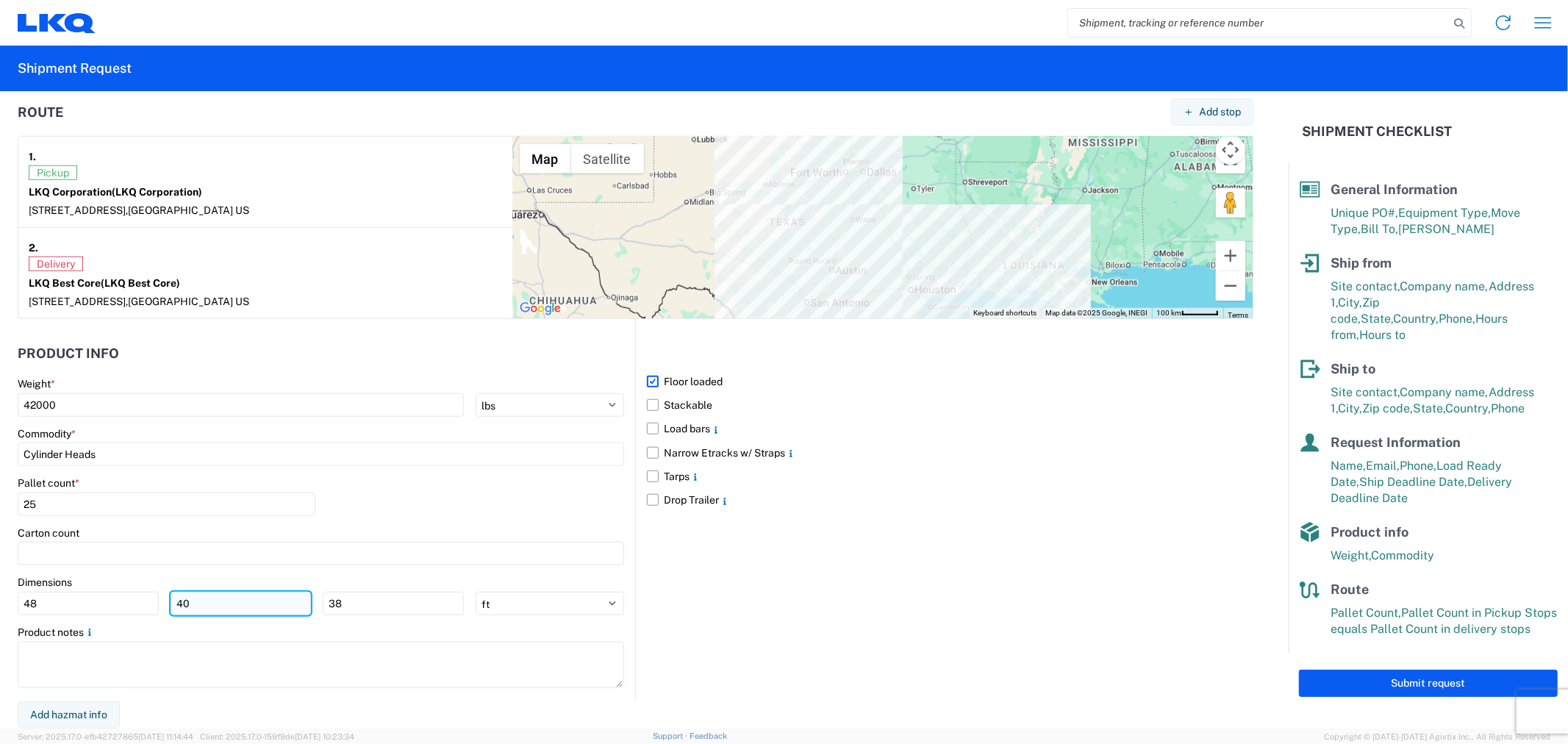
click at [216, 607] on input "40" at bounding box center [241, 603] width 141 height 23
type input "4"
click at [342, 597] on input "38" at bounding box center [393, 603] width 141 height 23
type input "3"
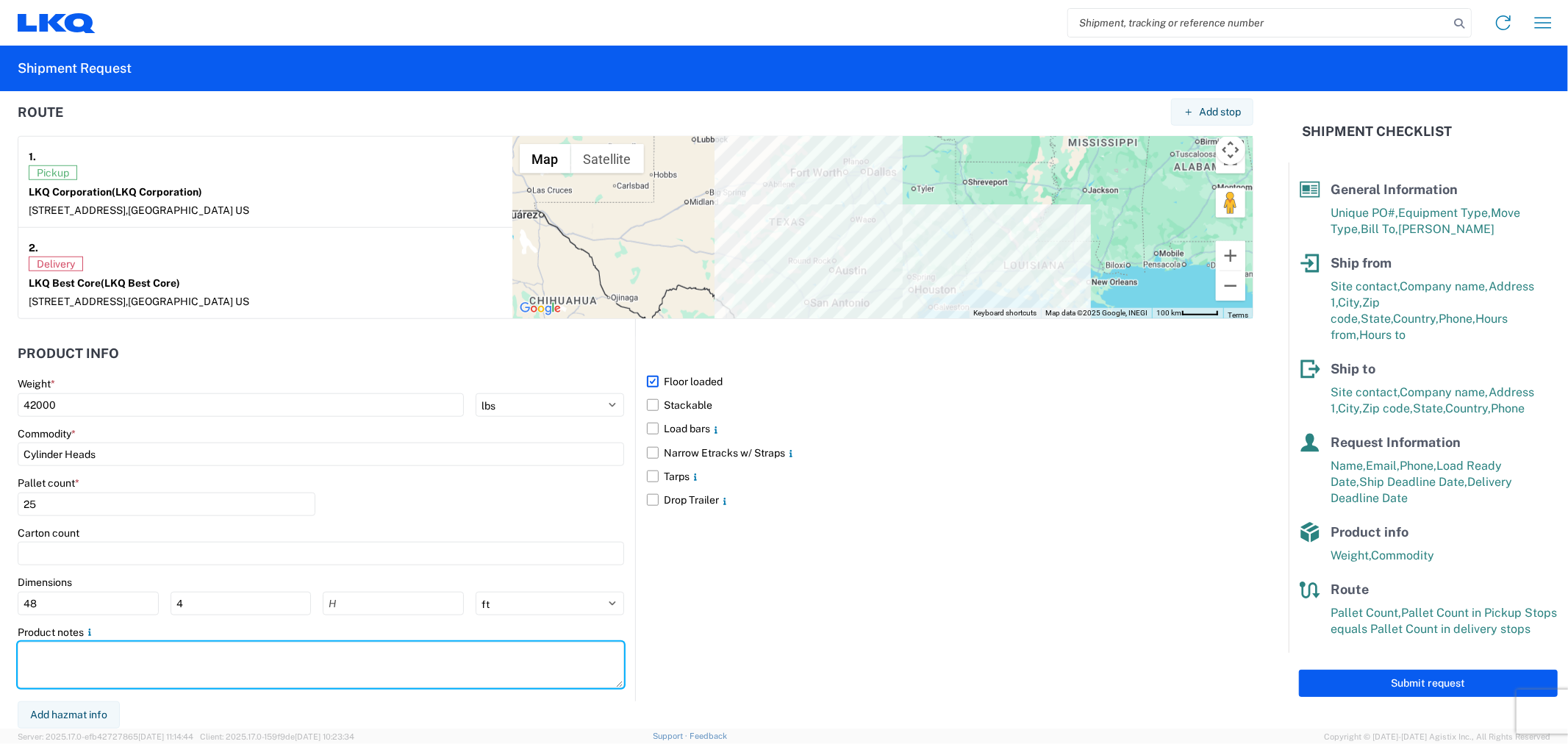
drag, startPoint x: 355, startPoint y: 648, endPoint x: 260, endPoint y: 634, distance: 96.0
click at [354, 648] on textarea at bounding box center [320, 665] width 606 height 46
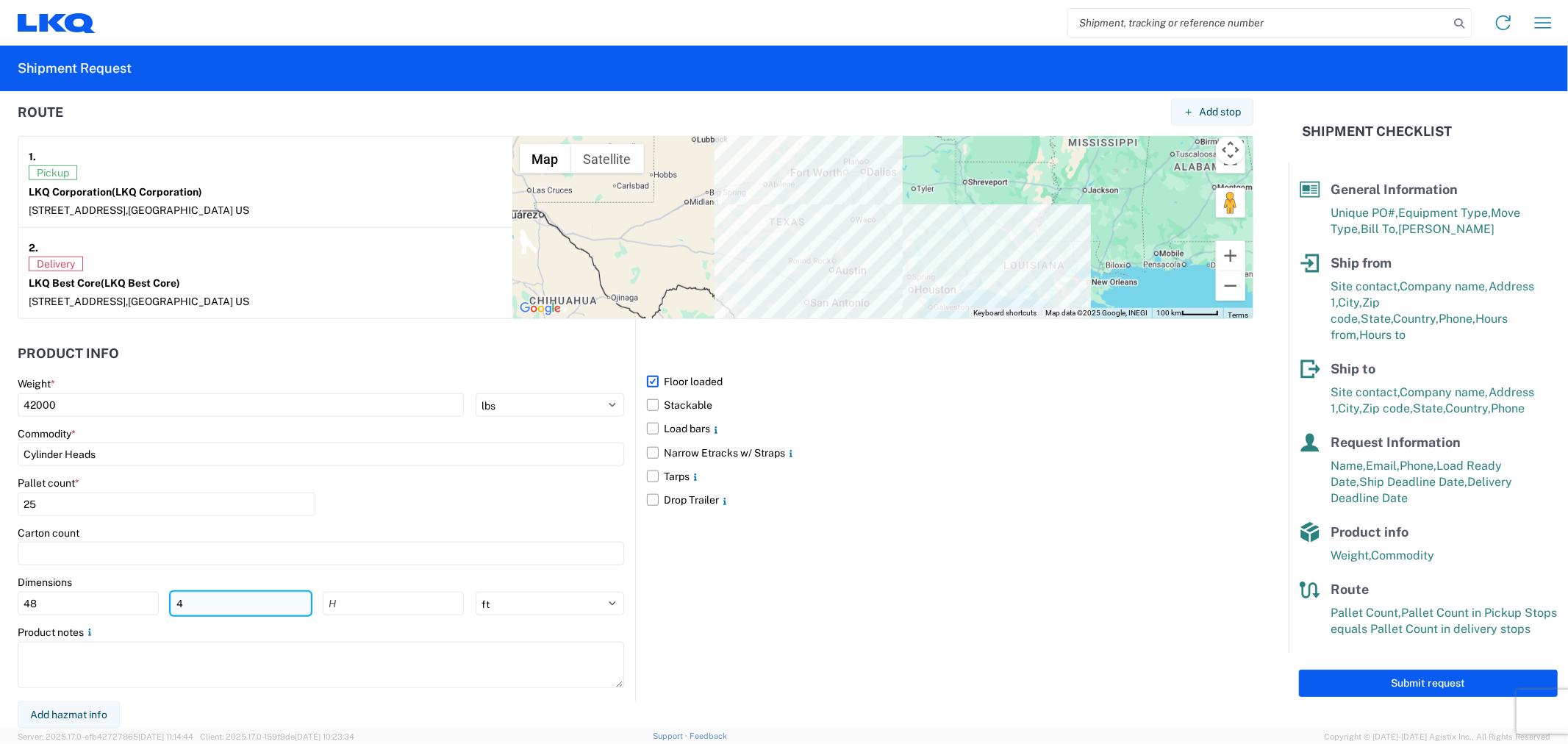
click at [208, 605] on input "4" at bounding box center [241, 603] width 141 height 23
drag, startPoint x: 410, startPoint y: 632, endPoint x: 402, endPoint y: 637, distance: 9.4
click at [406, 636] on div "Product notes" at bounding box center [320, 632] width 606 height 14
click at [534, 605] on select "ft in cm" at bounding box center [550, 603] width 149 height 23
click at [475, 592] on select "ft in cm" at bounding box center [550, 603] width 149 height 23
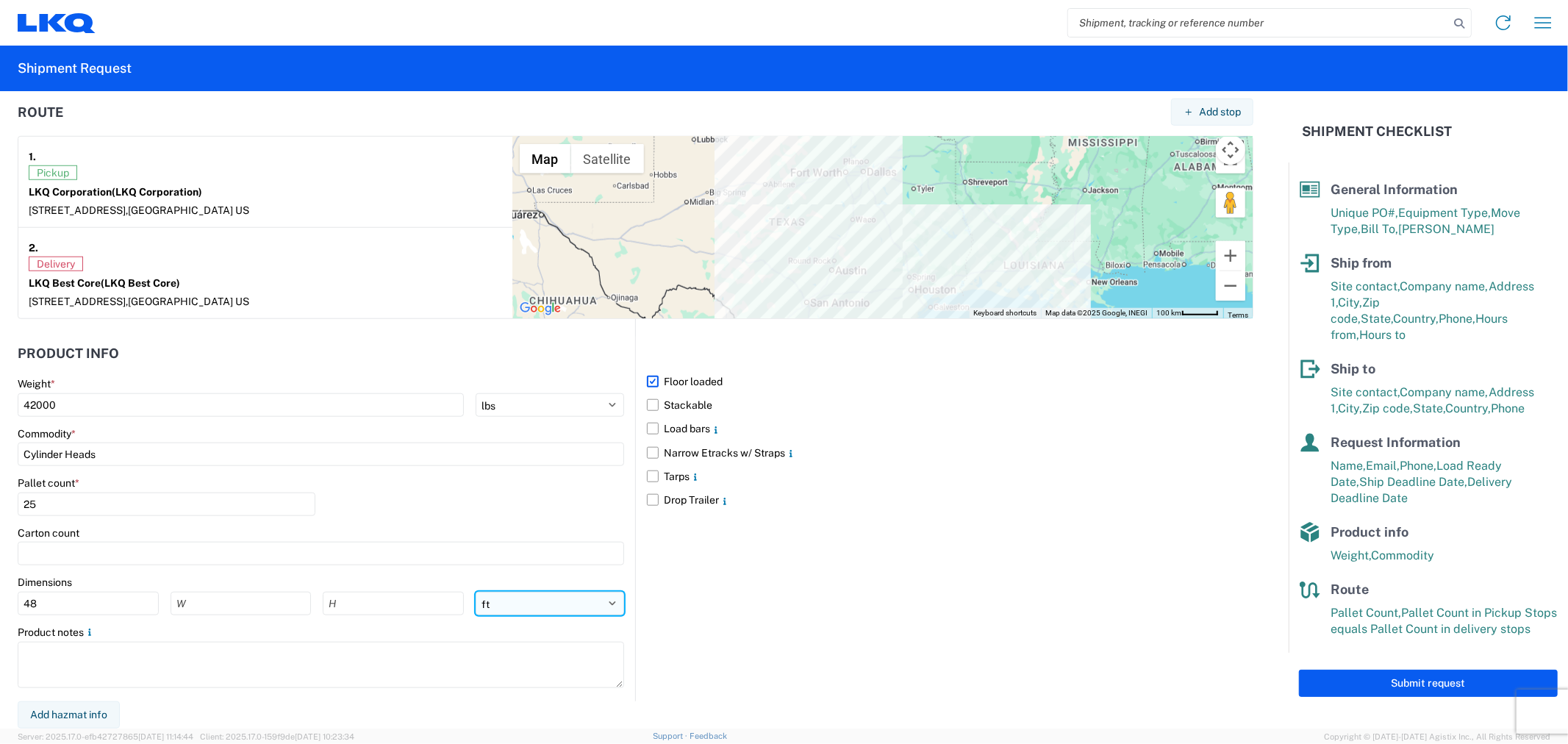
click at [513, 614] on select "ft in cm" at bounding box center [550, 603] width 149 height 23
select select "IN"
click at [475, 592] on select "ft in cm" at bounding box center [550, 603] width 149 height 23
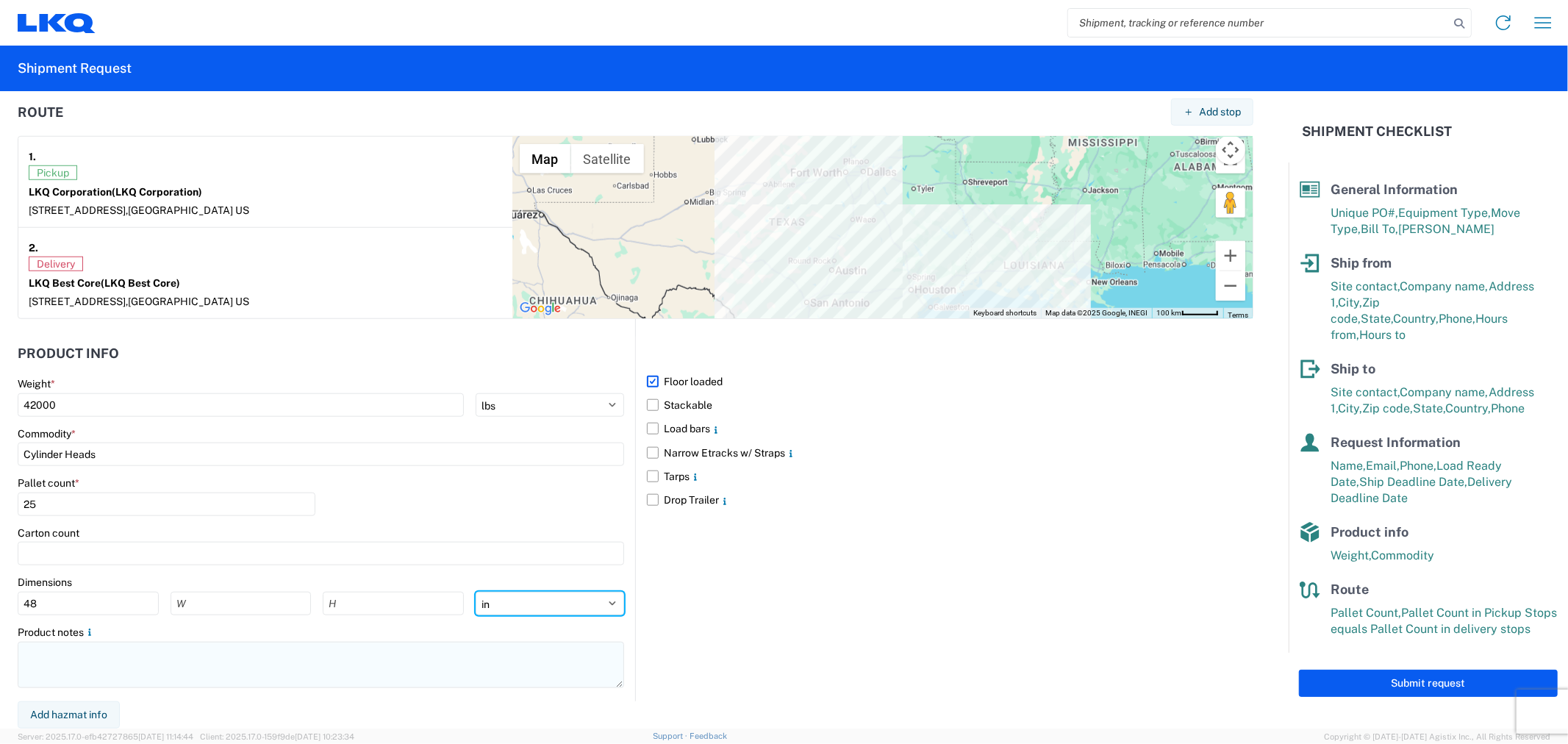
type input "576"
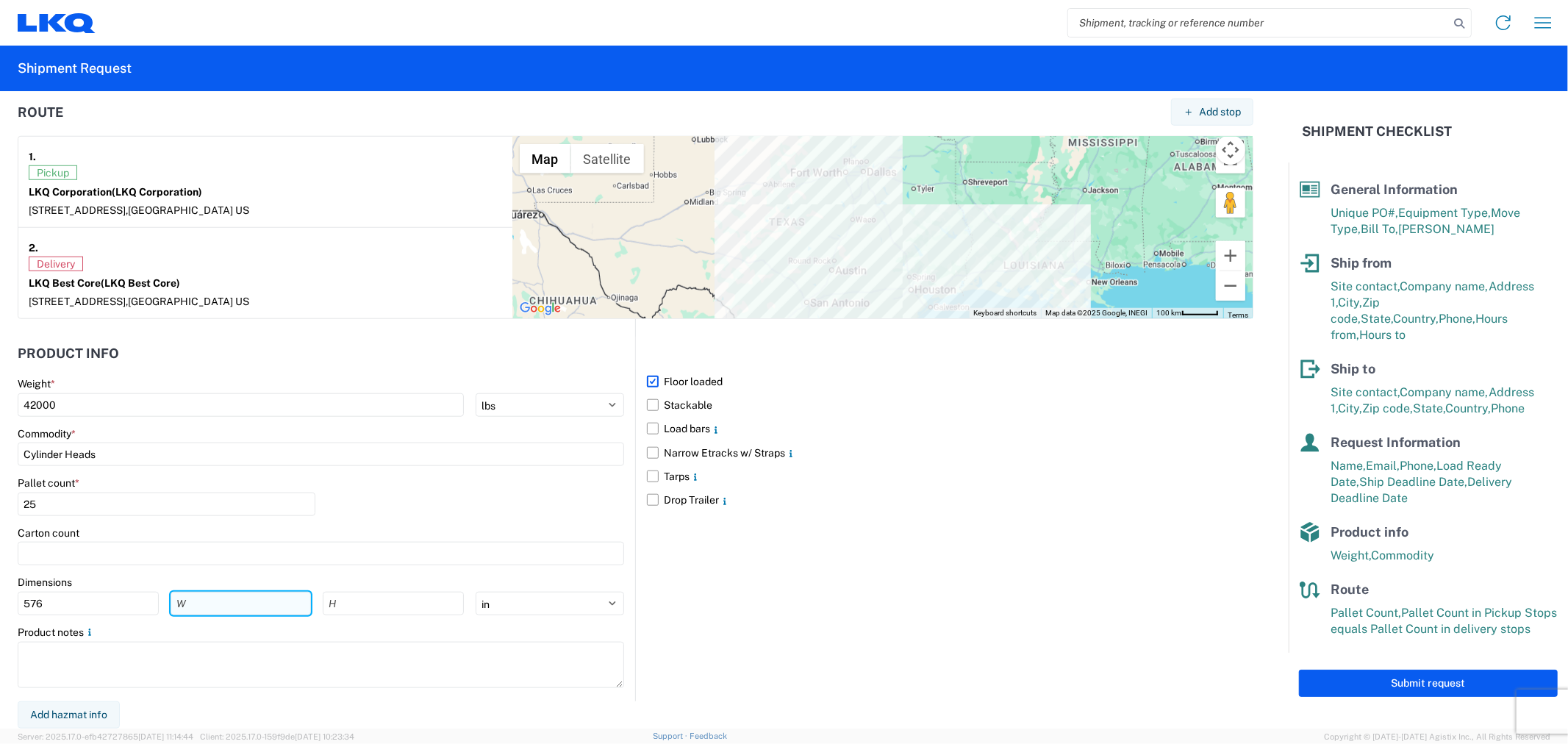
click at [240, 611] on input "number" at bounding box center [241, 603] width 141 height 23
click at [392, 626] on div "Product notes" at bounding box center [320, 632] width 606 height 14
click at [531, 604] on select "ft in cm" at bounding box center [550, 603] width 149 height 23
select select "FT"
click at [475, 592] on select "ft in cm" at bounding box center [550, 603] width 149 height 23
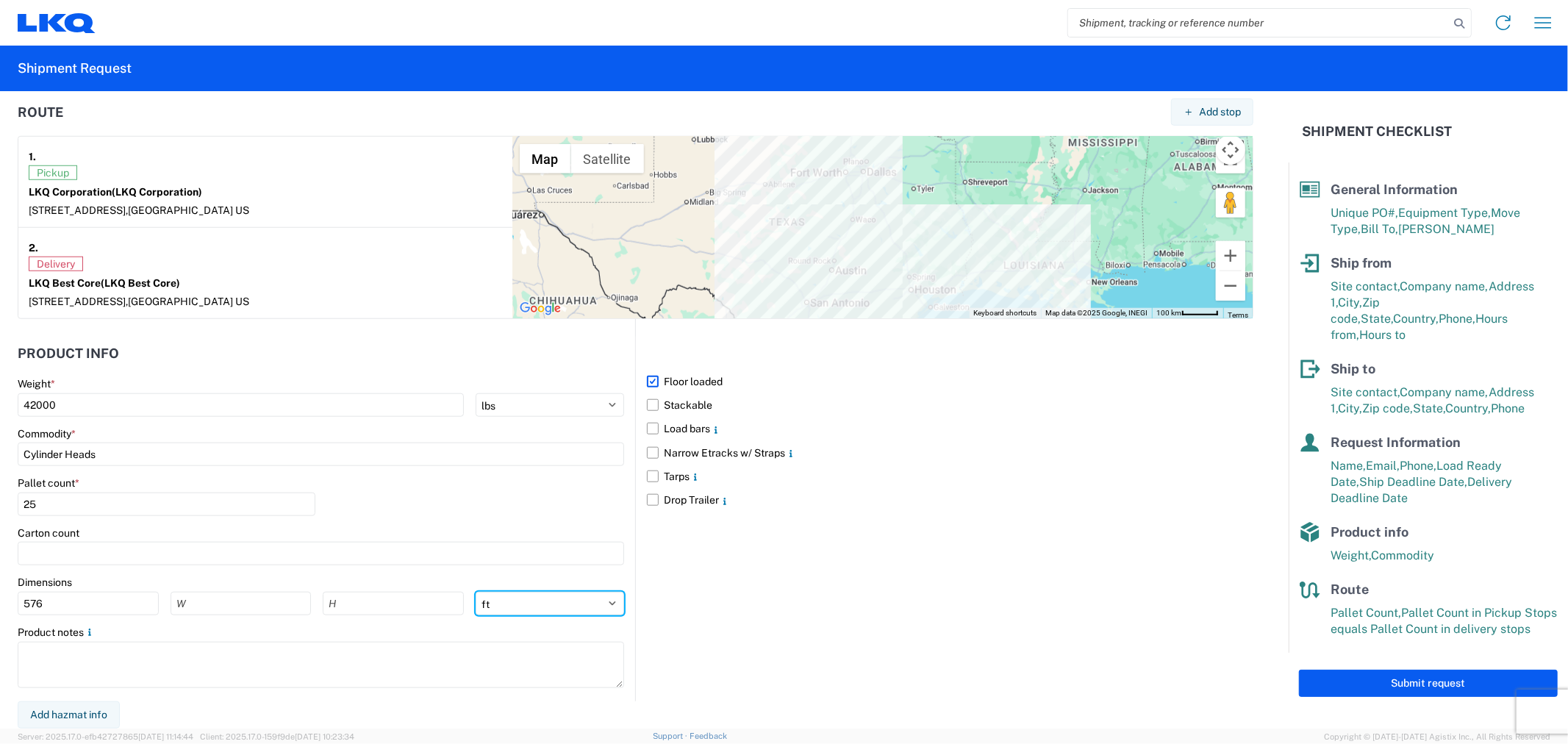
type input "48"
click at [278, 609] on input "number" at bounding box center [241, 603] width 141 height 23
type input "8"
click at [327, 606] on input "number" at bounding box center [393, 603] width 141 height 23
type input "8"
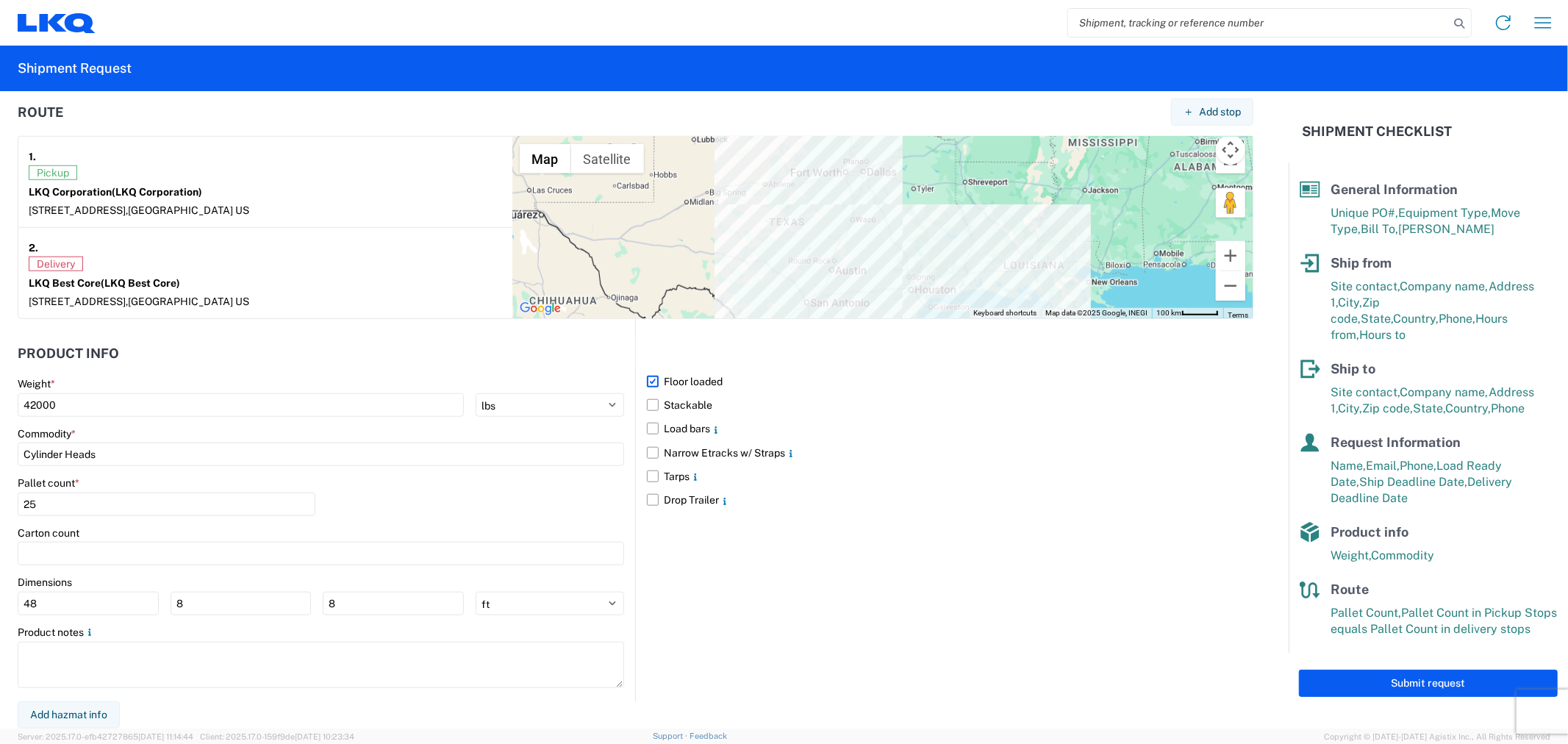
click at [424, 522] on div "Pallet count * 25" at bounding box center [320, 501] width 606 height 50
click at [1431, 670] on button "Submit request" at bounding box center [1428, 683] width 259 height 27
select select "US"
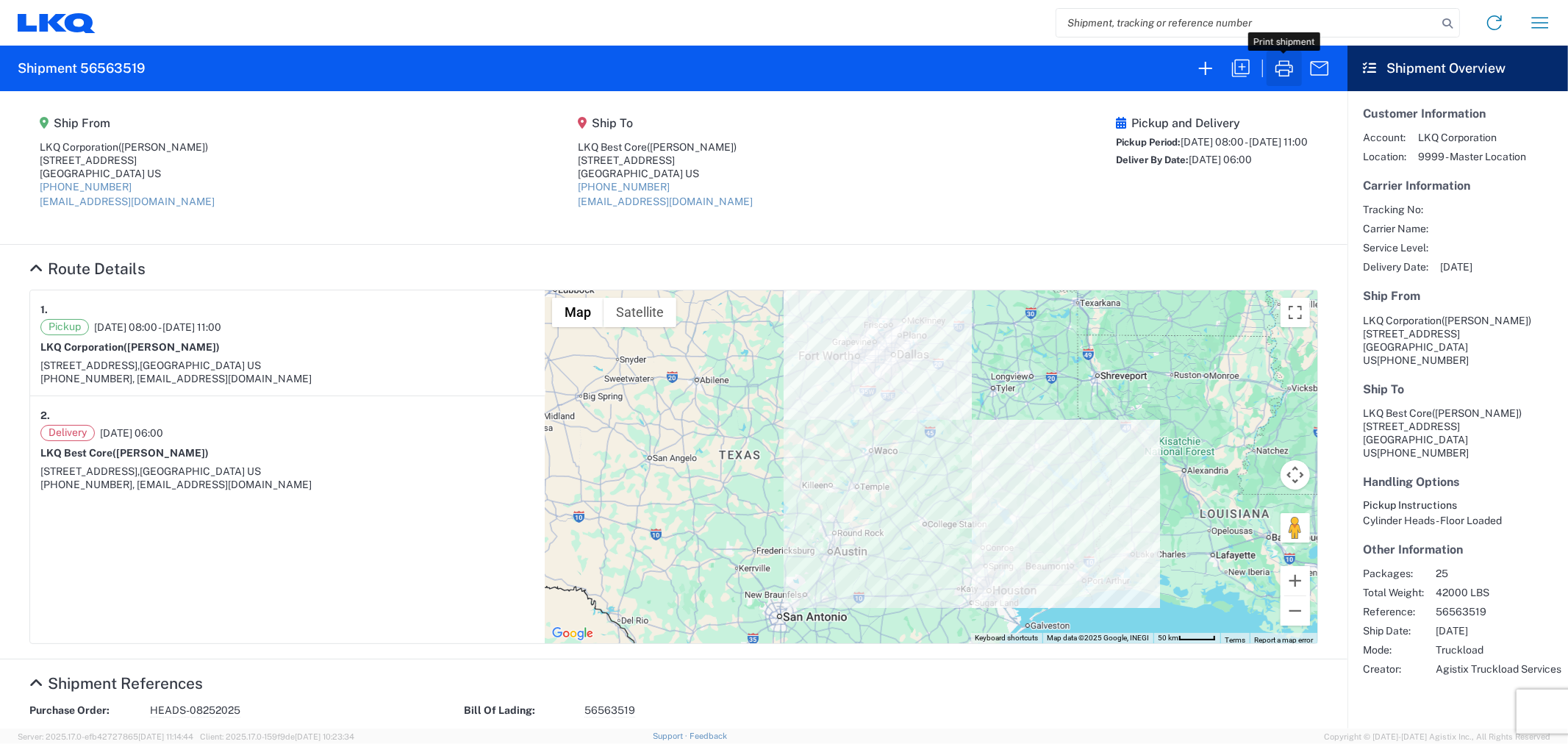
click at [1284, 74] on icon "button" at bounding box center [1284, 68] width 23 height 23
drag, startPoint x: 156, startPoint y: 69, endPoint x: 82, endPoint y: 69, distance: 74.0
click at [82, 69] on agx-form-header "Shipment 56563519" at bounding box center [673, 68] width 1348 height 46
copy h2 "56563519"
click at [1276, 70] on icon "button" at bounding box center [1284, 68] width 18 height 16
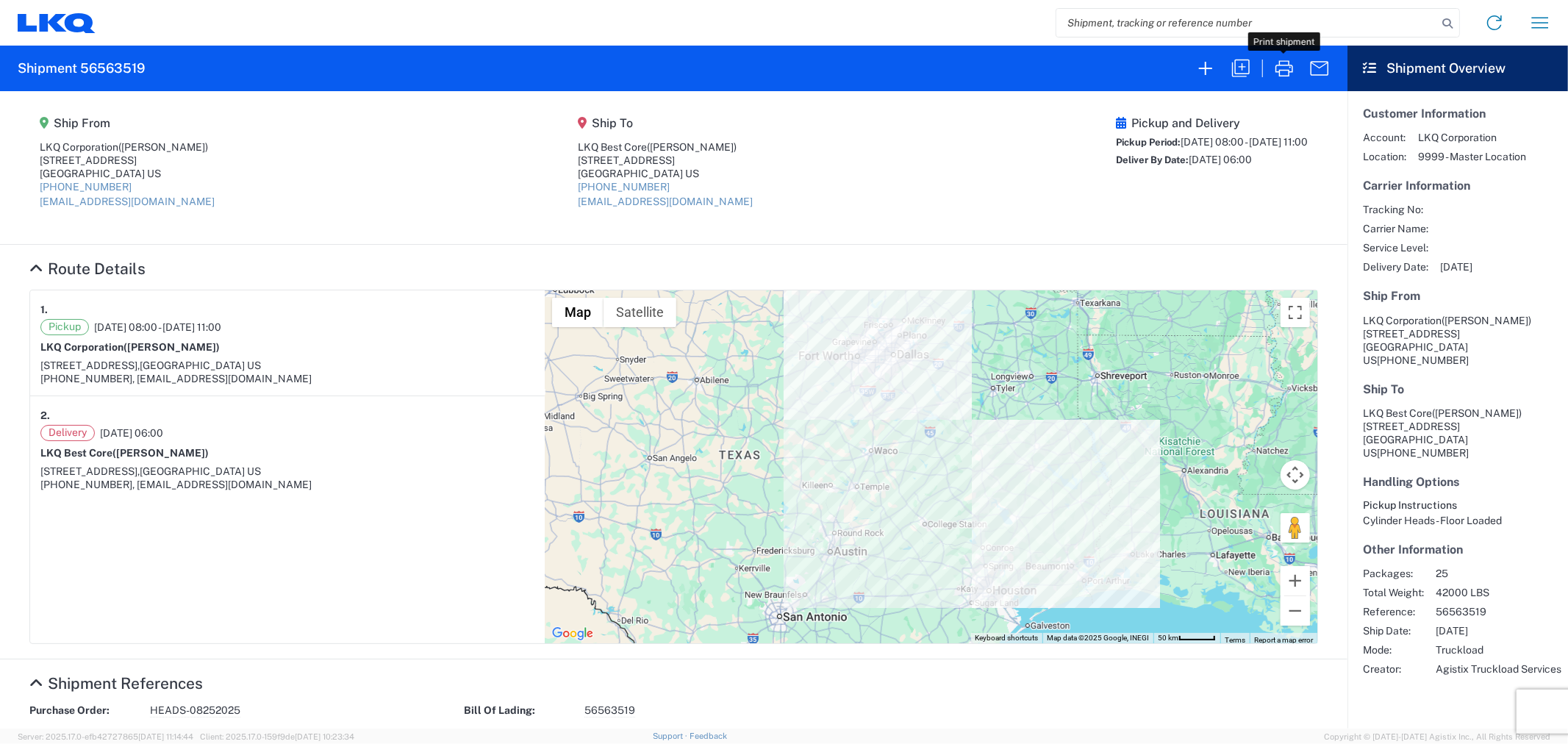
click at [1101, 26] on input "search" at bounding box center [1246, 22] width 381 height 28
paste input "56260803"
type input "56260803"
